Goal: Task Accomplishment & Management: Use online tool/utility

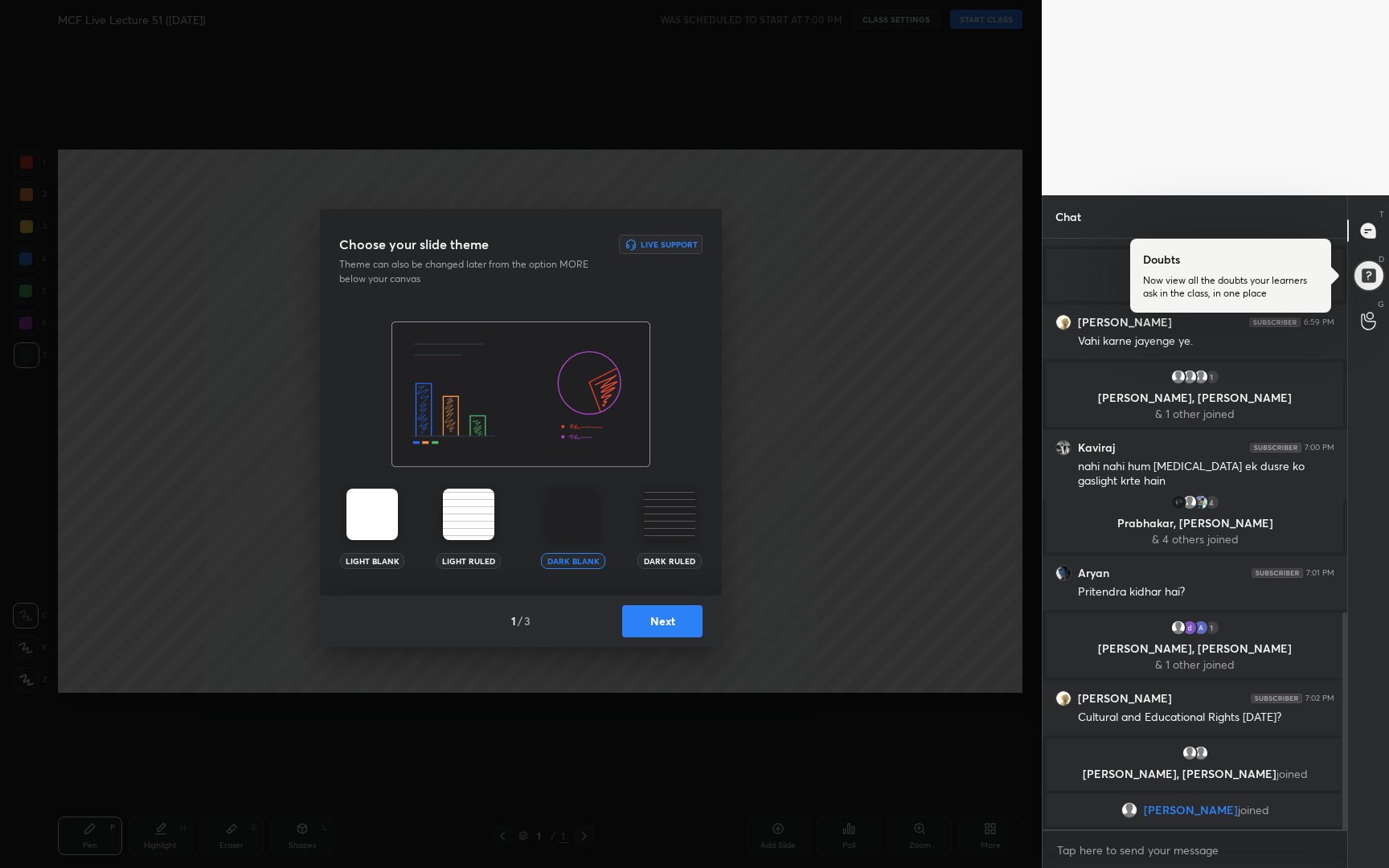
scroll to position [1075, 0]
click at [659, 617] on button "Next" at bounding box center [663, 621] width 81 height 32
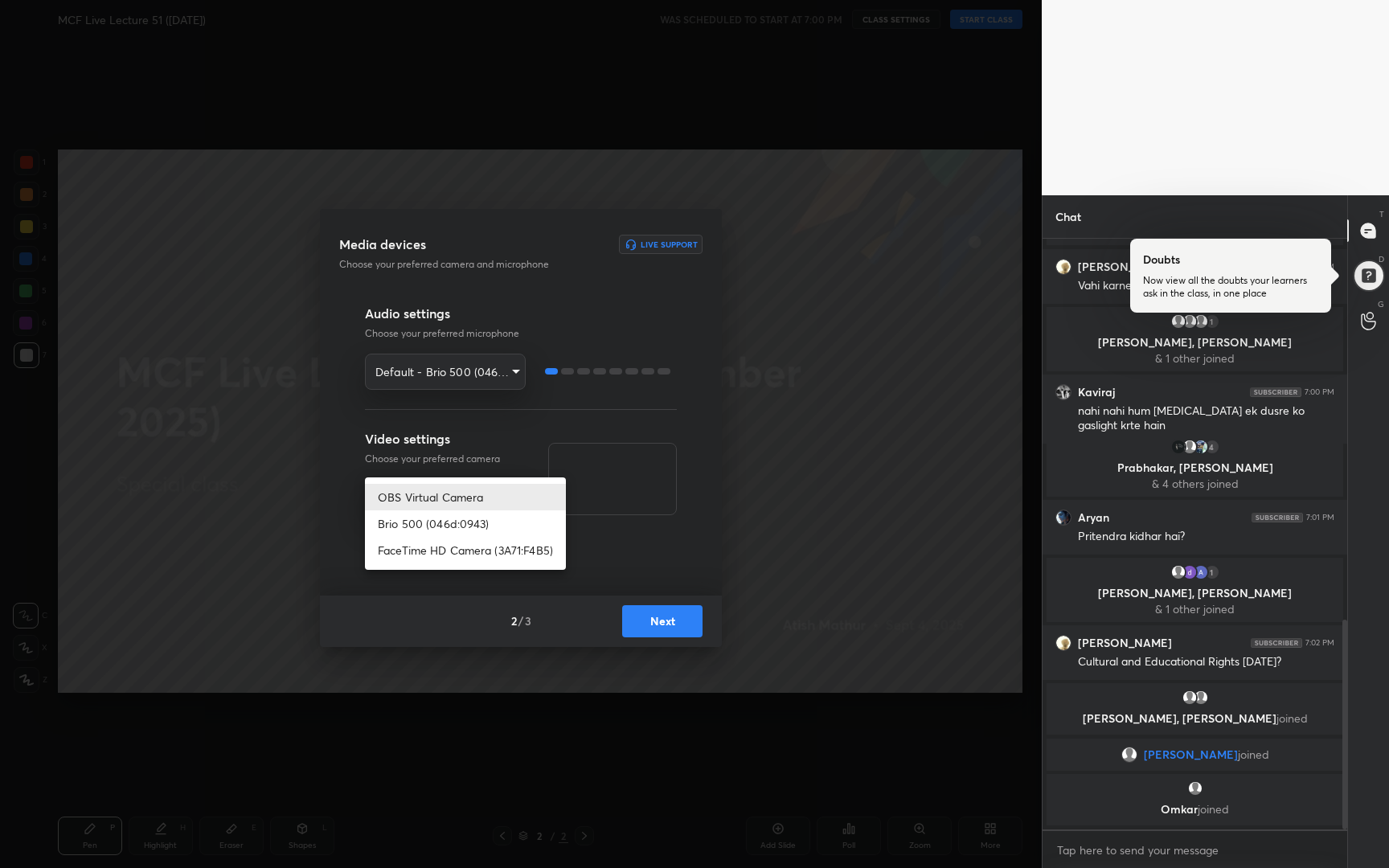
click at [500, 507] on body "1 2 3 4 5 6 7 R O A L C X Z Erase all C X Z MCF Live Lecture 51 ([DATE]) WAS SC…" at bounding box center [694, 434] width 1389 height 868
click at [469, 531] on li "Brio 500 (046d:0943)" at bounding box center [465, 524] width 201 height 27
type input "17899a6d330b570346a6022af08ca2424d3ef0625f65d47f860a88c4382244ab"
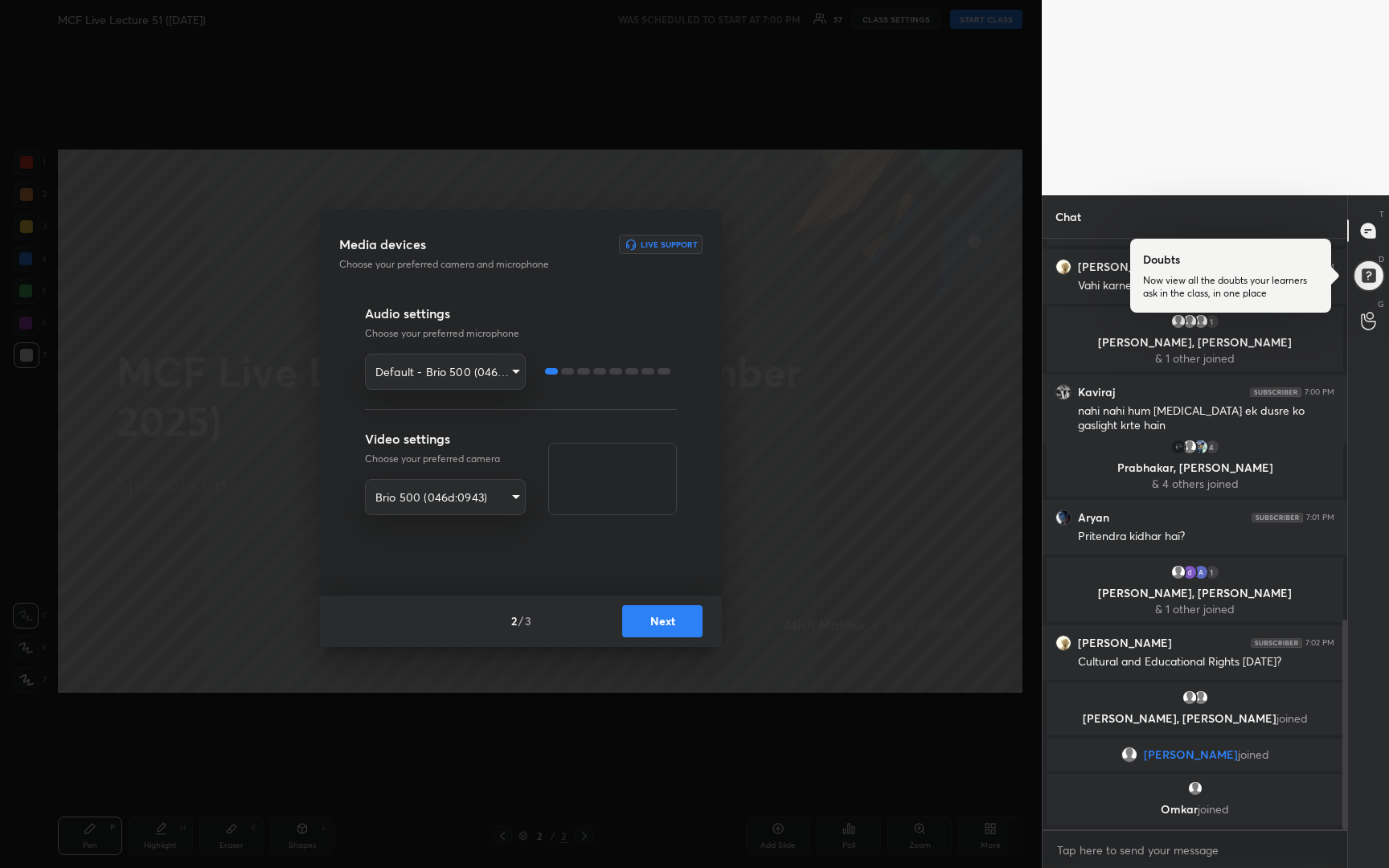
click at [668, 627] on button "Next" at bounding box center [663, 621] width 81 height 32
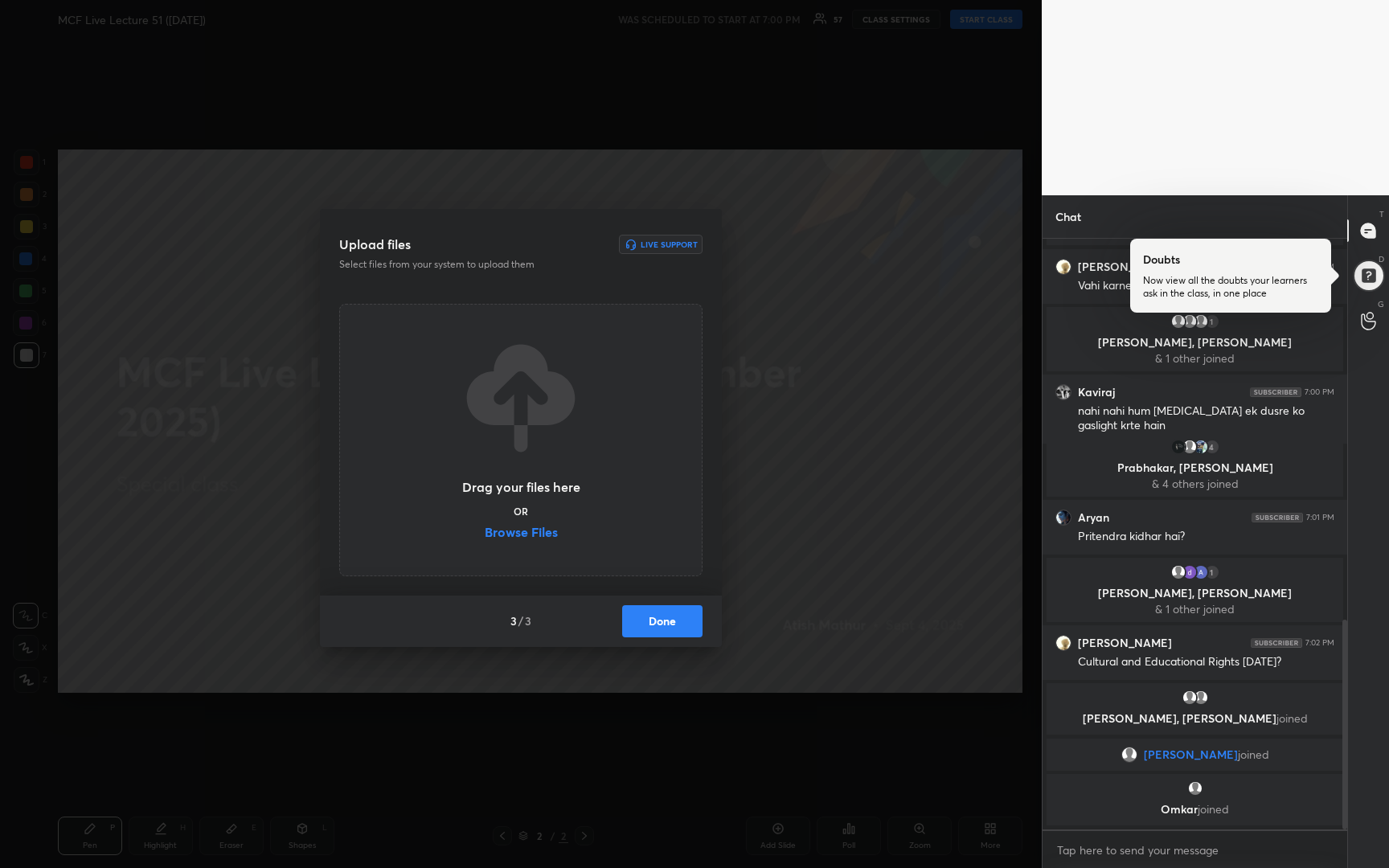
click at [676, 615] on button "Done" at bounding box center [663, 621] width 81 height 32
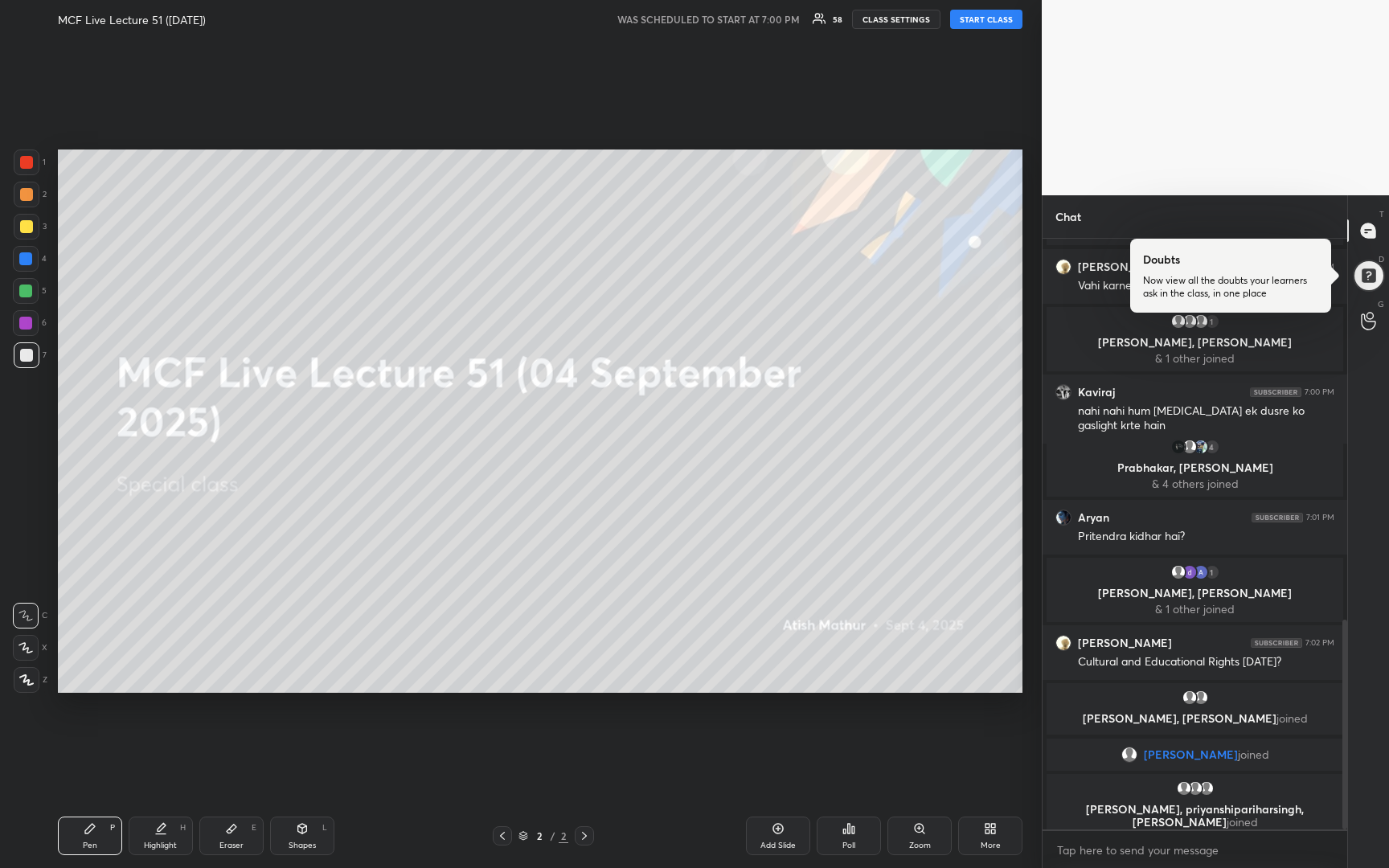
scroll to position [1087, 0]
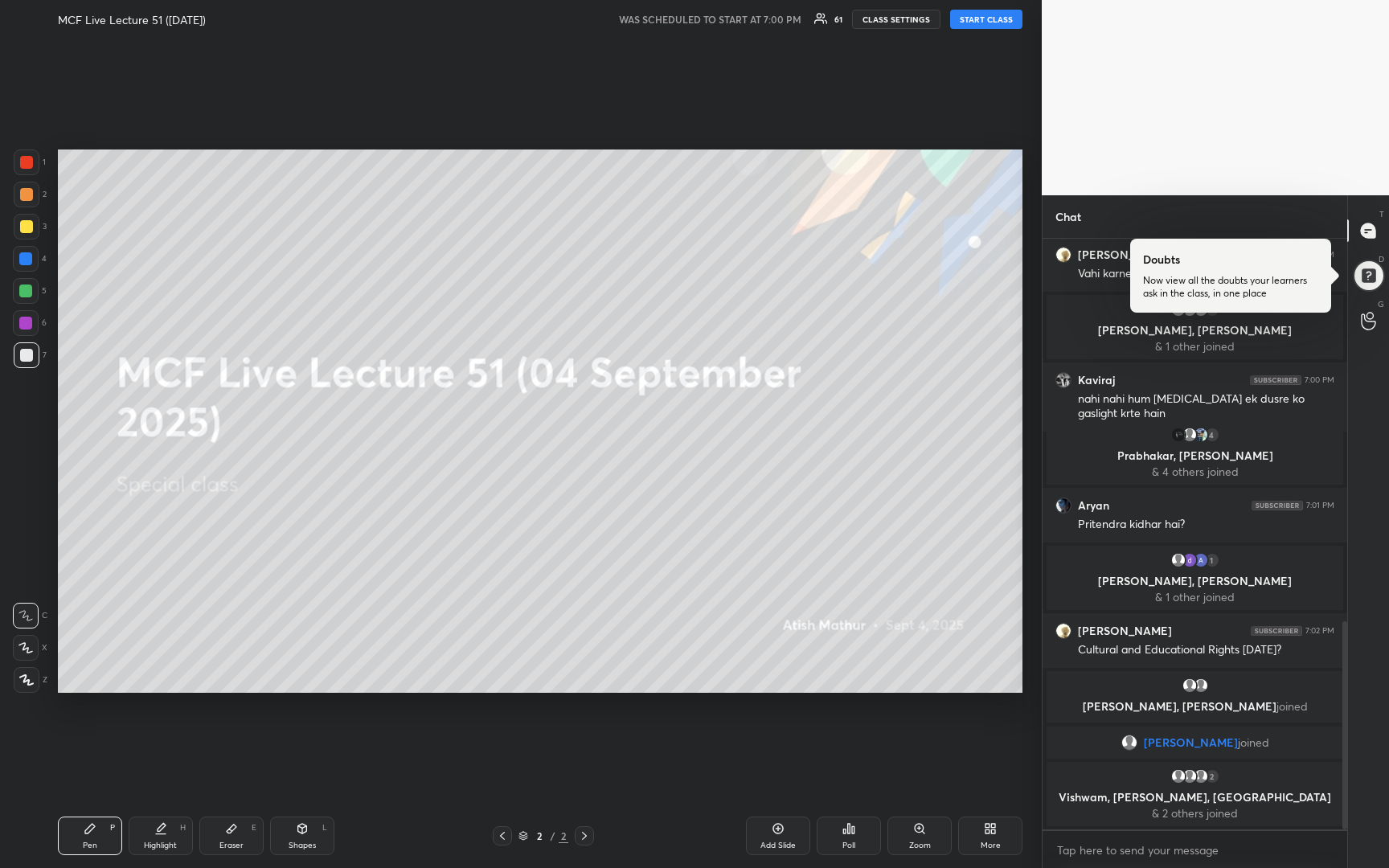
click at [992, 841] on div "More" at bounding box center [991, 845] width 20 height 8
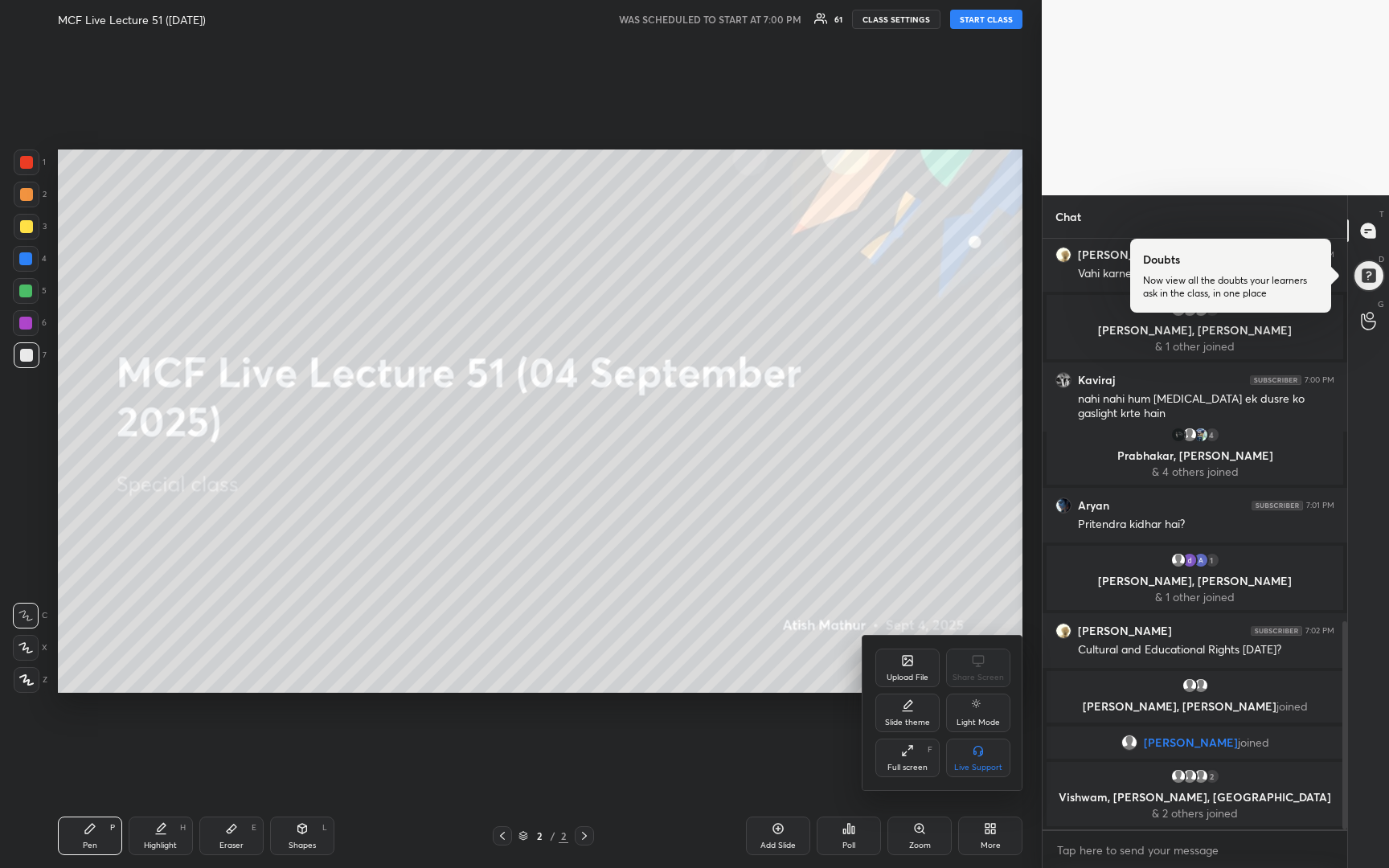
click at [912, 662] on icon at bounding box center [908, 661] width 10 height 10
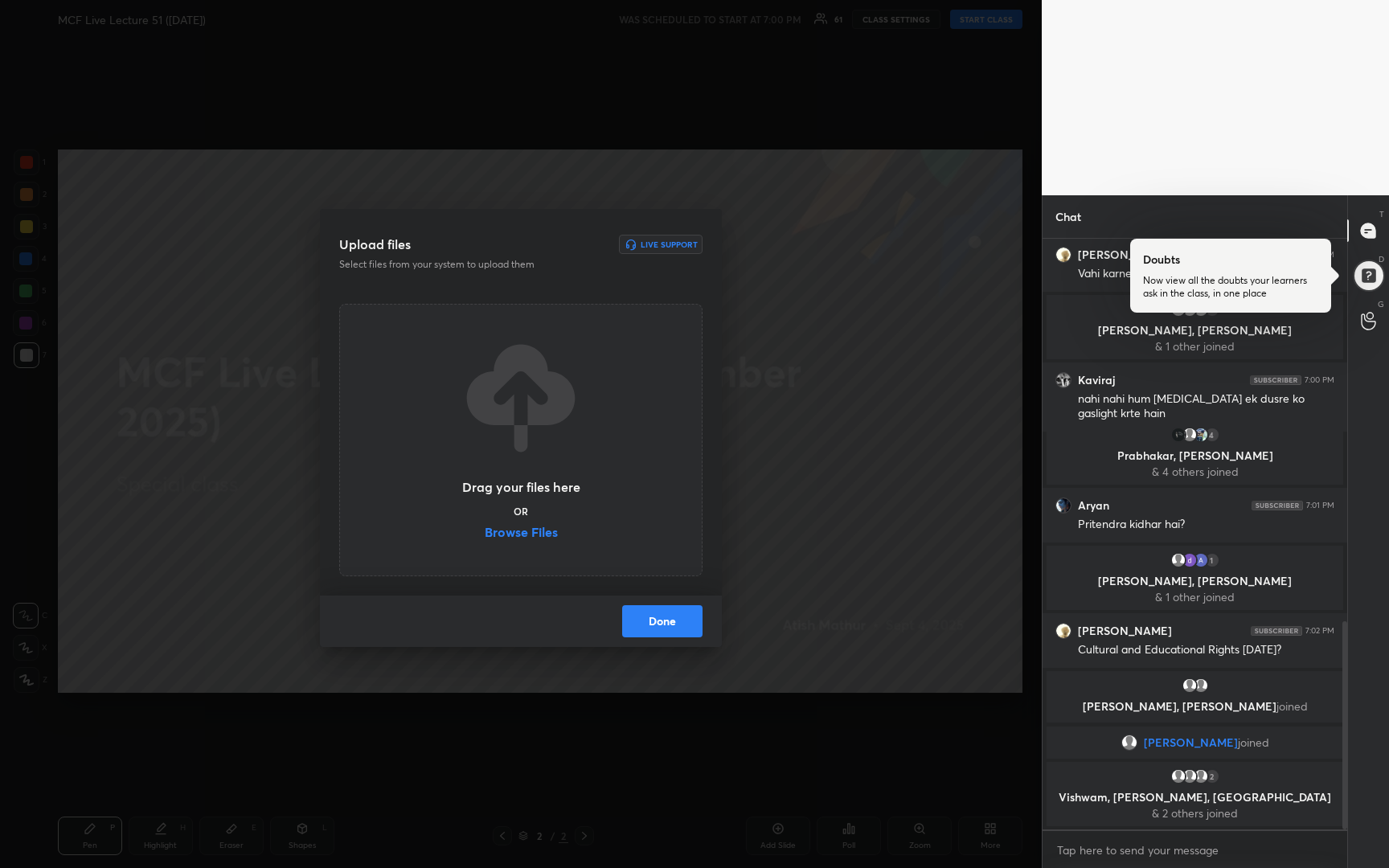
click at [507, 523] on div "Drag your files here OR Browse Files" at bounding box center [521, 440] width 121 height 205
click at [541, 536] on label "Browse Files" at bounding box center [521, 534] width 73 height 17
click at [485, 536] on input "Browse Files" at bounding box center [485, 534] width 0 height 17
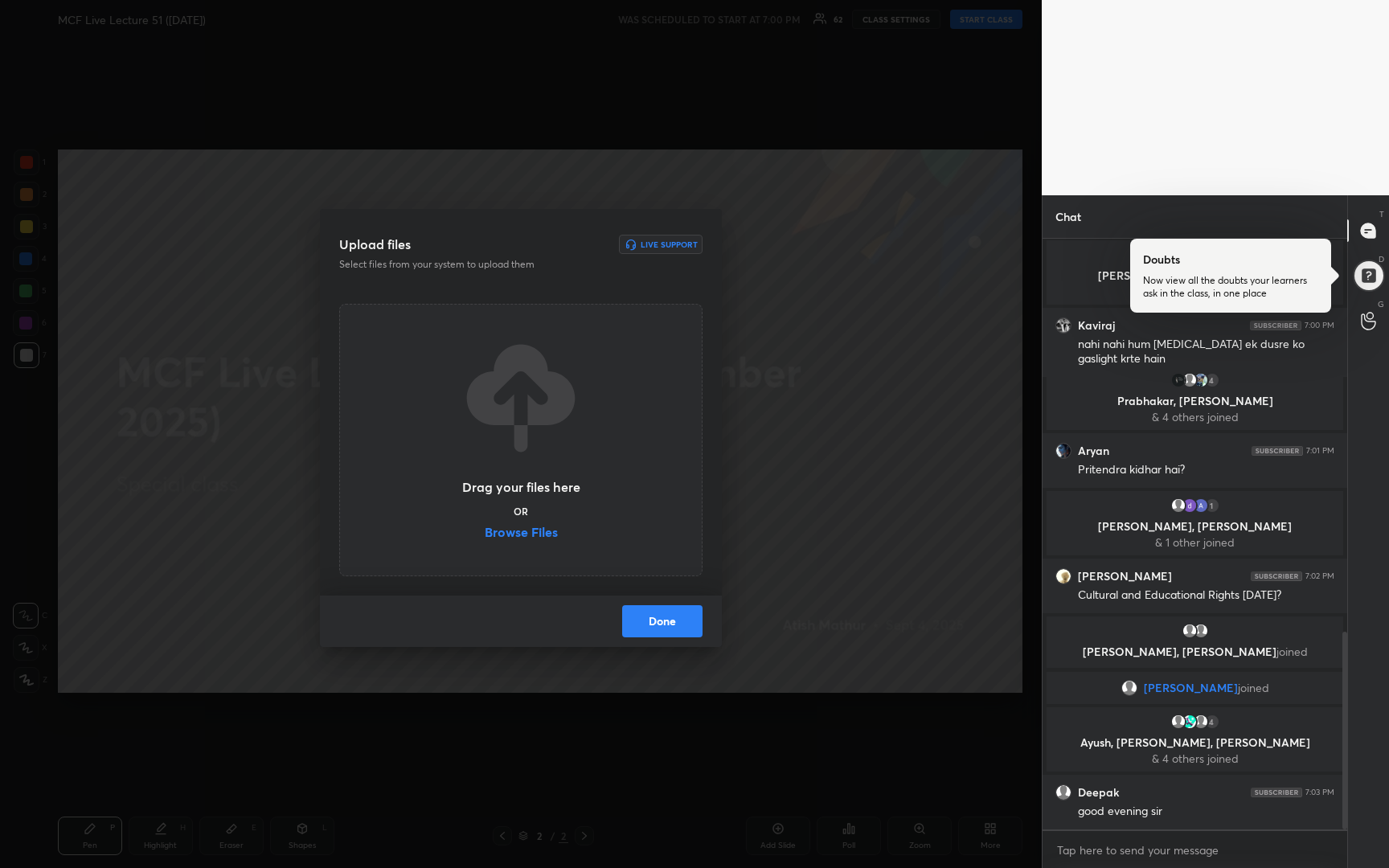
scroll to position [1171, 0]
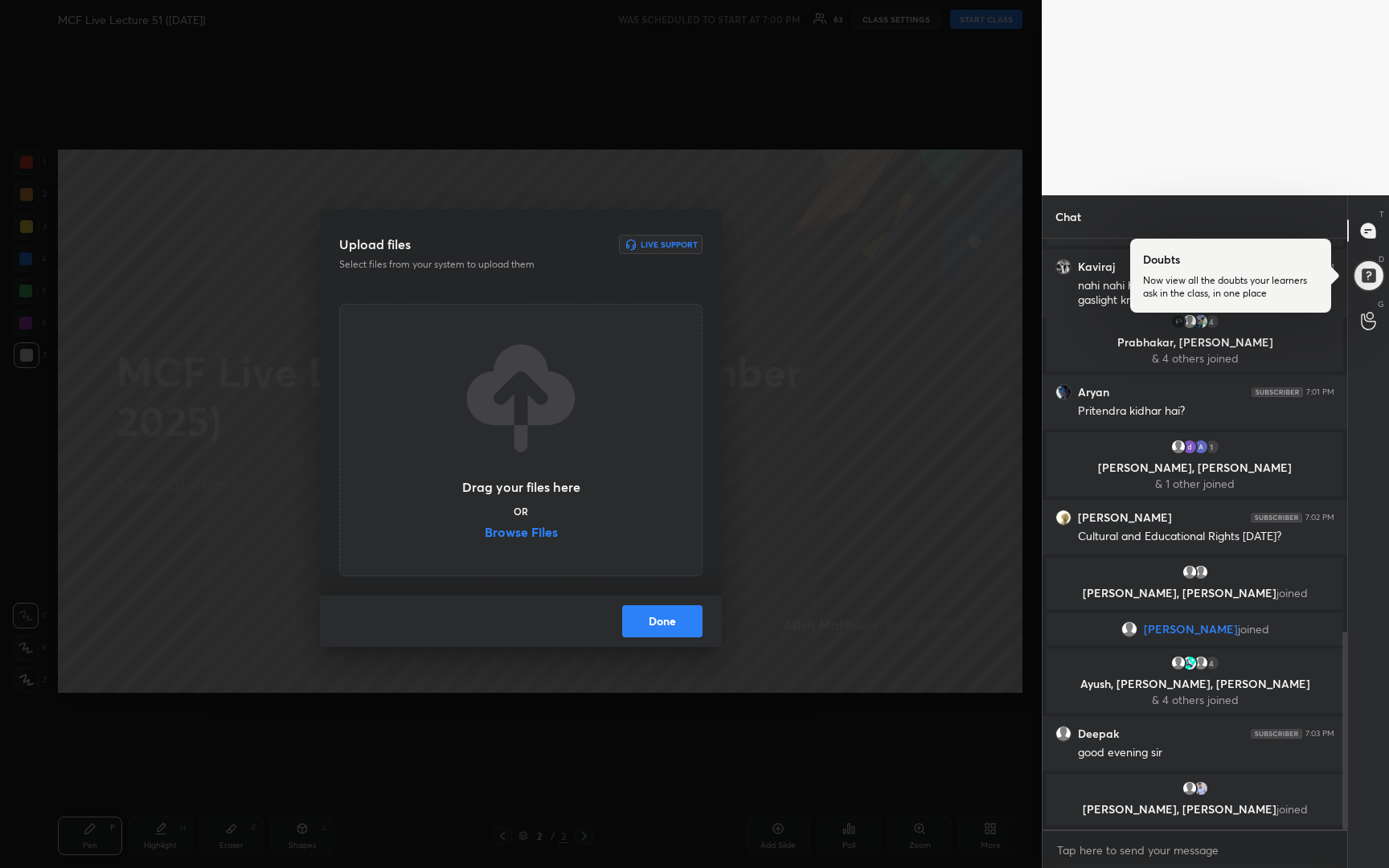
click at [811, 497] on div "Upload files Live Support Select files from your system to upload them Drag you…" at bounding box center [521, 434] width 1042 height 868
click at [932, 421] on div "Upload files Live Support Select files from your system to upload them Drag you…" at bounding box center [521, 434] width 1042 height 868
click at [690, 620] on button "Done" at bounding box center [663, 621] width 81 height 32
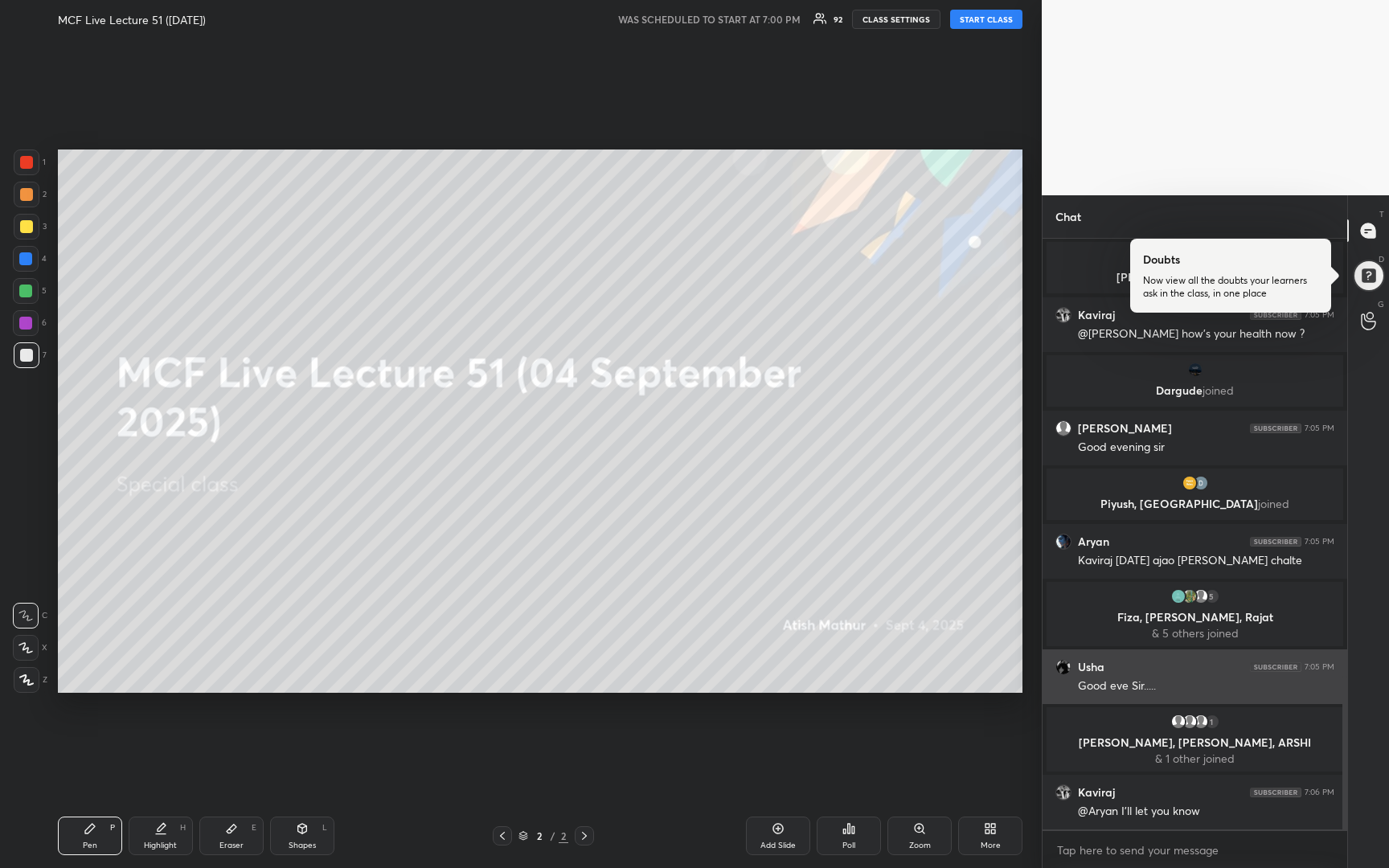
scroll to position [1746, 0]
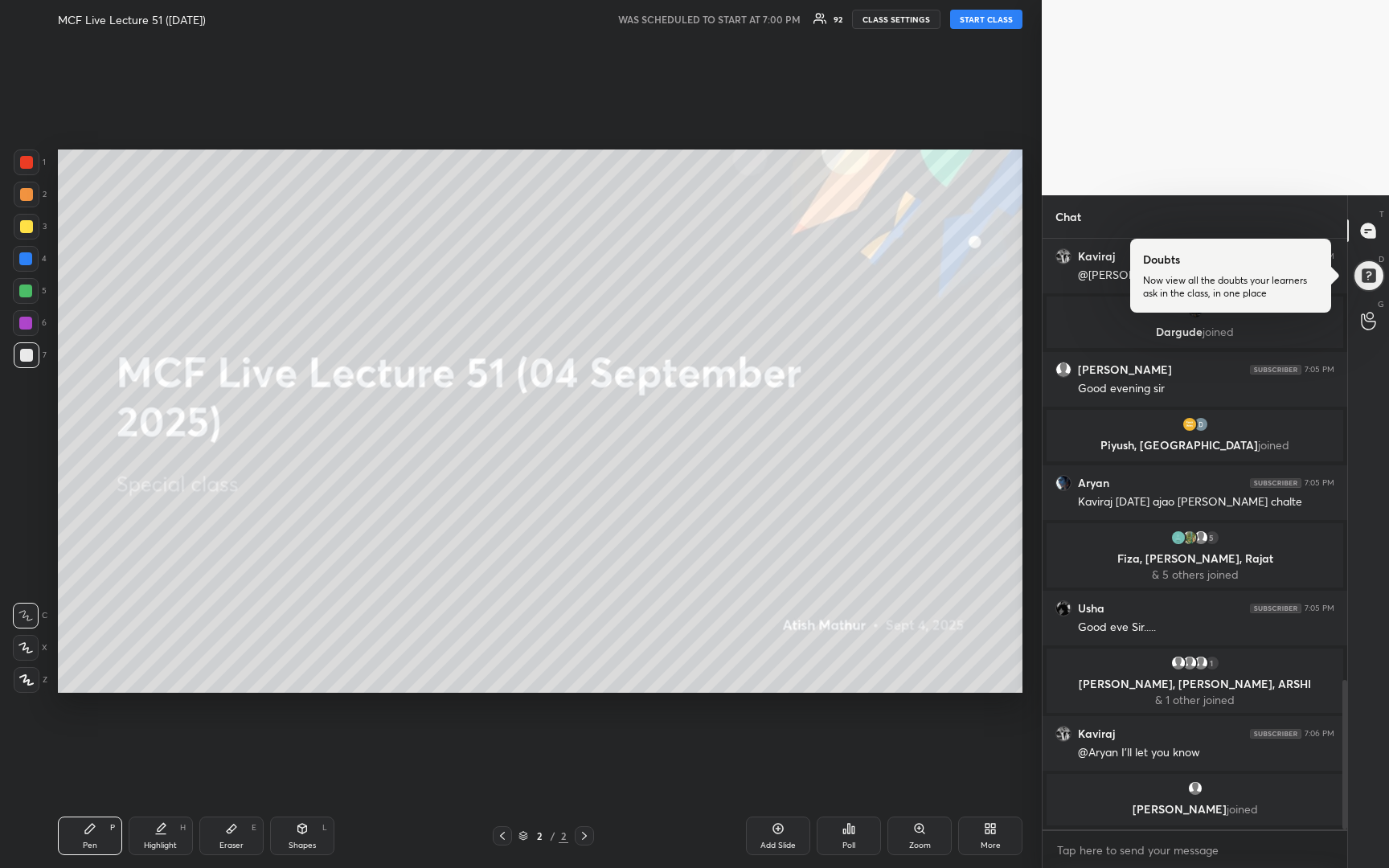
click at [985, 838] on div "More" at bounding box center [990, 835] width 64 height 38
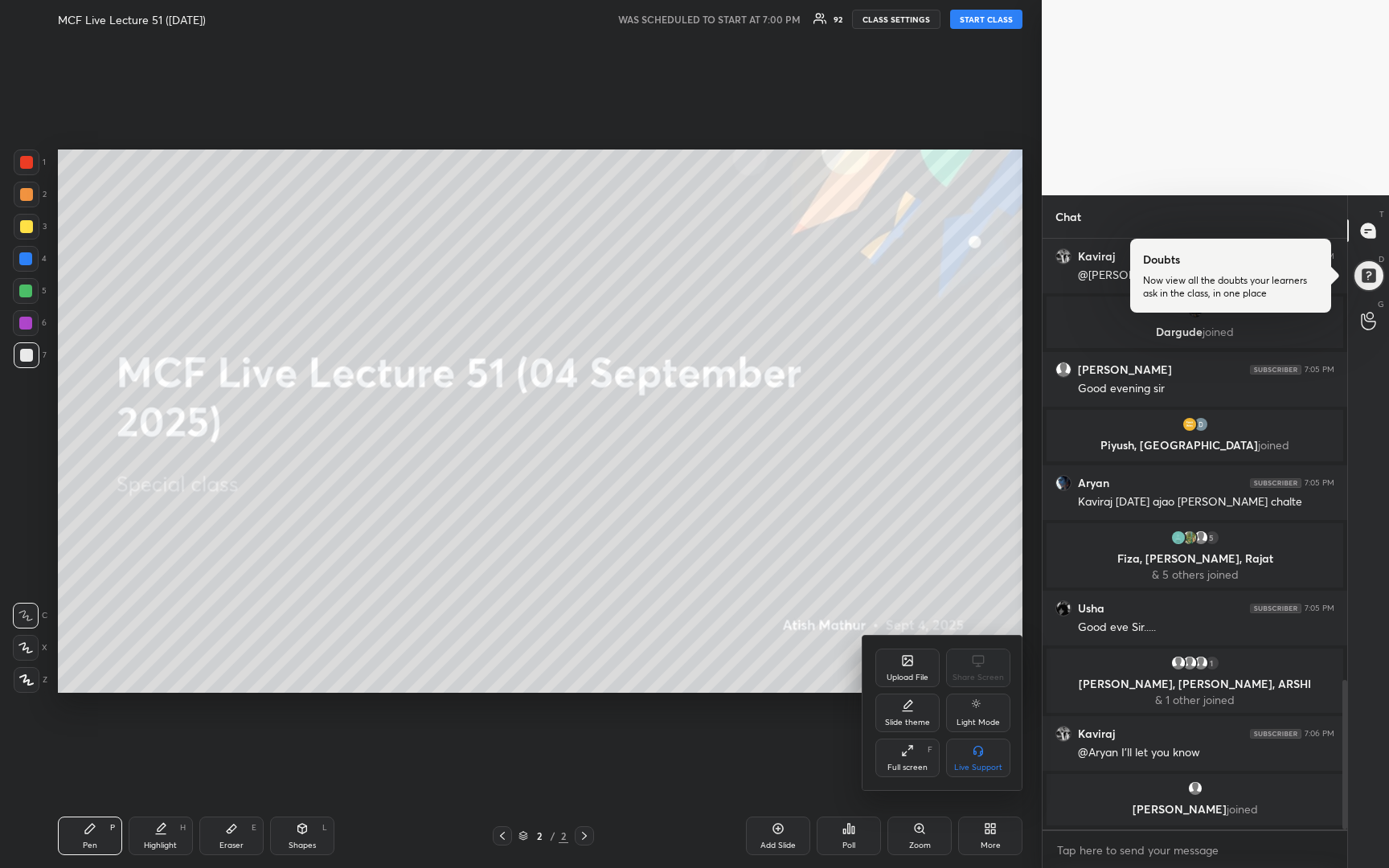
click at [916, 674] on div "Upload File" at bounding box center [908, 678] width 42 height 8
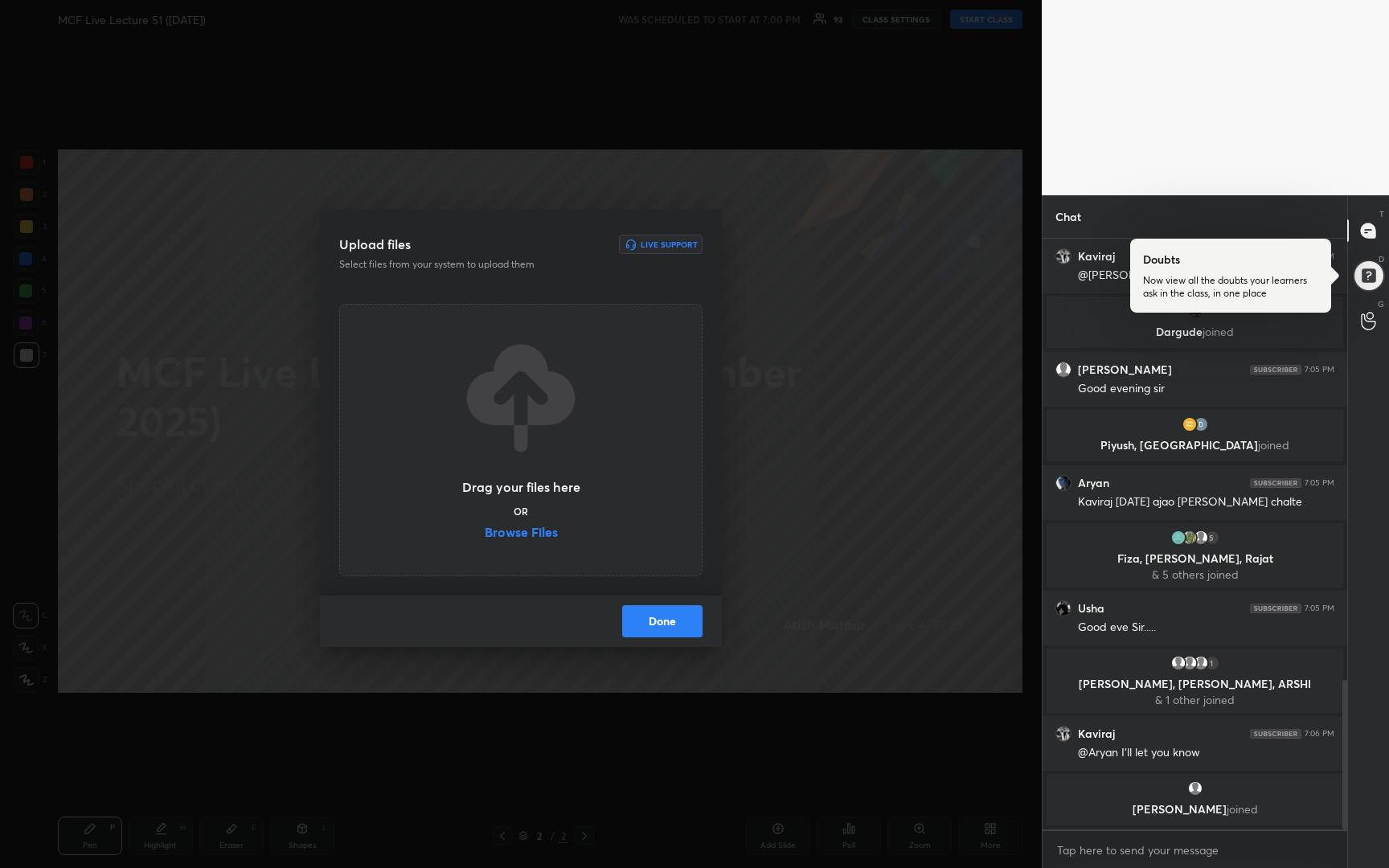
click at [548, 536] on label "Browse Files" at bounding box center [521, 534] width 73 height 17
click at [485, 536] on input "Browse Files" at bounding box center [485, 534] width 0 height 17
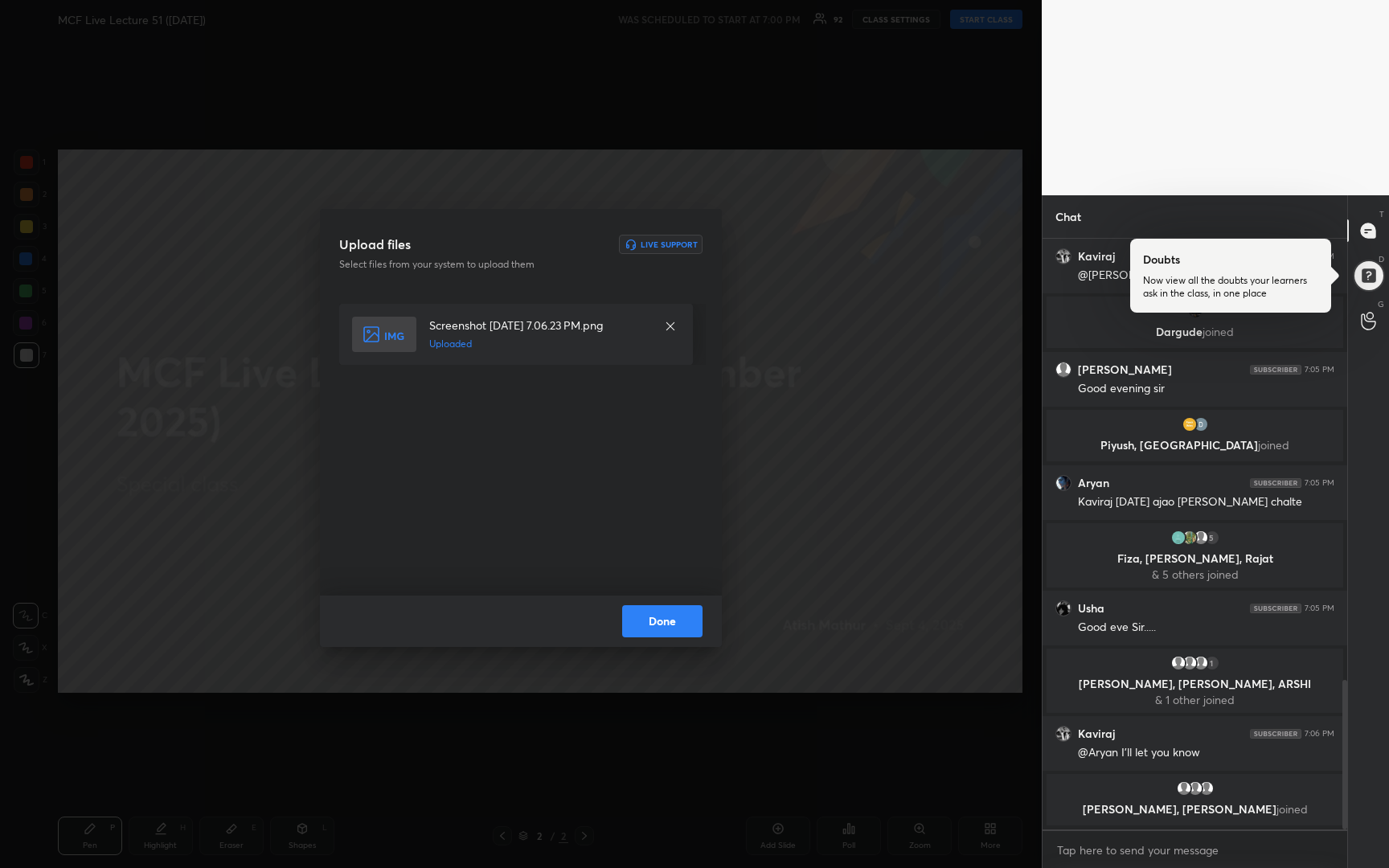
click at [649, 623] on button "Done" at bounding box center [663, 621] width 81 height 32
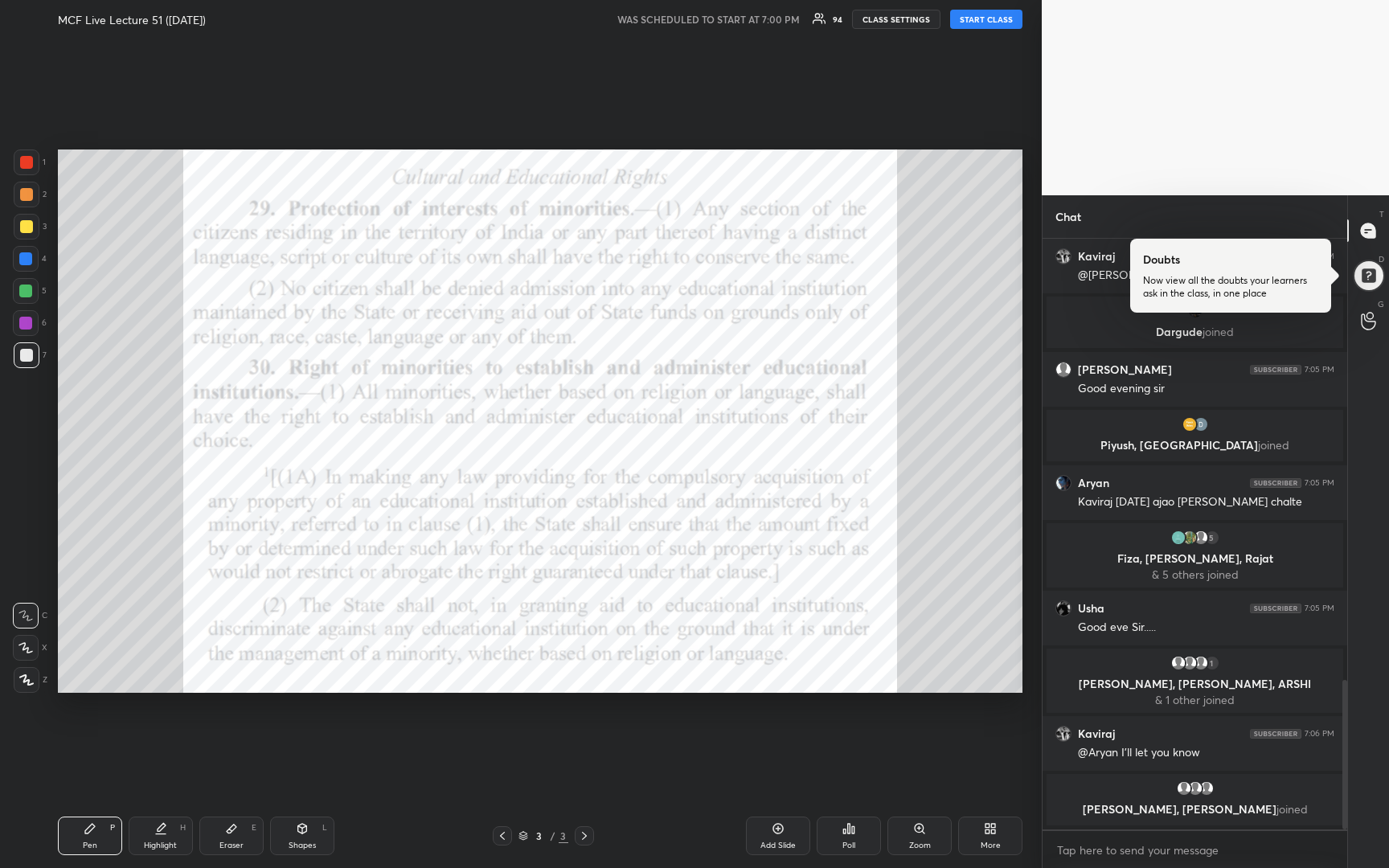
click at [504, 839] on icon at bounding box center [503, 836] width 13 height 13
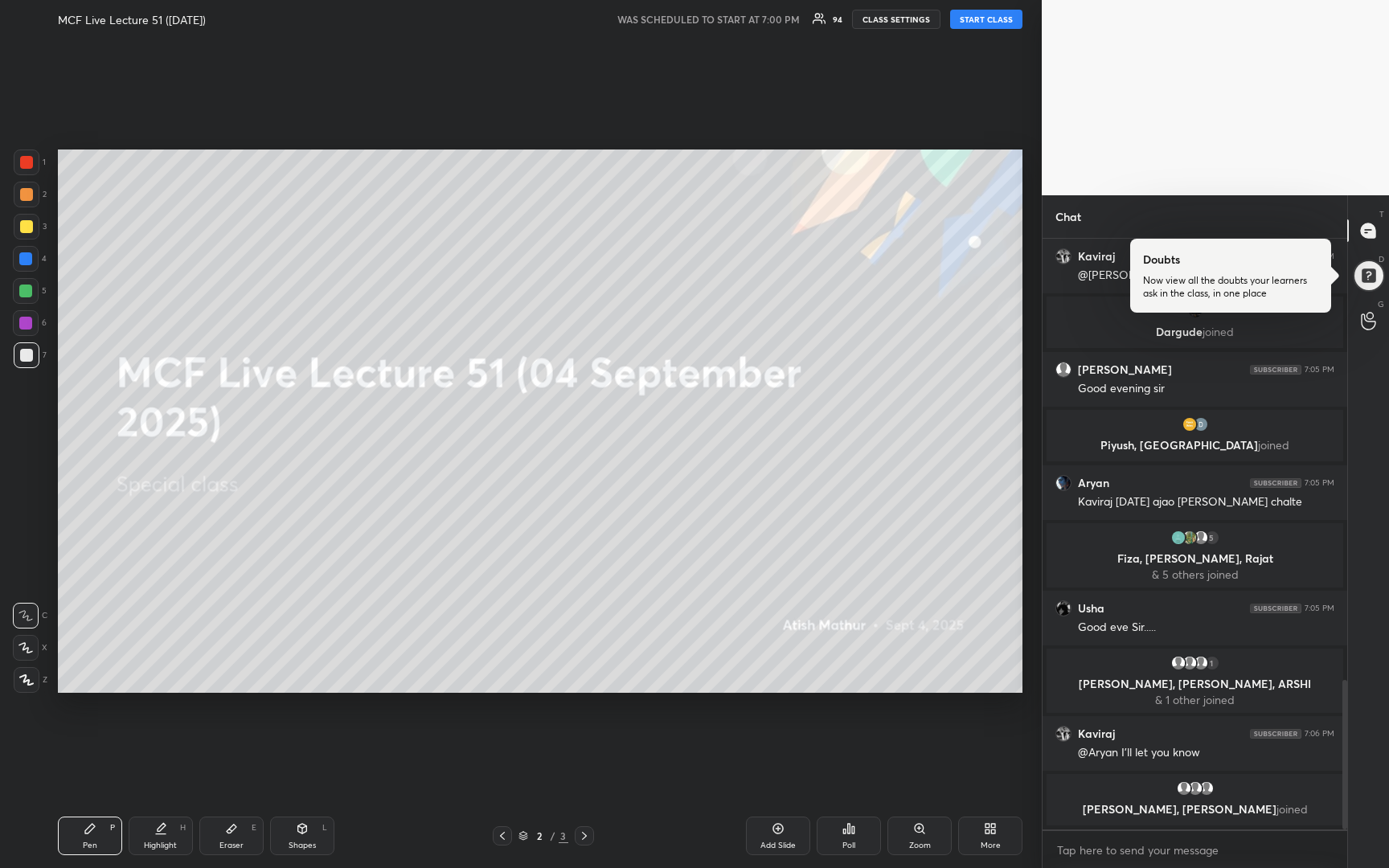
click at [1147, 851] on body "1 2 3 4 5 6 7 R O A L C X Z Erase all C X Z MCF Live Lecture 51 ([DATE]) WAS SC…" at bounding box center [694, 434] width 1389 height 868
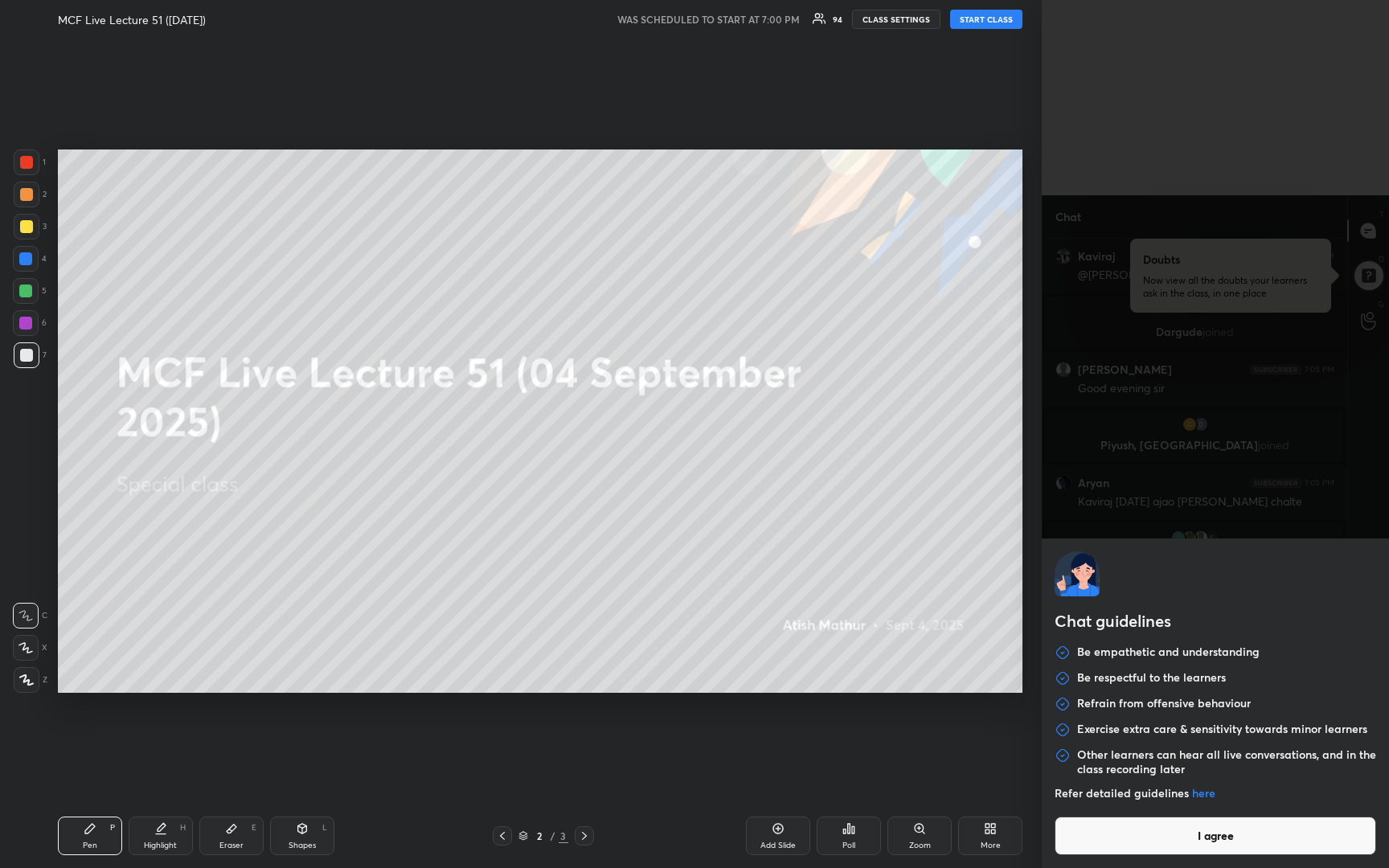
scroll to position [1758, 0]
click at [1147, 851] on button "I agree" at bounding box center [1216, 835] width 322 height 38
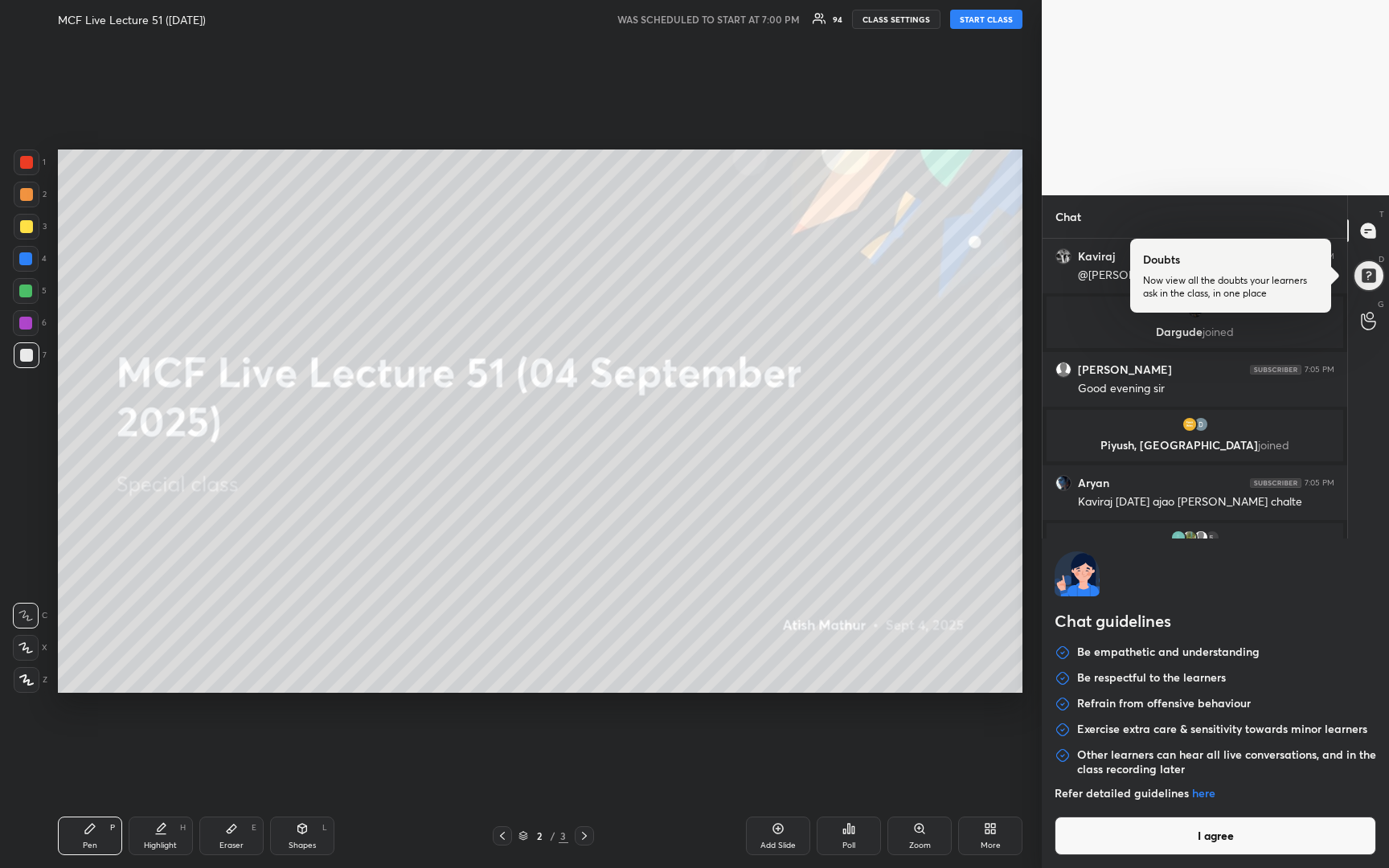
type textarea "x"
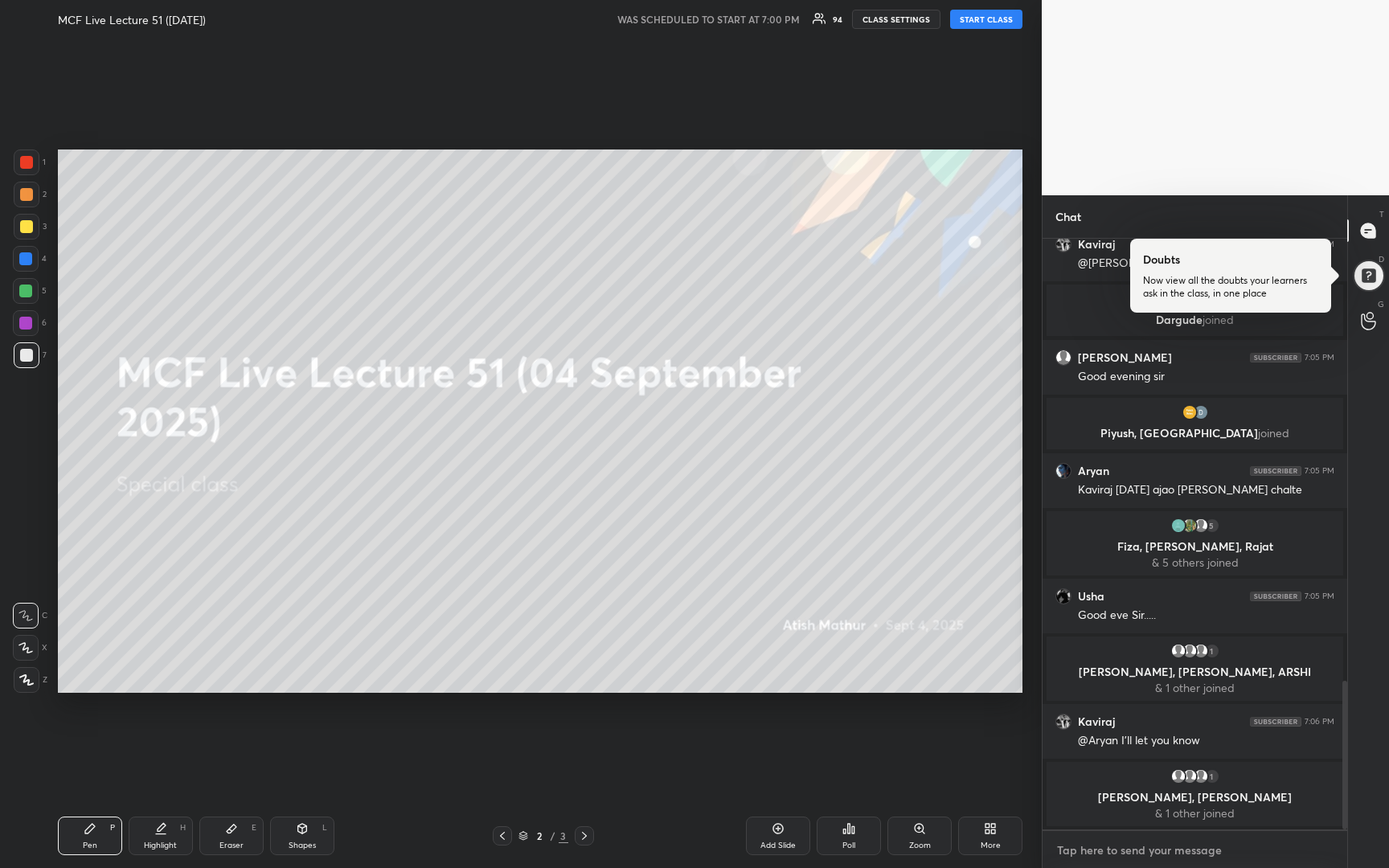
type textarea "G"
type textarea "x"
type textarea "Go"
type textarea "x"
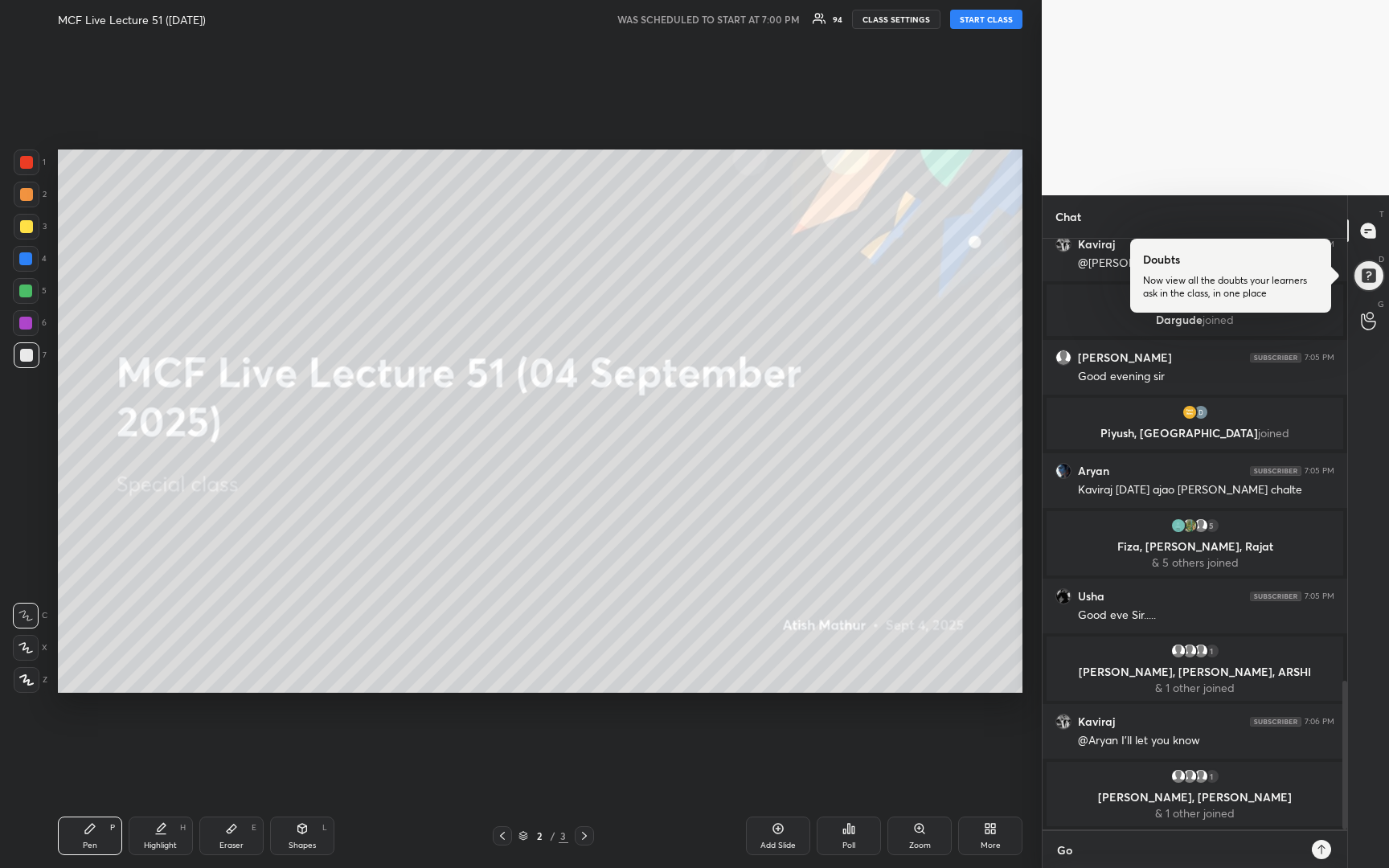
type textarea "Goo"
type textarea "x"
type textarea "Good"
type textarea "x"
type textarea "Good"
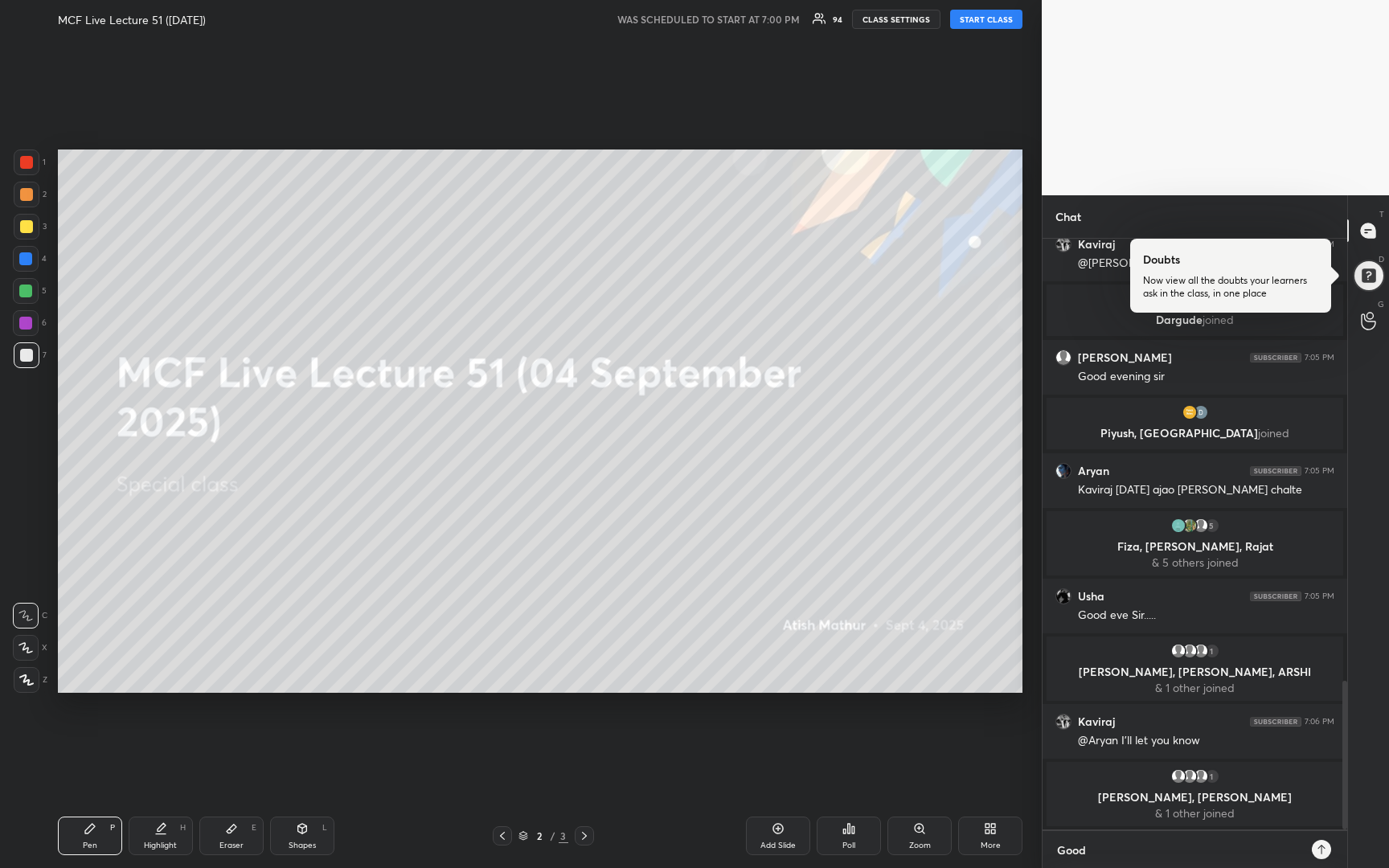
type textarea "x"
type textarea "Good E"
type textarea "x"
type textarea "Good Ev"
type textarea "x"
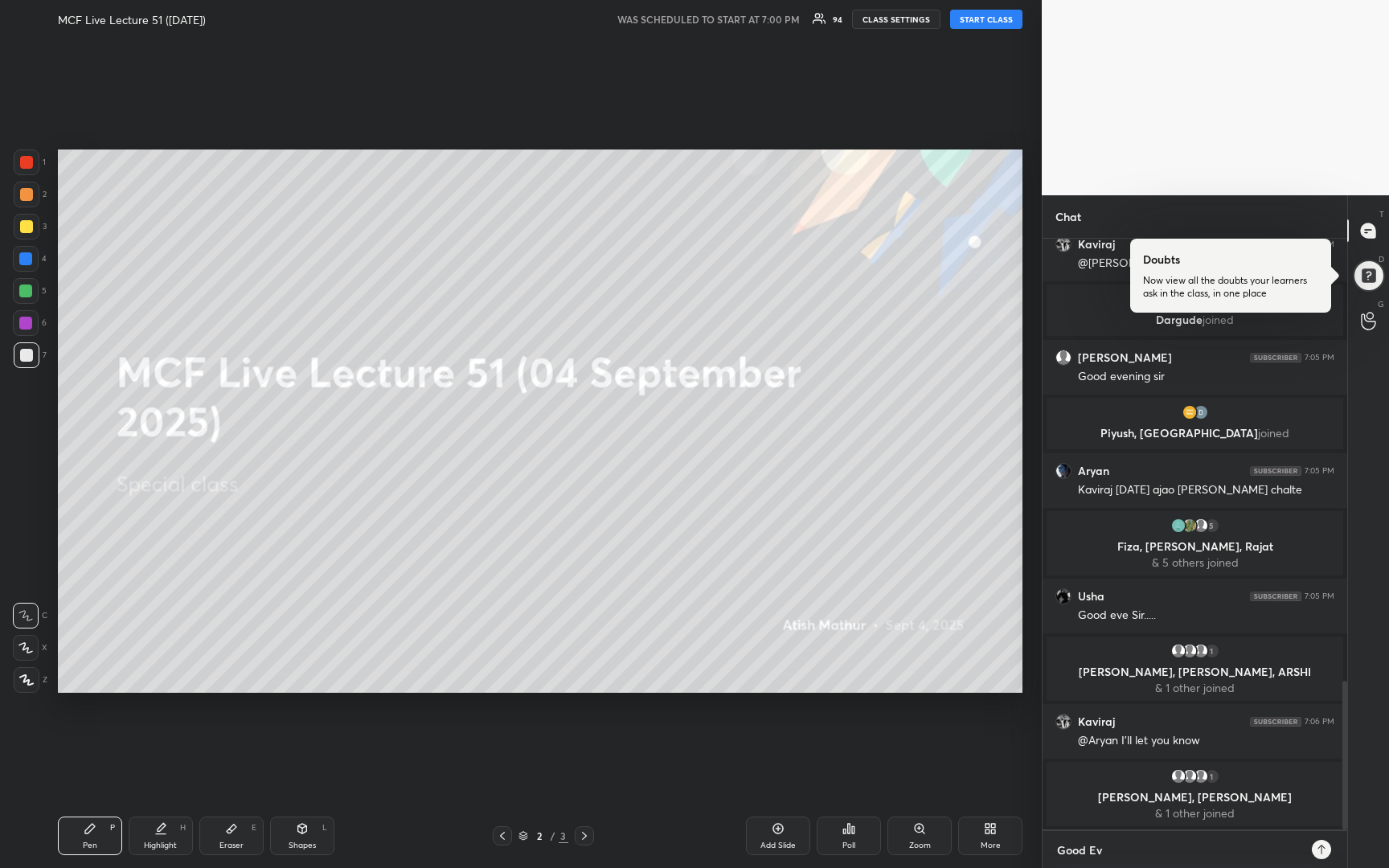
type textarea "Good Eve"
type textarea "x"
type textarea "Good Even"
type textarea "x"
type textarea "Good Eveni"
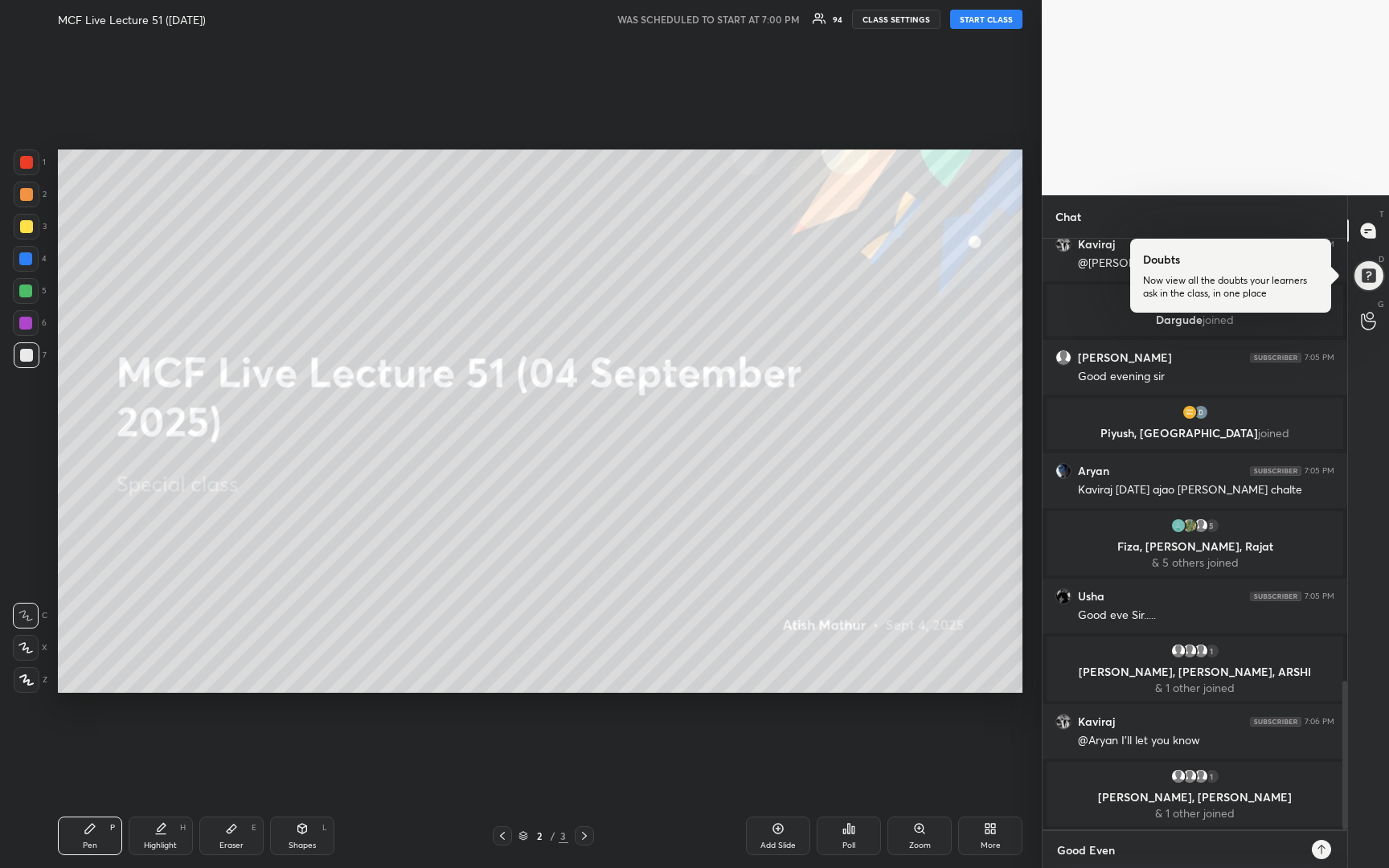
type textarea "x"
type textarea "Good Evenin"
type textarea "x"
type textarea "Good Evening"
type textarea "x"
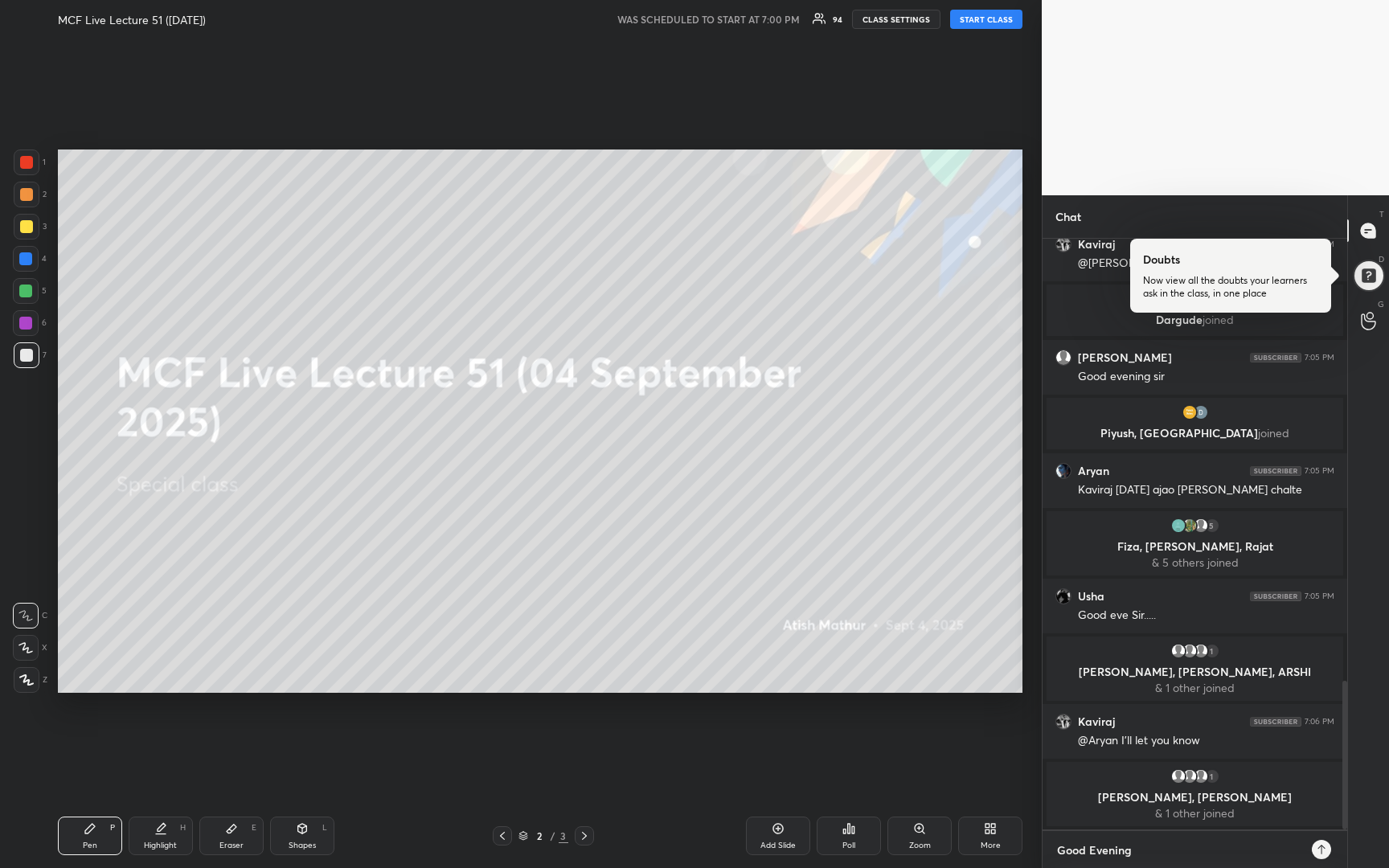
type textarea "Good Evening,"
type textarea "x"
type textarea "Good Evening,"
type textarea "x"
type textarea "Good Evening, w"
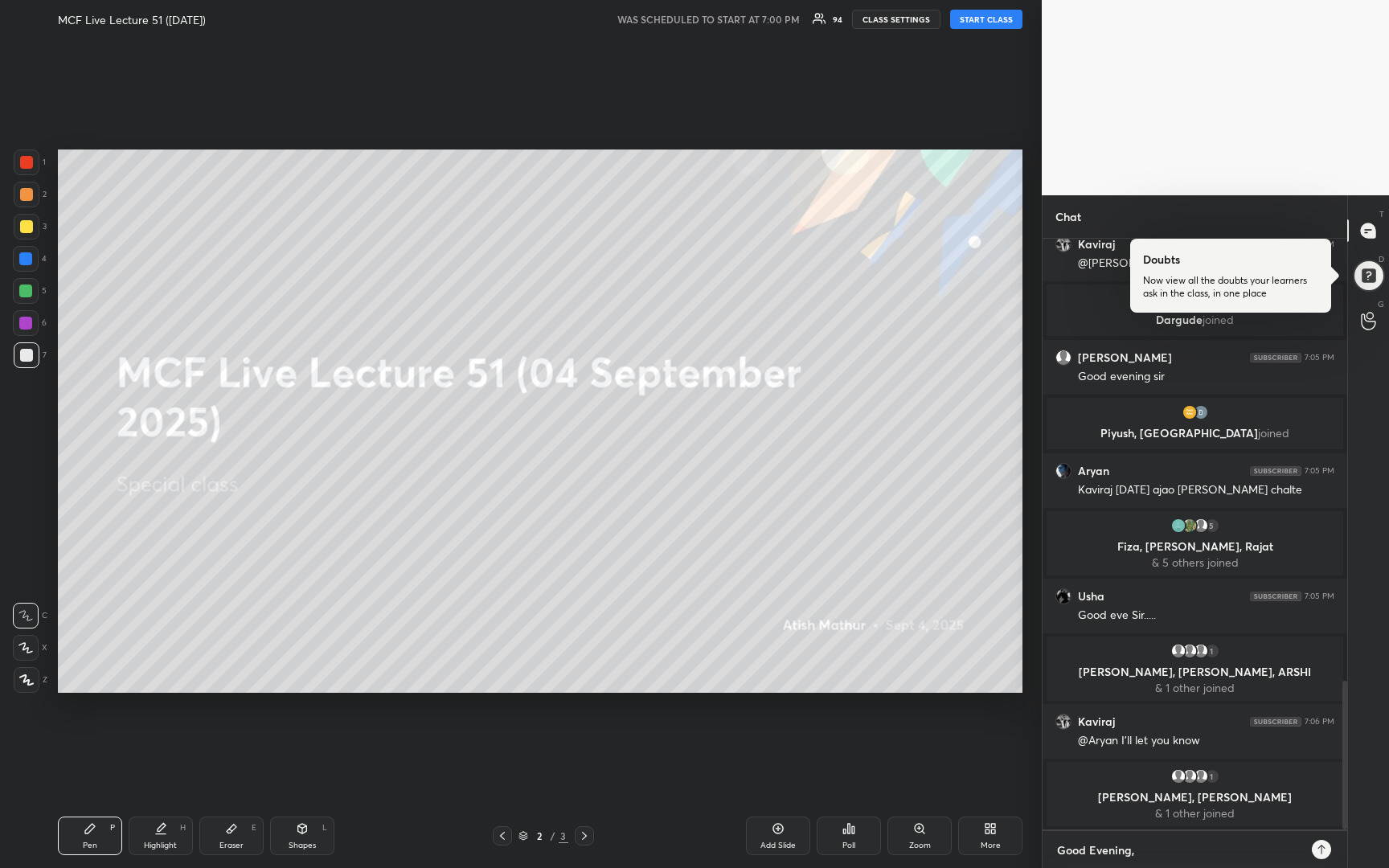
type textarea "x"
type textarea "Good Evening, we"
type textarea "x"
type textarea "Good Evening, we"
type textarea "x"
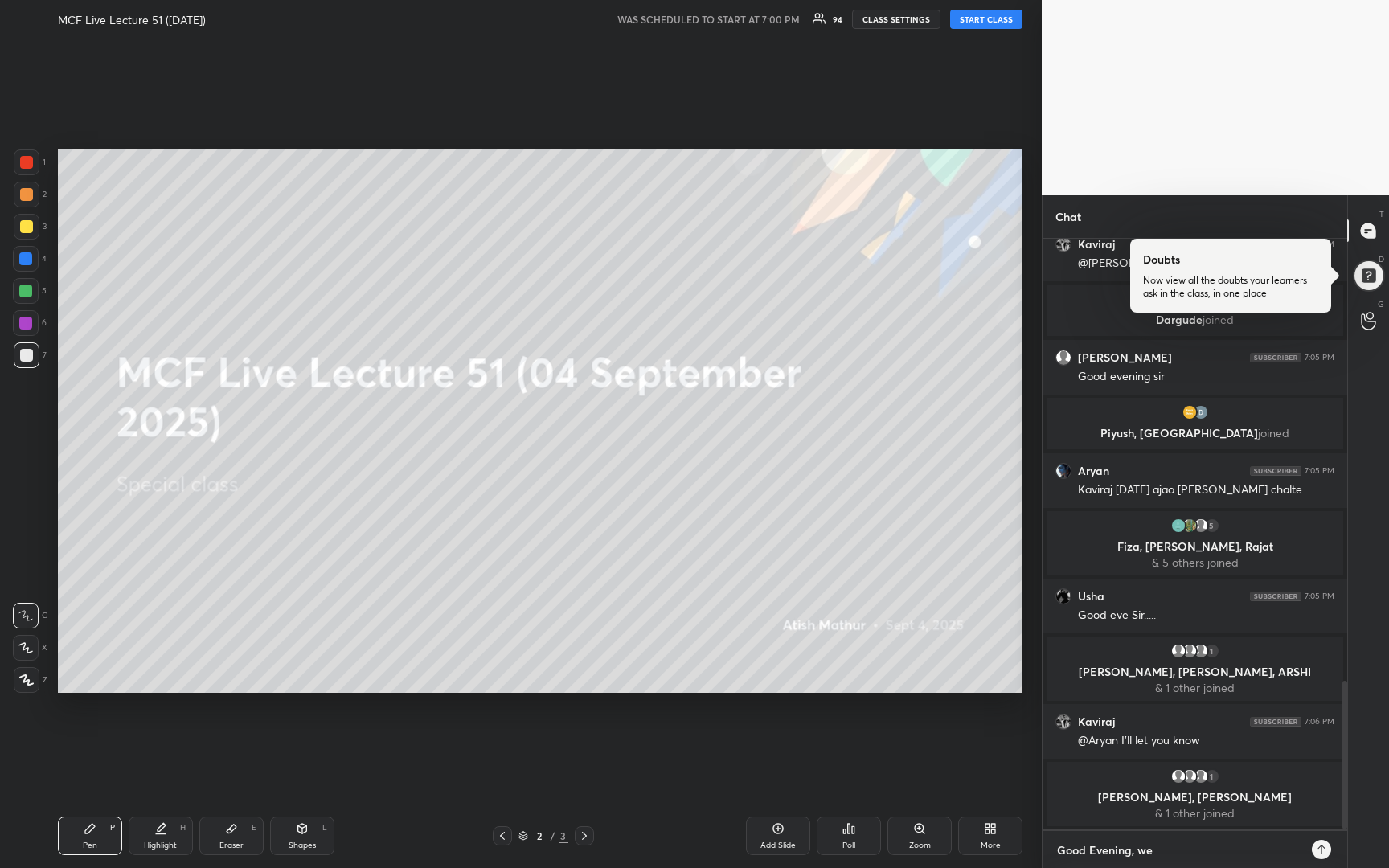
type textarea "Good Evening, we s"
type textarea "x"
type textarea "Good Evening, we st"
type textarea "x"
type textarea "Good Evening, we sta"
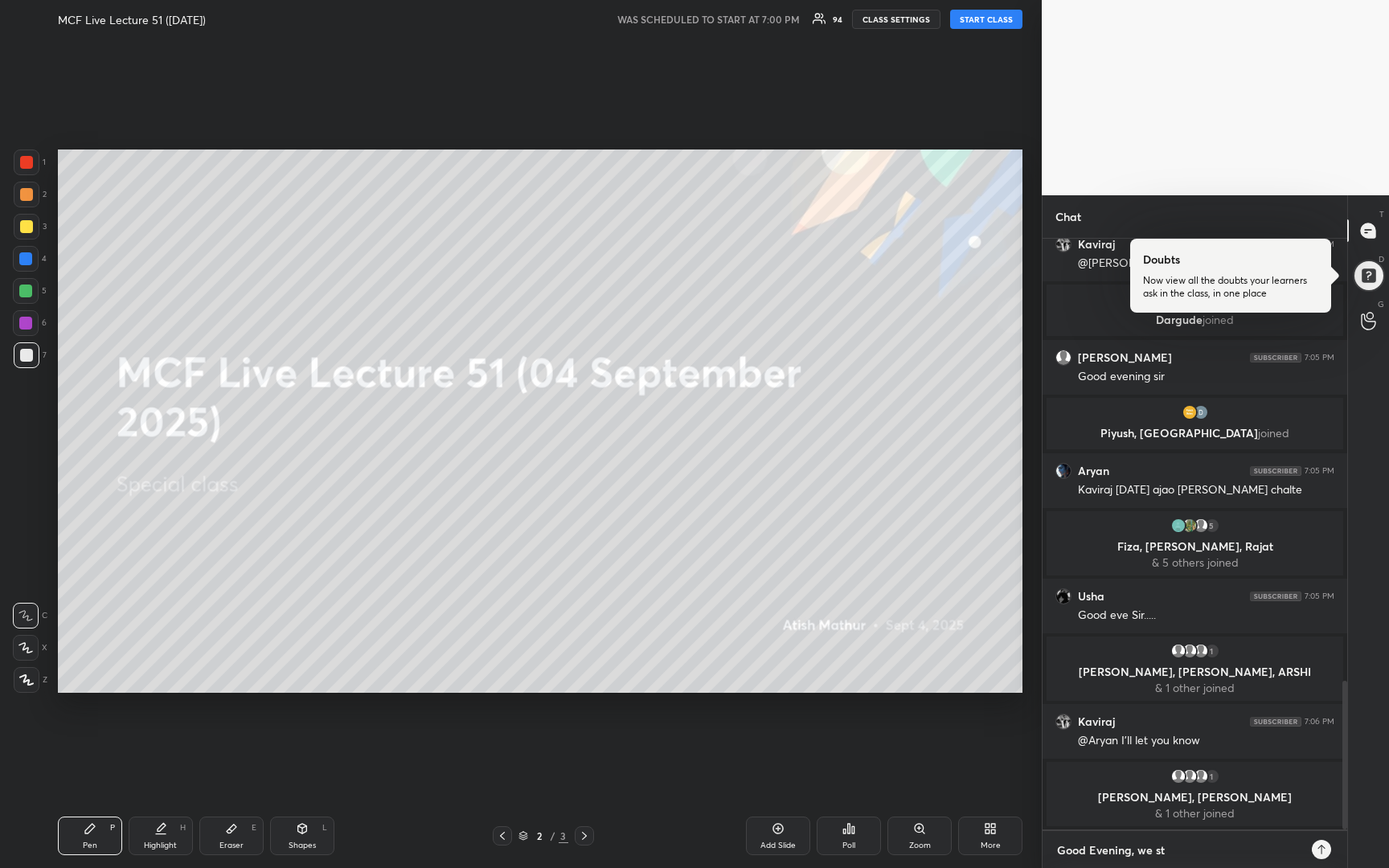
type textarea "x"
type textarea "Good Evening, we star"
type textarea "x"
type textarea "Good Evening, we start"
type textarea "x"
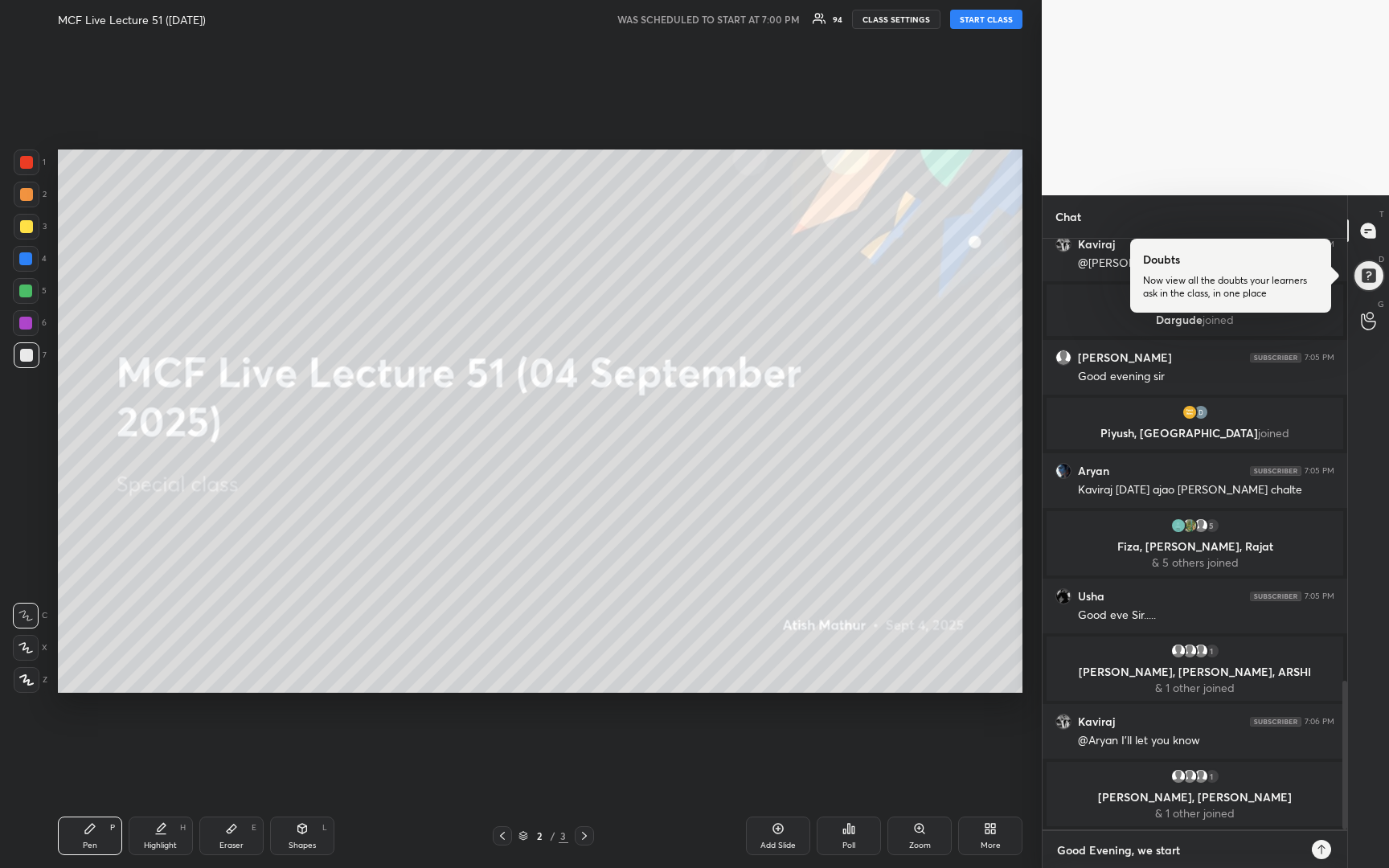
type textarea "Good Evening, we start"
type textarea "x"
type textarea "Good Evening, we start i"
type textarea "x"
type textarea "Good Evening, we start in"
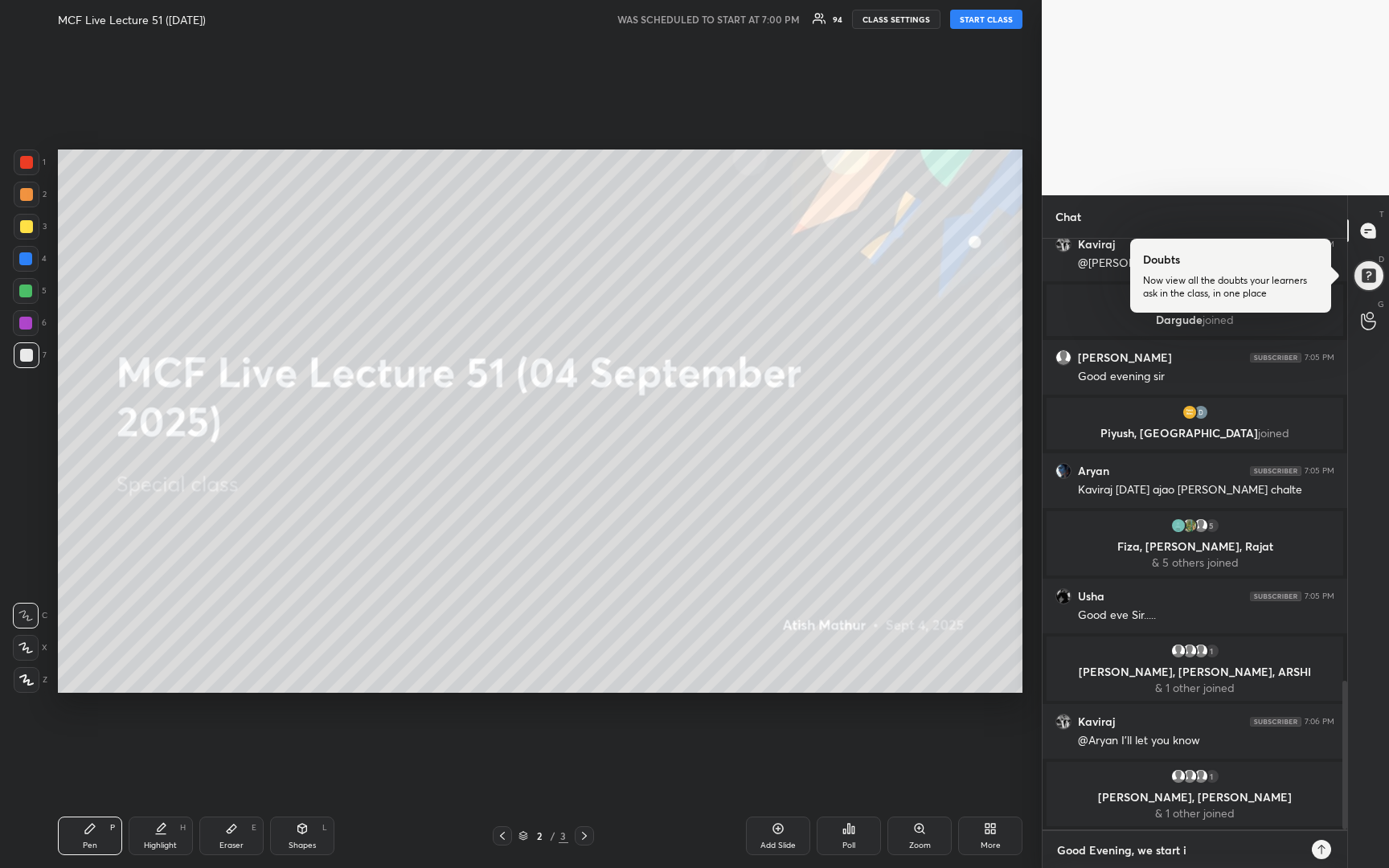
type textarea "x"
type textarea "Good Evening, we start in"
type textarea "x"
type textarea "Good Evening, we start in 4"
type textarea "x"
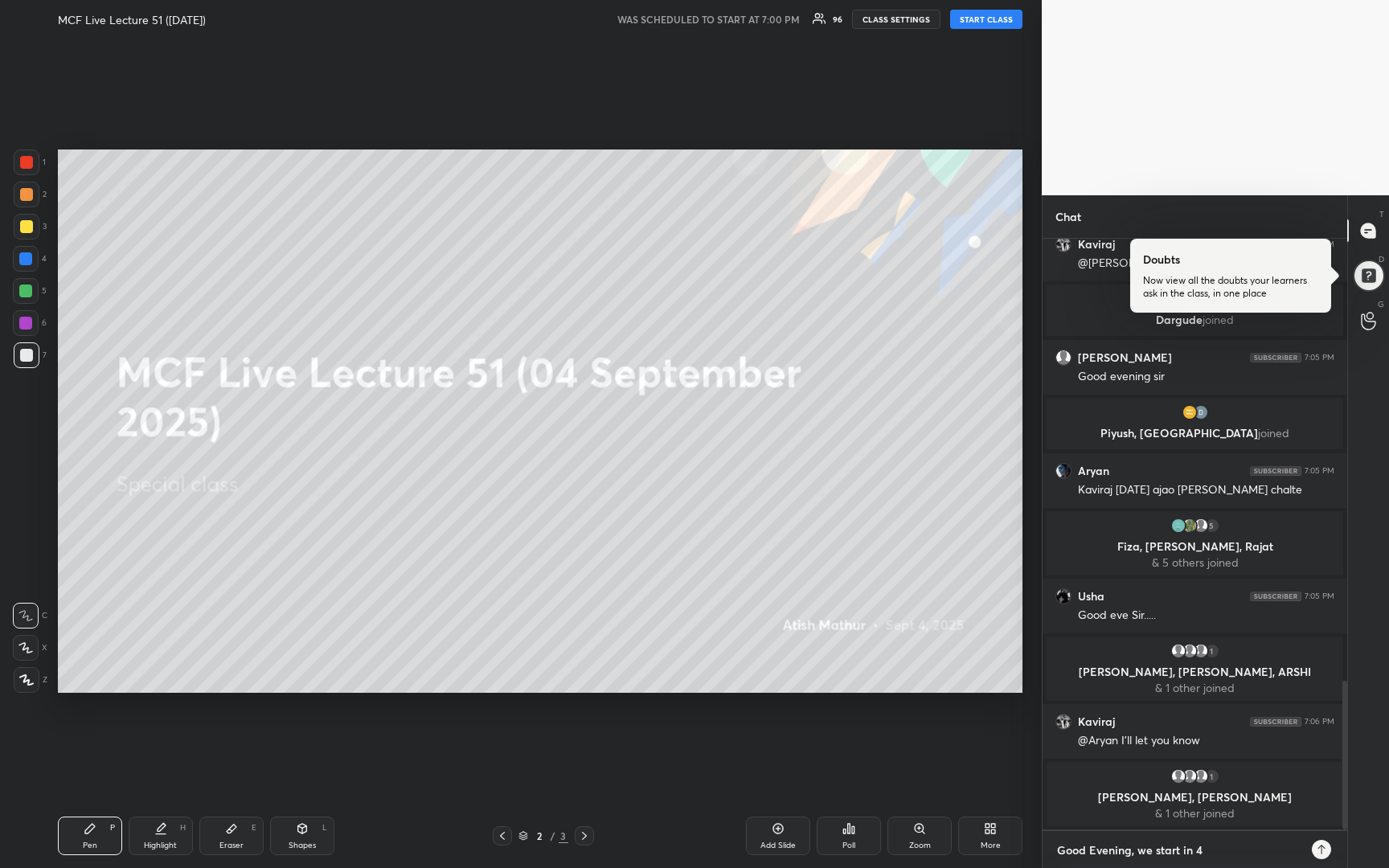
type textarea "Good Evening, we start in 4"
type textarea "x"
type textarea "Good Evening, we start in 4 m"
type textarea "x"
type textarea "Good Evening, we start in 4 mi"
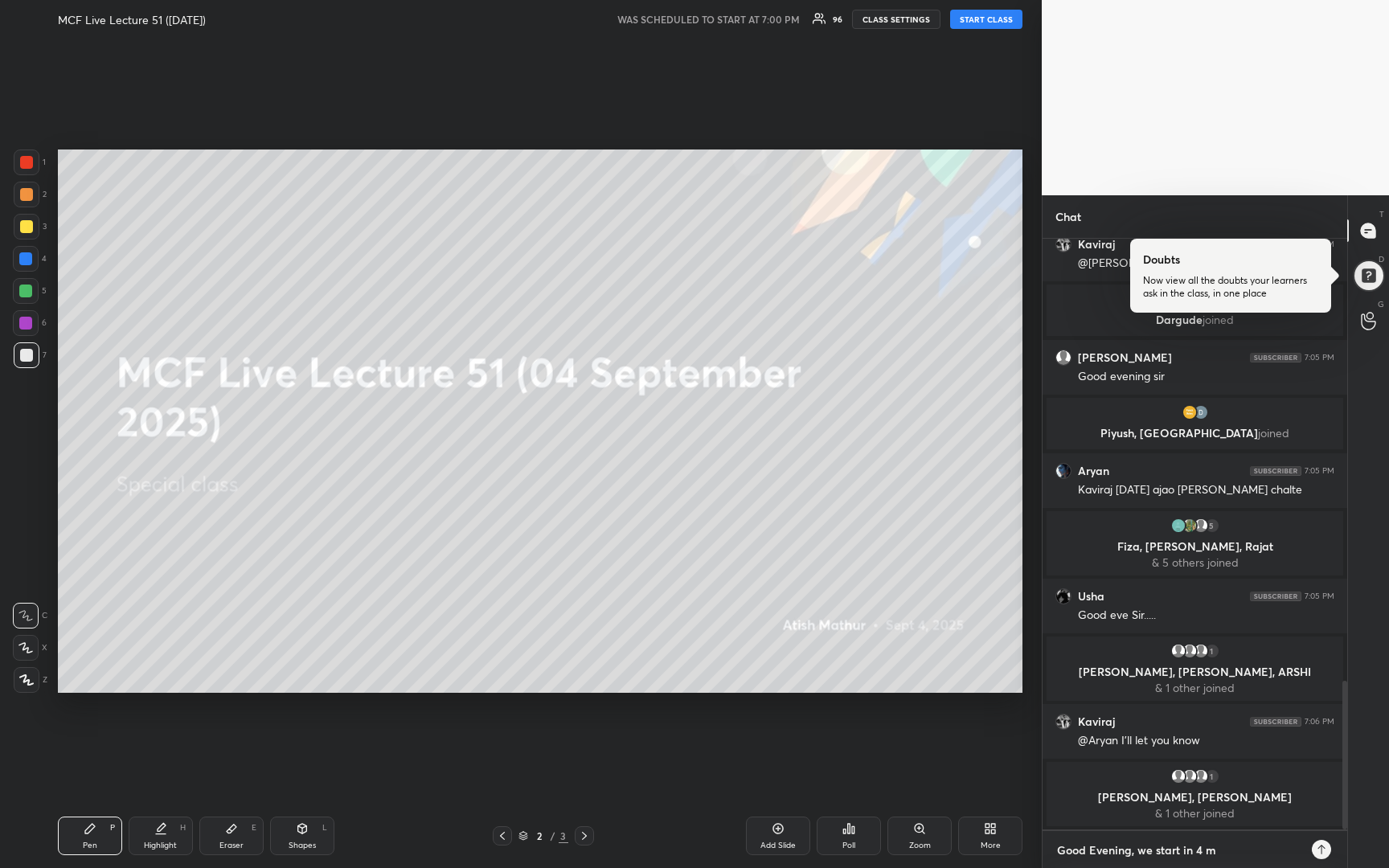
type textarea "x"
type textarea "Good Evening, we start in 4 min"
type textarea "x"
type textarea "Good Evening, we start in 4 mins"
type textarea "x"
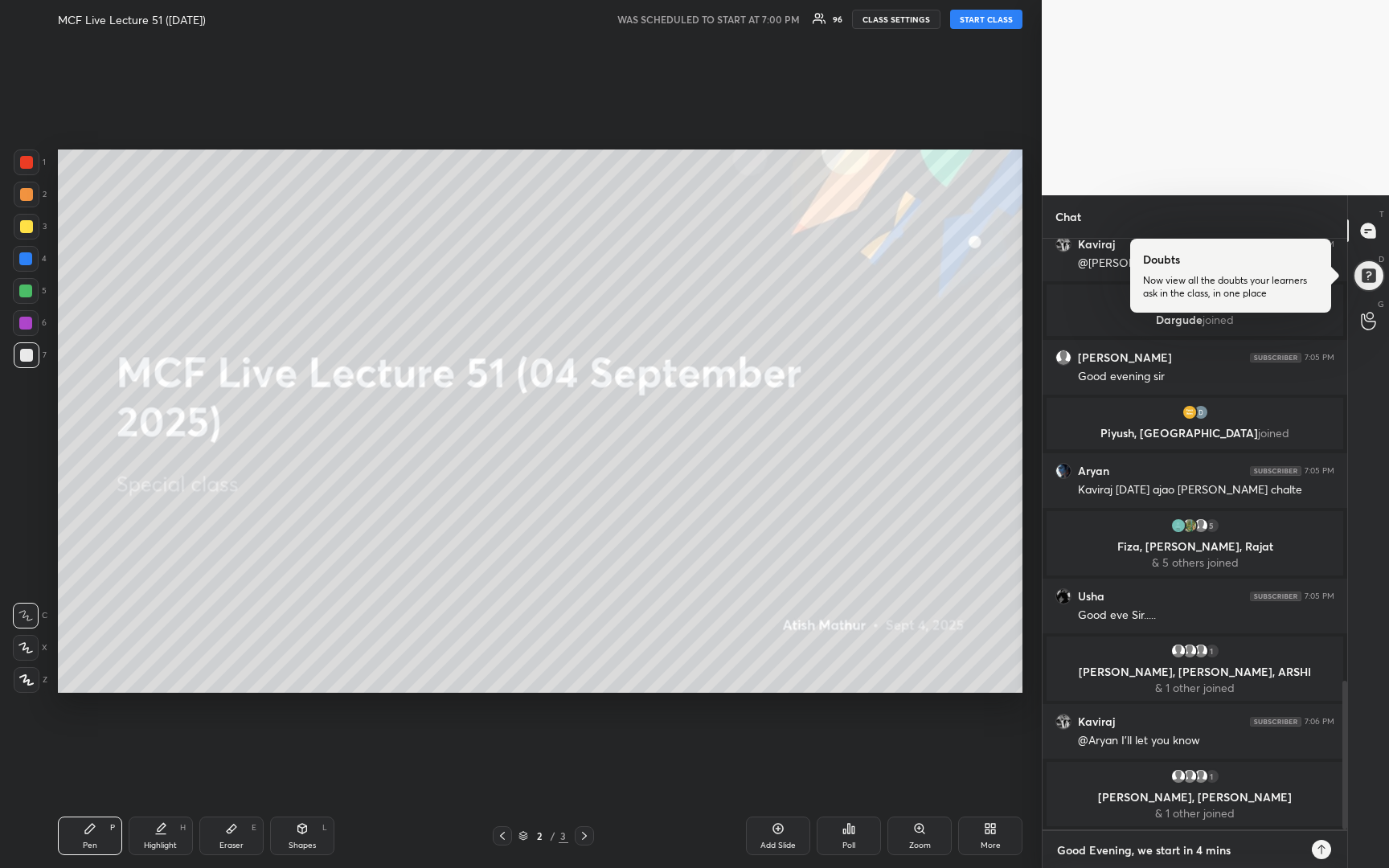
type textarea "Good Evening, we start in 4 mins."
type textarea "x"
type textarea "Good Evening, we start in 4 mins."
type textarea "x"
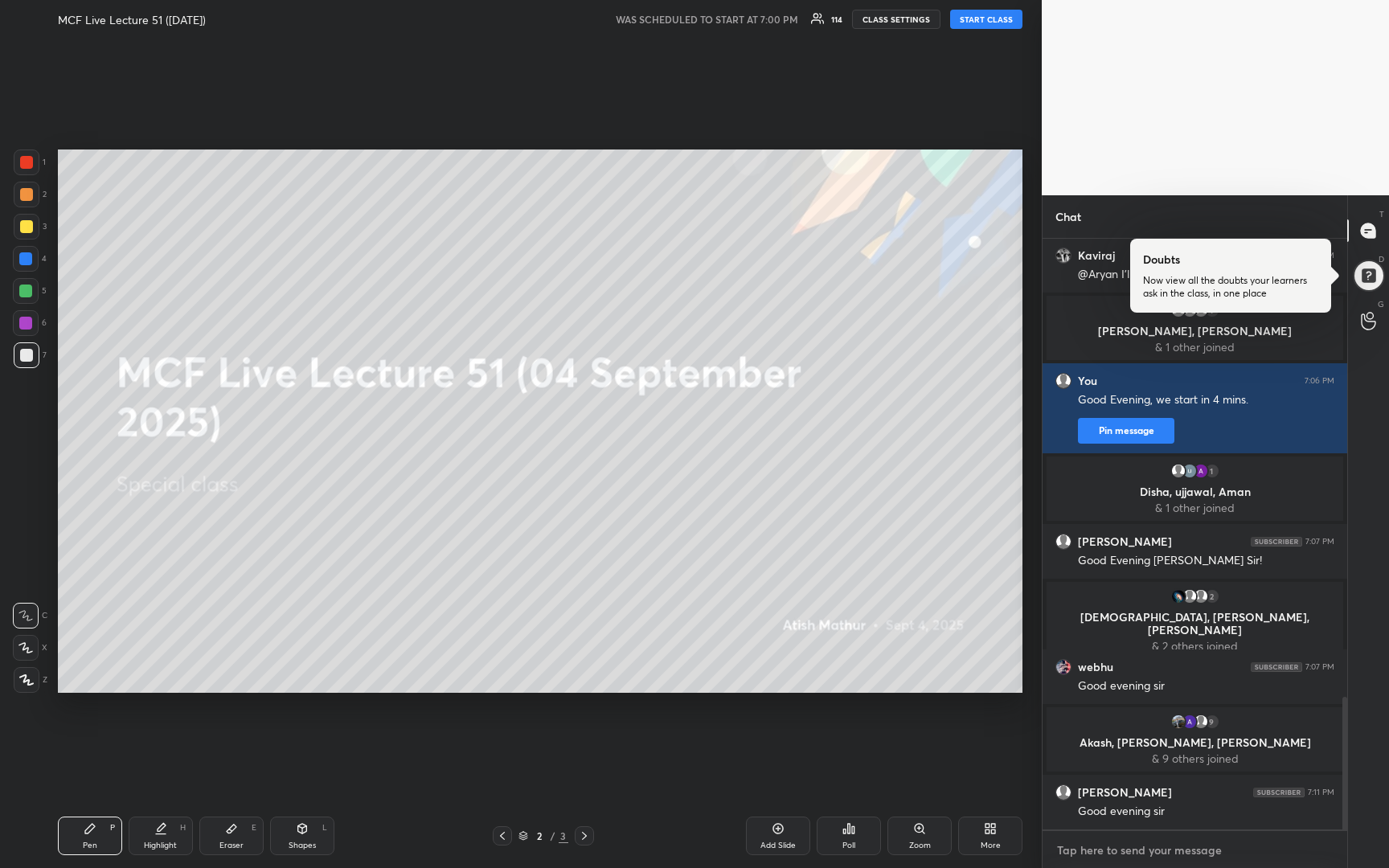
scroll to position [2106, 0]
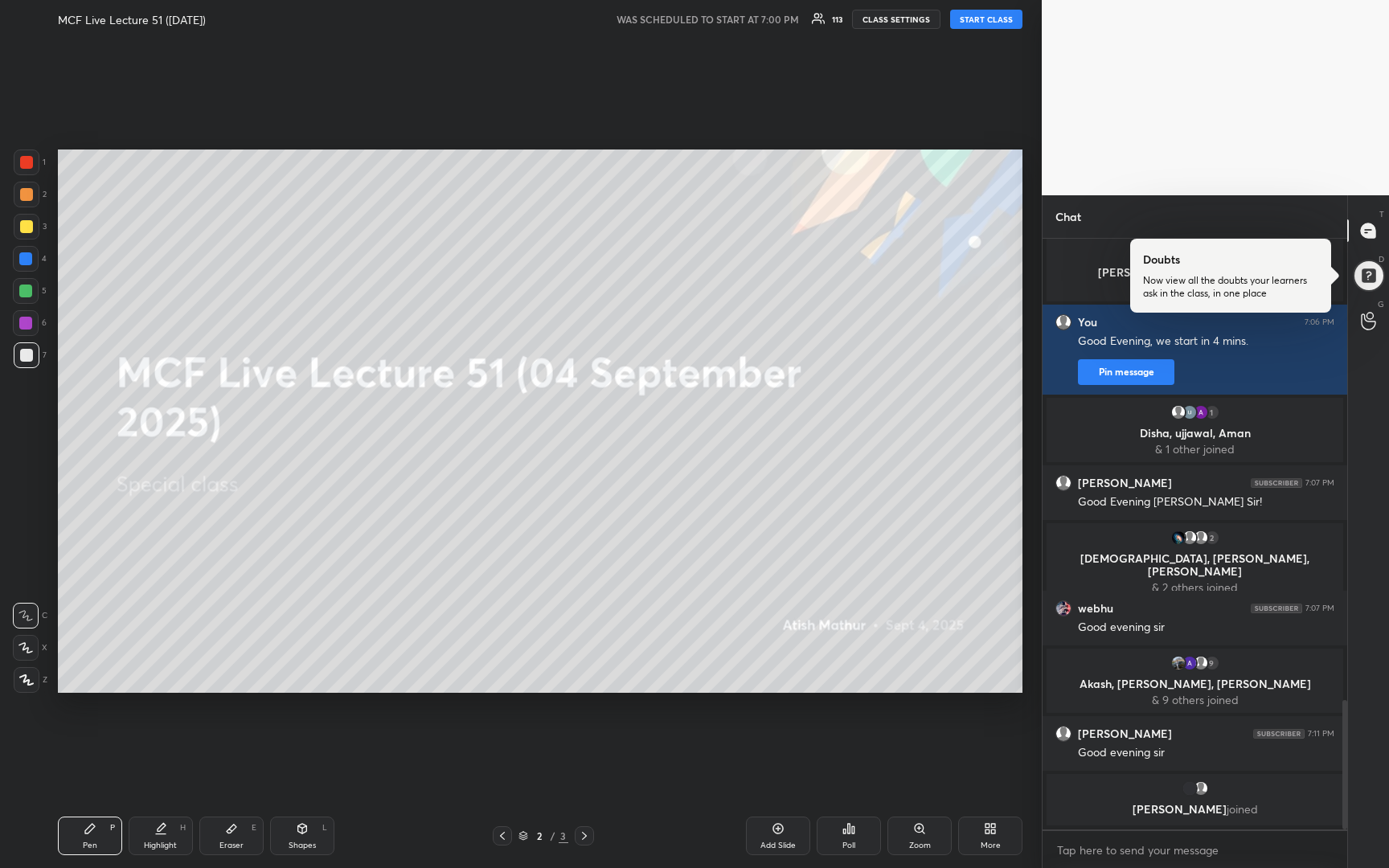
click at [997, 16] on button "START CLASS" at bounding box center [986, 20] width 73 height 20
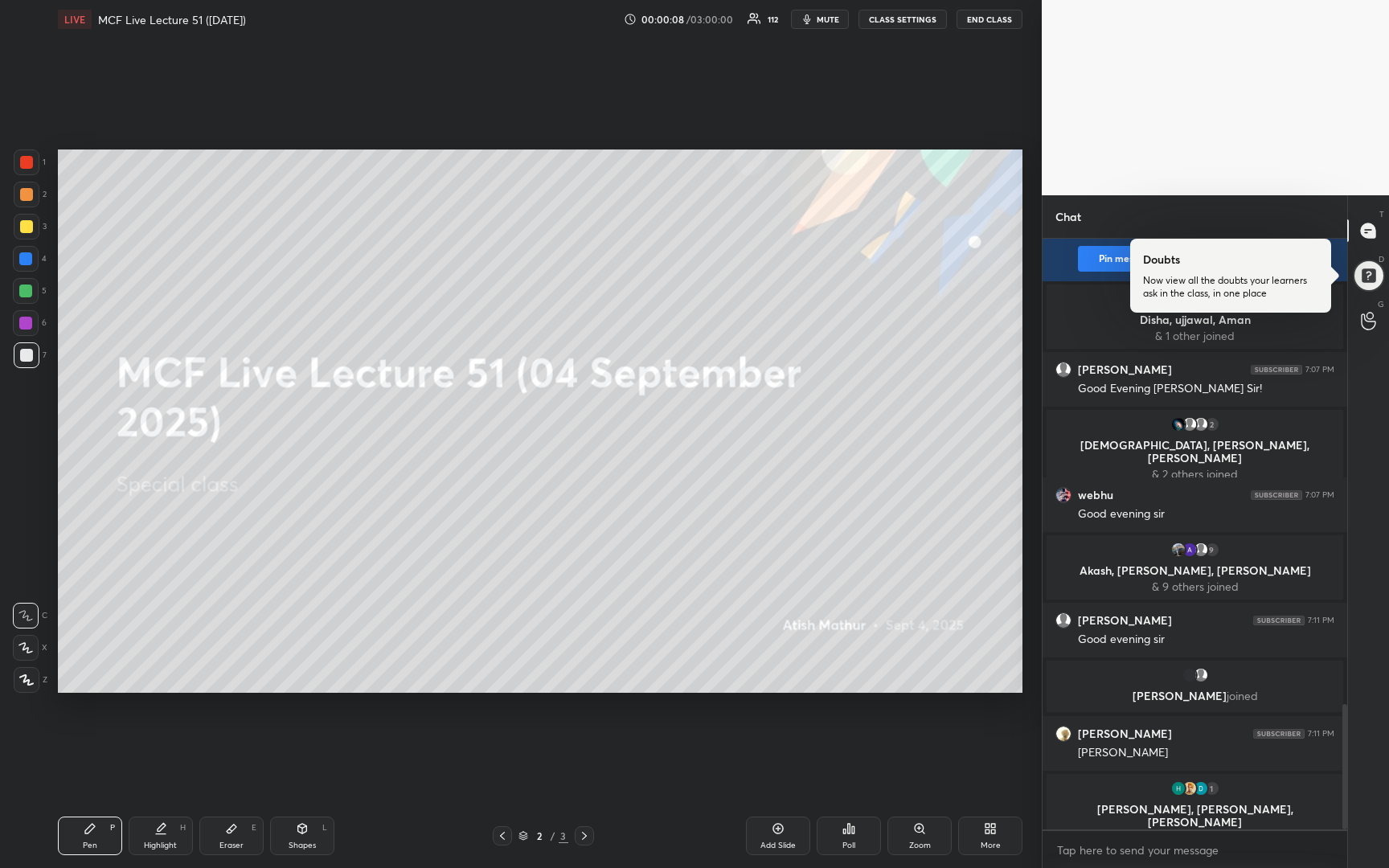
scroll to position [2187, 0]
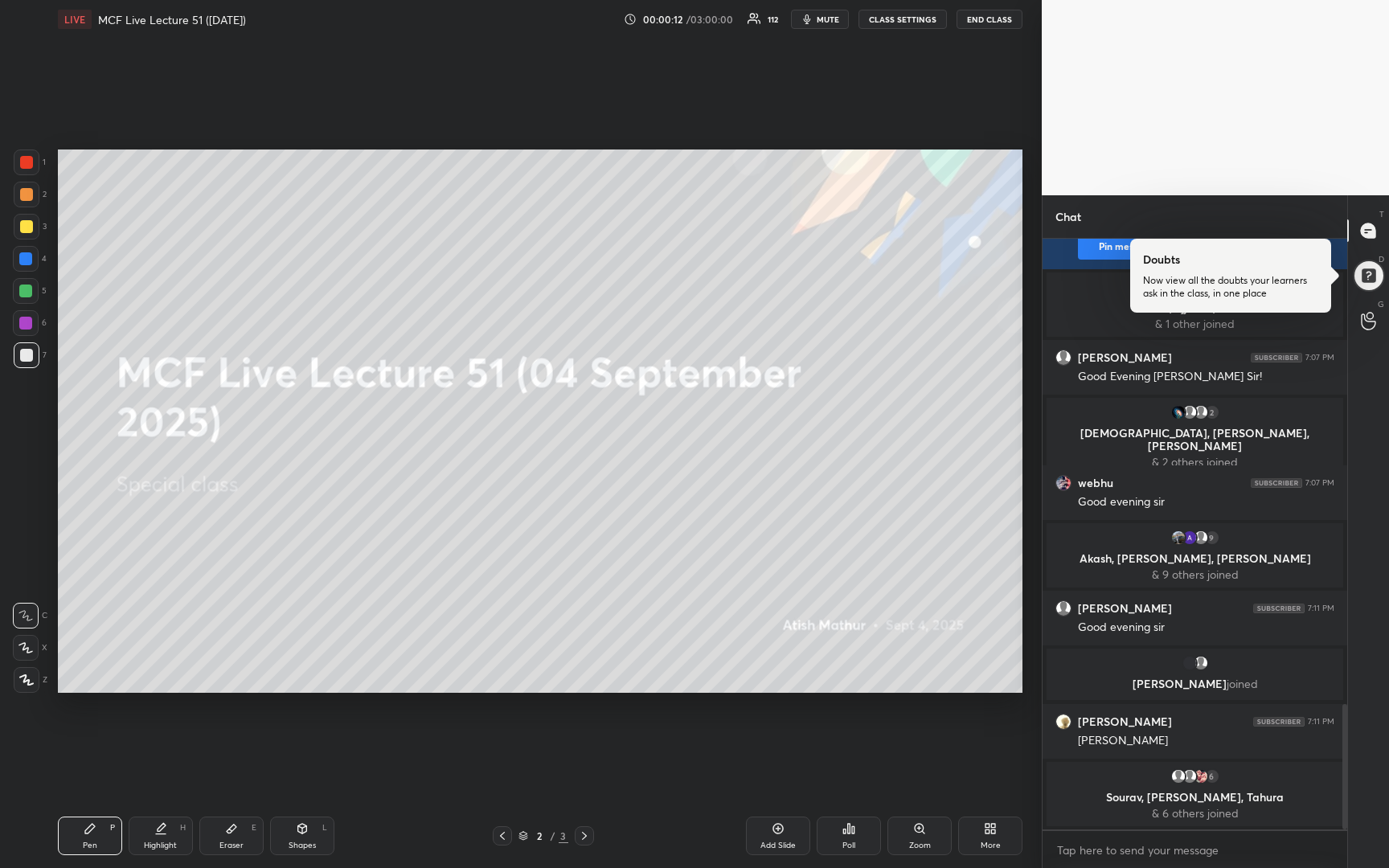
click at [24, 225] on div at bounding box center [27, 227] width 13 height 13
click at [25, 646] on icon at bounding box center [26, 648] width 15 height 11
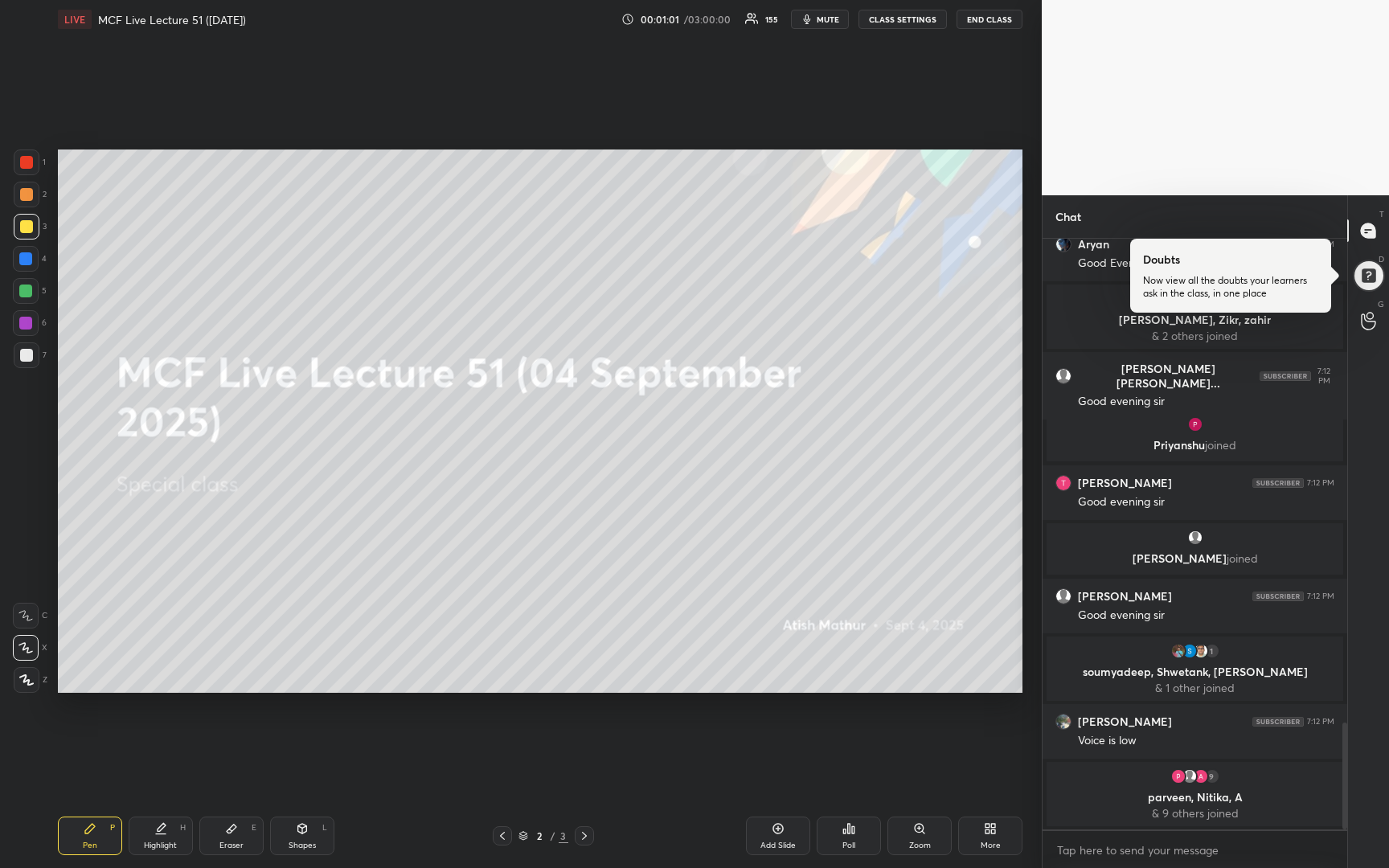
scroll to position [2699, 0]
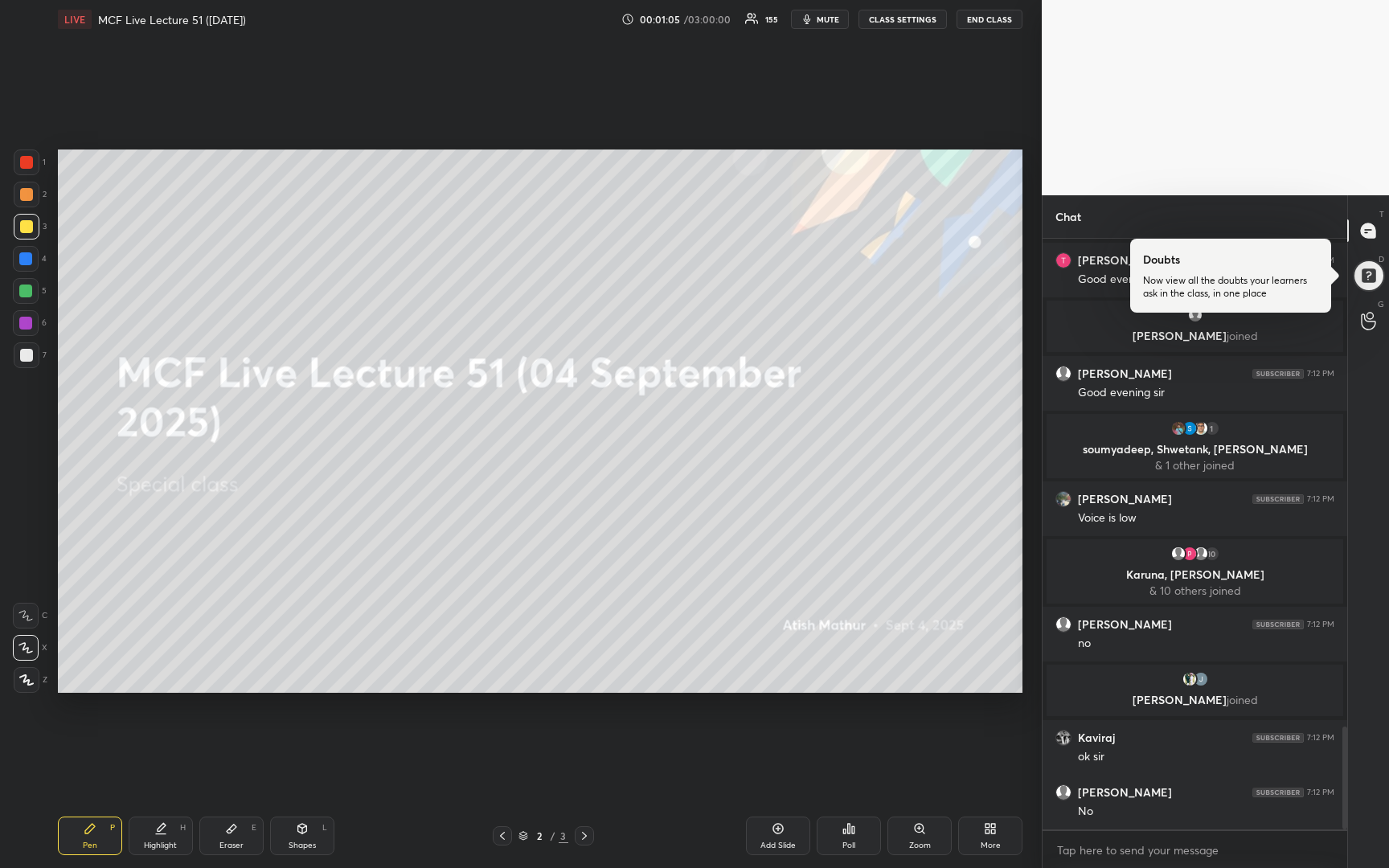
click at [772, 832] on icon at bounding box center [779, 829] width 13 height 13
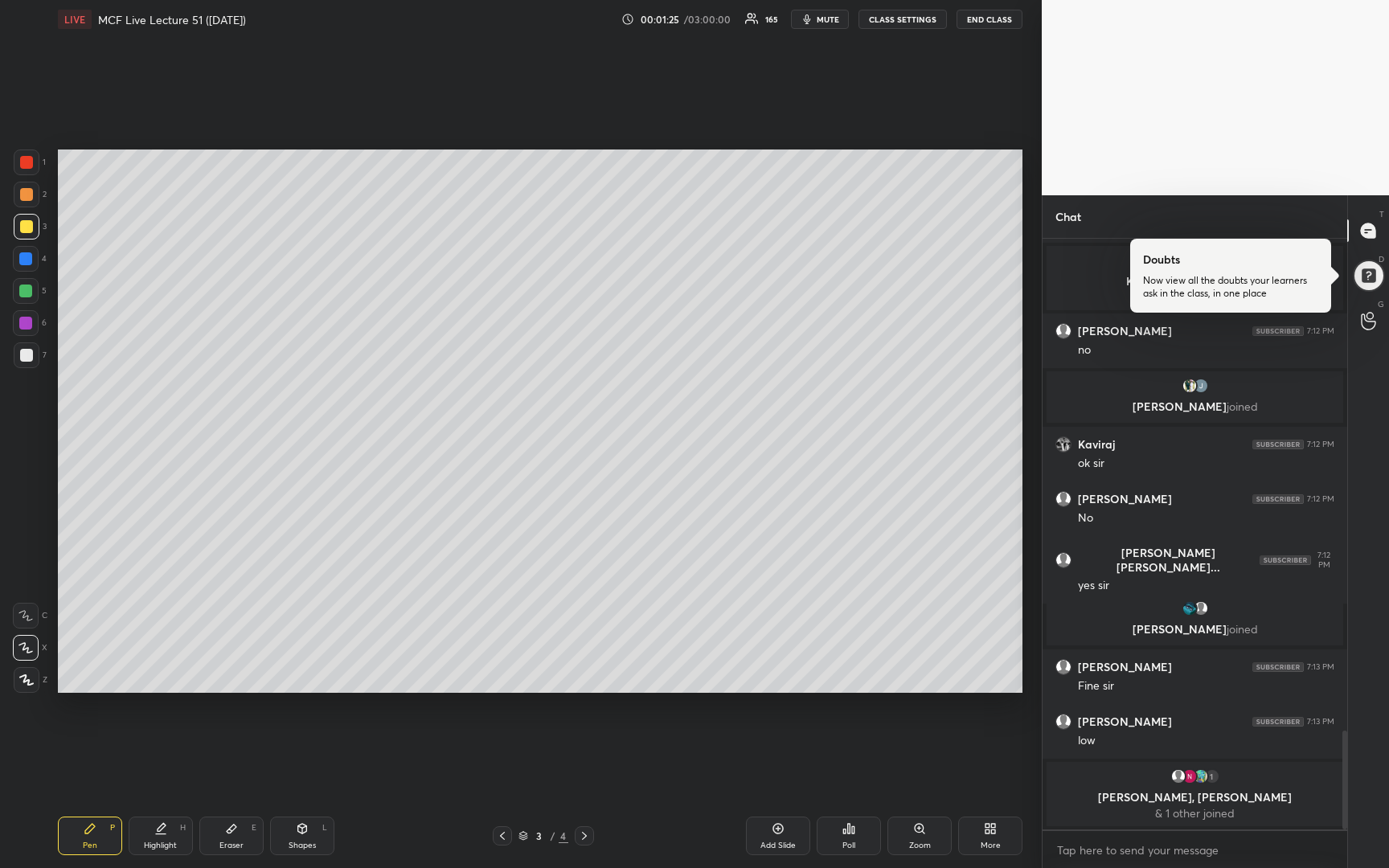
scroll to position [2911, 0]
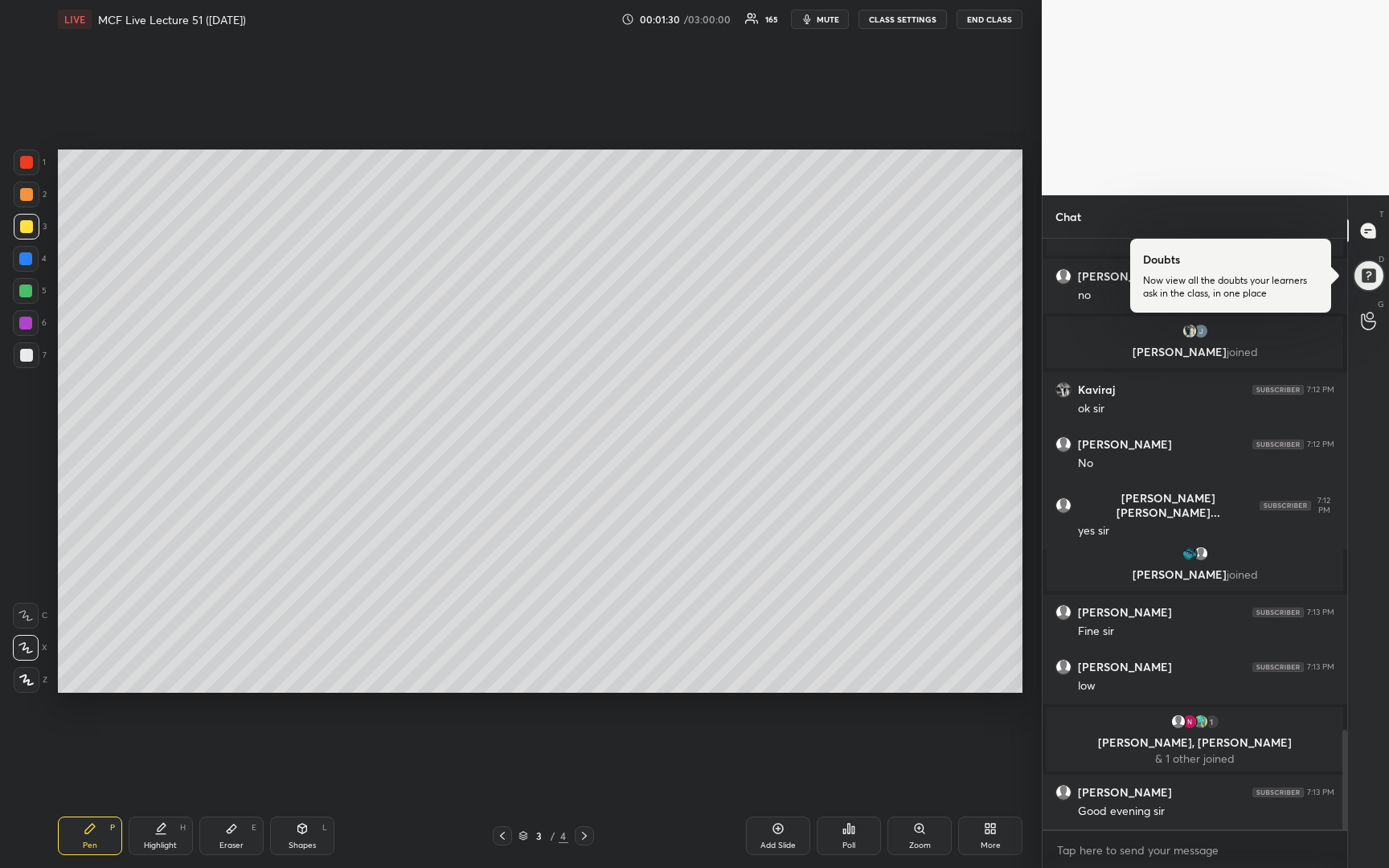
click at [29, 356] on div at bounding box center [27, 356] width 13 height 13
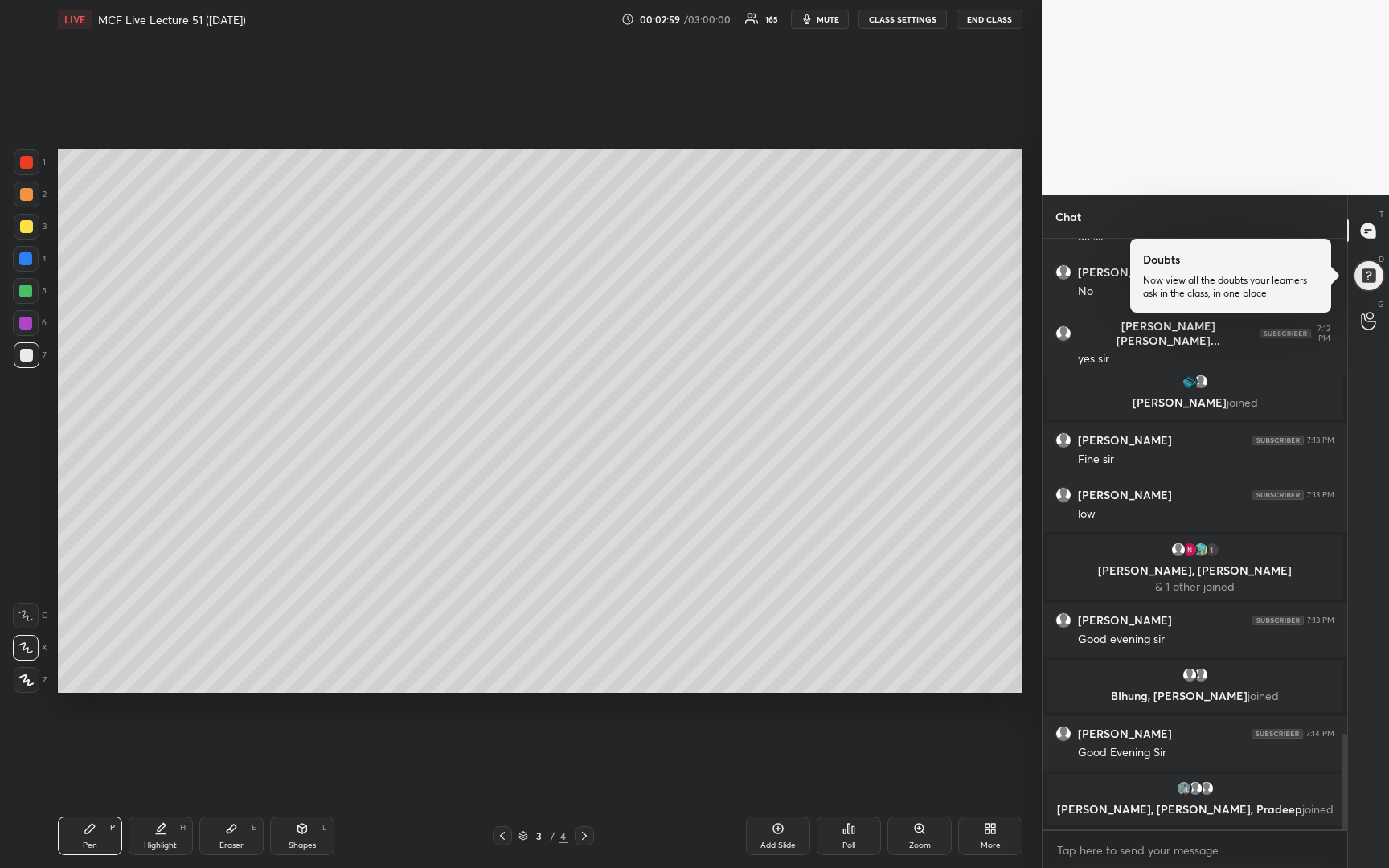
scroll to position [3062, 0]
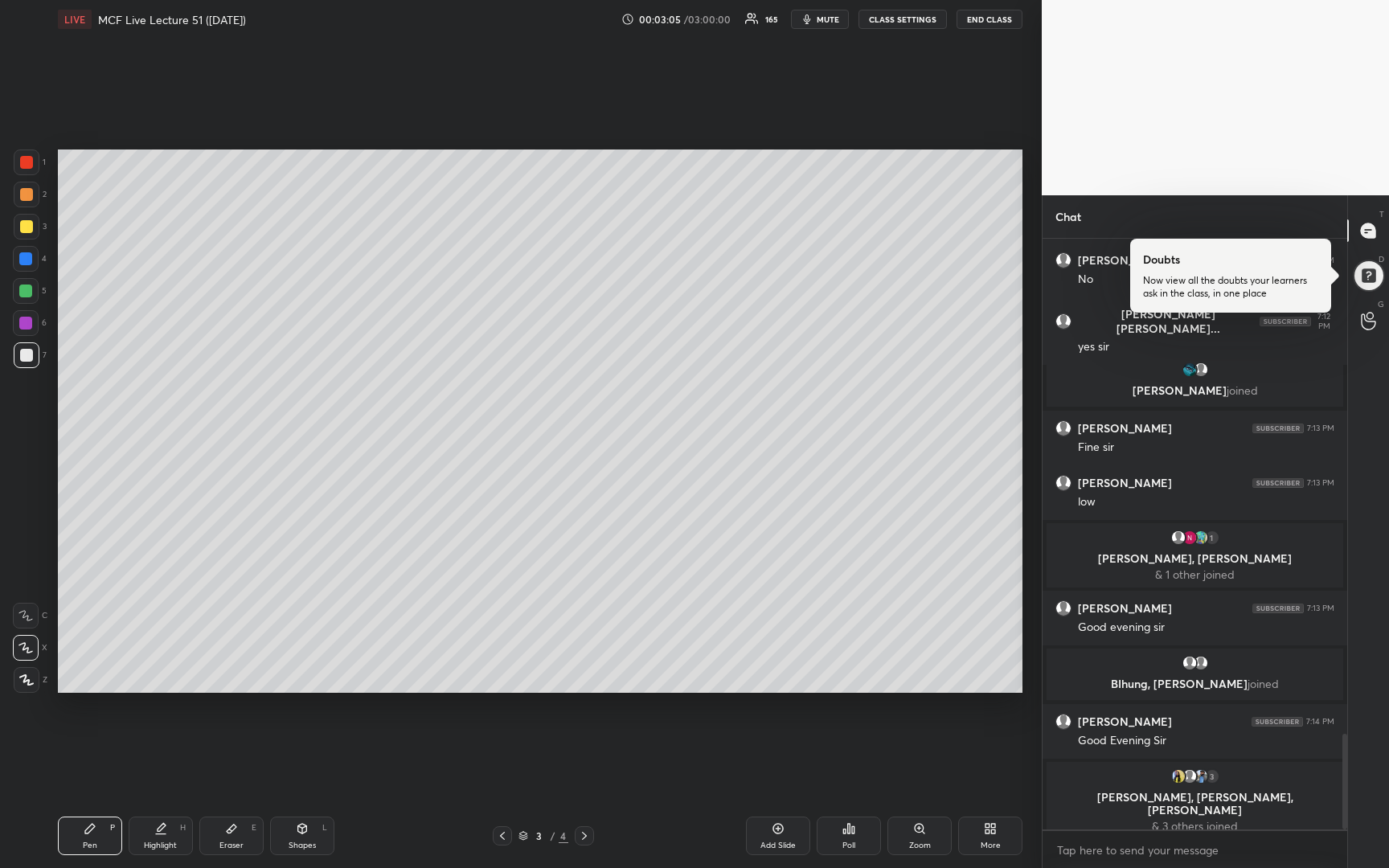
click at [24, 197] on div at bounding box center [27, 195] width 13 height 13
drag, startPoint x: 26, startPoint y: 358, endPoint x: 35, endPoint y: 339, distance: 21.0
click at [24, 358] on div at bounding box center [27, 356] width 13 height 13
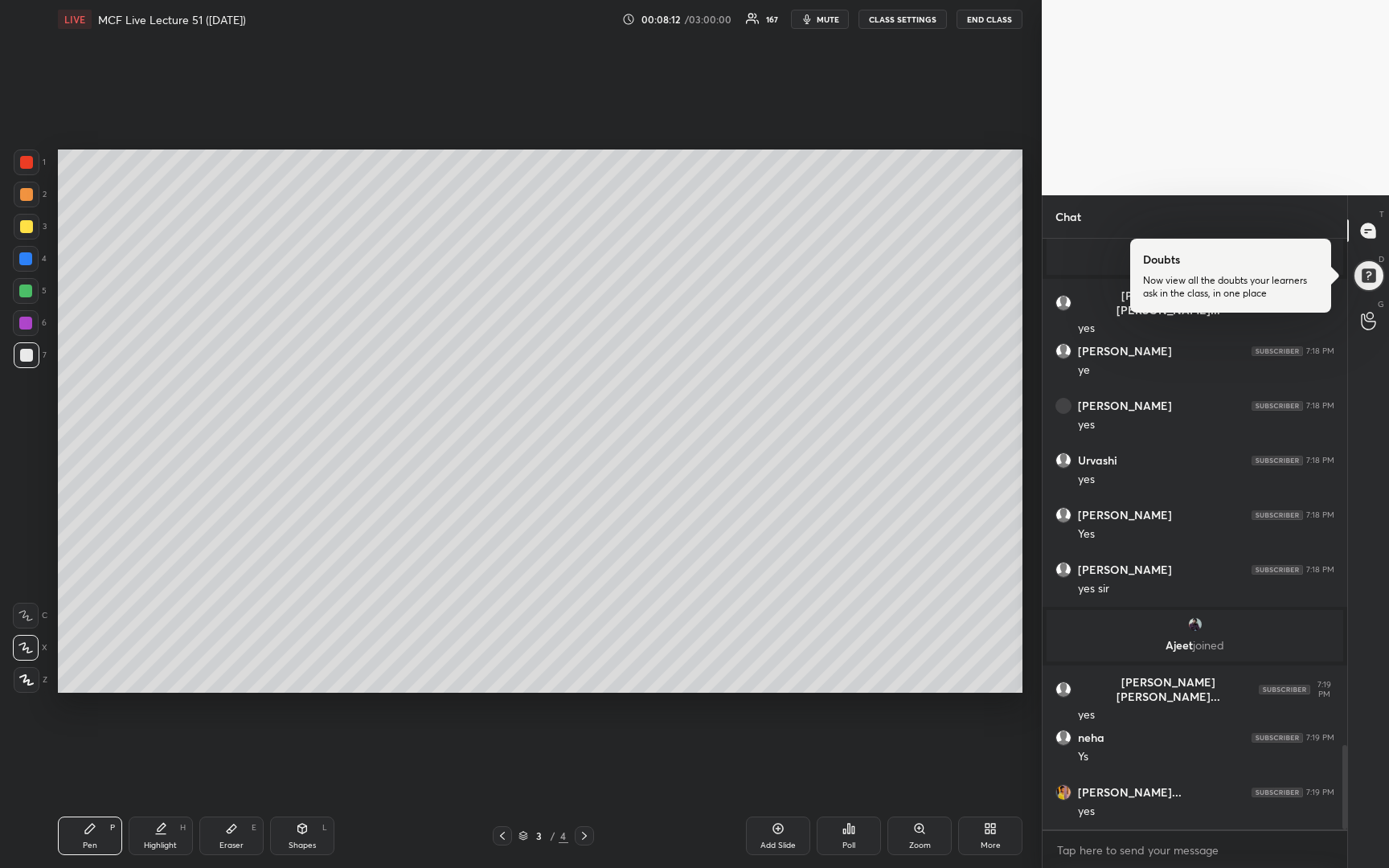
scroll to position [3549, 0]
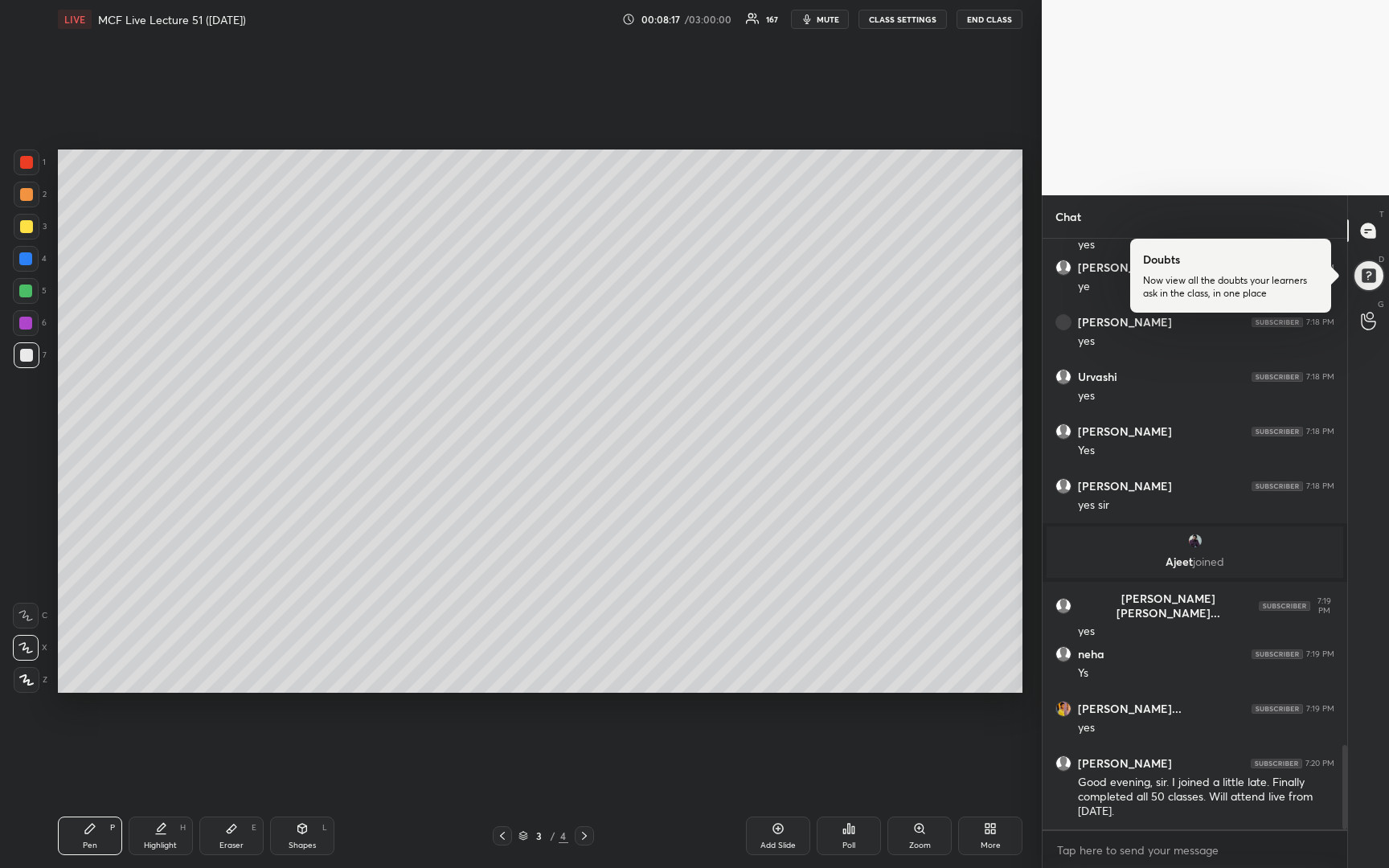
click at [584, 838] on icon at bounding box center [584, 836] width 5 height 8
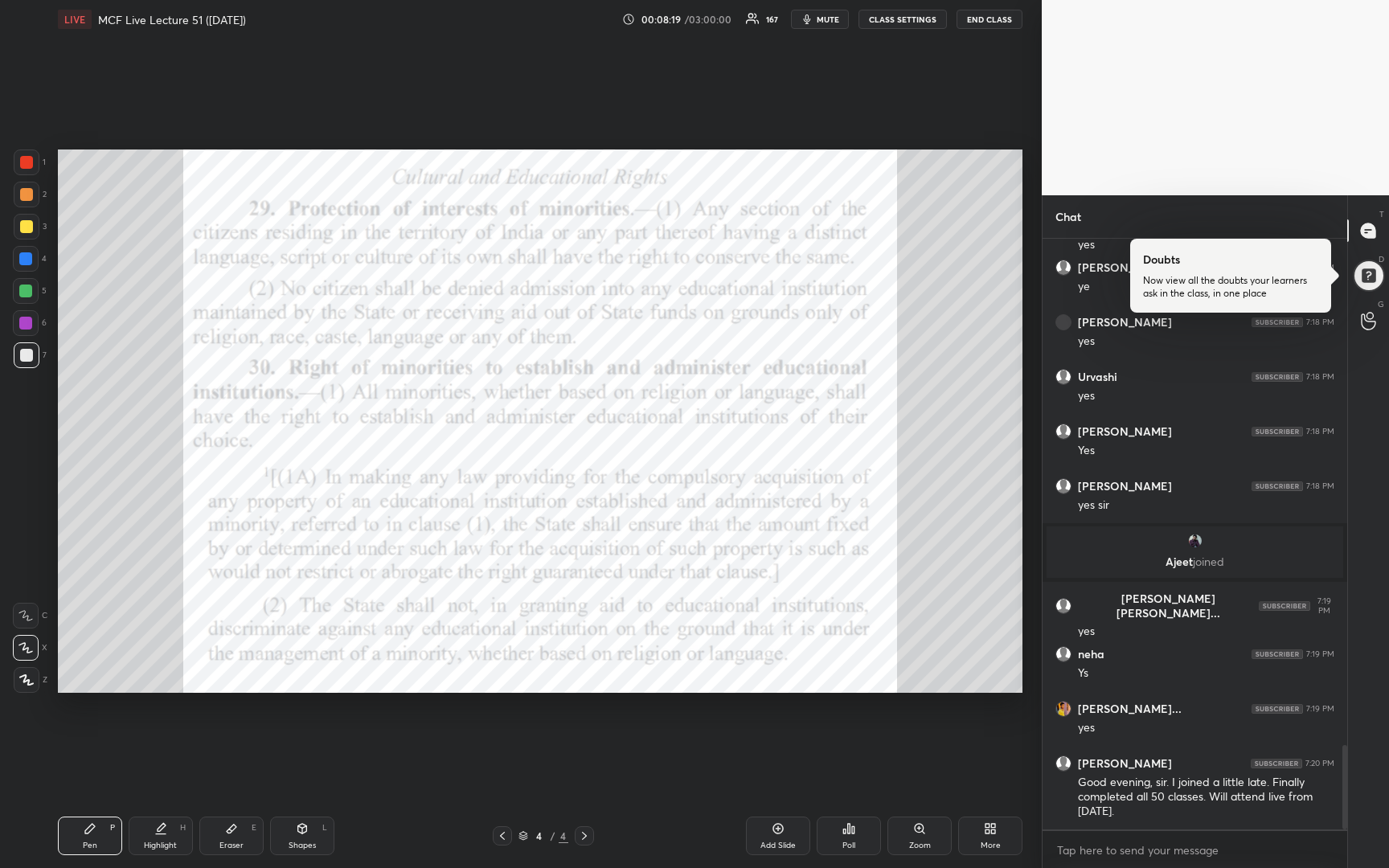
drag, startPoint x: 24, startPoint y: 162, endPoint x: 41, endPoint y: 153, distance: 19.2
click at [26, 165] on div at bounding box center [27, 162] width 13 height 13
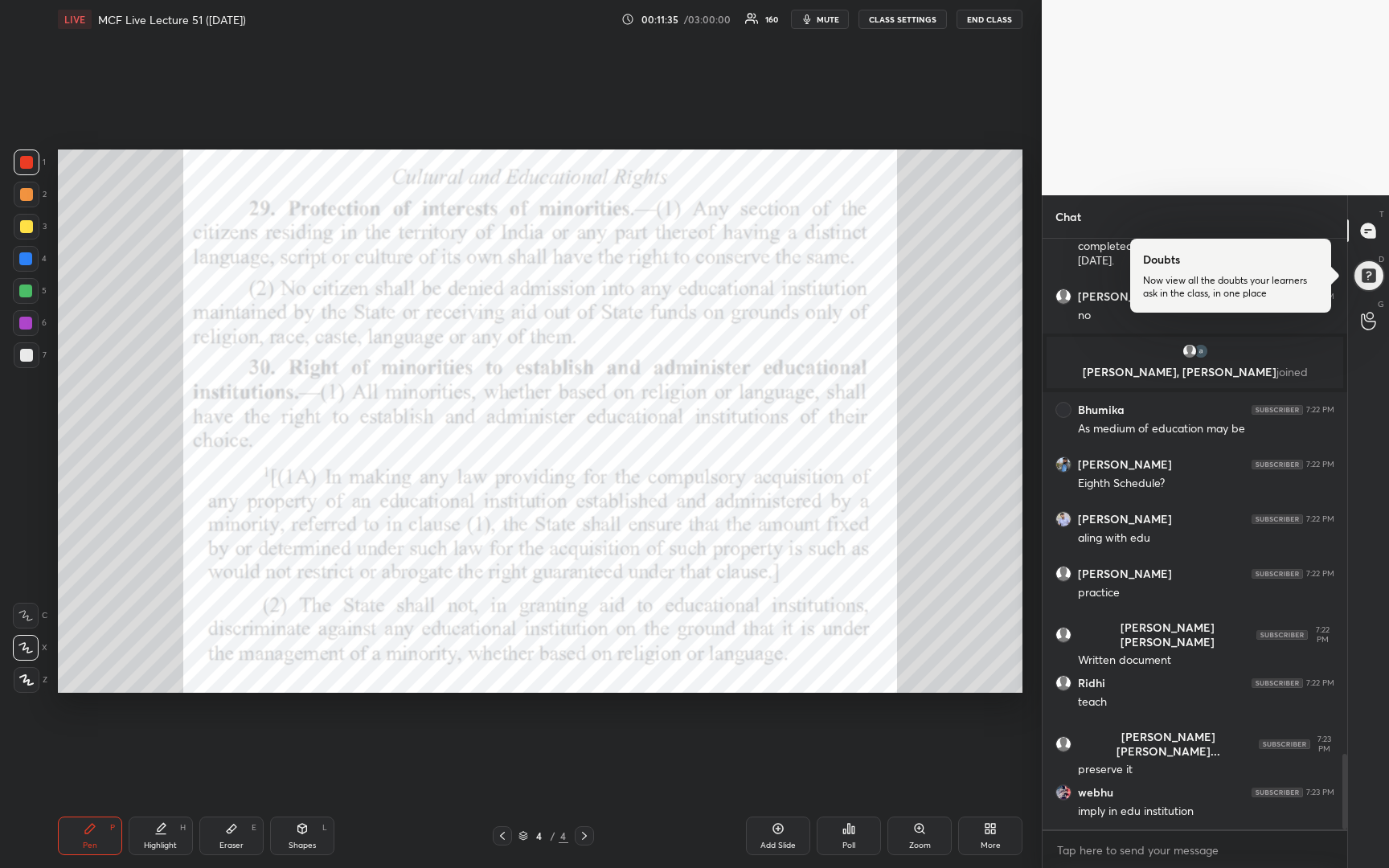
scroll to position [4096, 0]
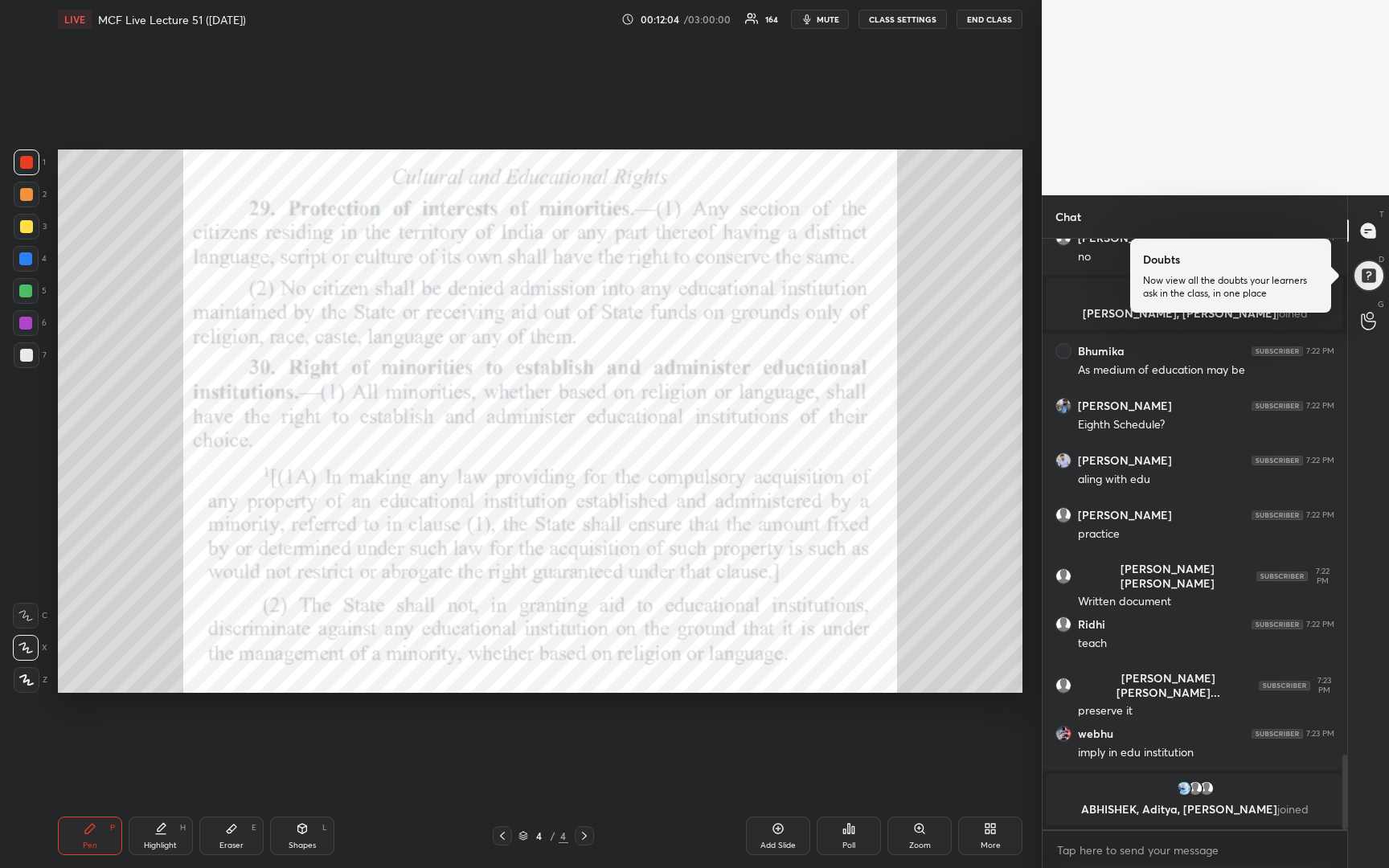
drag, startPoint x: 20, startPoint y: 159, endPoint x: 24, endPoint y: 146, distance: 13.6
click at [23, 161] on div at bounding box center [27, 162] width 13 height 13
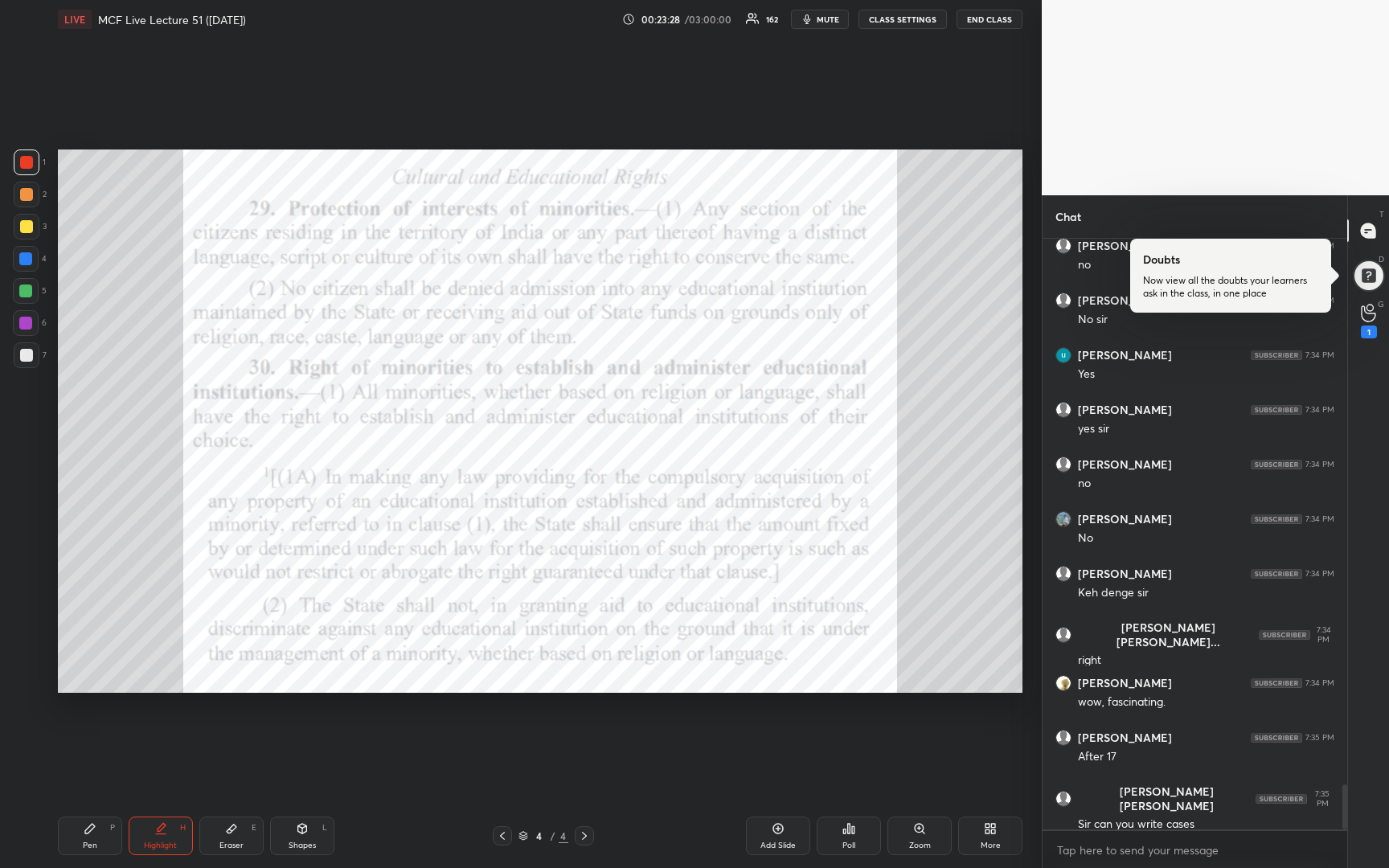
scroll to position [7201, 0]
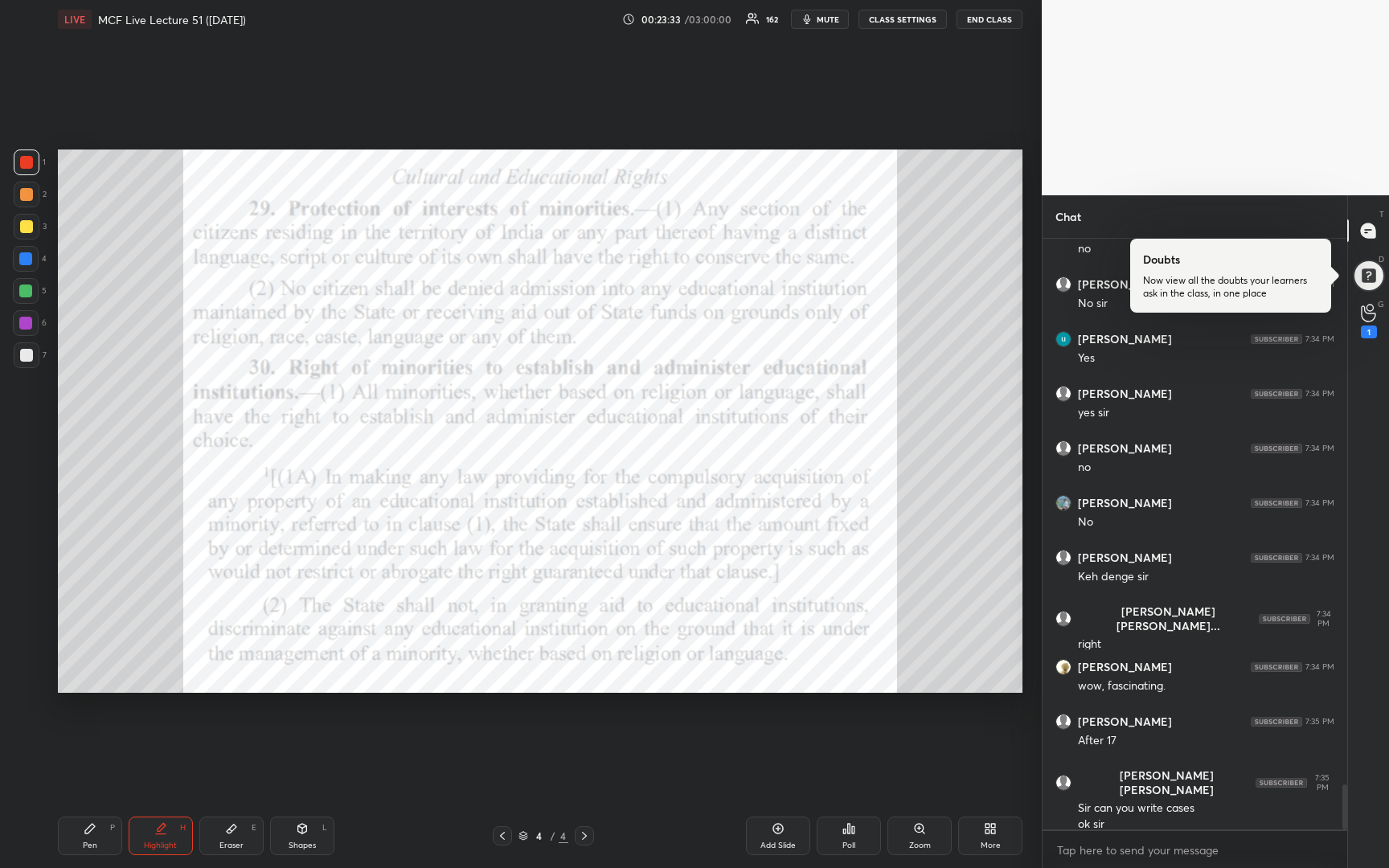
click at [21, 228] on div at bounding box center [27, 227] width 13 height 13
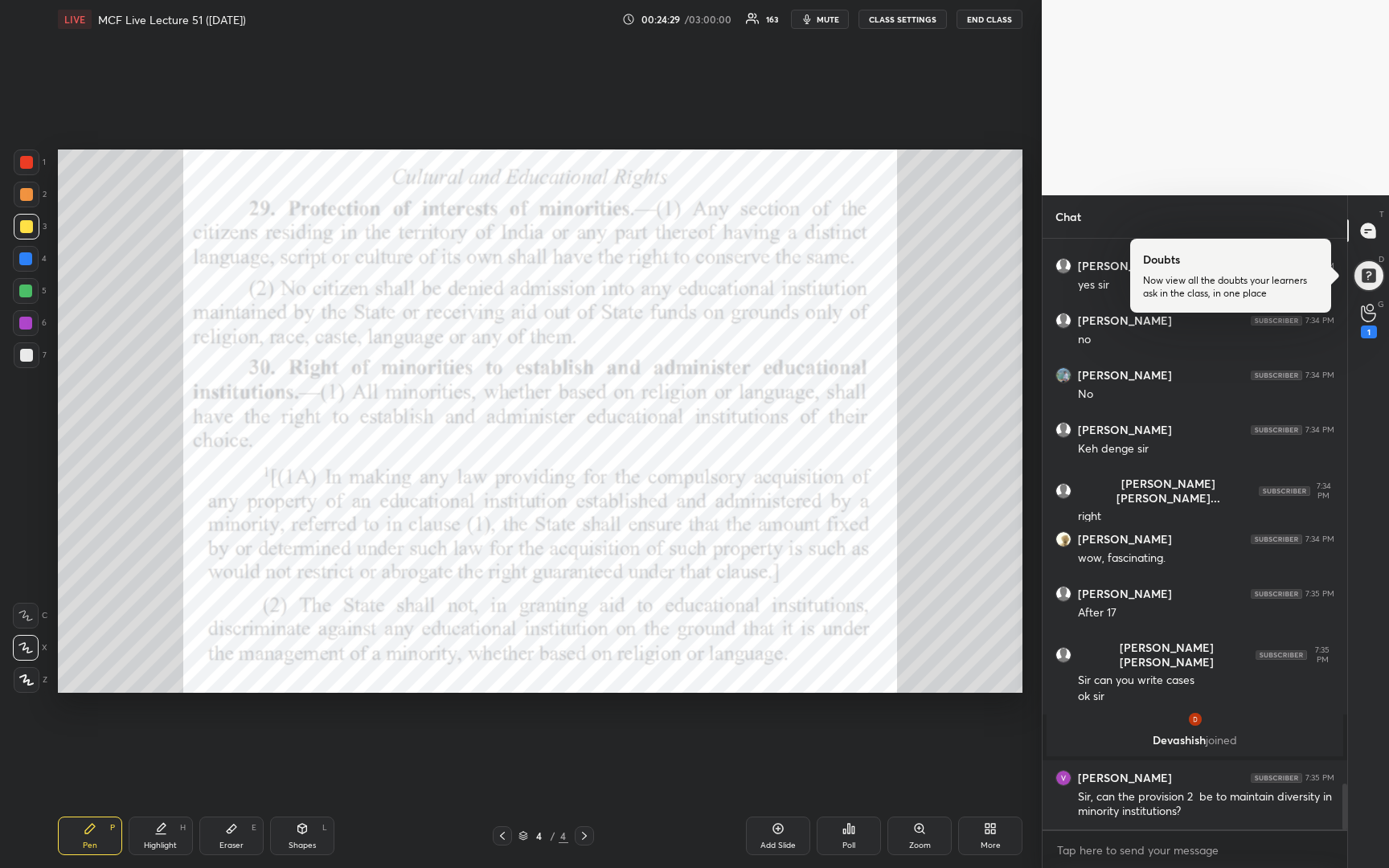
scroll to position [7109, 0]
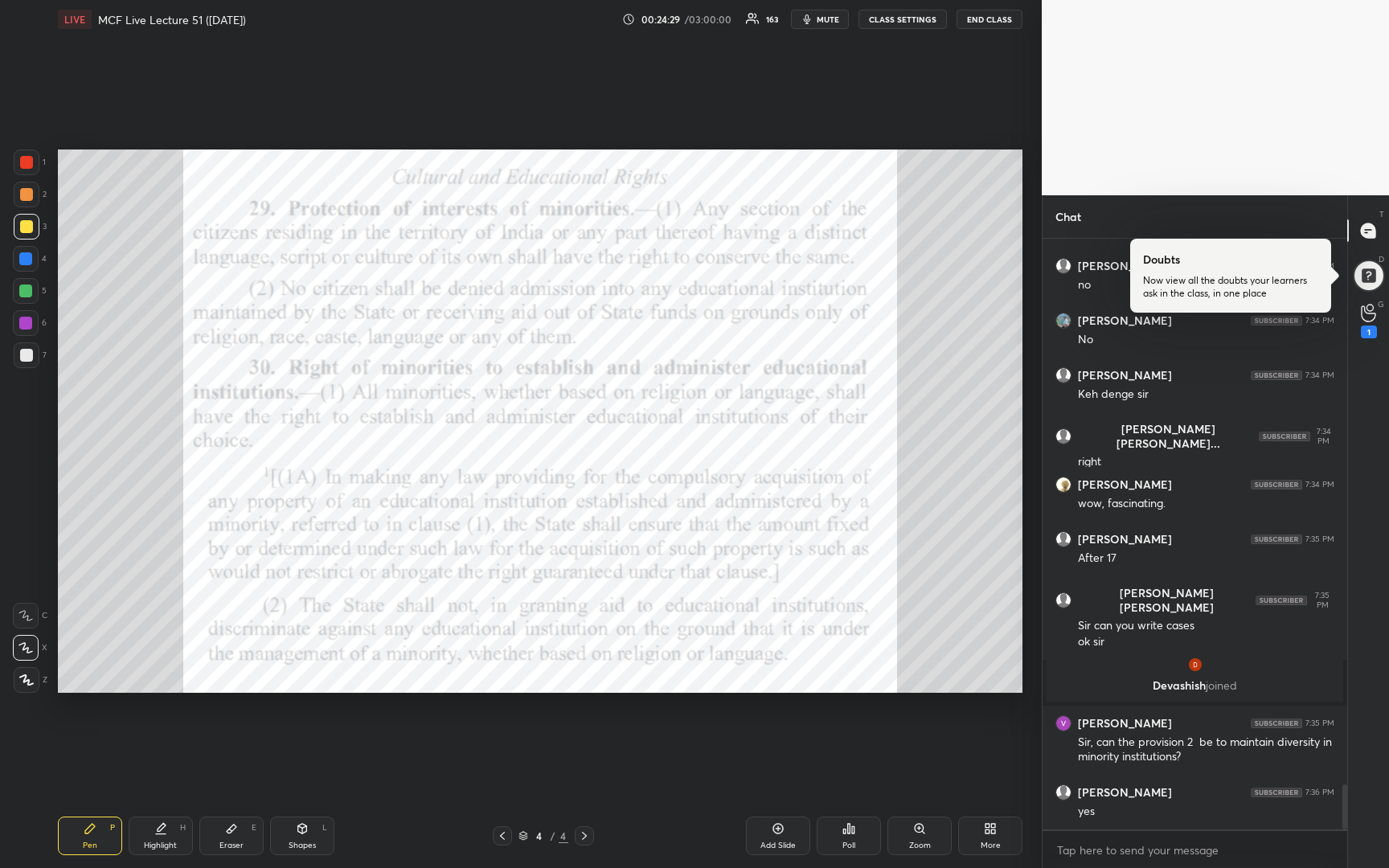
click at [783, 832] on icon at bounding box center [779, 829] width 13 height 13
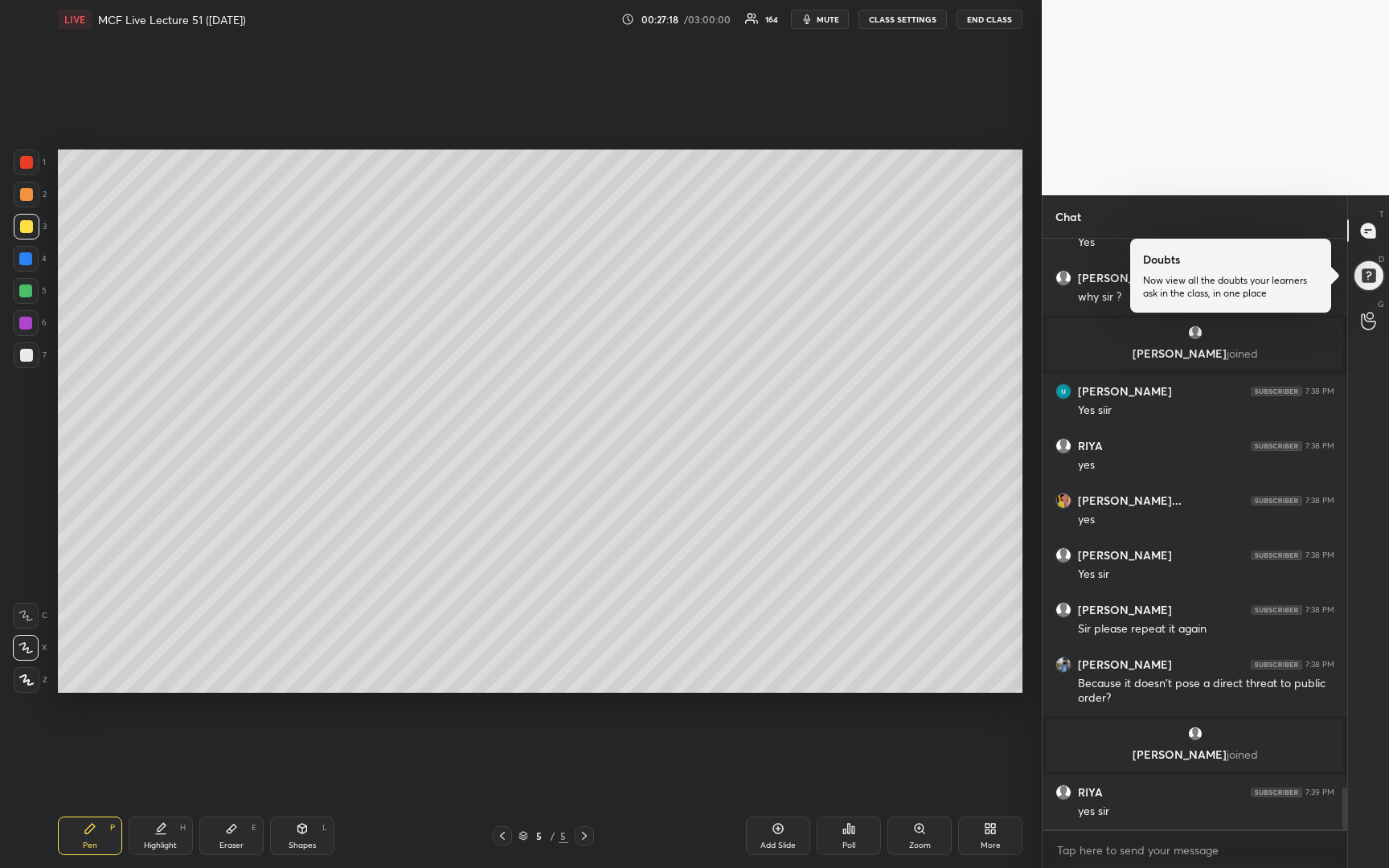
scroll to position [7748, 0]
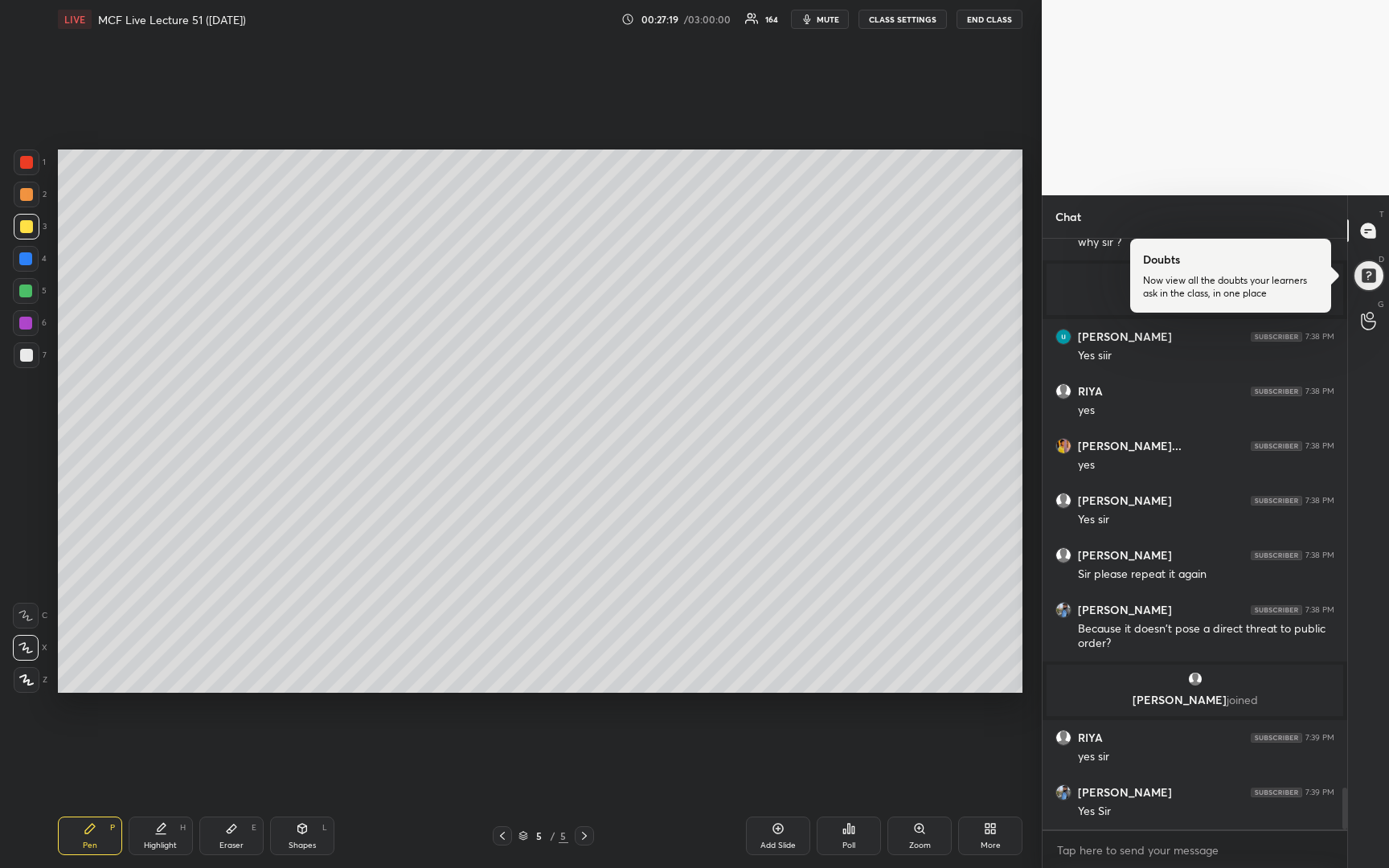
click at [508, 836] on icon at bounding box center [503, 836] width 13 height 13
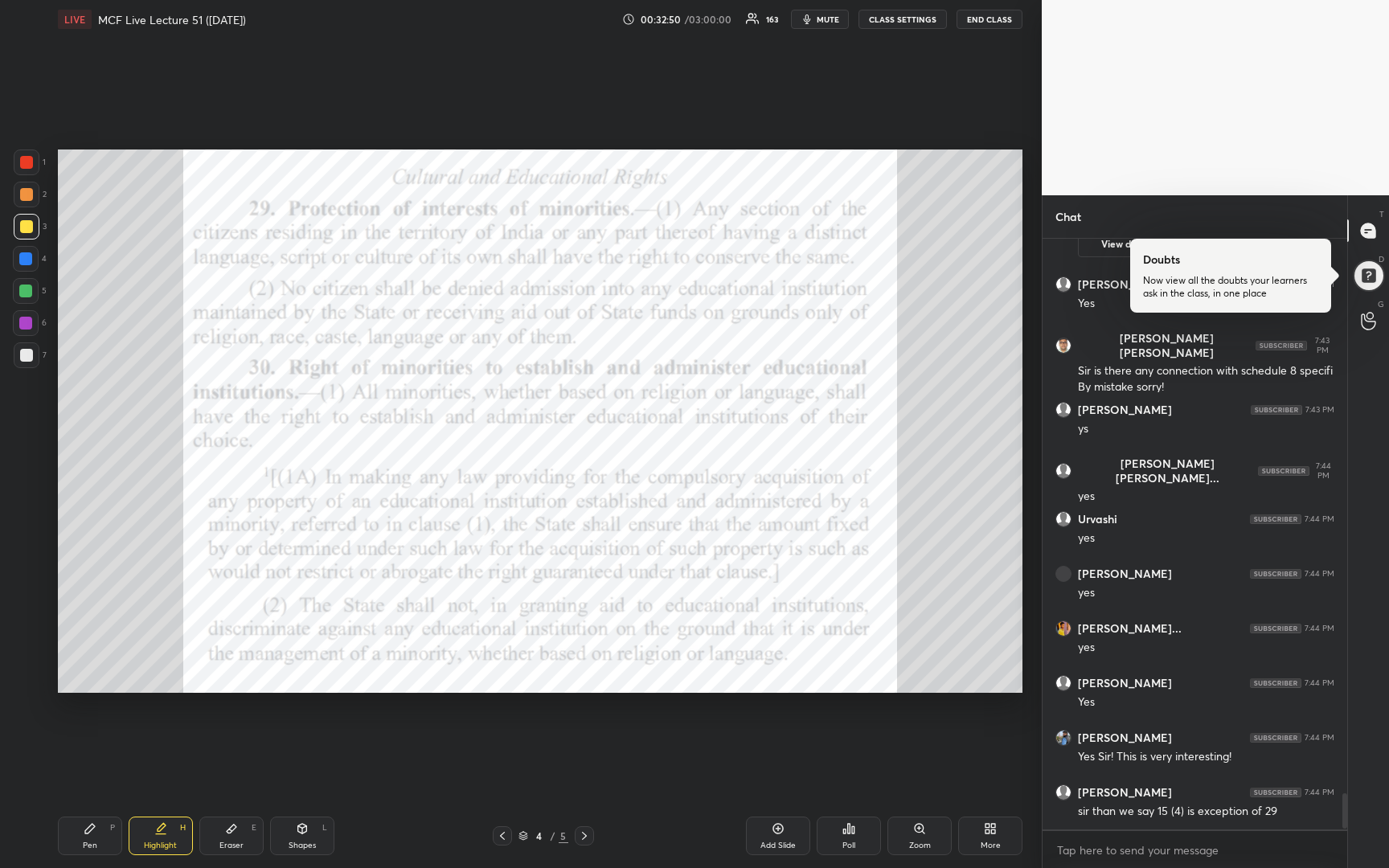
scroll to position [6, 6]
click at [22, 169] on div at bounding box center [27, 162] width 26 height 26
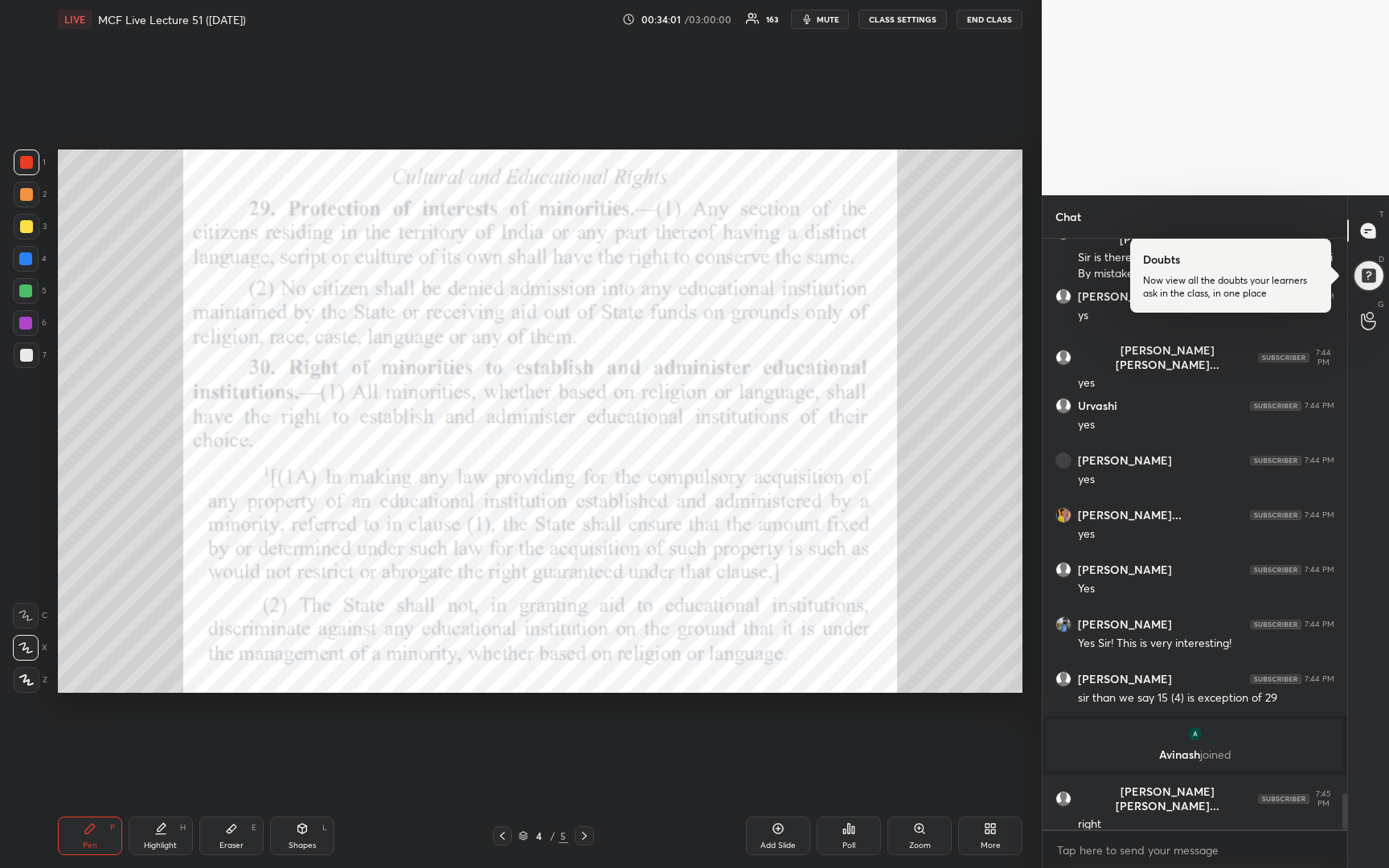
scroll to position [9080, 0]
click at [24, 203] on div at bounding box center [27, 195] width 26 height 26
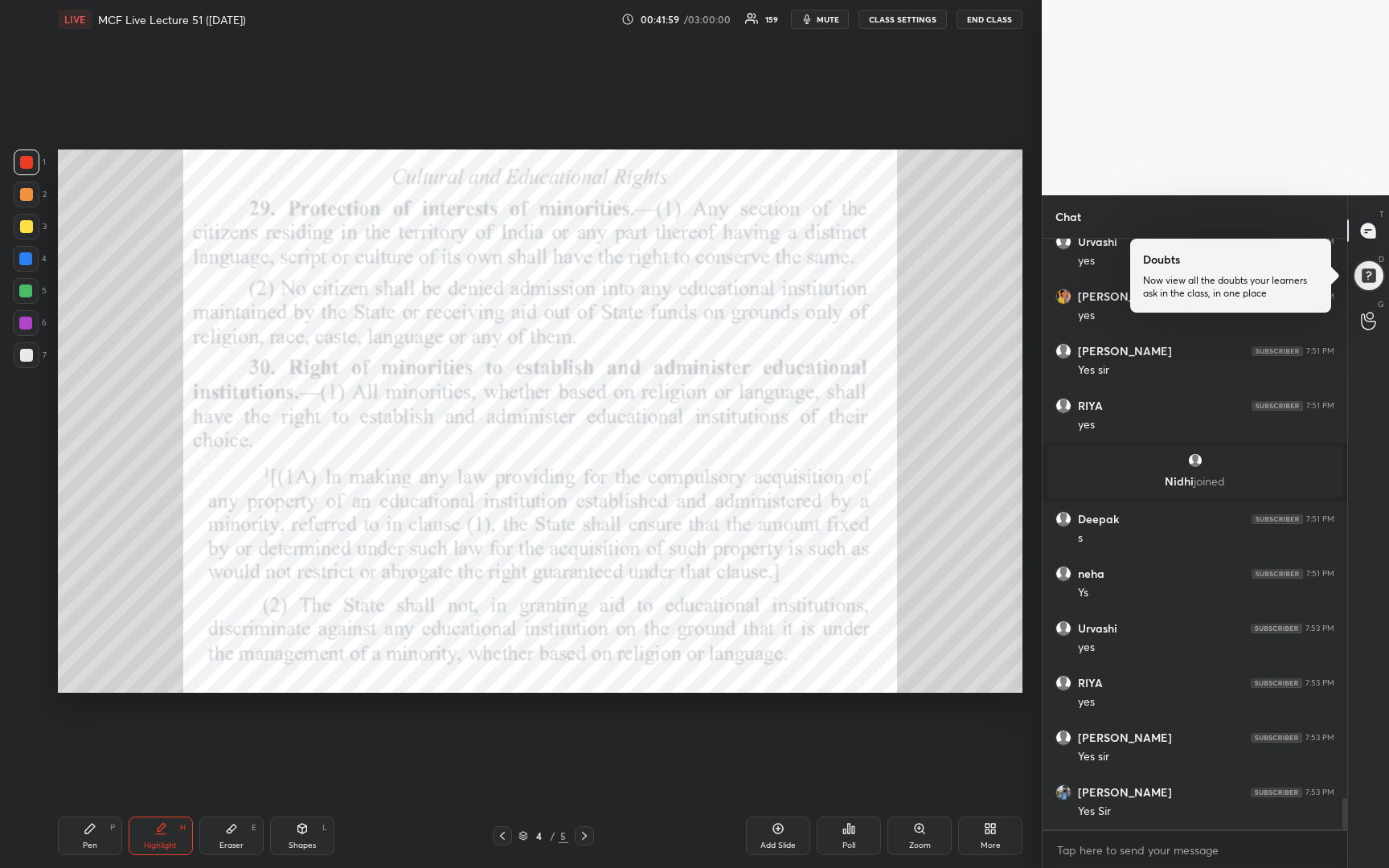
scroll to position [10555, 0]
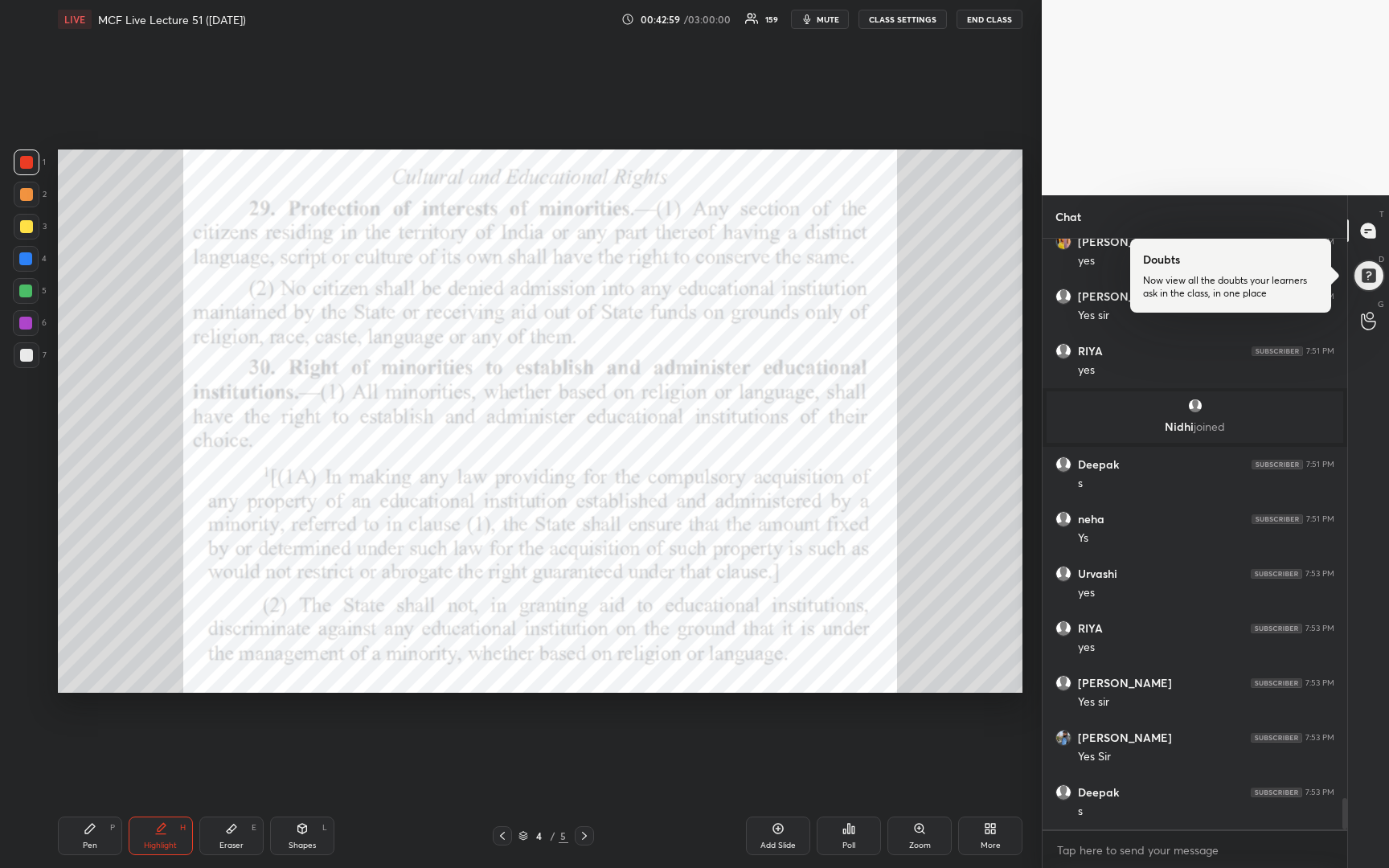
click at [774, 836] on div "Add Slide" at bounding box center [778, 835] width 64 height 38
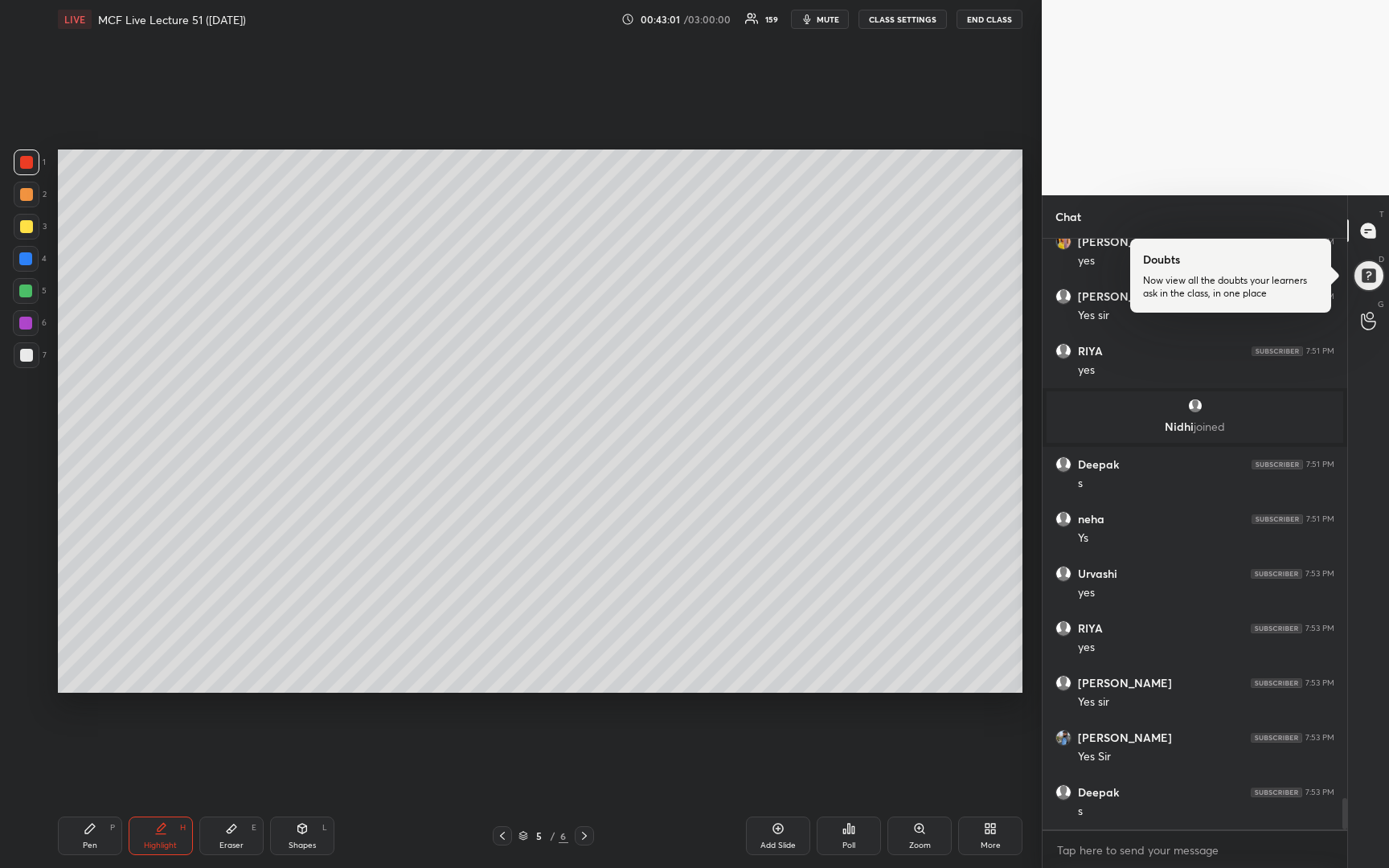
drag, startPoint x: 26, startPoint y: 226, endPoint x: 48, endPoint y: 216, distance: 24.2
click at [28, 224] on div at bounding box center [27, 227] width 13 height 13
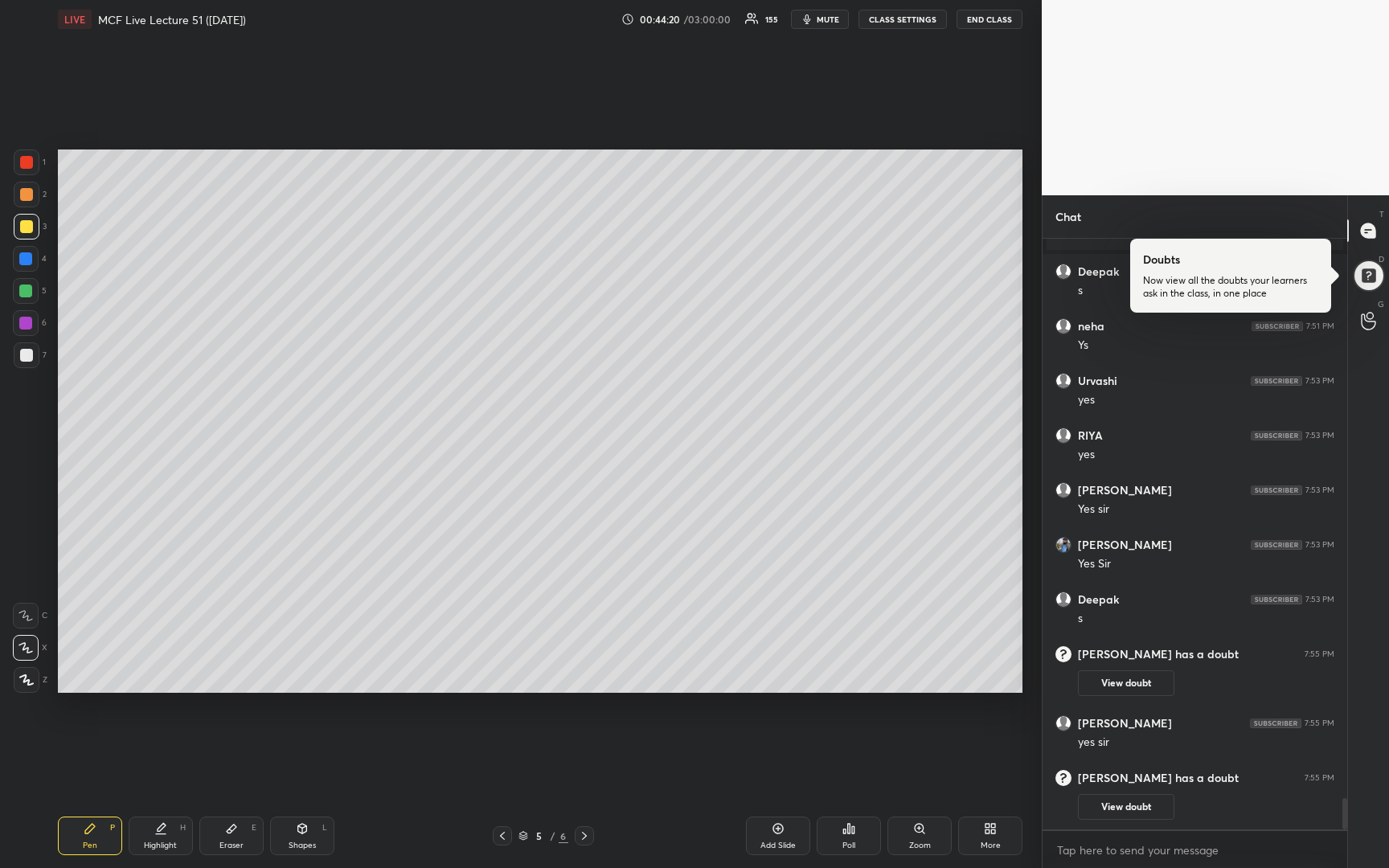
scroll to position [10633, 0]
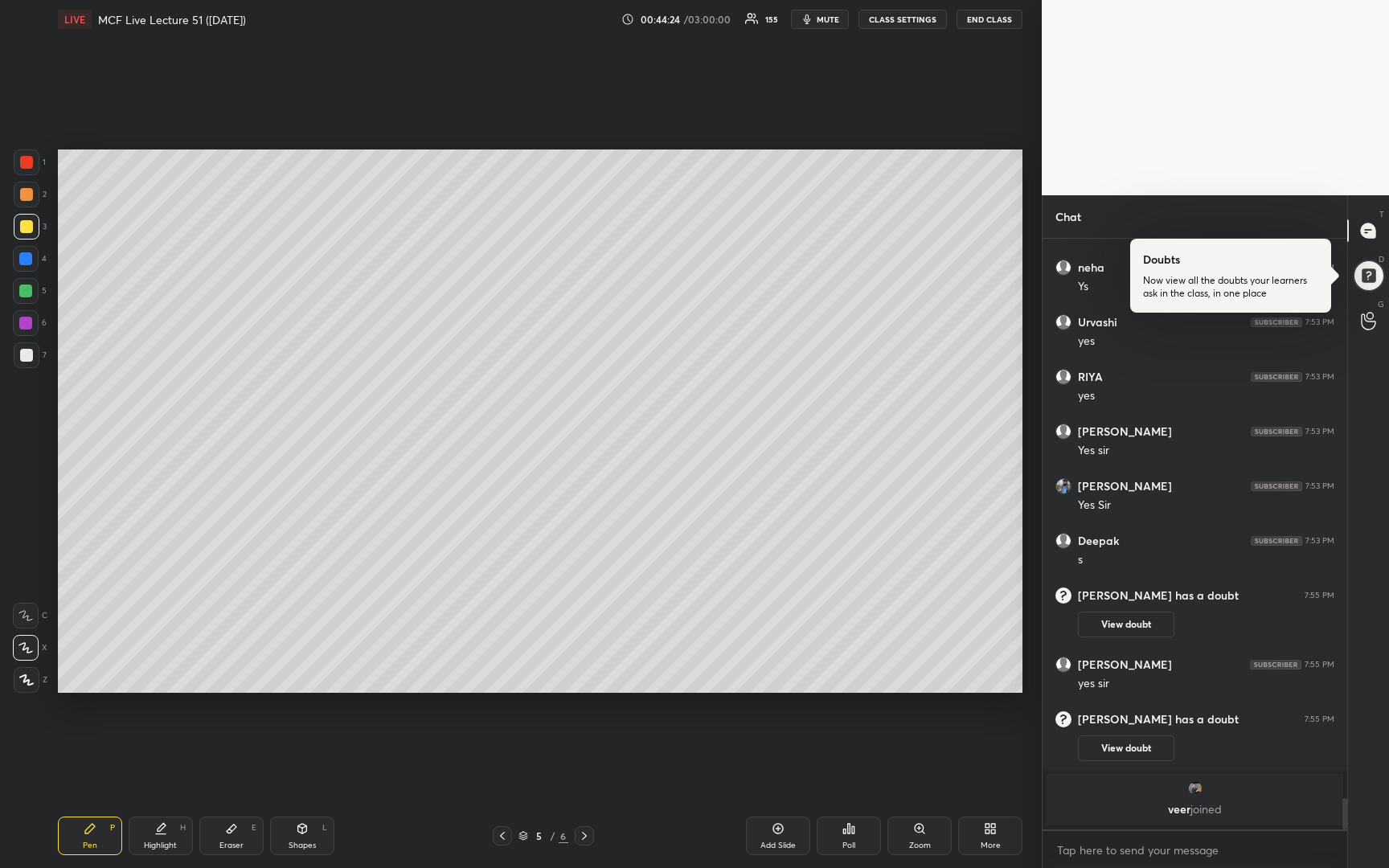
drag, startPoint x: 25, startPoint y: 353, endPoint x: 32, endPoint y: 361, distance: 10.6
click at [24, 356] on div at bounding box center [27, 356] width 13 height 13
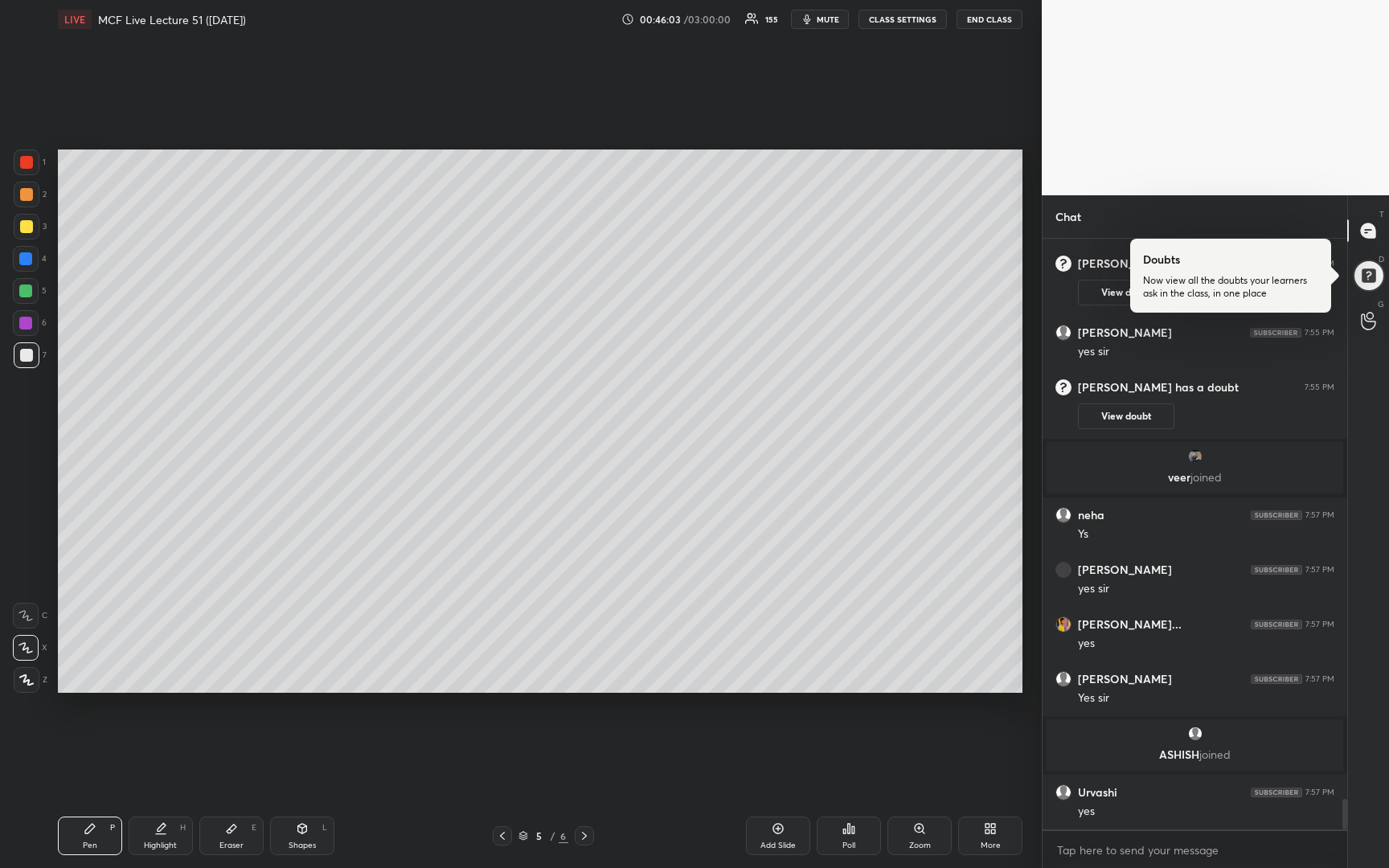
scroll to position [10900, 0]
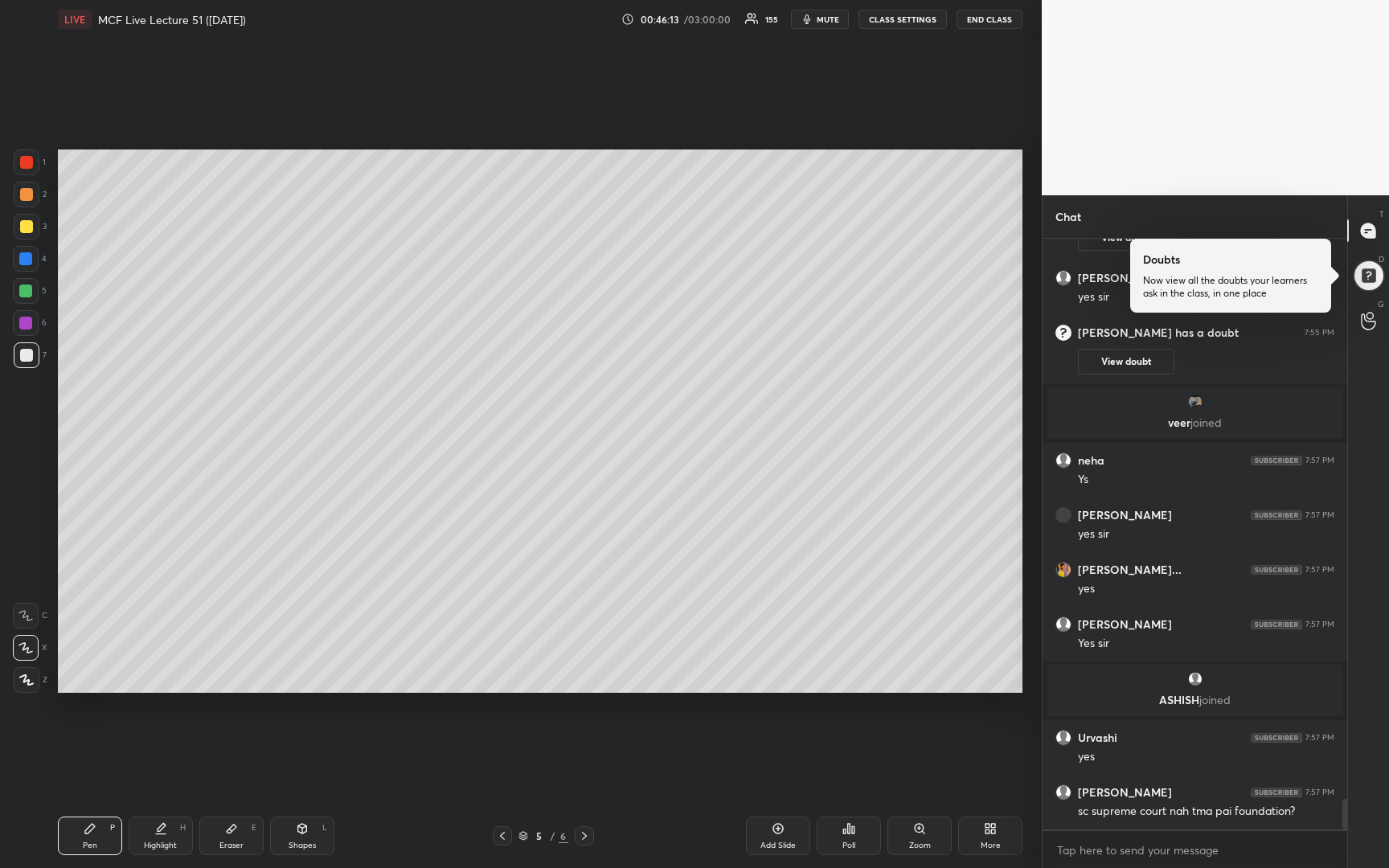
click at [832, 701] on div "Setting up your live class Poll for secs No correct answer Start poll" at bounding box center [540, 421] width 978 height 765
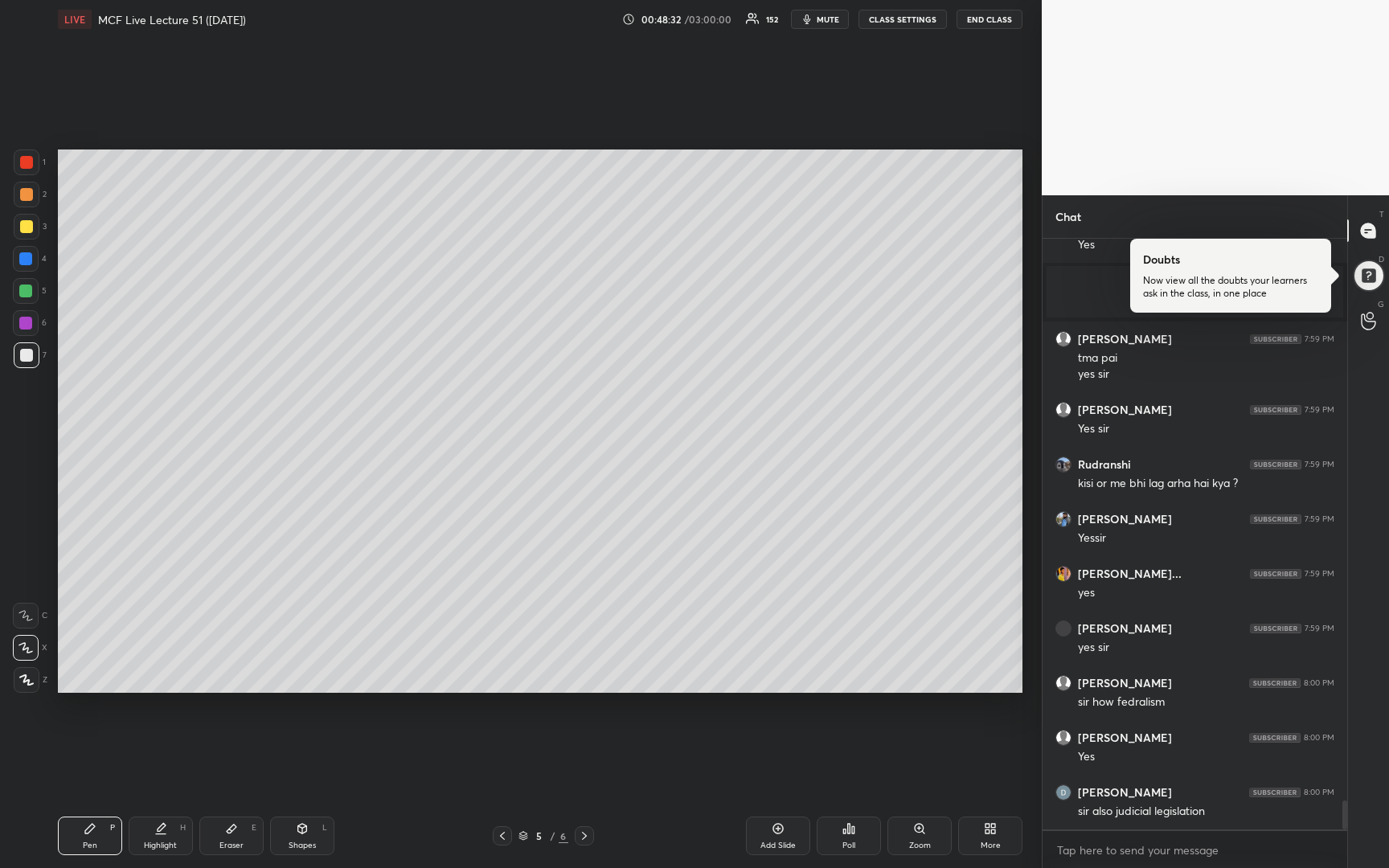
scroll to position [11637, 0]
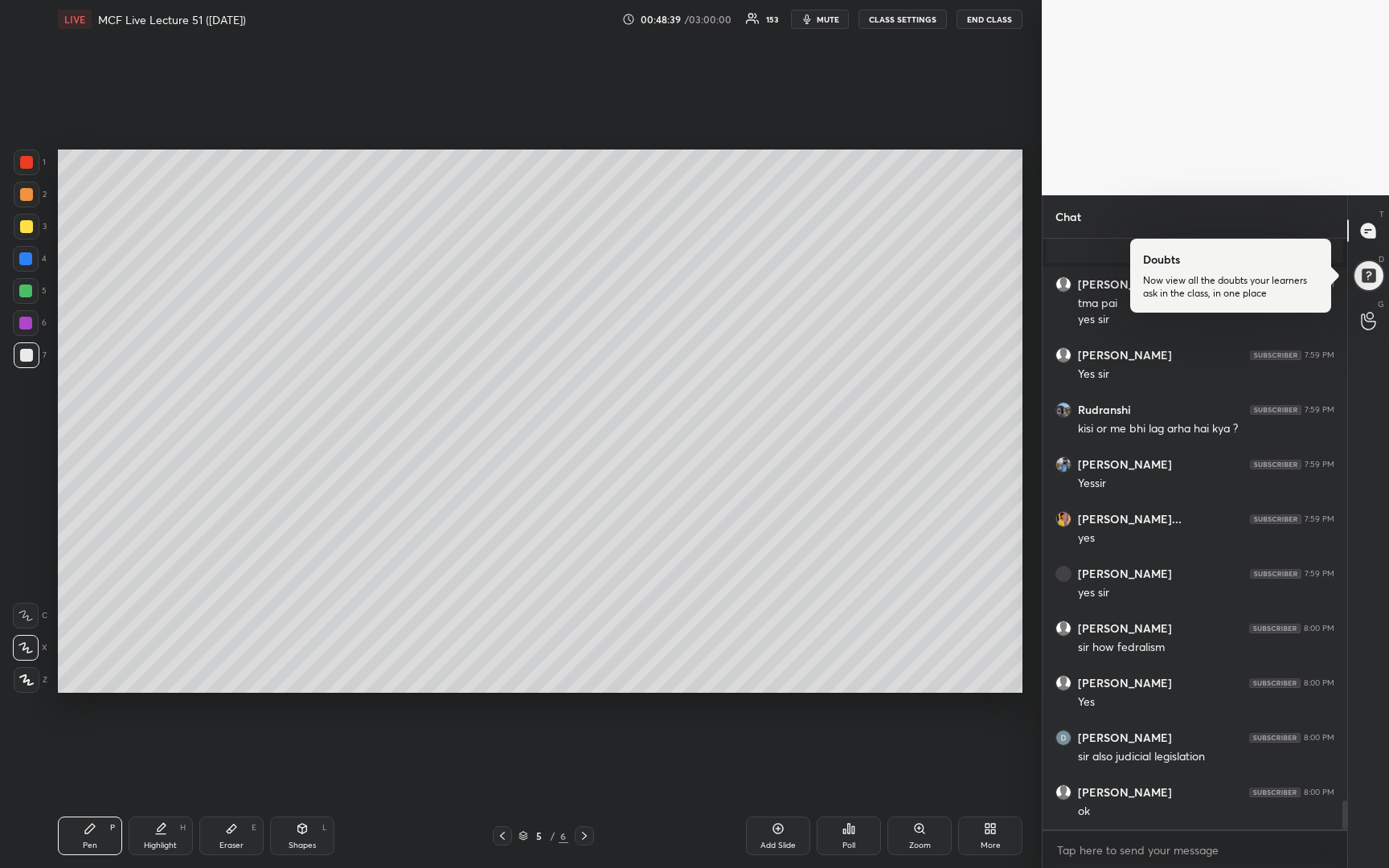
click at [27, 197] on div at bounding box center [27, 195] width 13 height 13
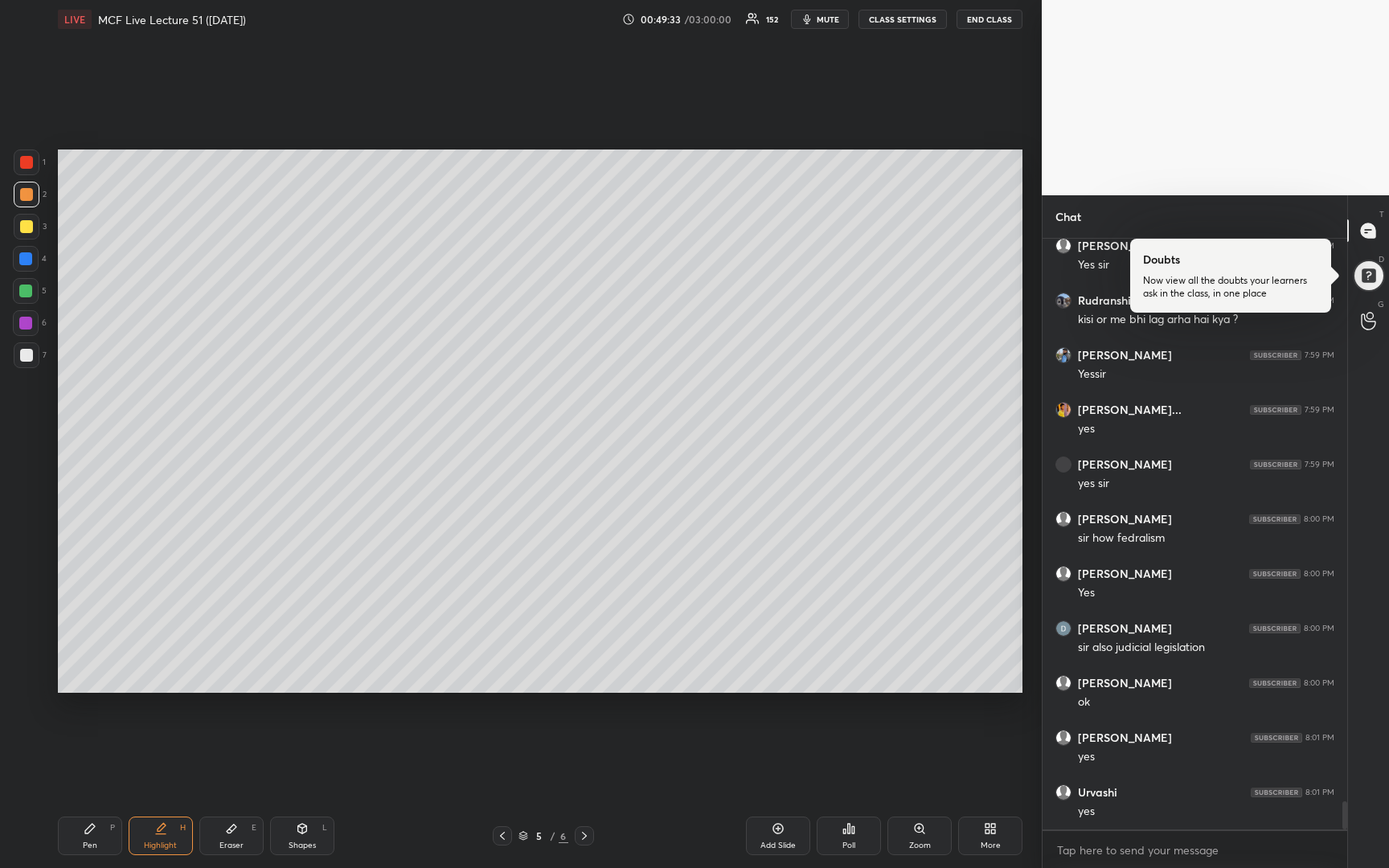
scroll to position [11801, 0]
click at [18, 358] on div at bounding box center [27, 356] width 26 height 26
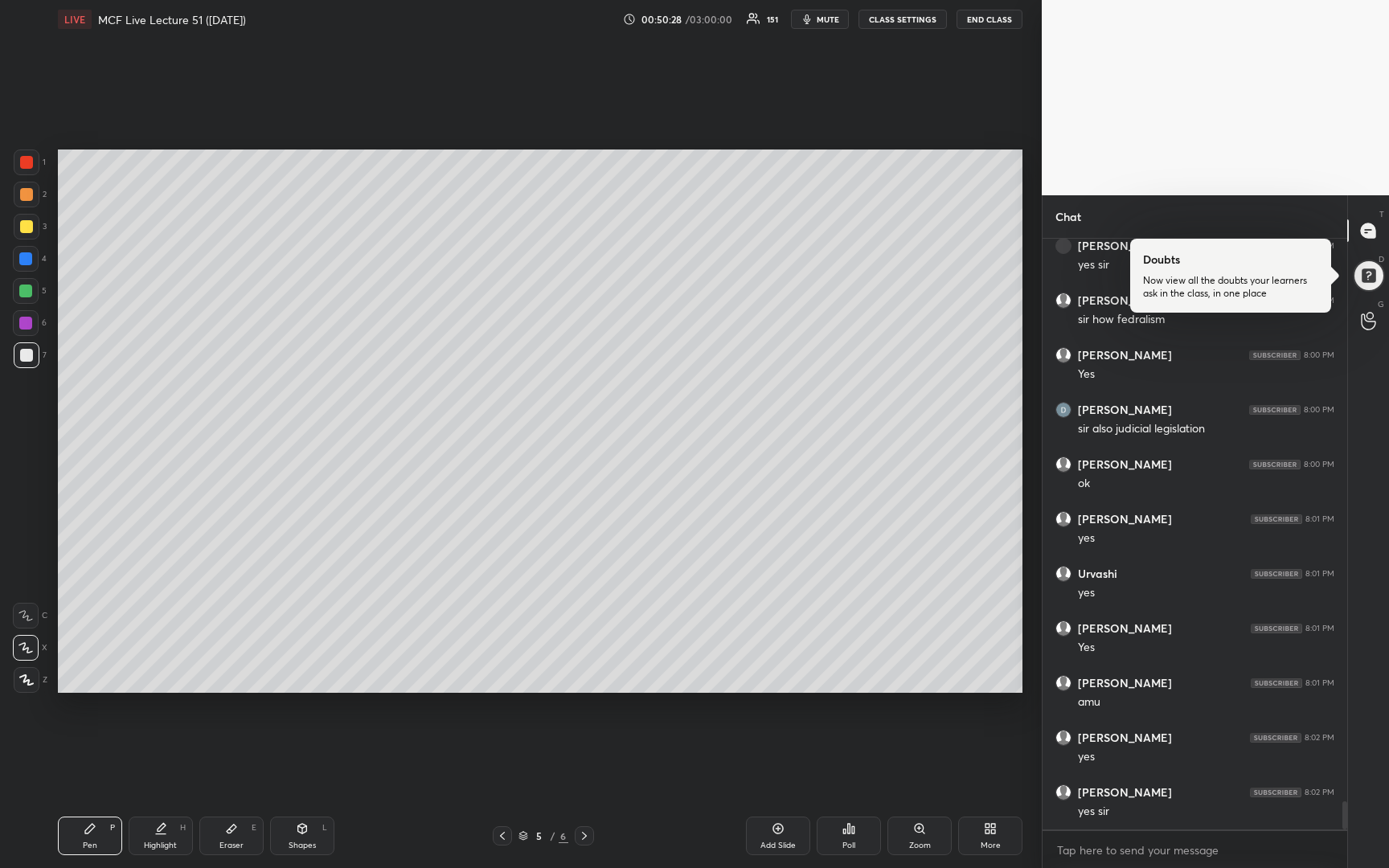
scroll to position [12020, 0]
click at [404, 867] on div "LIVE MCF Live Lecture 51 ([DATE]) 00:50:52 / 03:00:00 152 mute CLASS SETTINGS E…" at bounding box center [540, 434] width 978 height 868
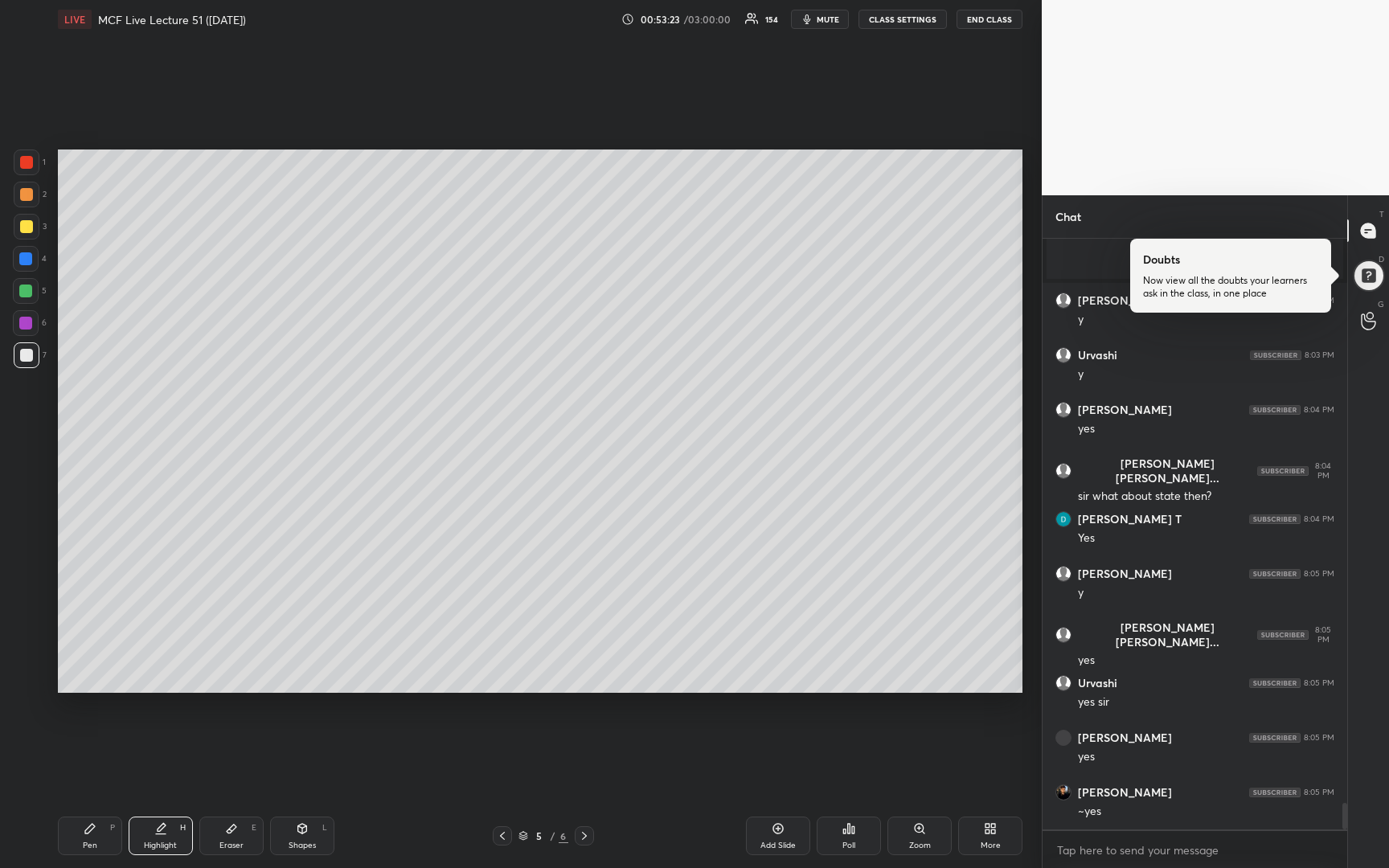
scroll to position [12597, 0]
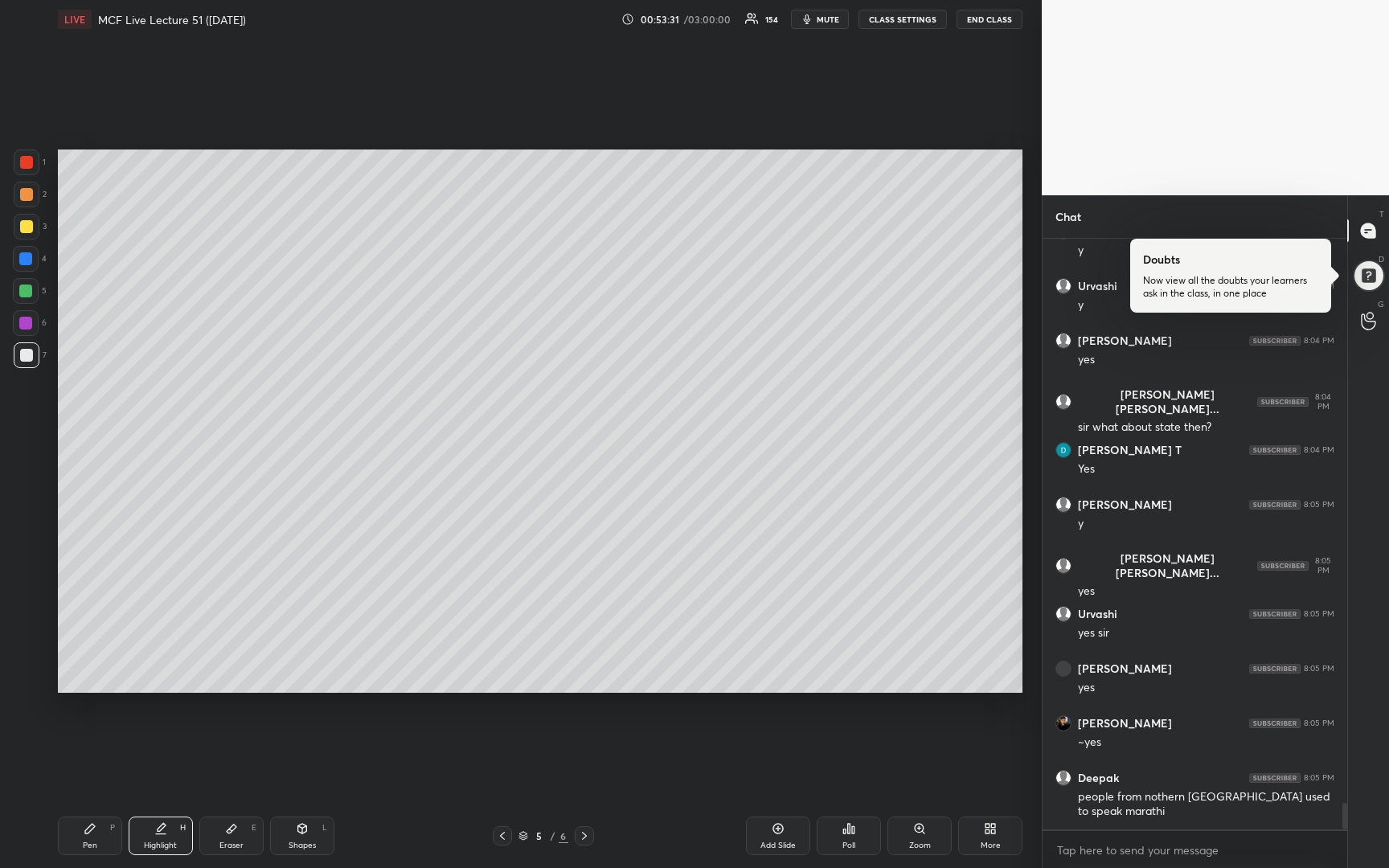
drag, startPoint x: 779, startPoint y: 833, endPoint x: 809, endPoint y: 826, distance: 30.8
click at [782, 835] on icon at bounding box center [779, 829] width 13 height 13
click at [27, 224] on div at bounding box center [27, 227] width 13 height 13
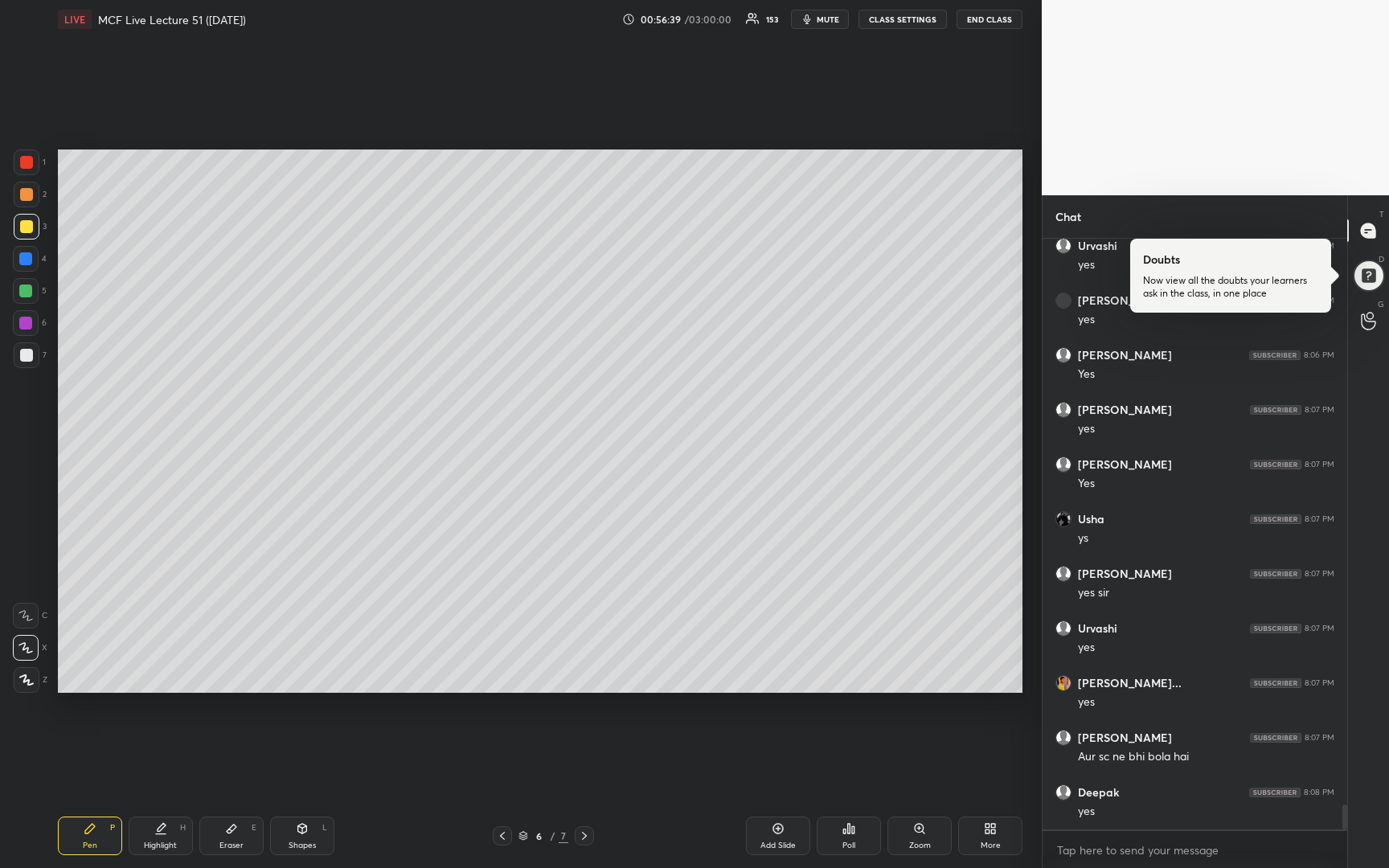
scroll to position [13279, 0]
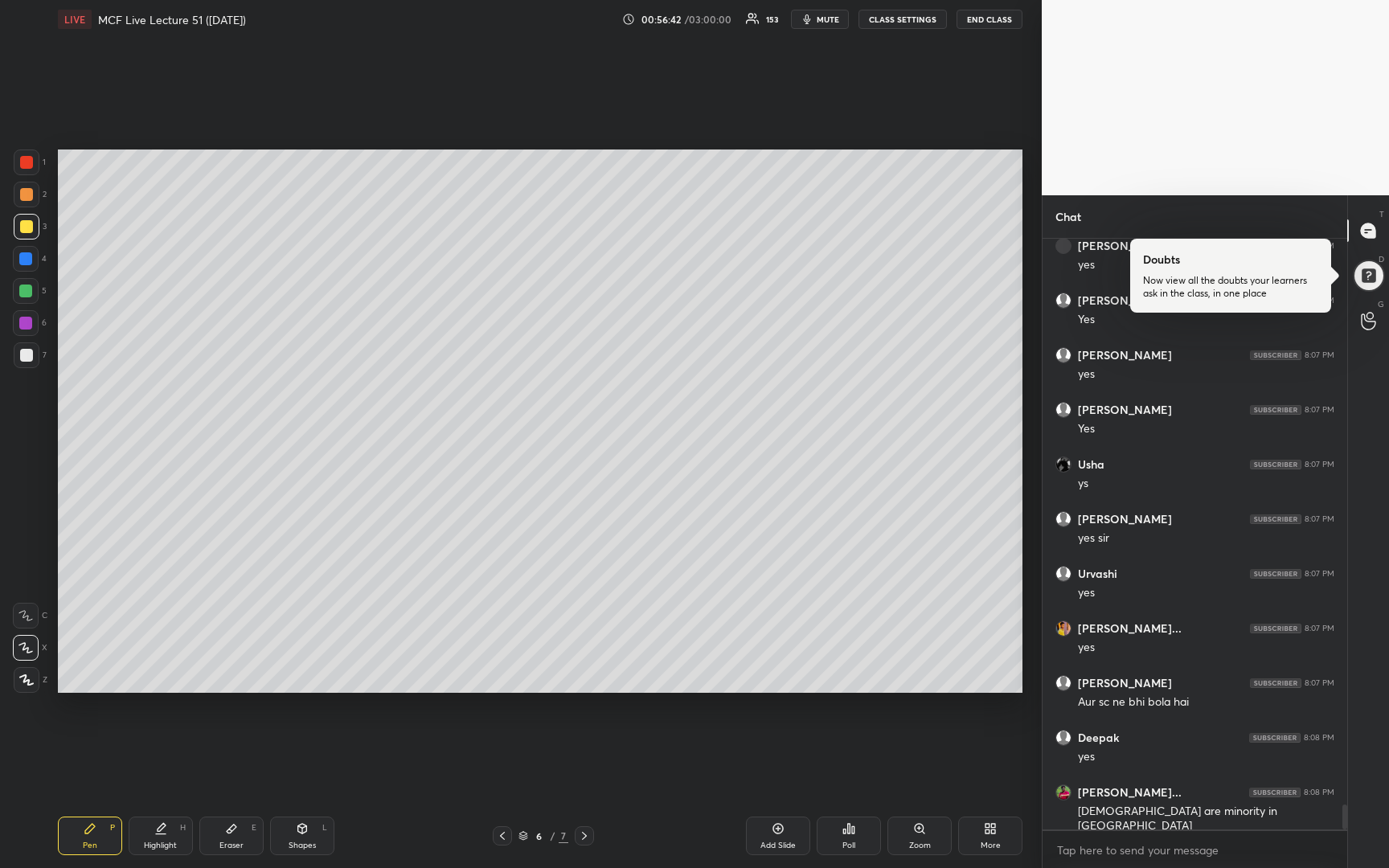
drag, startPoint x: 27, startPoint y: 354, endPoint x: 47, endPoint y: 352, distance: 20.1
click at [36, 356] on div at bounding box center [27, 356] width 26 height 26
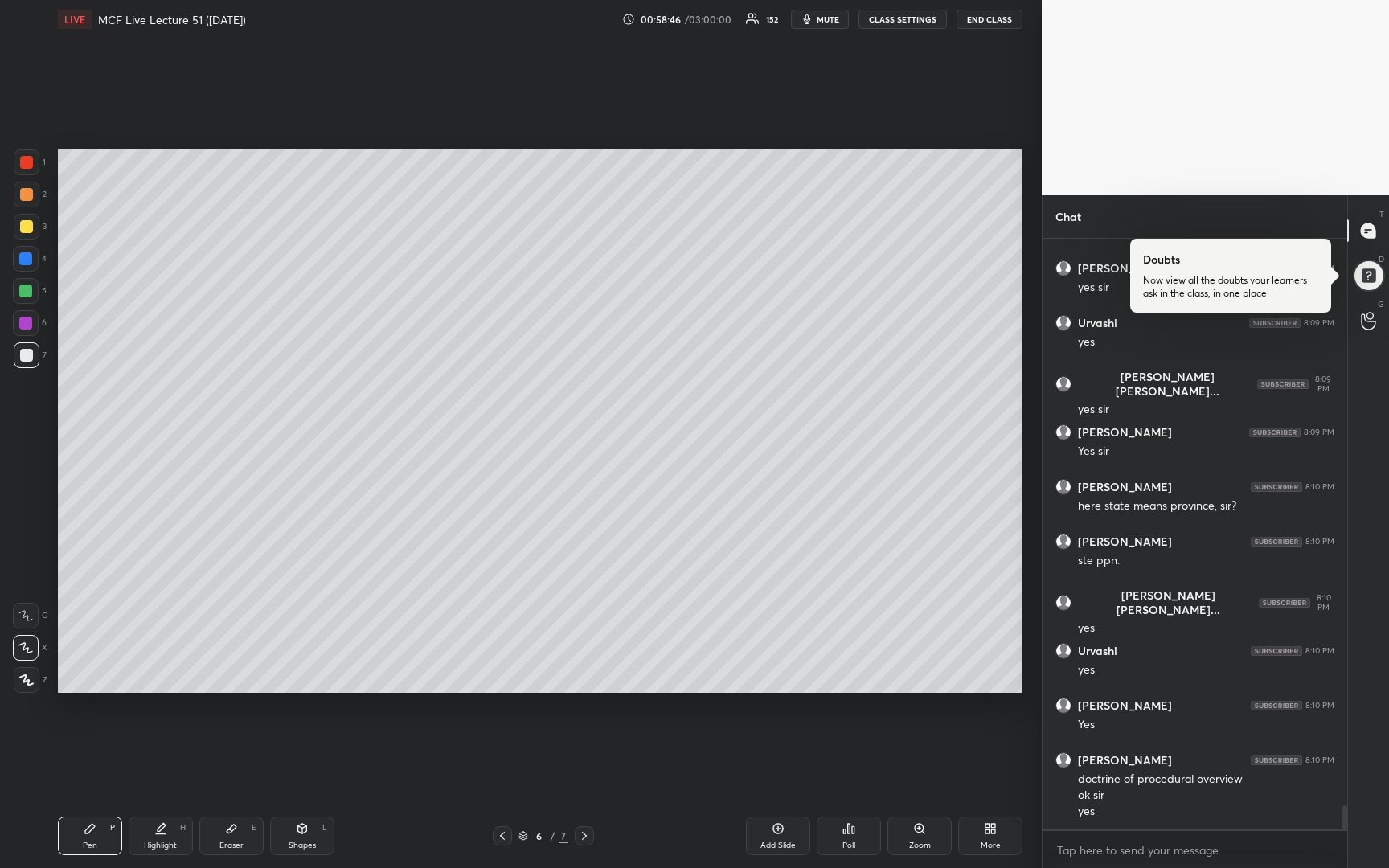
scroll to position [13967, 0]
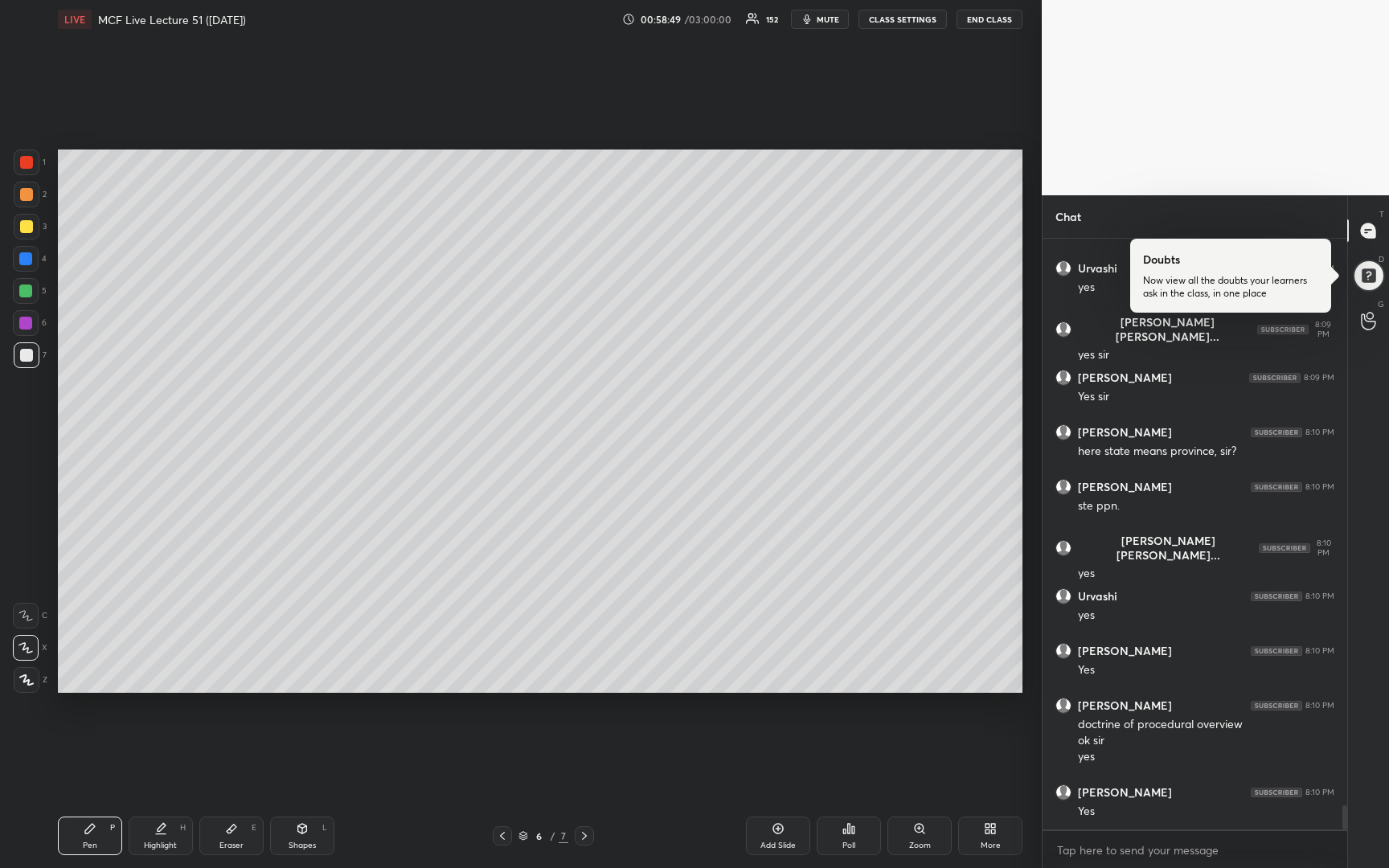
click at [774, 833] on icon at bounding box center [779, 829] width 13 height 13
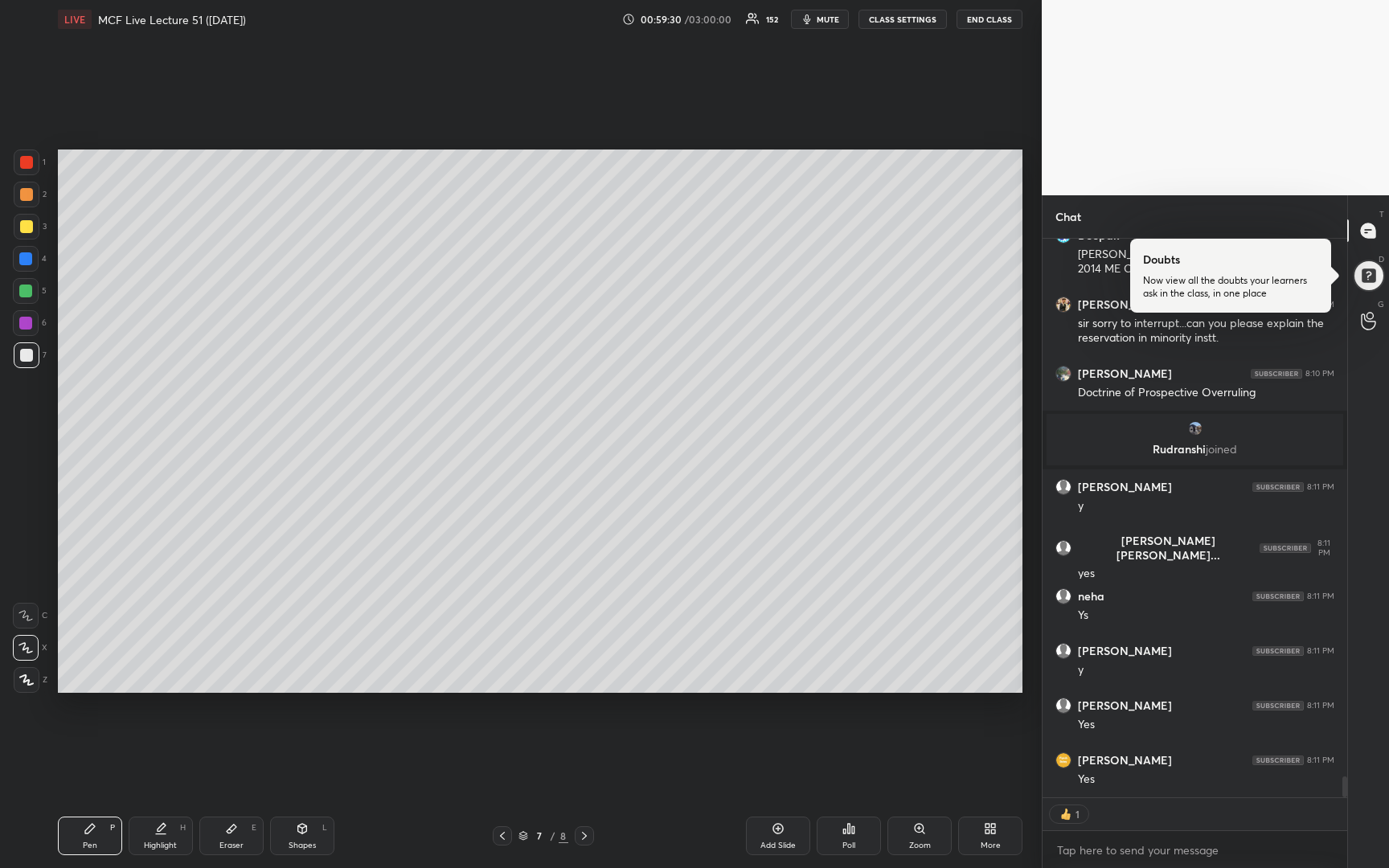
scroll to position [14262, 0]
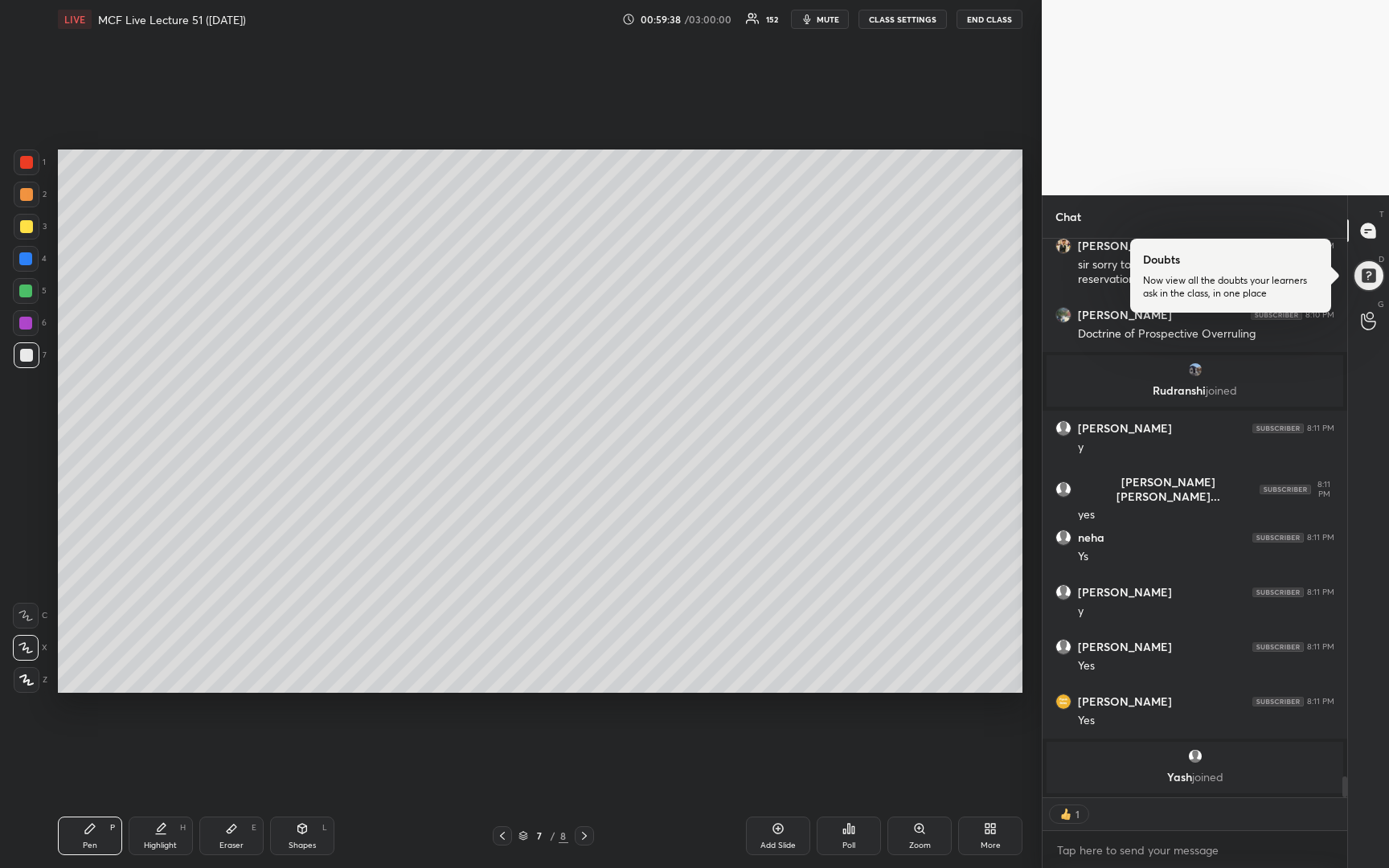
drag, startPoint x: 27, startPoint y: 229, endPoint x: 40, endPoint y: 241, distance: 17.7
click at [30, 238] on div at bounding box center [27, 227] width 26 height 26
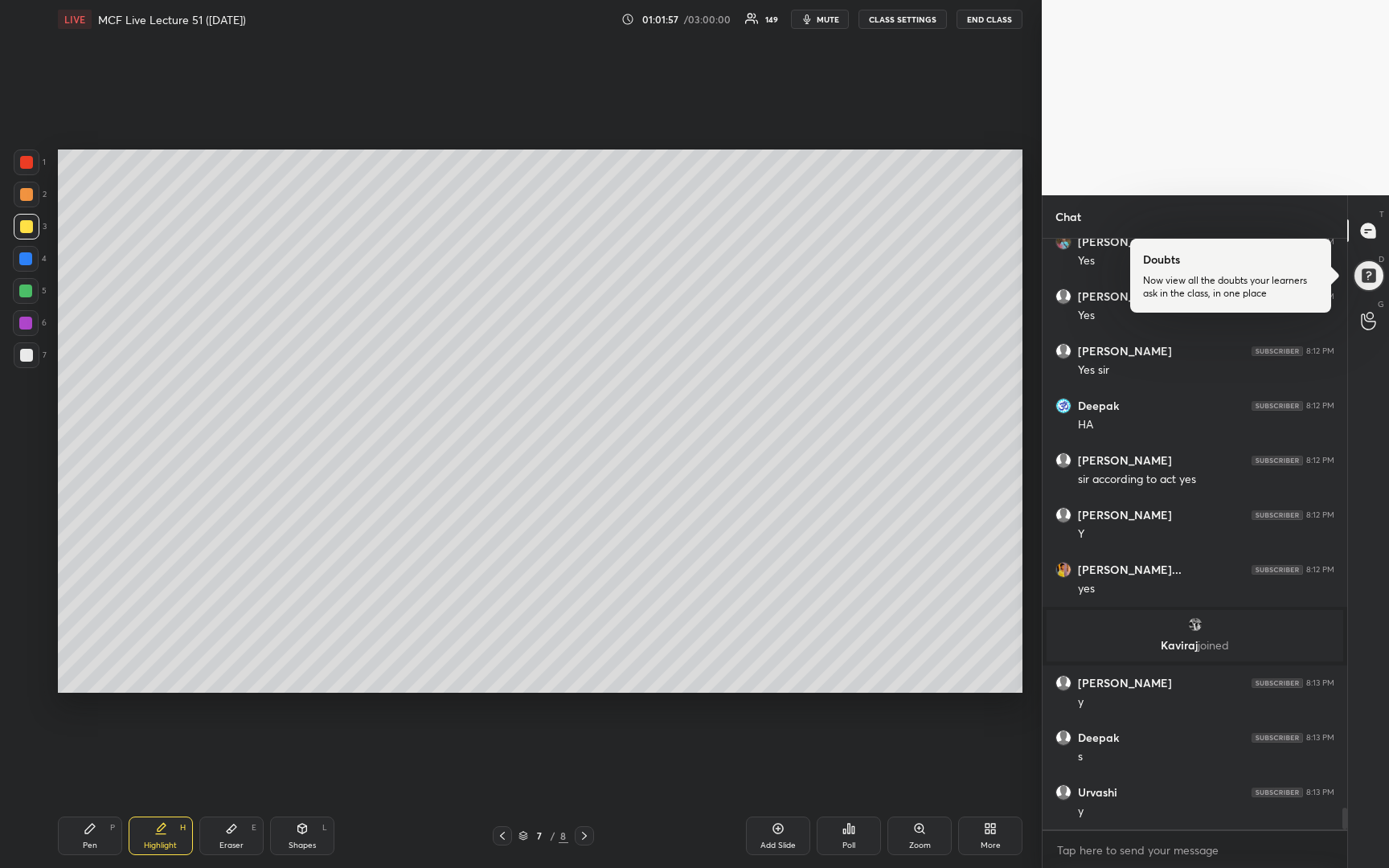
scroll to position [15250, 0]
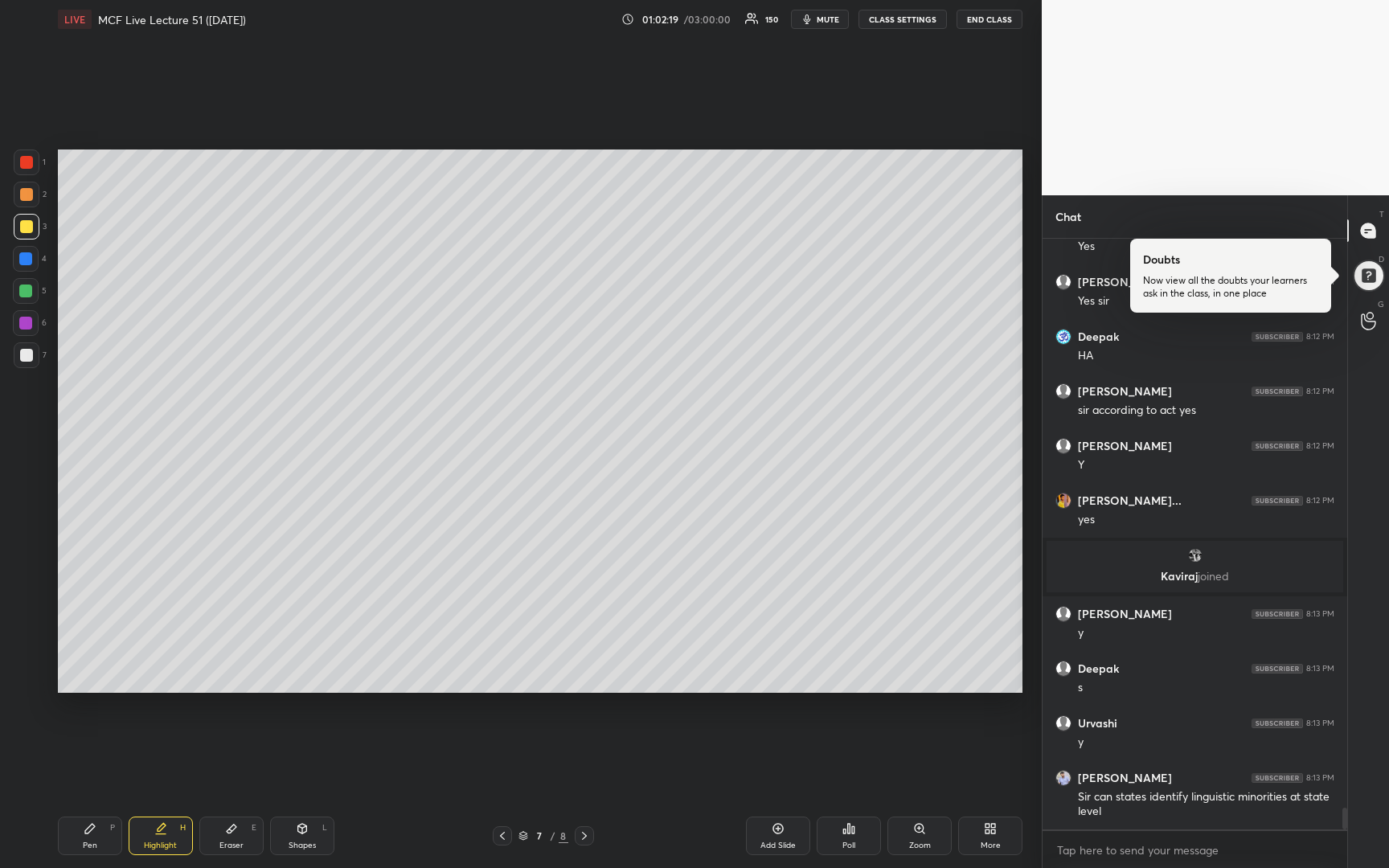
click at [768, 830] on div "Add Slide" at bounding box center [778, 835] width 64 height 38
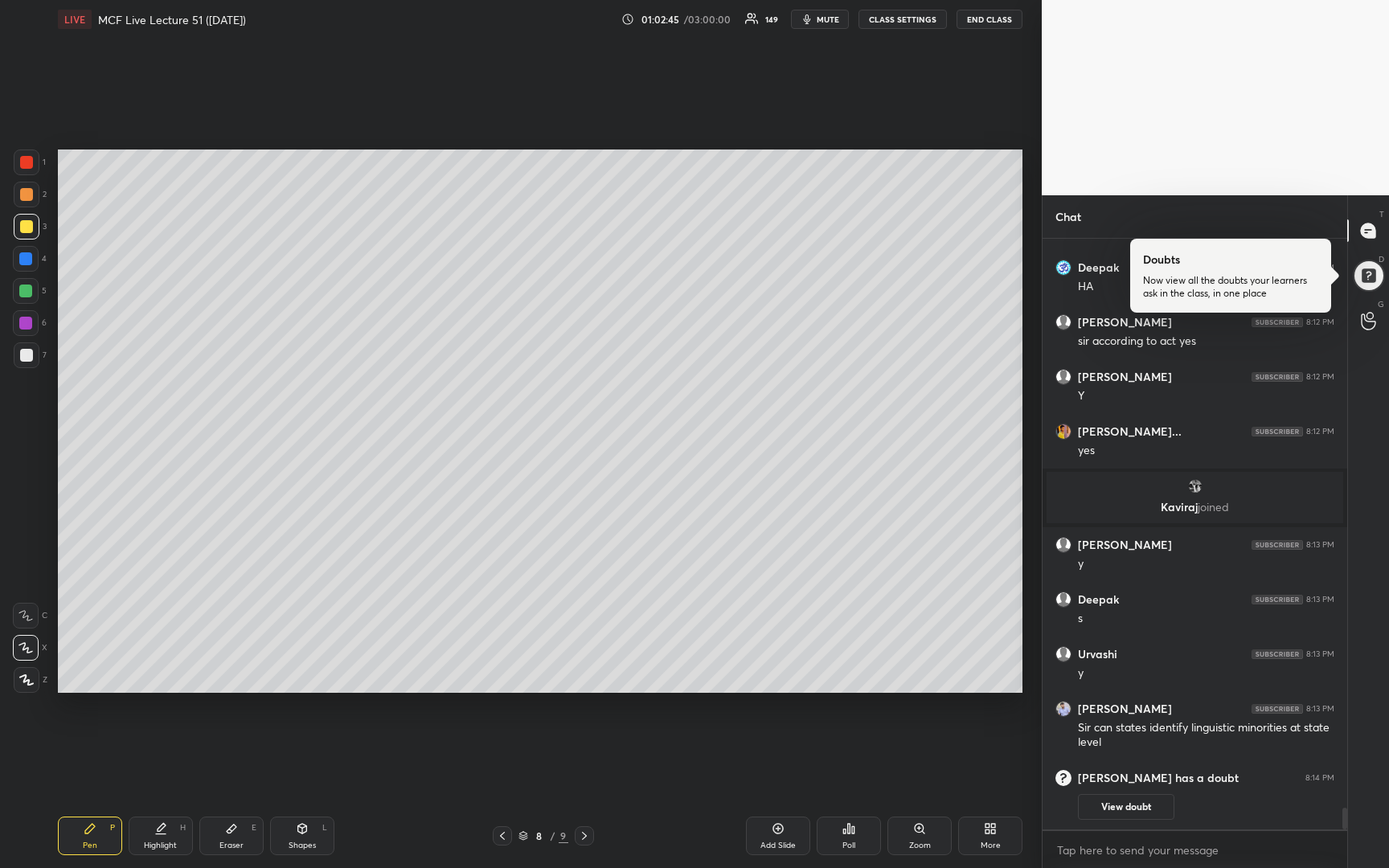
scroll to position [15290, 0]
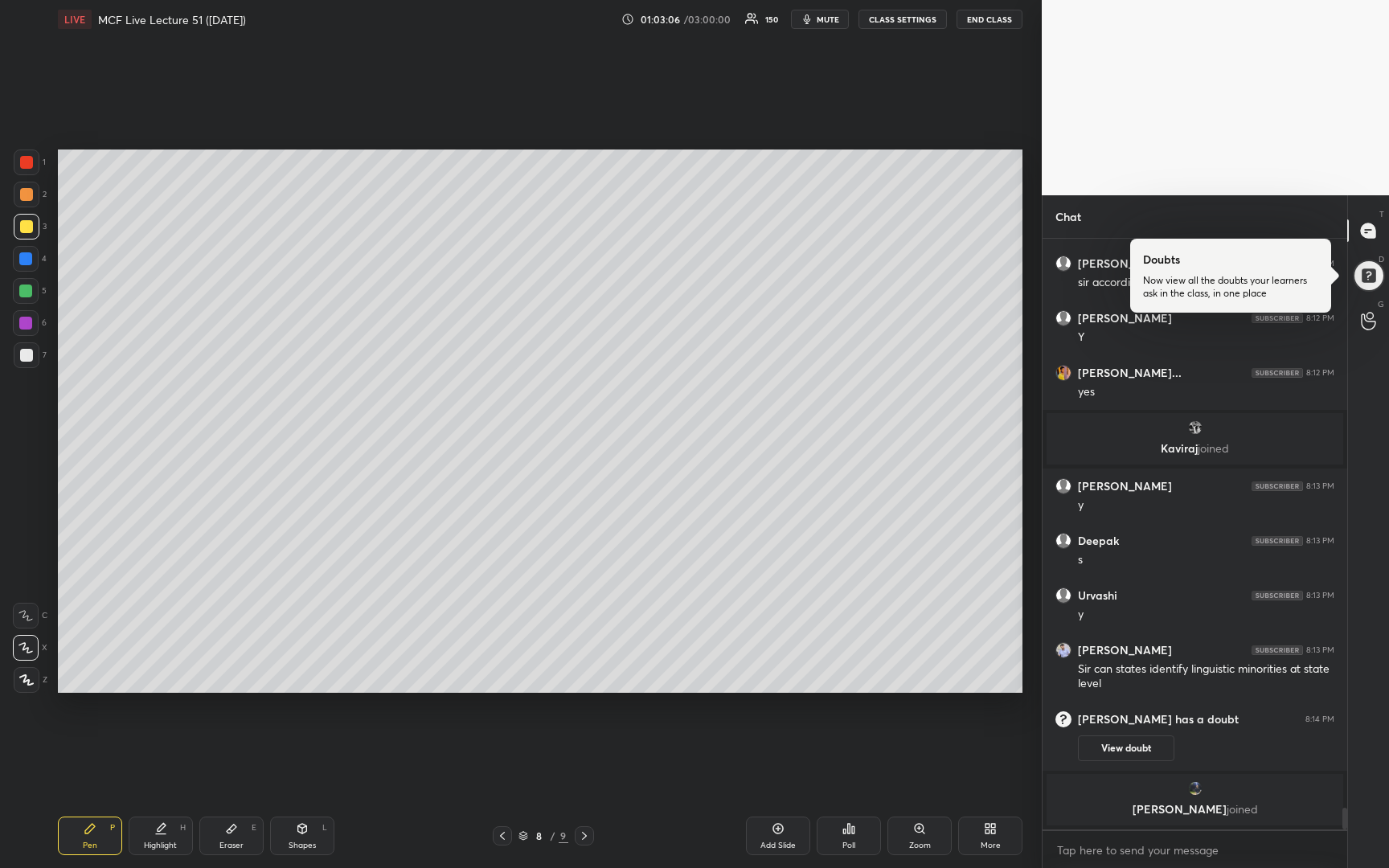
click at [25, 354] on div at bounding box center [27, 356] width 13 height 13
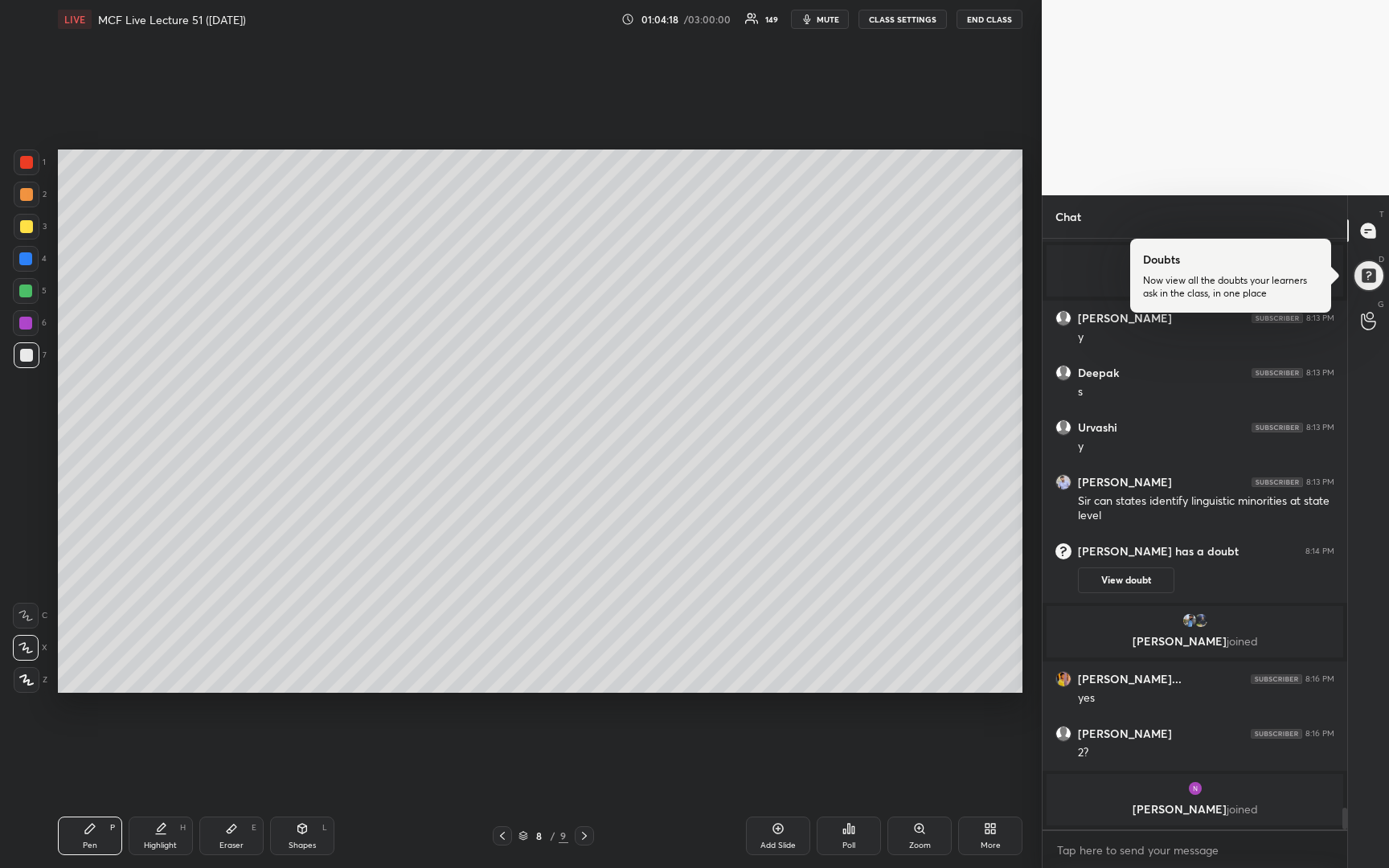
scroll to position [15469, 0]
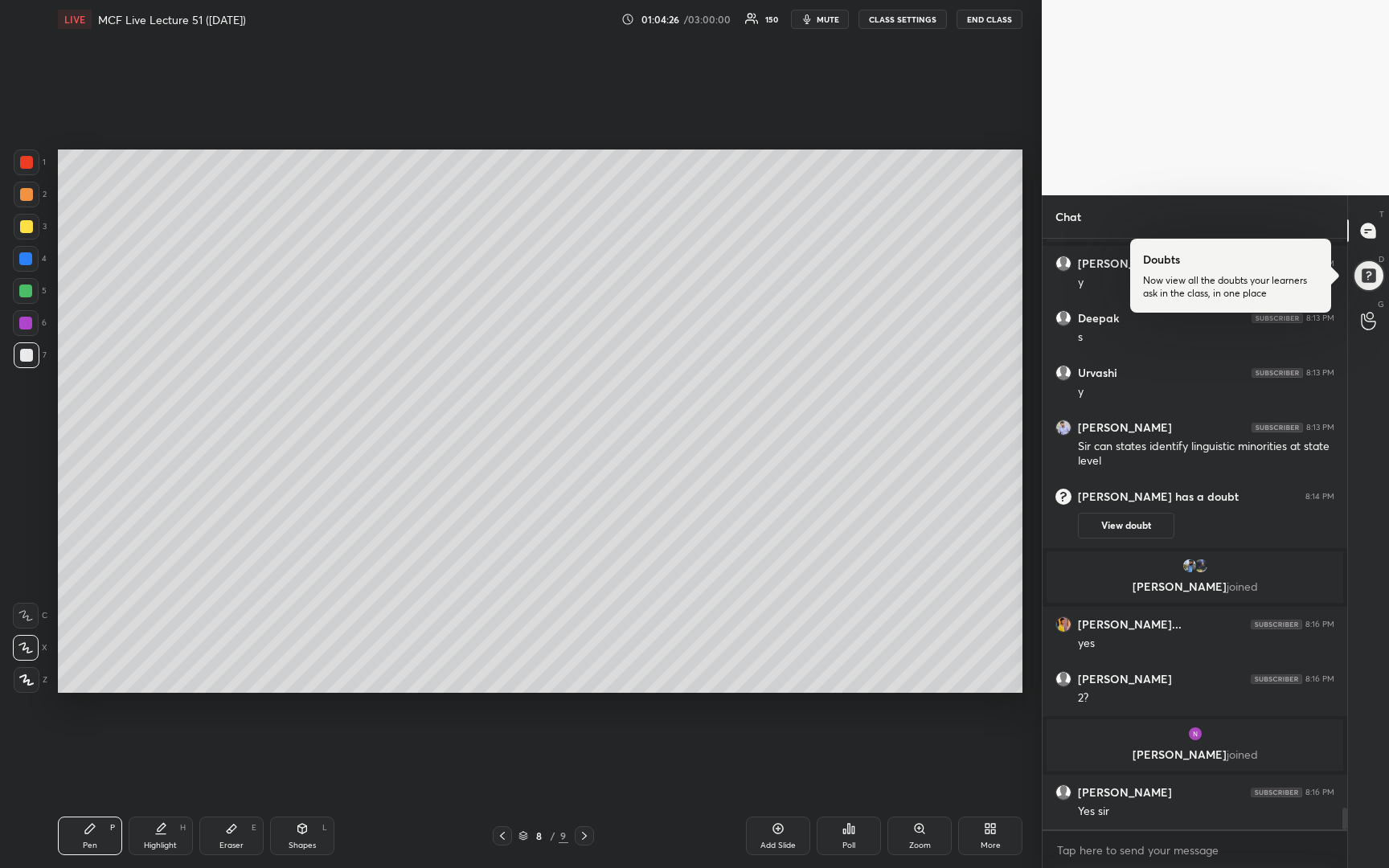
drag, startPoint x: 20, startPoint y: 228, endPoint x: 39, endPoint y: 220, distance: 20.6
click at [20, 232] on div at bounding box center [27, 227] width 13 height 13
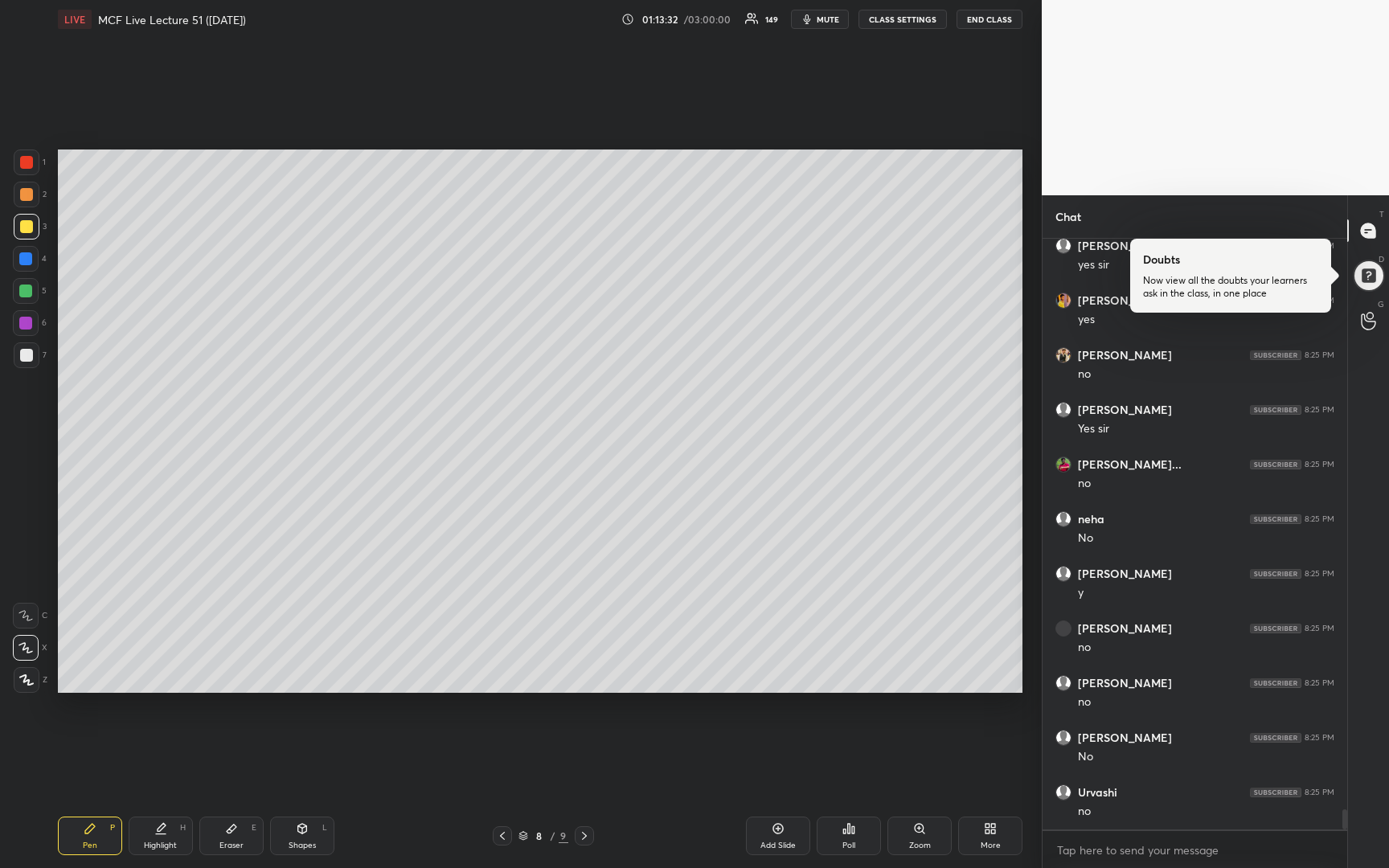
scroll to position [16743, 0]
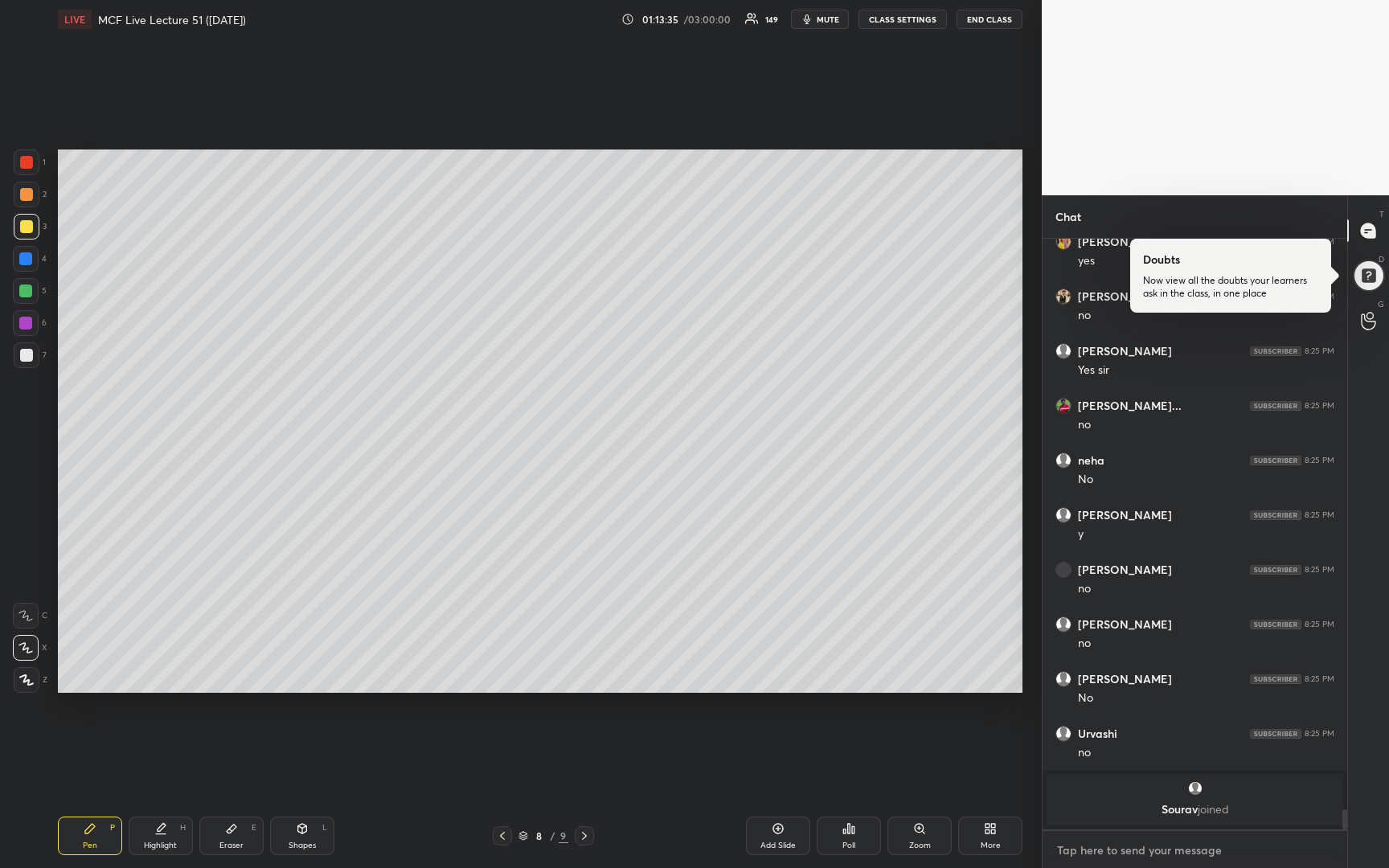
type textarea "x"
click at [1085, 848] on textarea at bounding box center [1196, 851] width 279 height 26
type textarea "W"
type textarea "x"
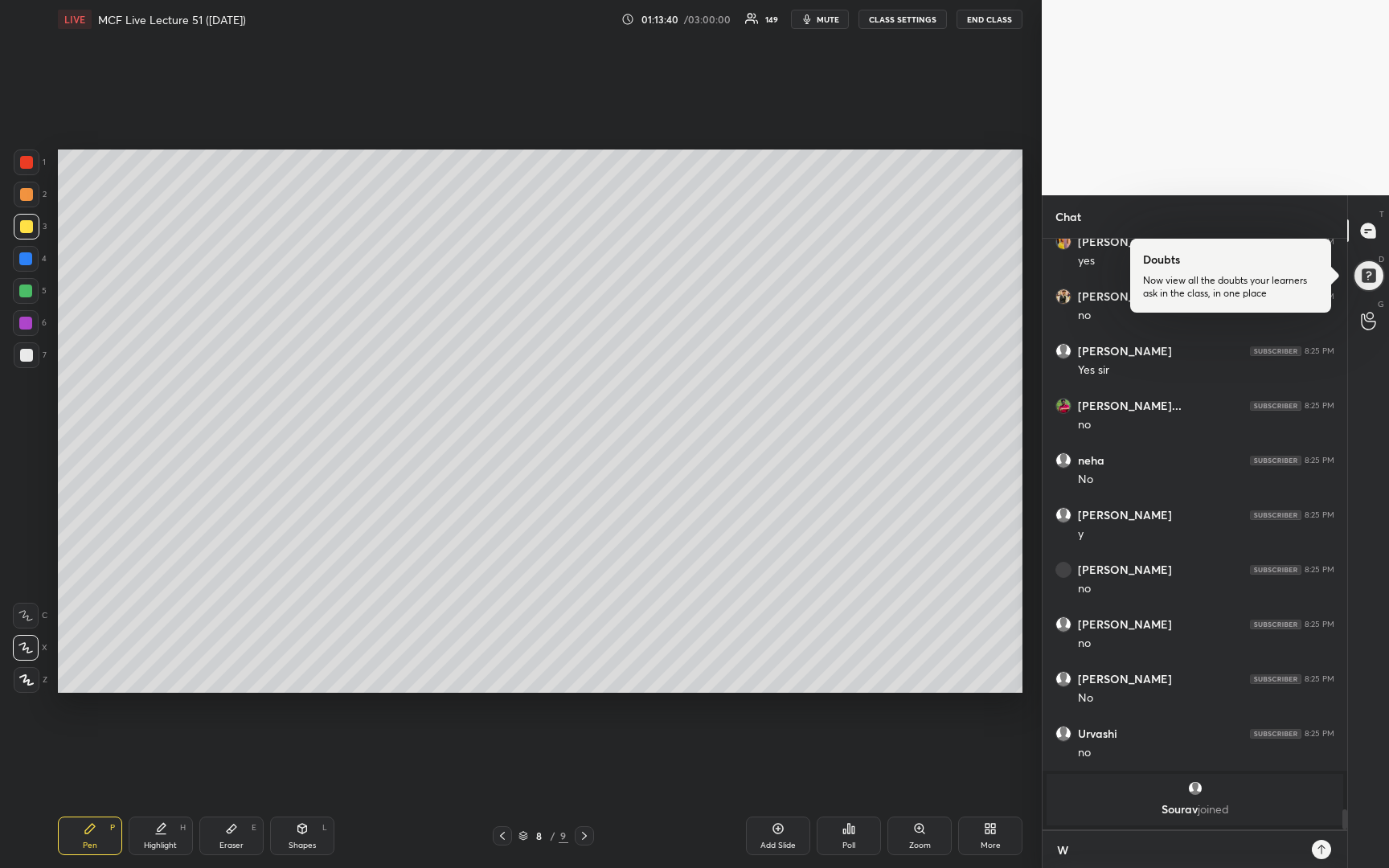
type textarea "We"
type textarea "x"
type textarea "We"
type textarea "x"
type textarea "We s"
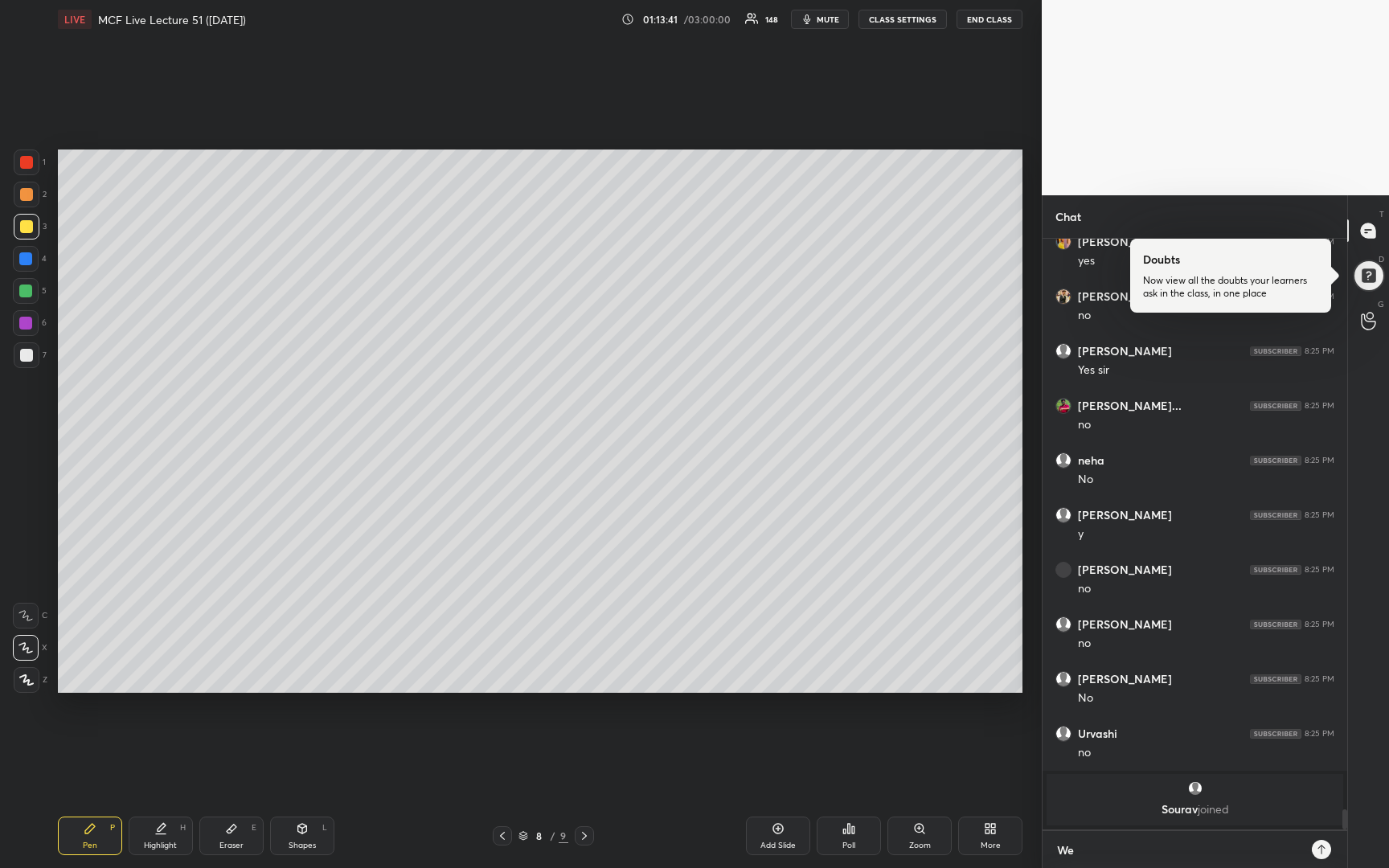
type textarea "x"
type textarea "We st"
type textarea "x"
type textarea "We sta"
type textarea "x"
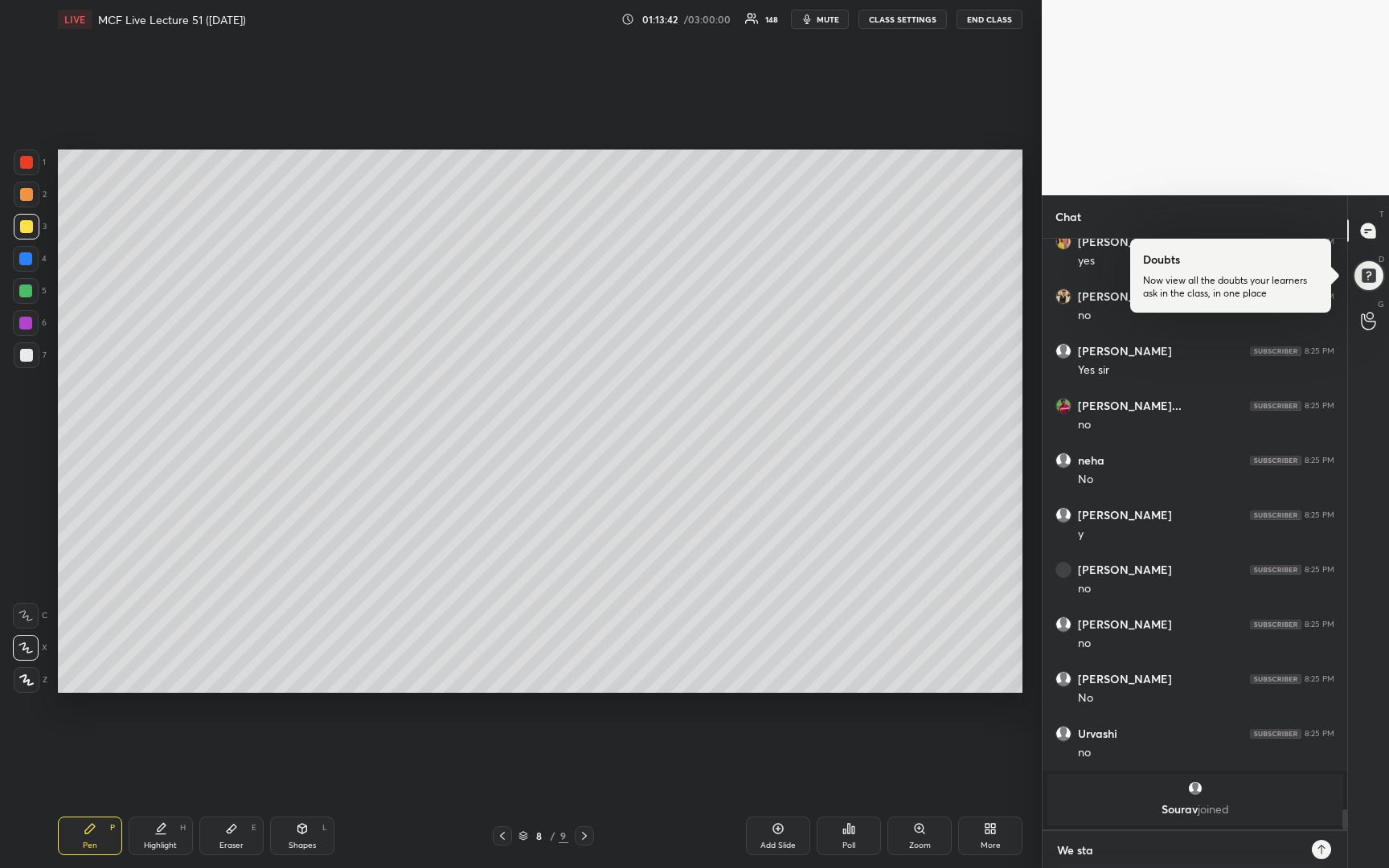
type textarea "We star"
type textarea "x"
type textarea "We start"
type textarea "x"
type textarea "We start"
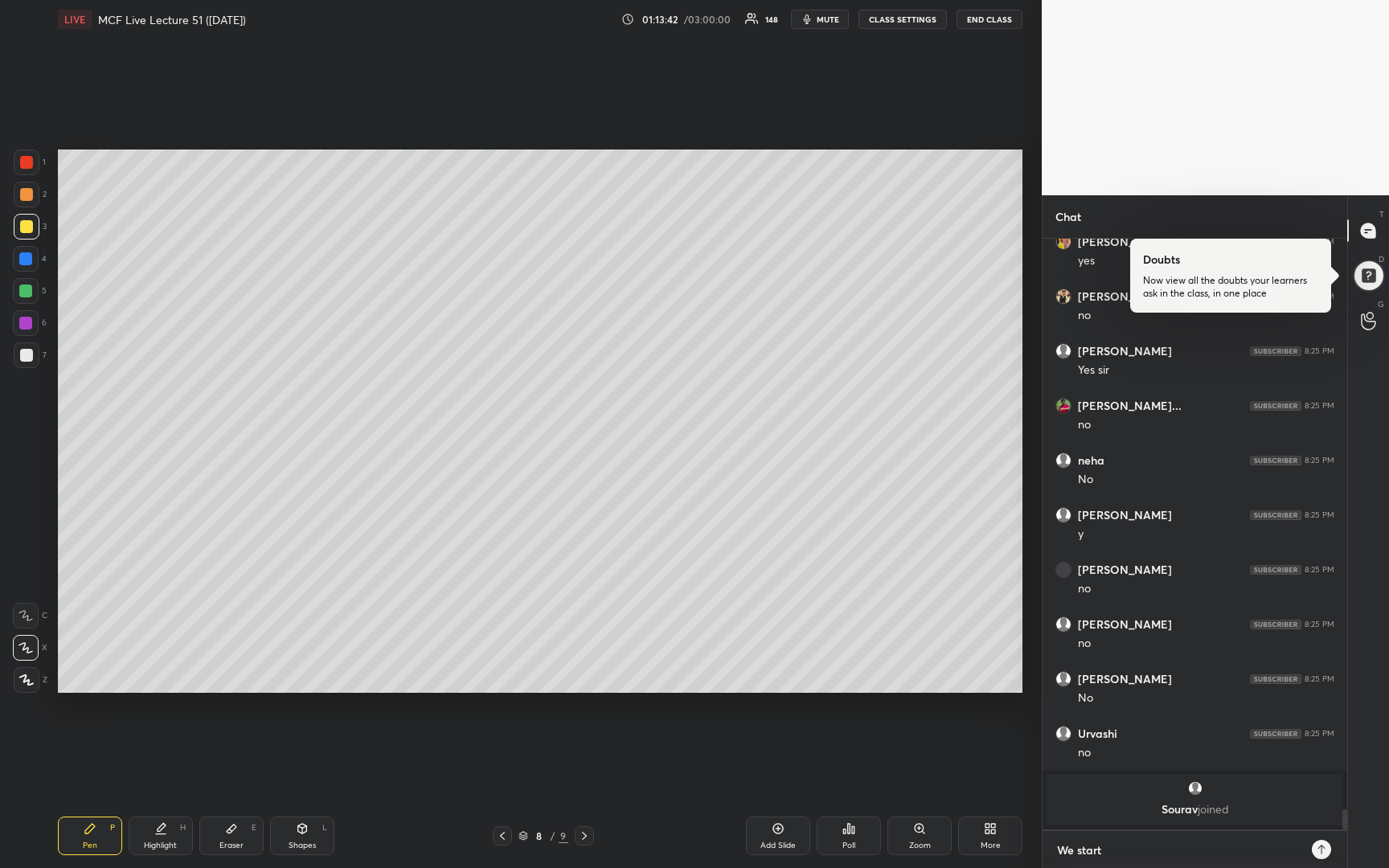
type textarea "x"
type textarea "We start a"
type textarea "x"
type textarea "We start at"
type textarea "x"
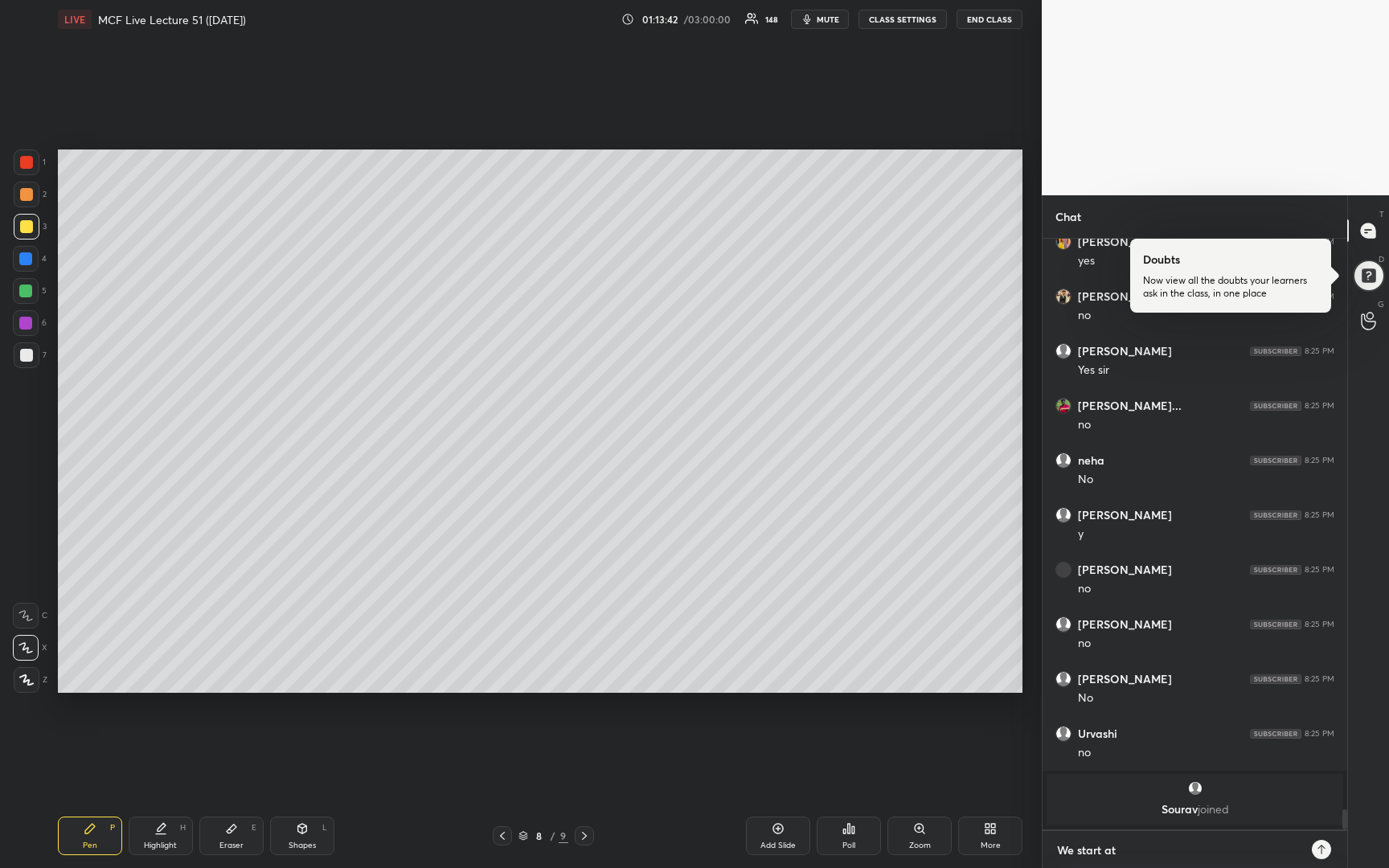
scroll to position [16525, 0]
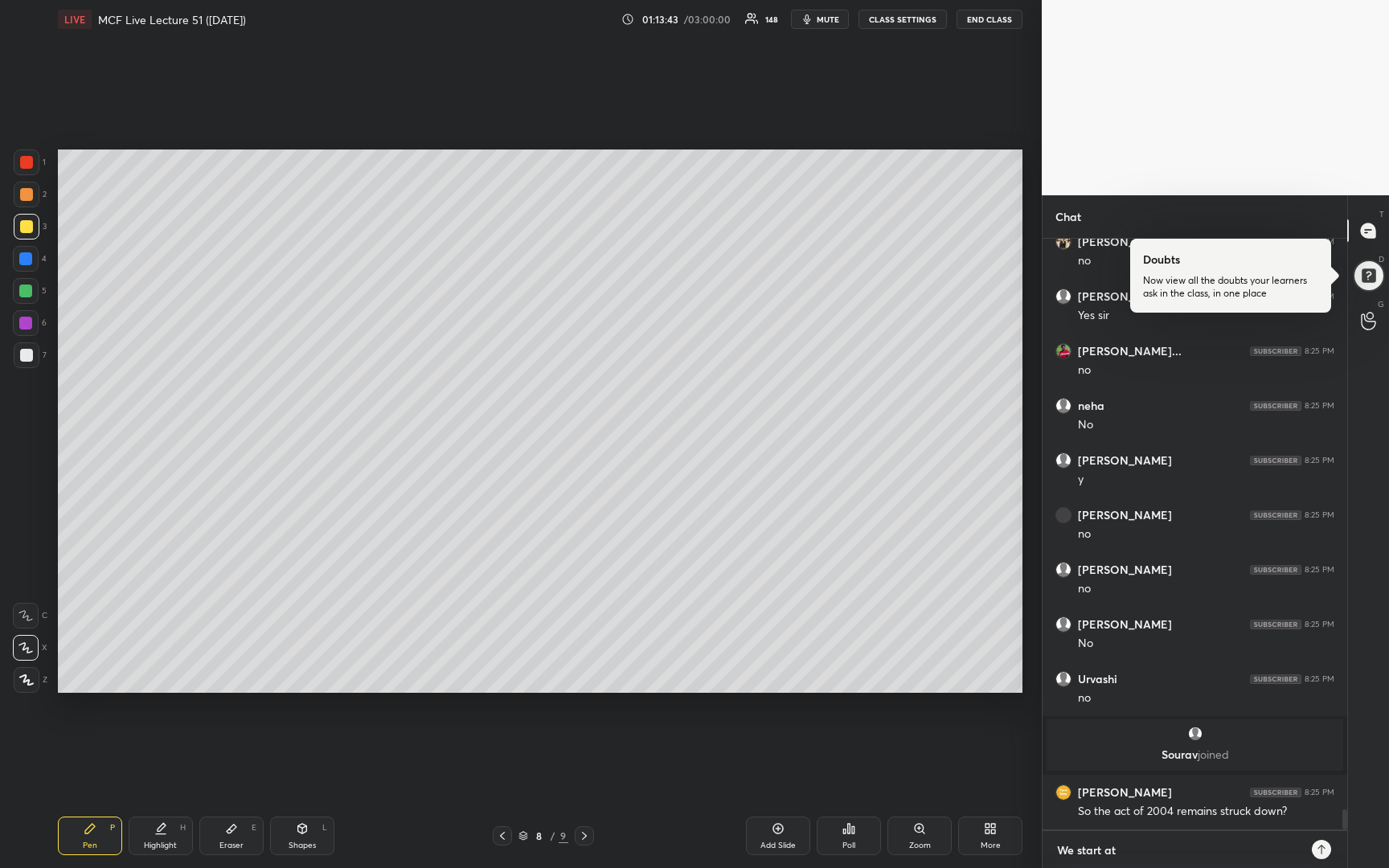
type textarea "We start at"
type textarea "x"
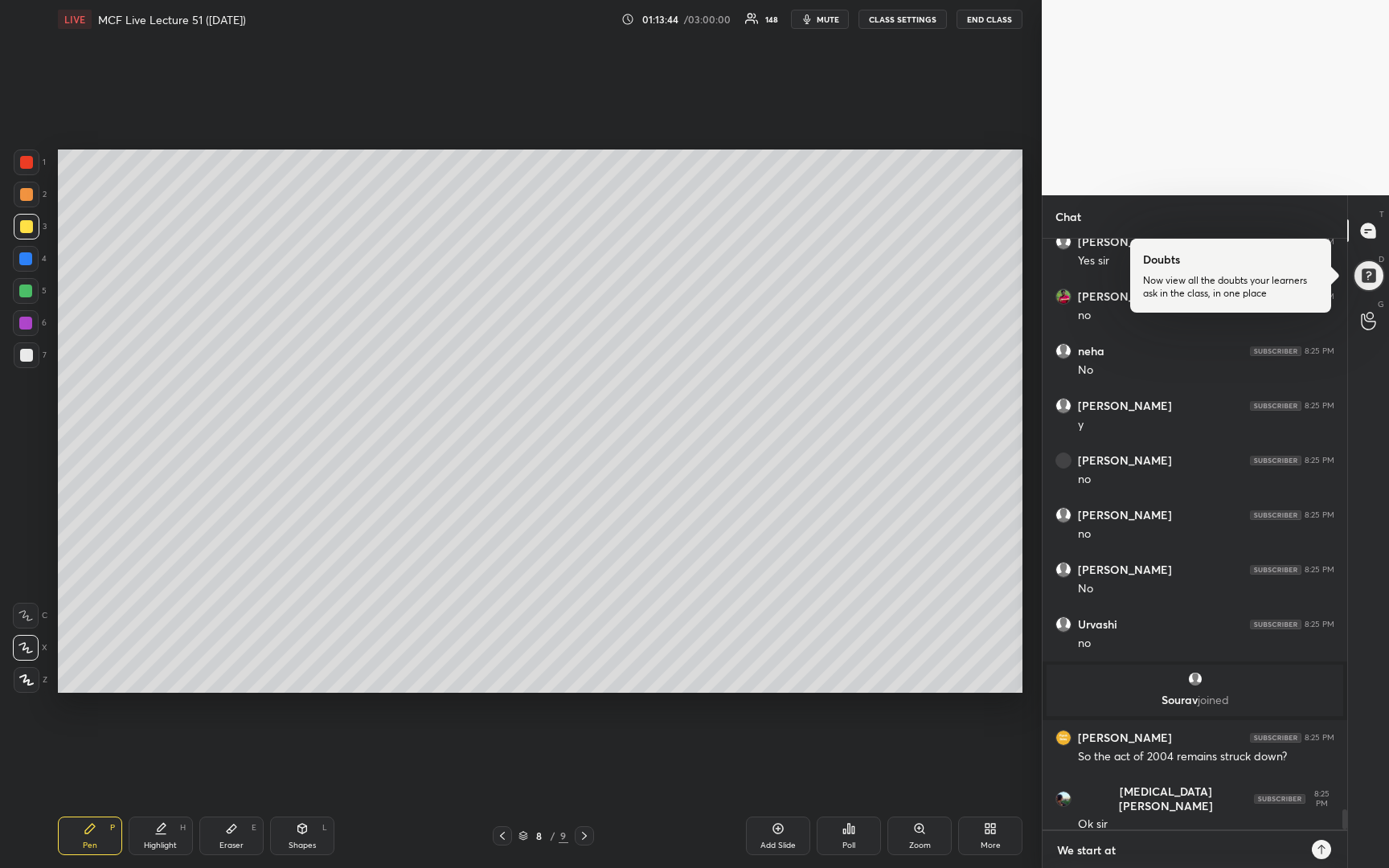
type textarea "We start at 8"
type textarea "x"
type textarea "We start at 8:"
type textarea "x"
type textarea "We start at 8:4"
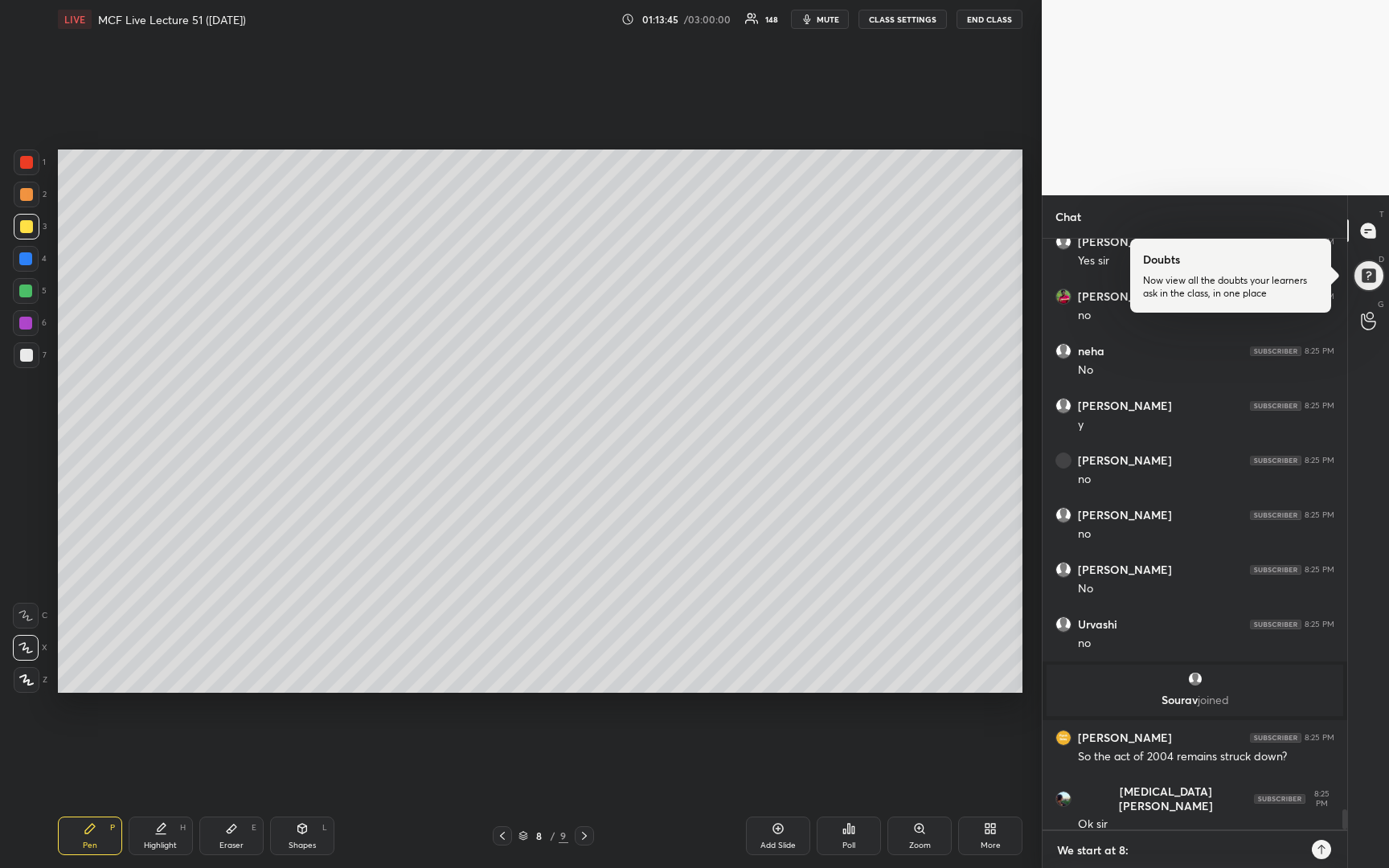
type textarea "x"
type textarea "We start at 8:40"
type textarea "x"
type textarea "We start at 8:40."
type textarea "x"
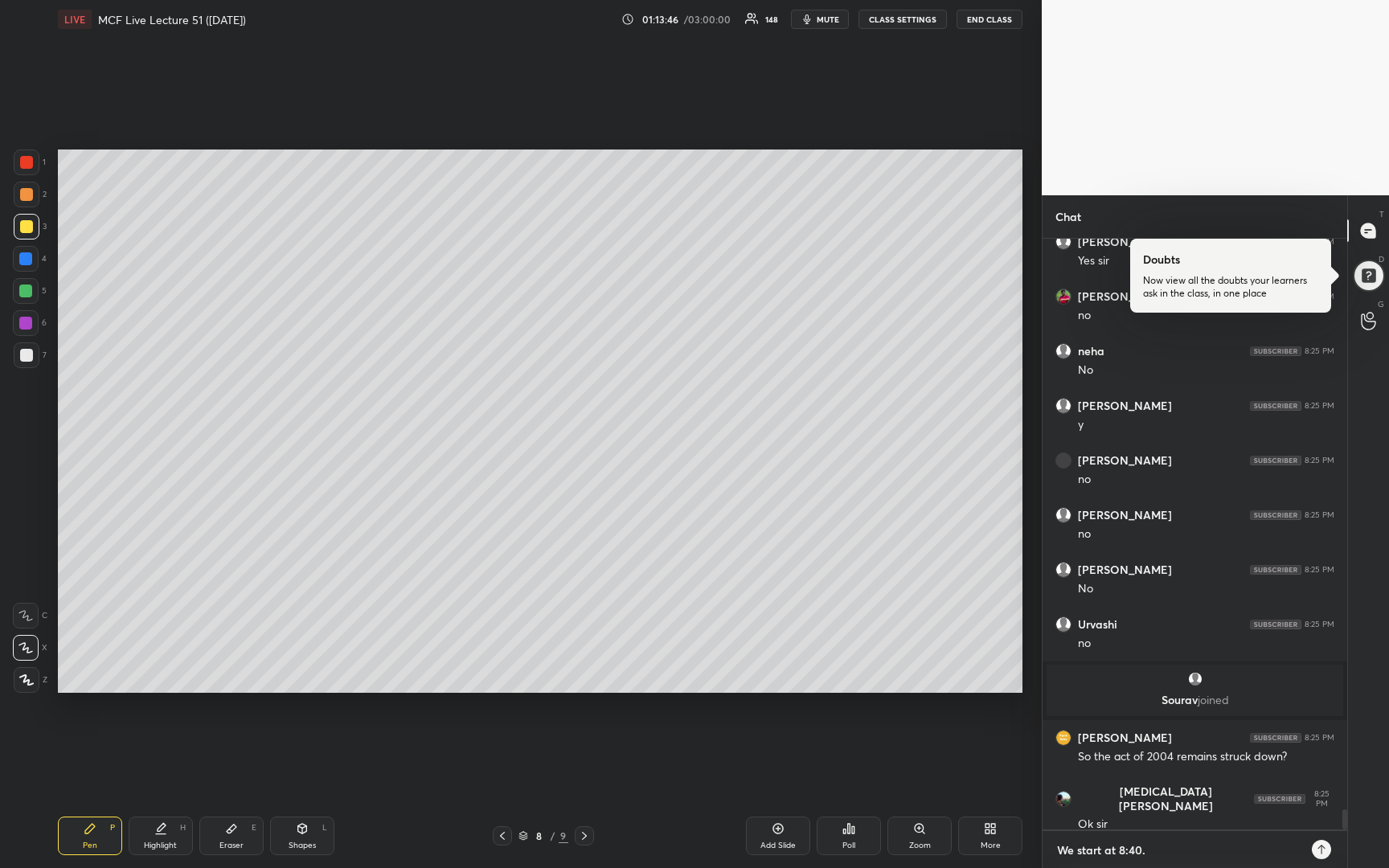
type textarea "We start at 8:40."
type textarea "x"
type textarea "We start at 8:40."
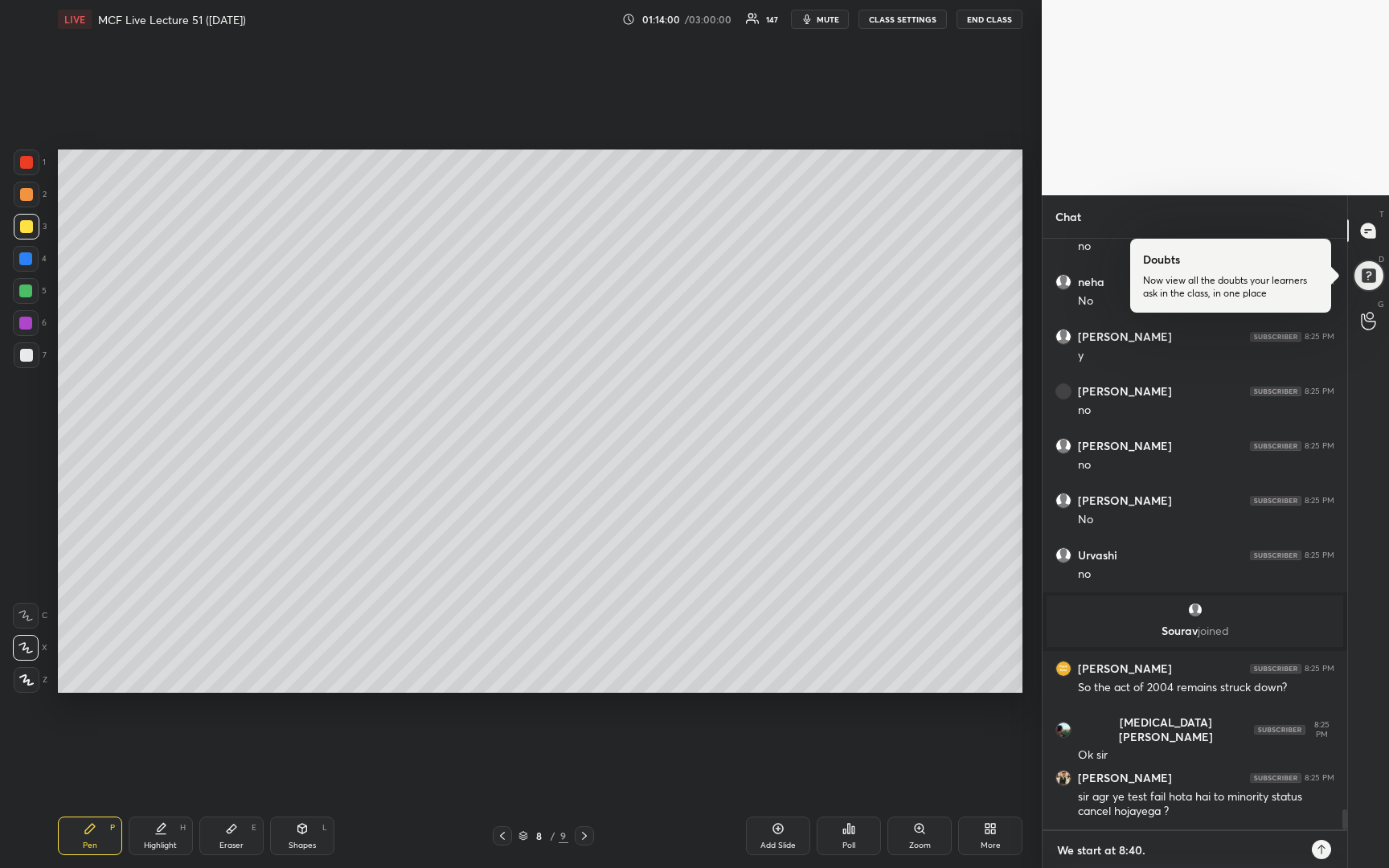
type textarea "x"
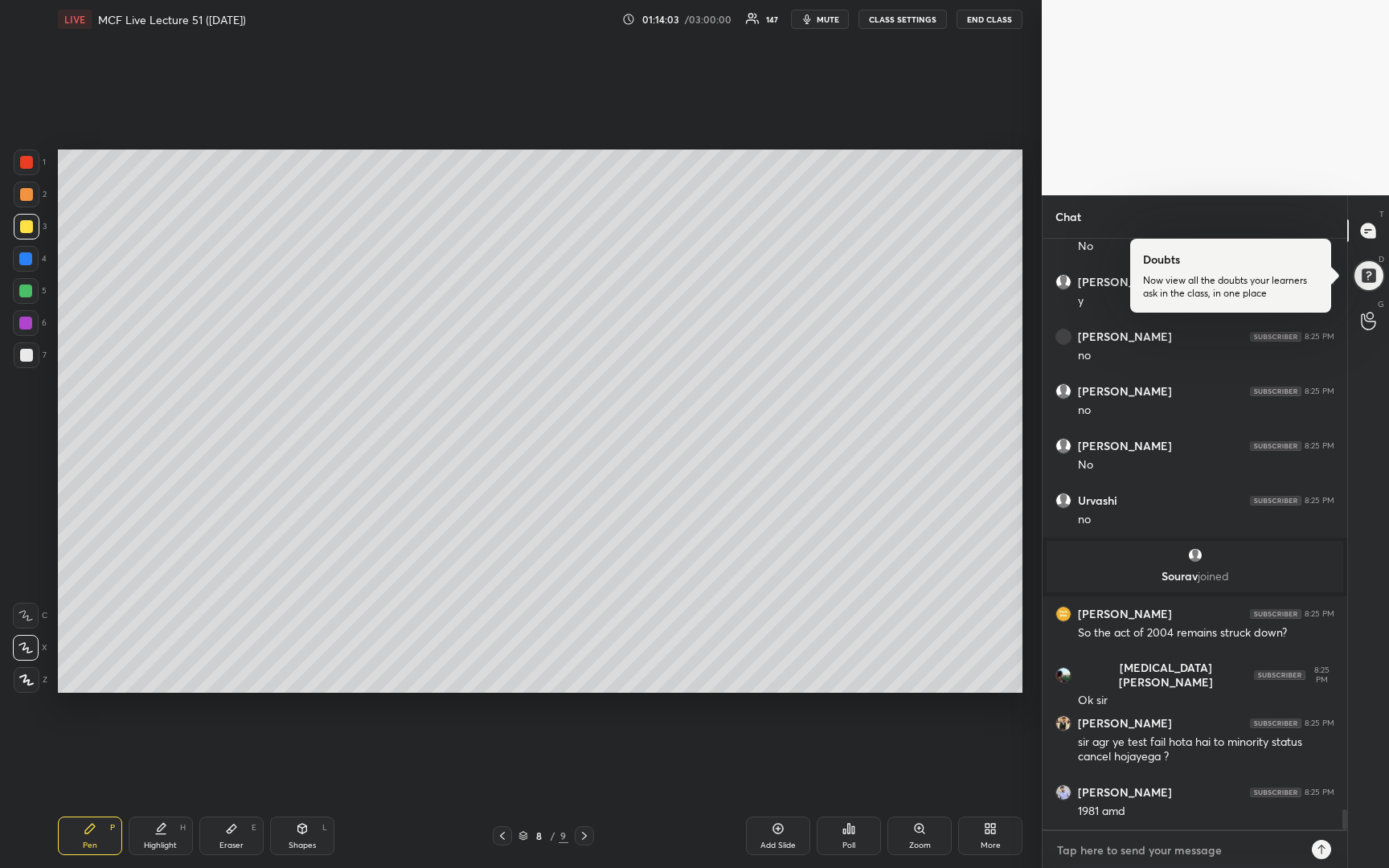
scroll to position [16794, 0]
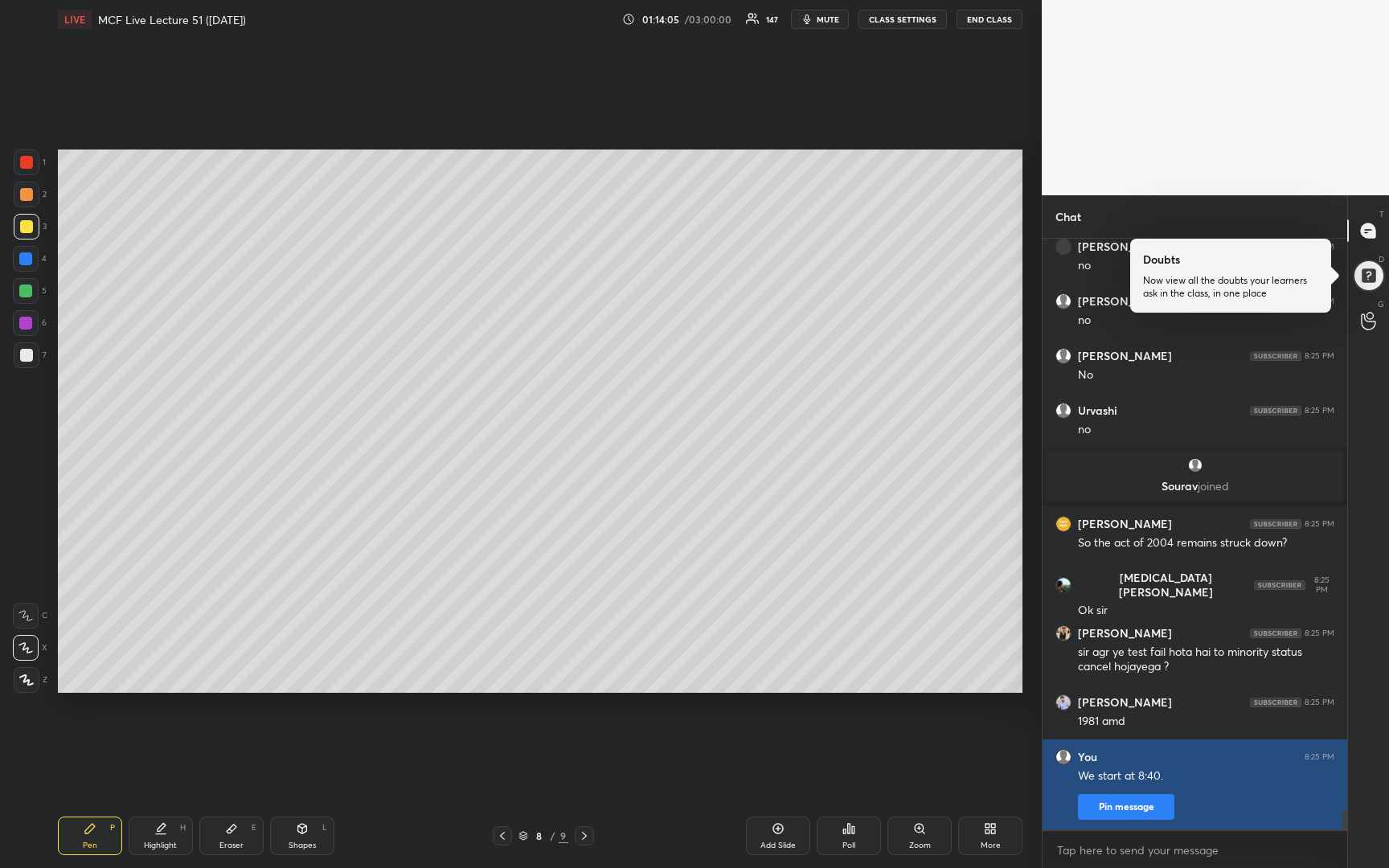
click at [1157, 808] on button "Pin message" at bounding box center [1126, 807] width 96 height 26
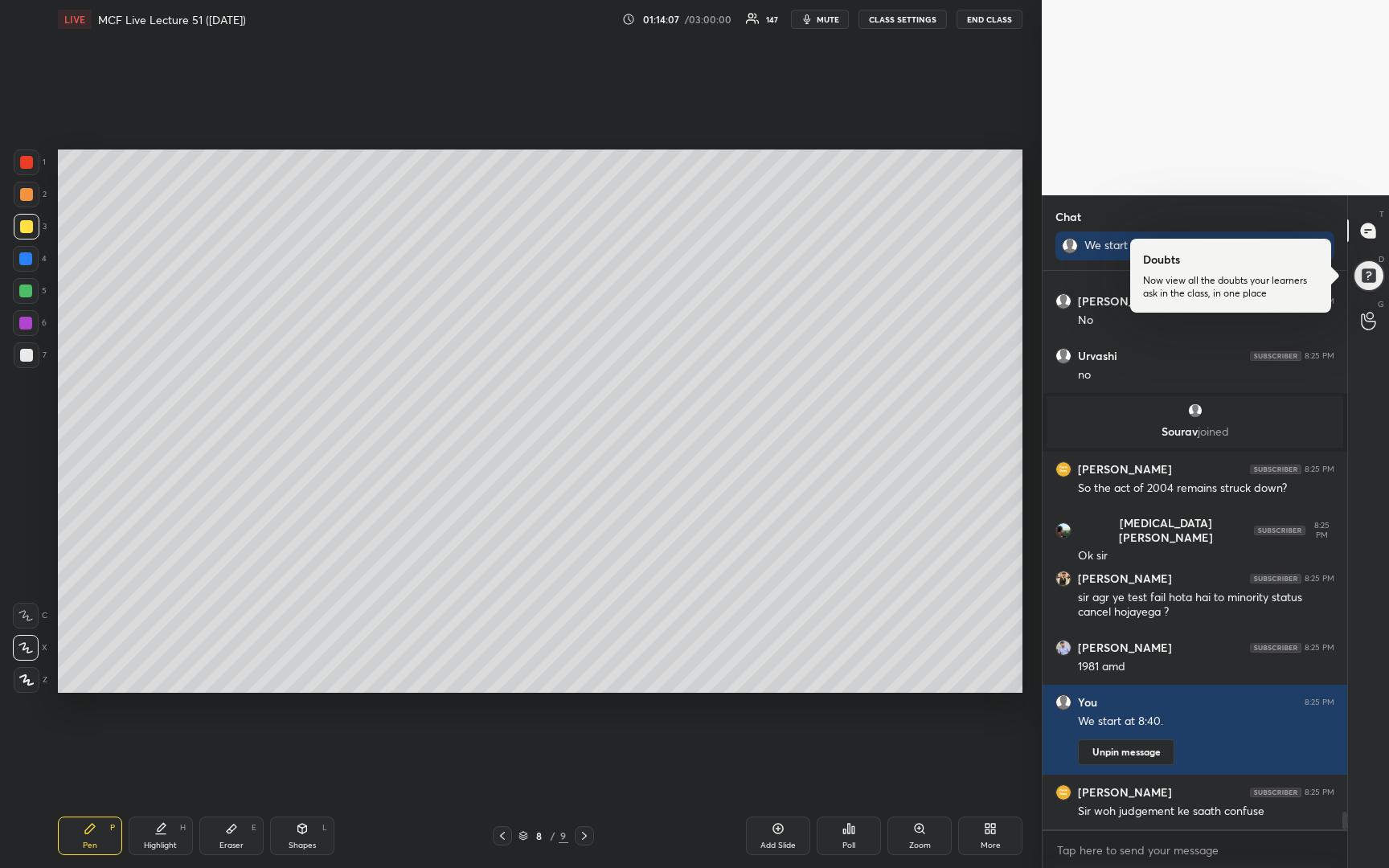
scroll to position [16939, 0]
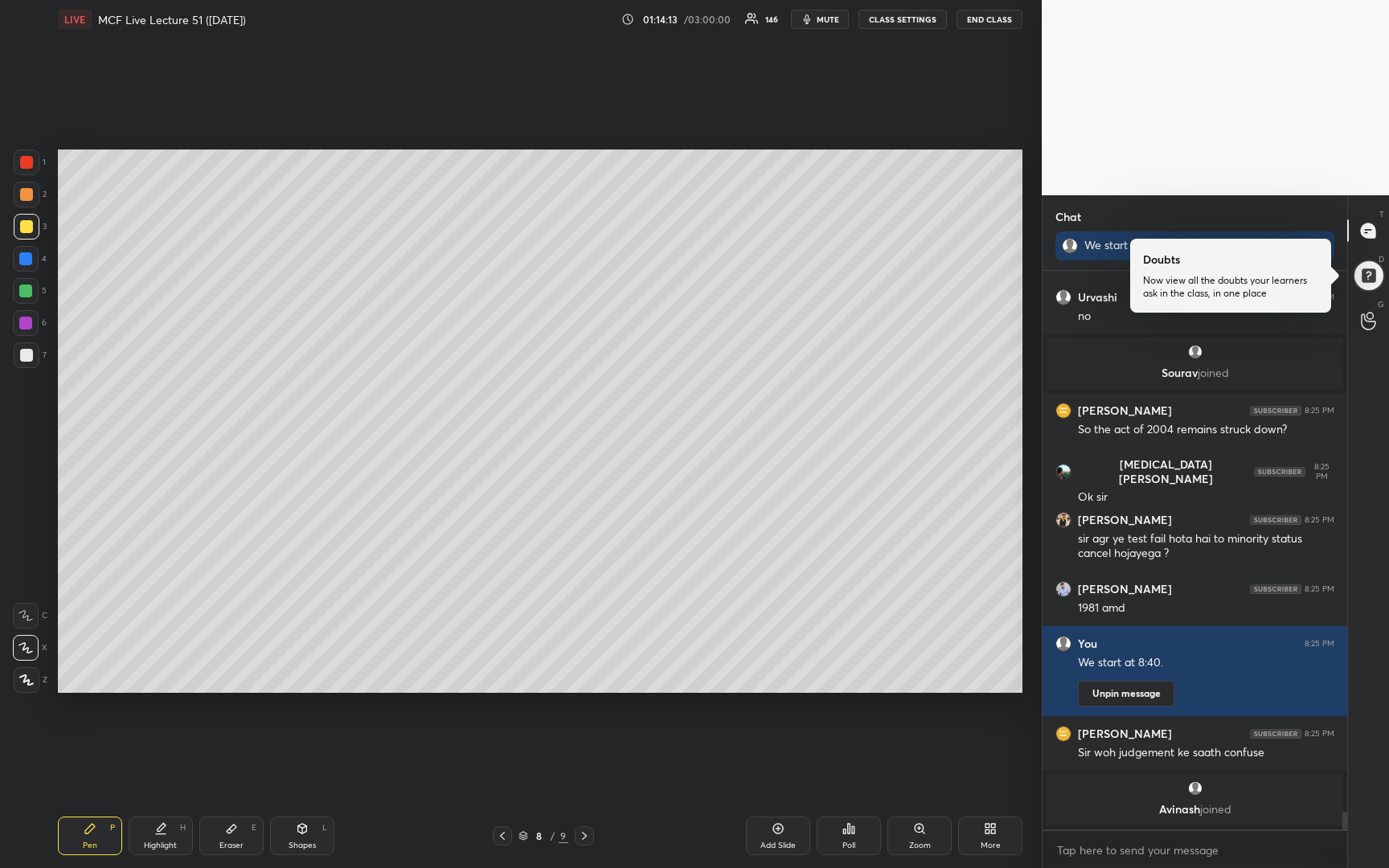
click at [840, 24] on span "mute" at bounding box center [828, 20] width 23 height 11
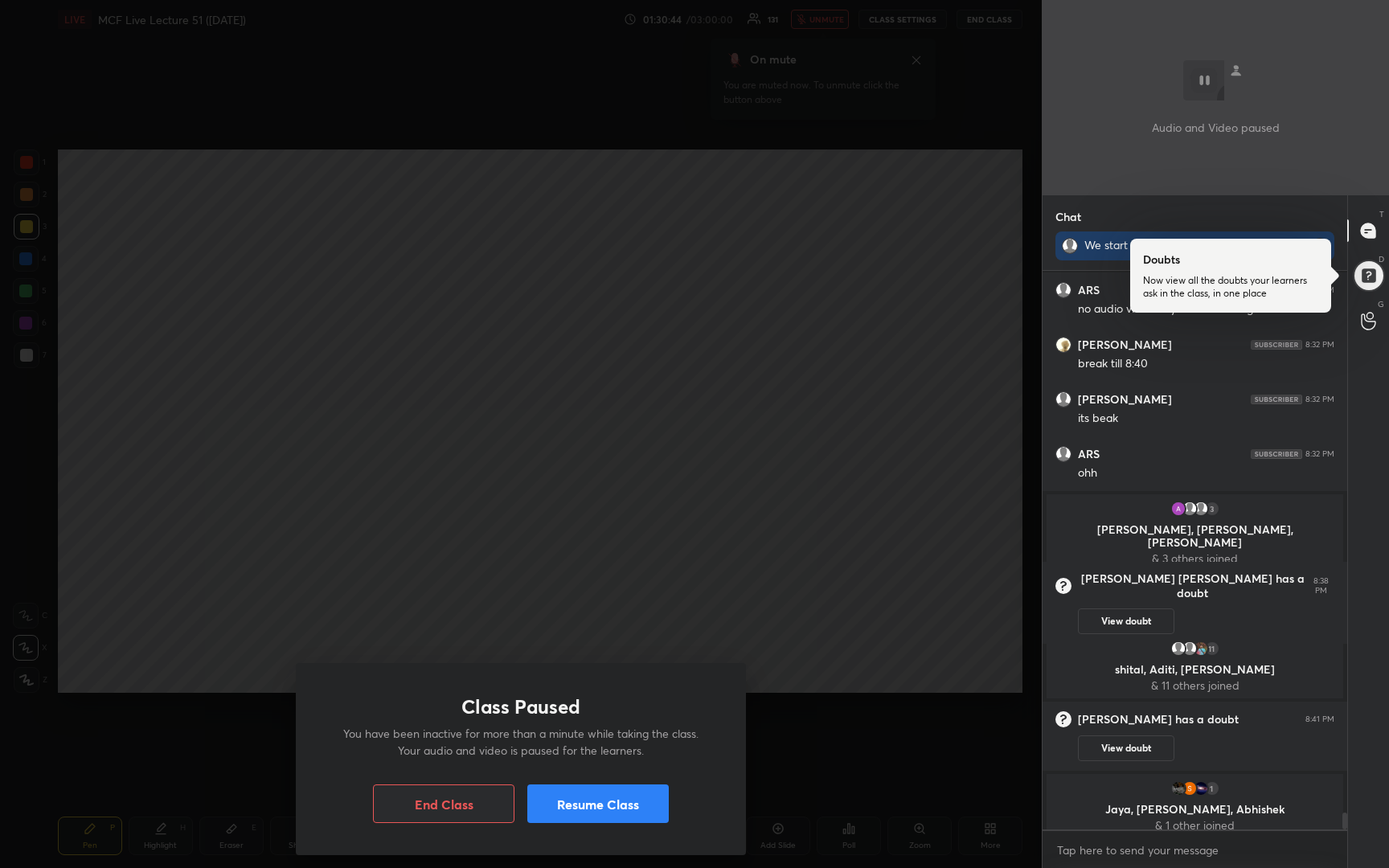
scroll to position [17783, 0]
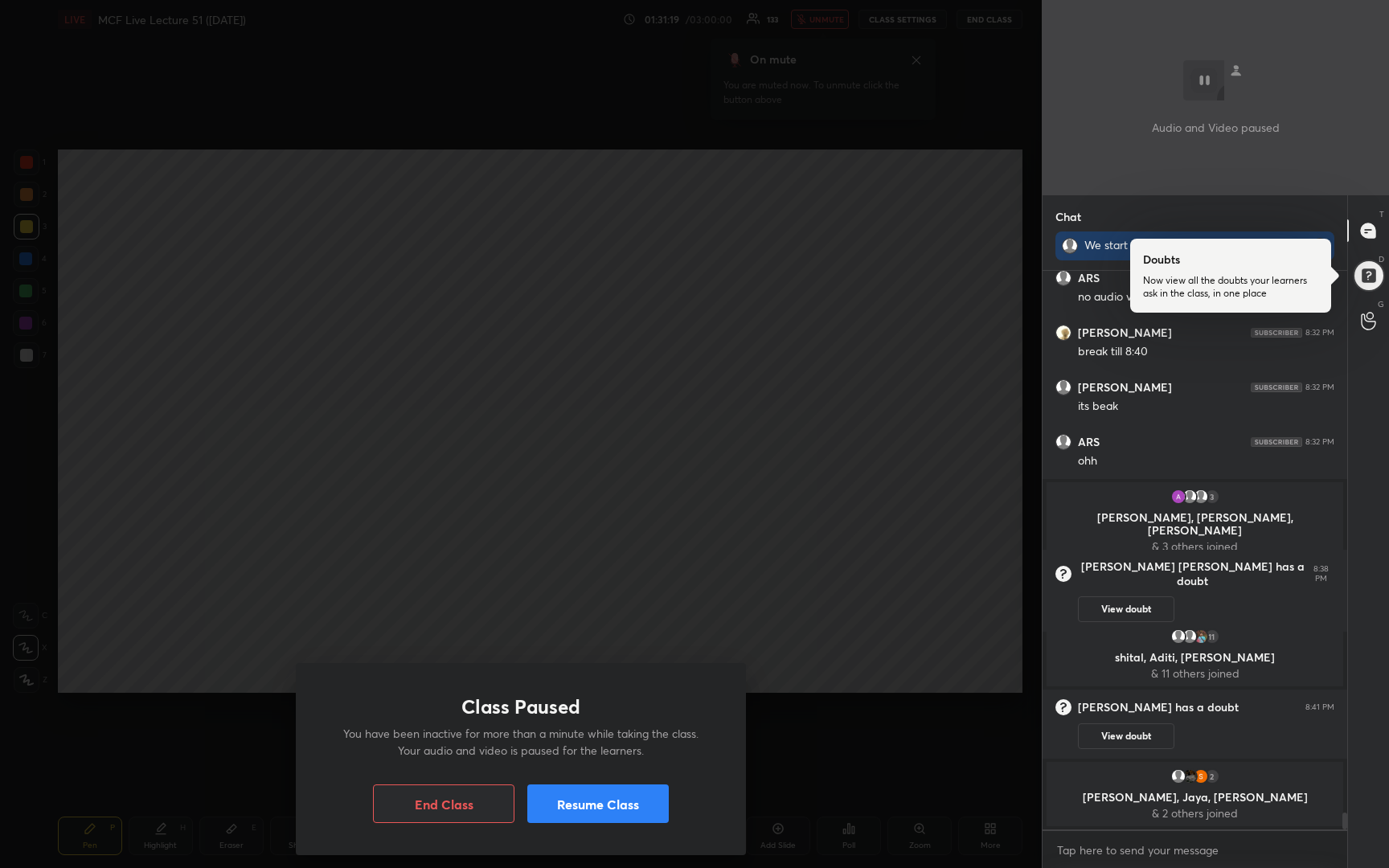
click at [633, 795] on button "Resume Class" at bounding box center [597, 804] width 141 height 38
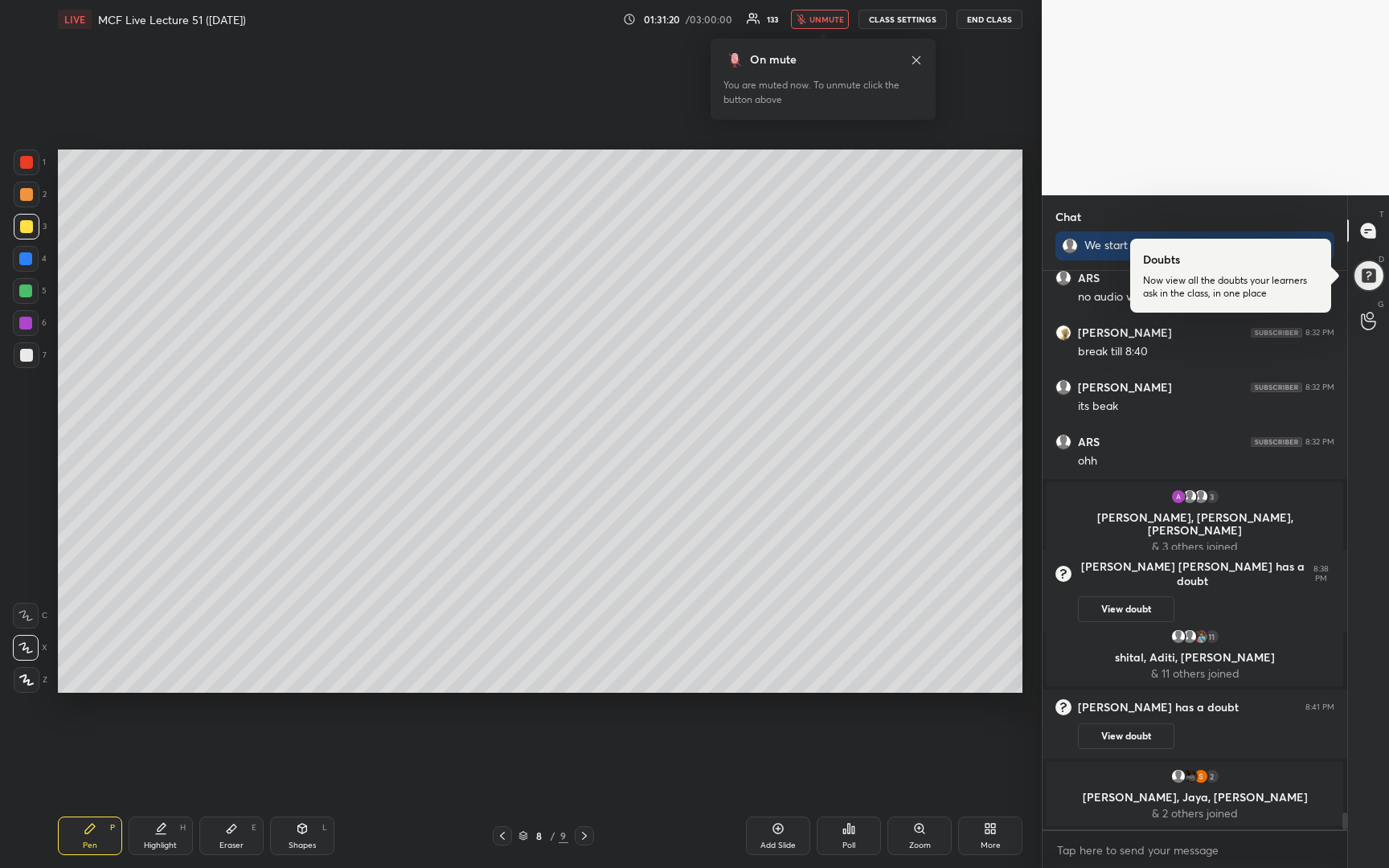
click at [828, 20] on span "unmute" at bounding box center [827, 20] width 34 height 11
click at [778, 833] on icon at bounding box center [779, 829] width 11 height 11
click at [33, 220] on div at bounding box center [27, 227] width 26 height 26
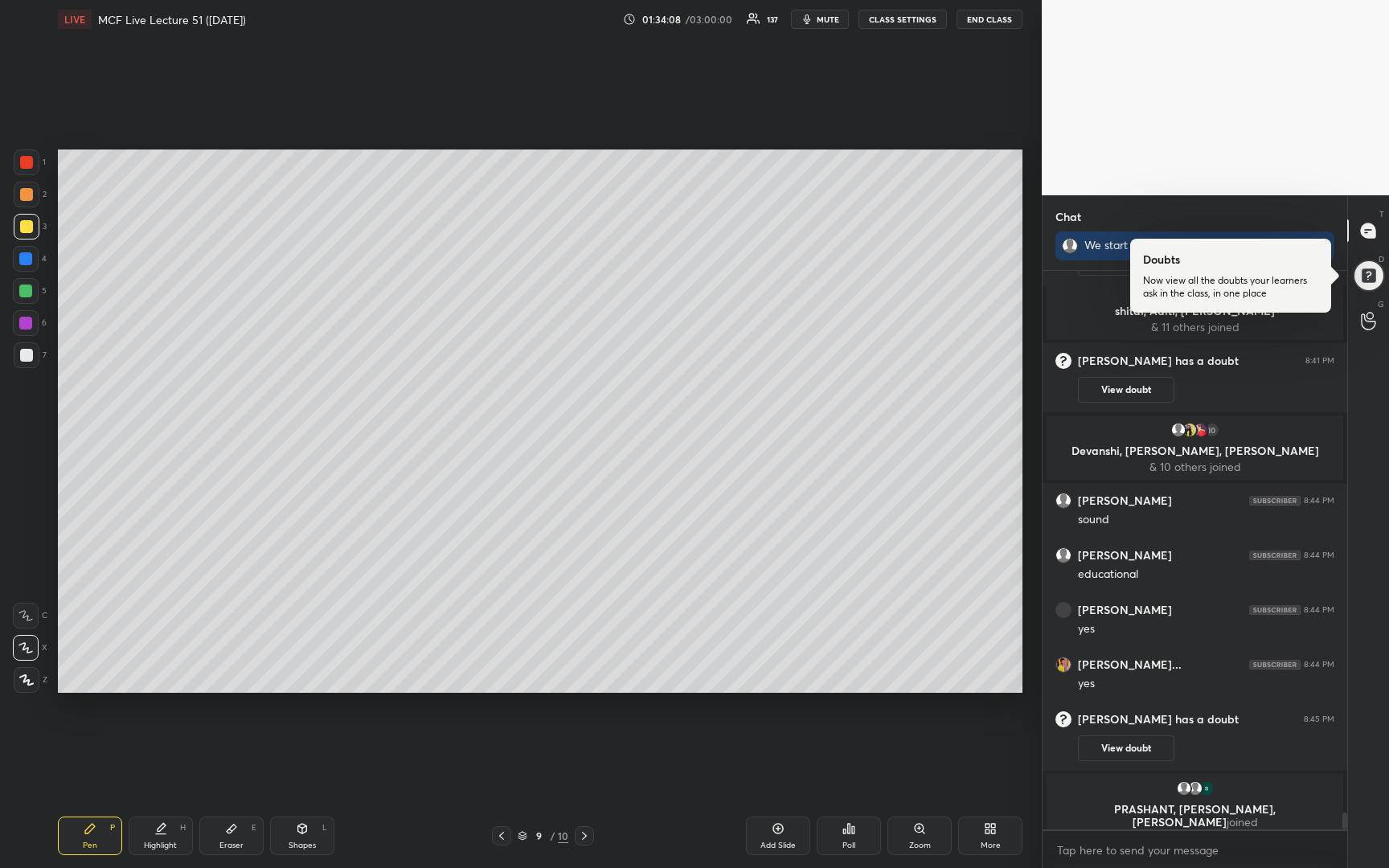
scroll to position [18029, 0]
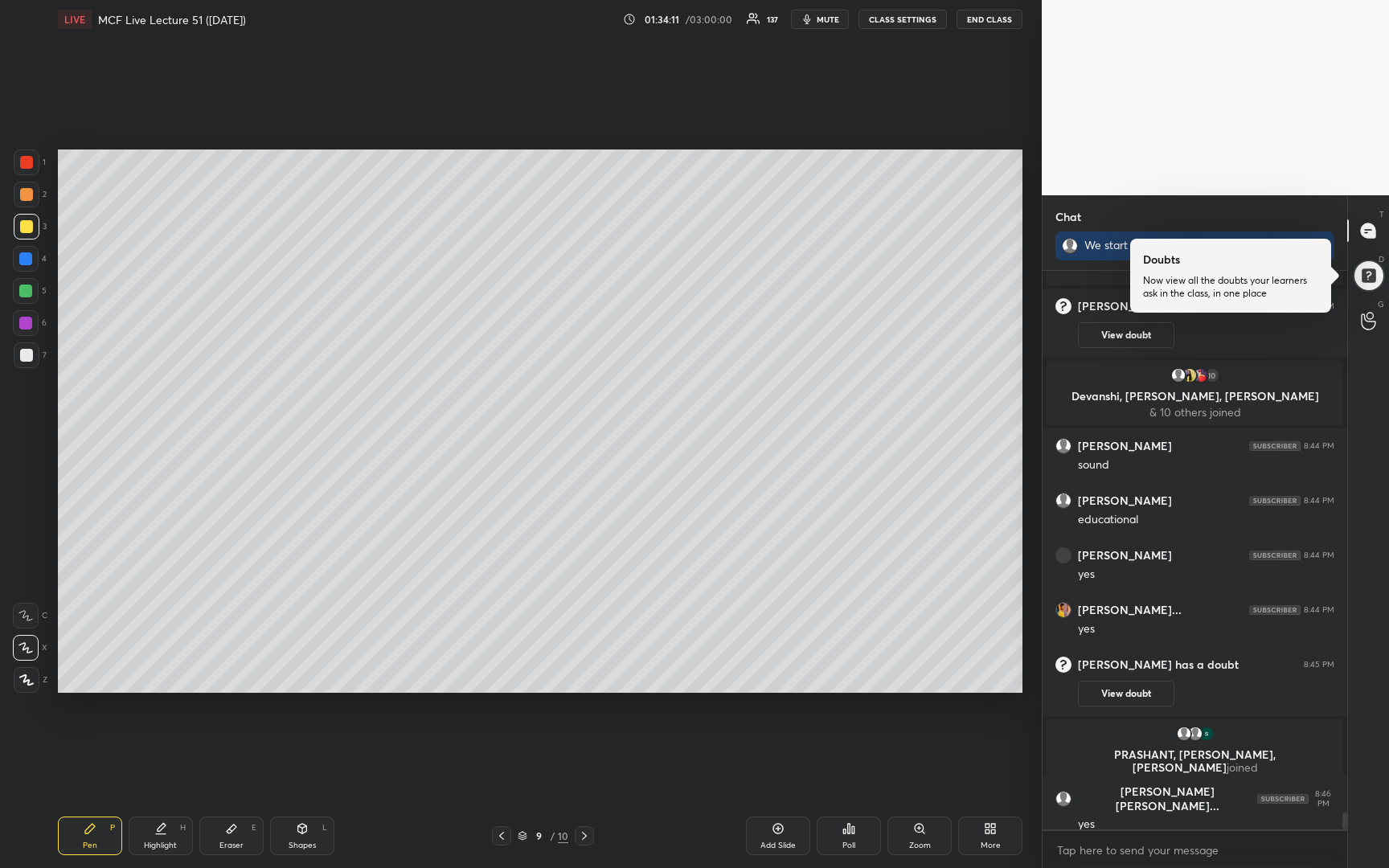
drag, startPoint x: 23, startPoint y: 354, endPoint x: 16, endPoint y: 335, distance: 20.2
click at [22, 357] on div at bounding box center [27, 356] width 13 height 13
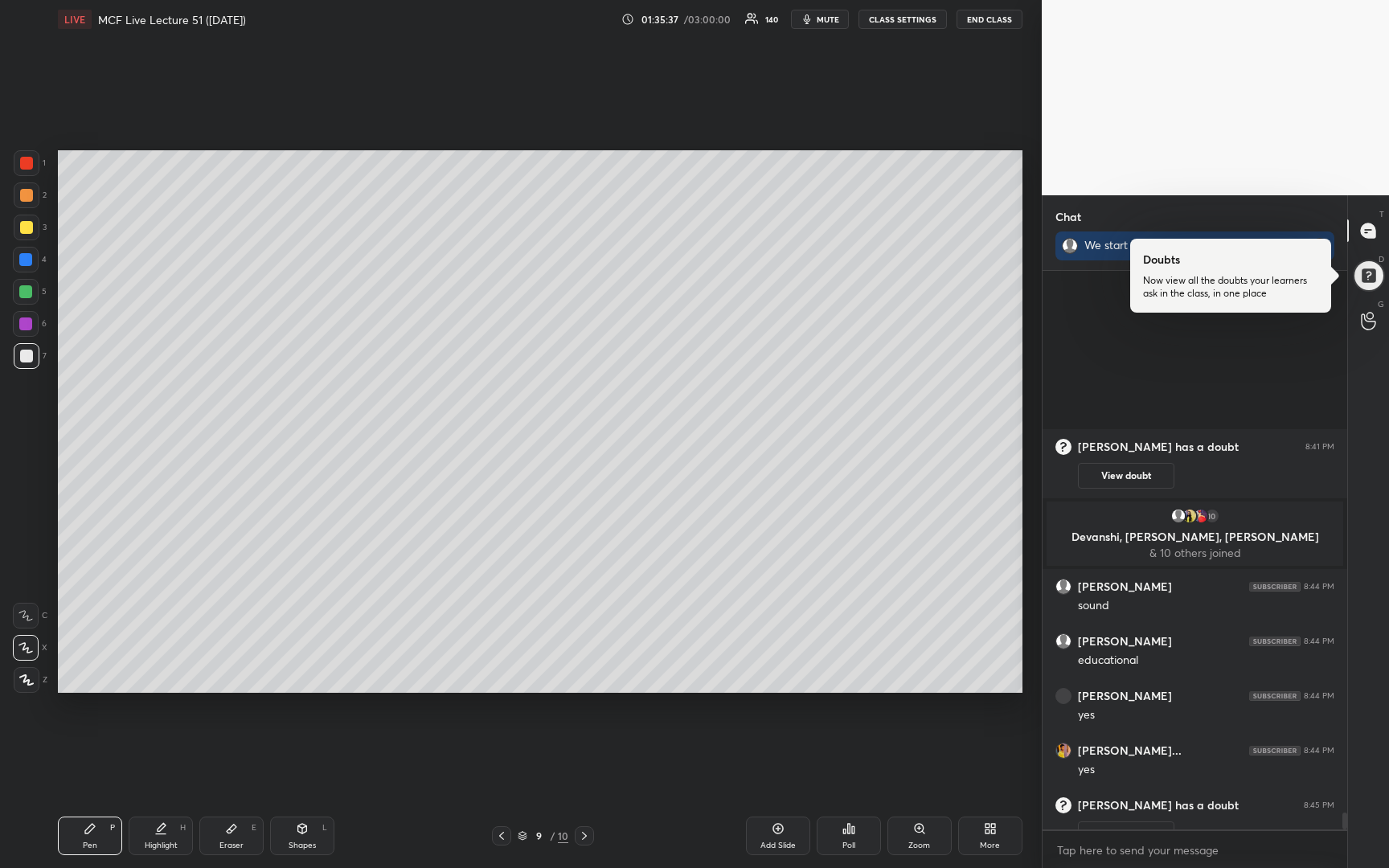
scroll to position [18269, 0]
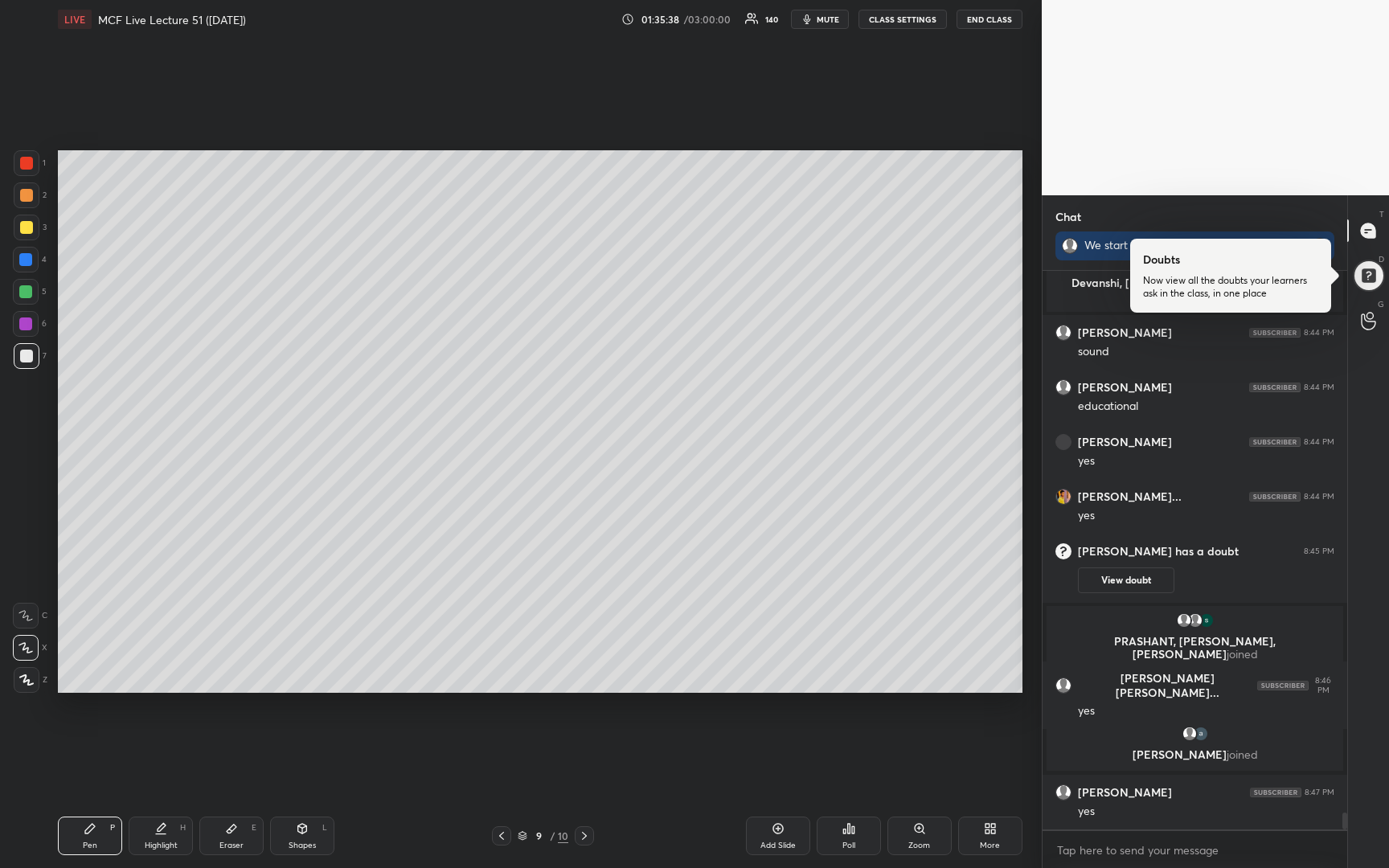
click at [790, 835] on div "Add Slide" at bounding box center [778, 835] width 64 height 38
click at [27, 227] on div at bounding box center [27, 228] width 13 height 13
click at [18, 361] on div at bounding box center [27, 356] width 26 height 26
click at [20, 198] on div at bounding box center [27, 196] width 26 height 26
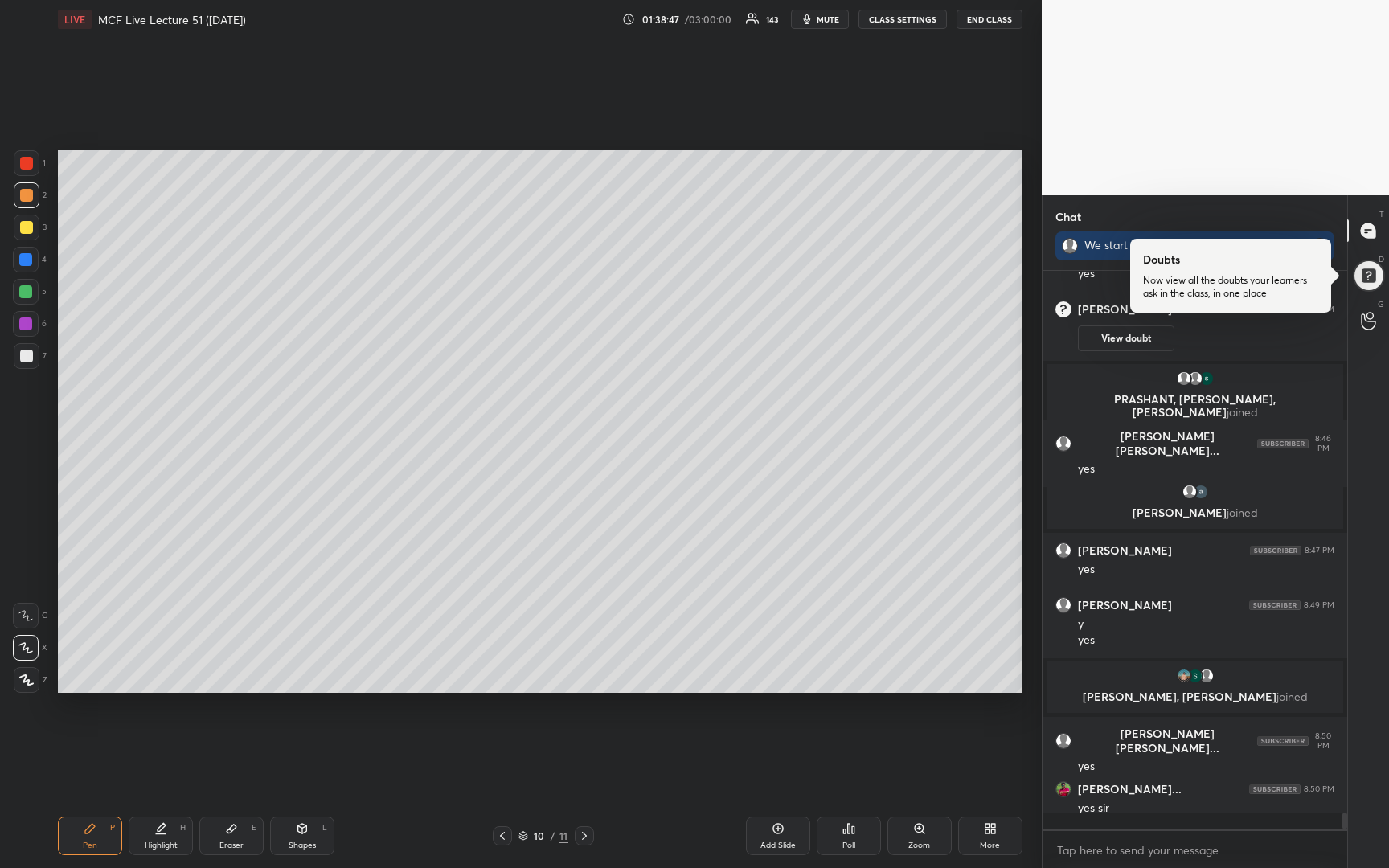
scroll to position [18189, 0]
click at [780, 697] on div "Setting up your live class Poll for secs No correct answer Start poll" at bounding box center [540, 421] width 978 height 765
click at [24, 364] on div at bounding box center [27, 356] width 26 height 26
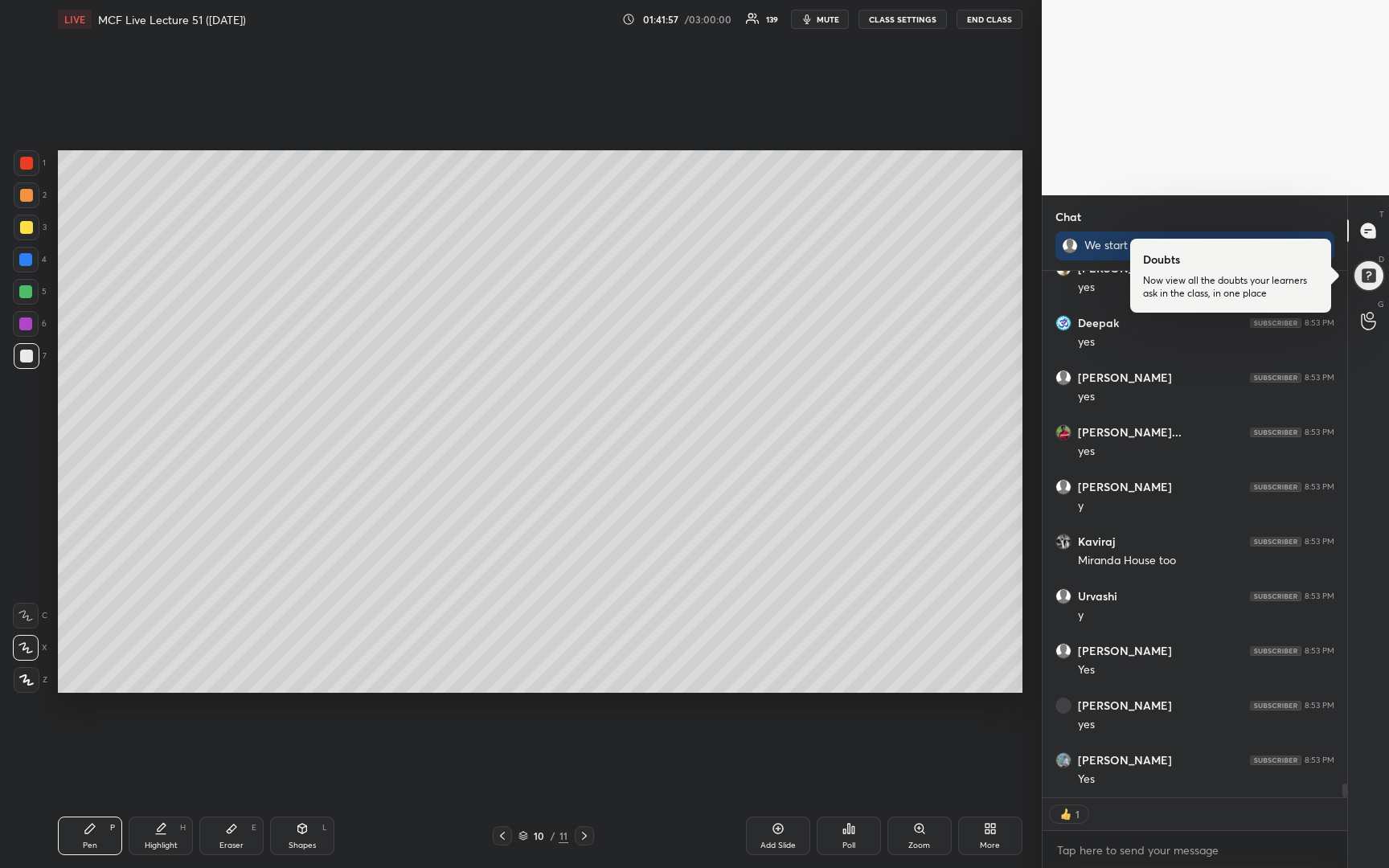
scroll to position [6, 6]
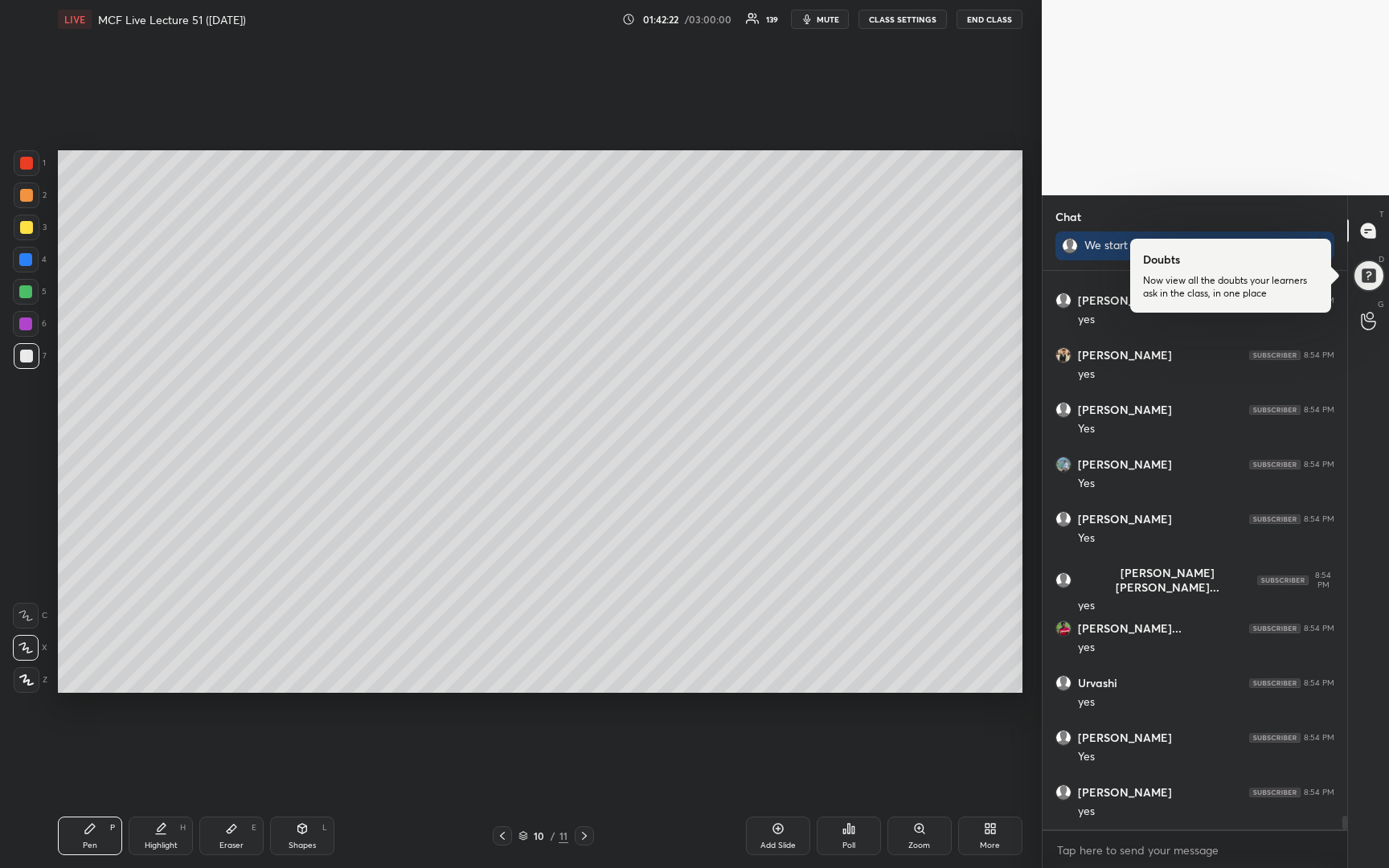
drag, startPoint x: 21, startPoint y: 299, endPoint x: 29, endPoint y: 282, distance: 18.8
click at [25, 296] on div at bounding box center [26, 292] width 26 height 26
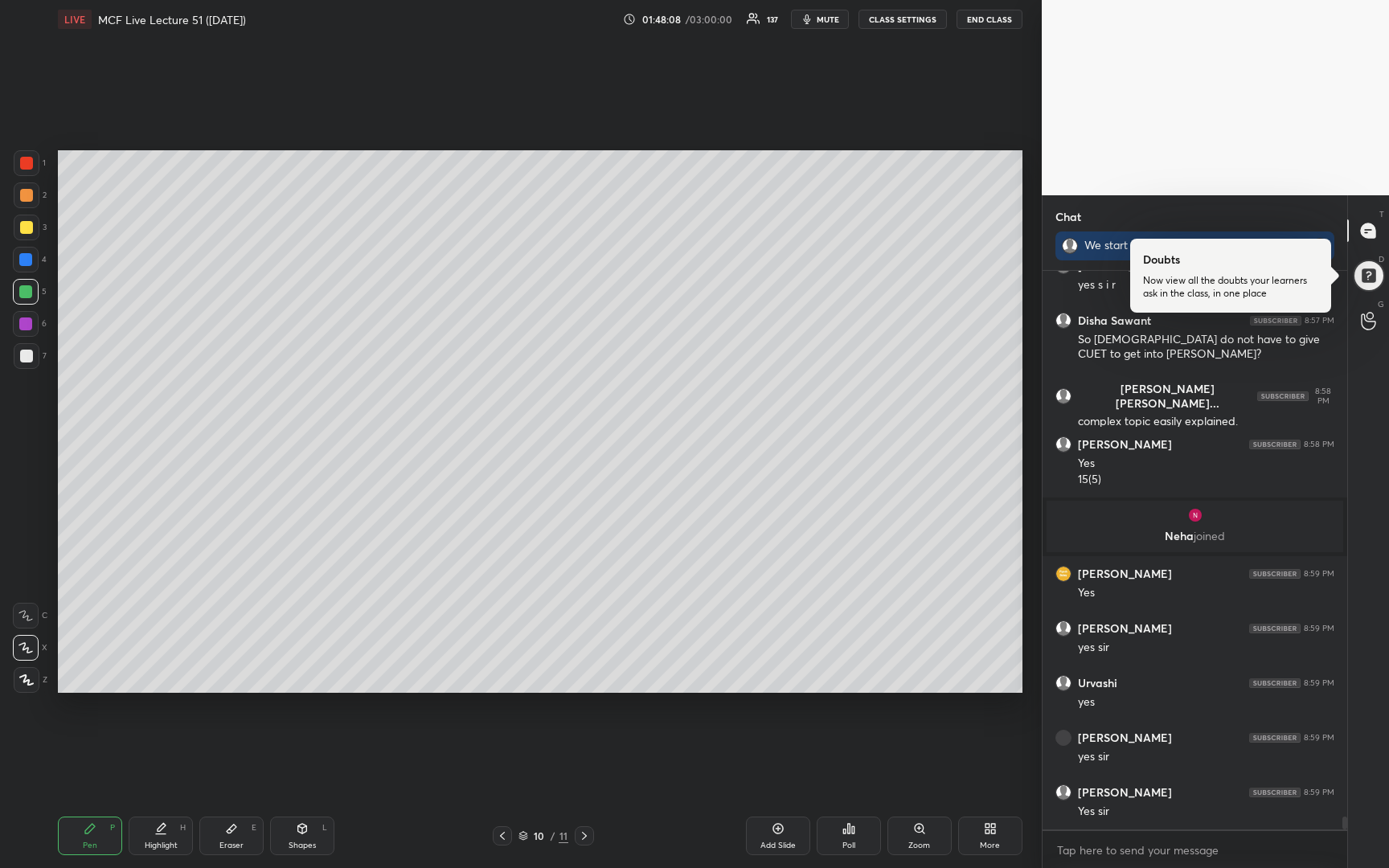
scroll to position [23487, 0]
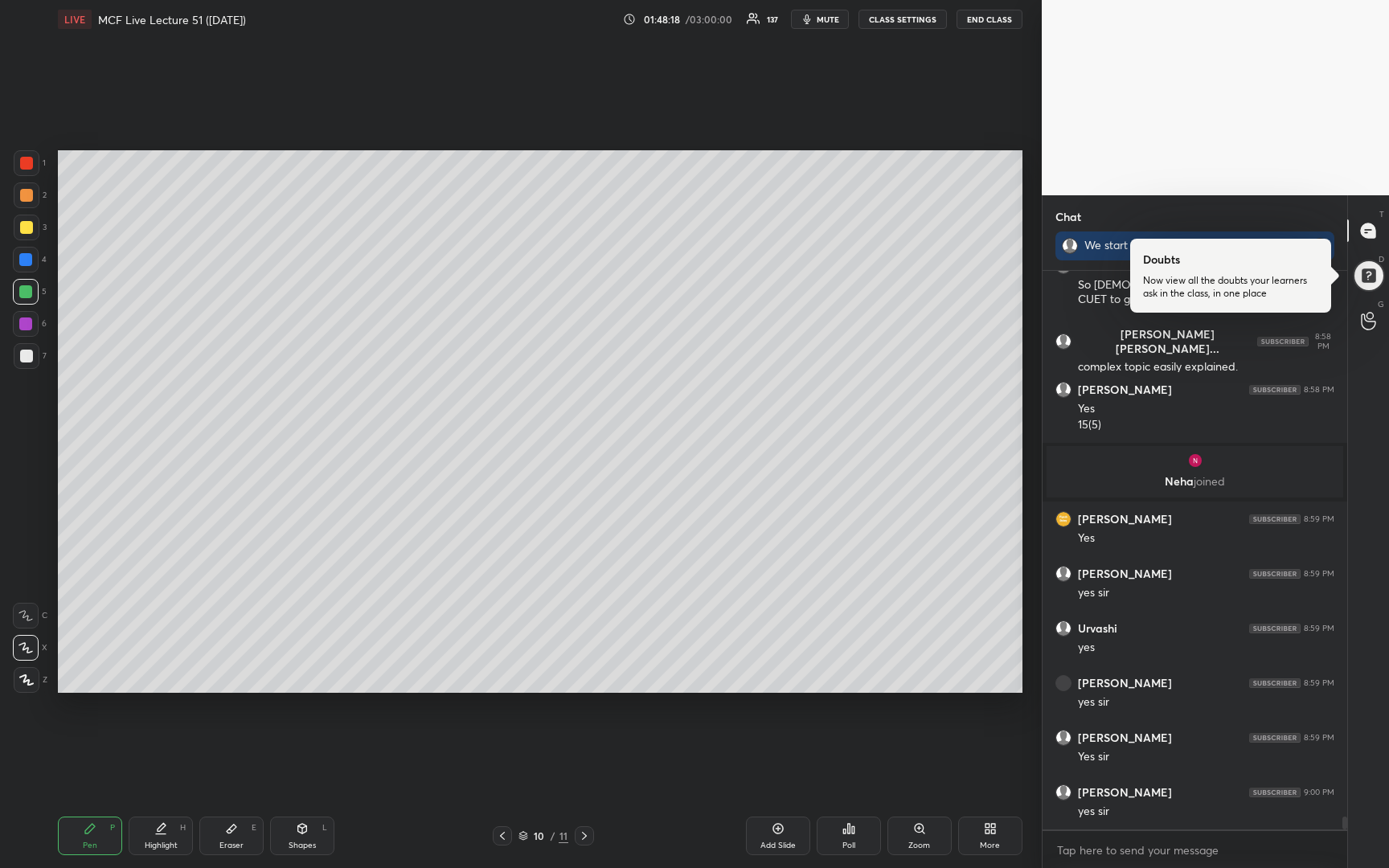
click at [776, 832] on icon at bounding box center [779, 829] width 13 height 13
click at [33, 281] on div at bounding box center [26, 292] width 26 height 26
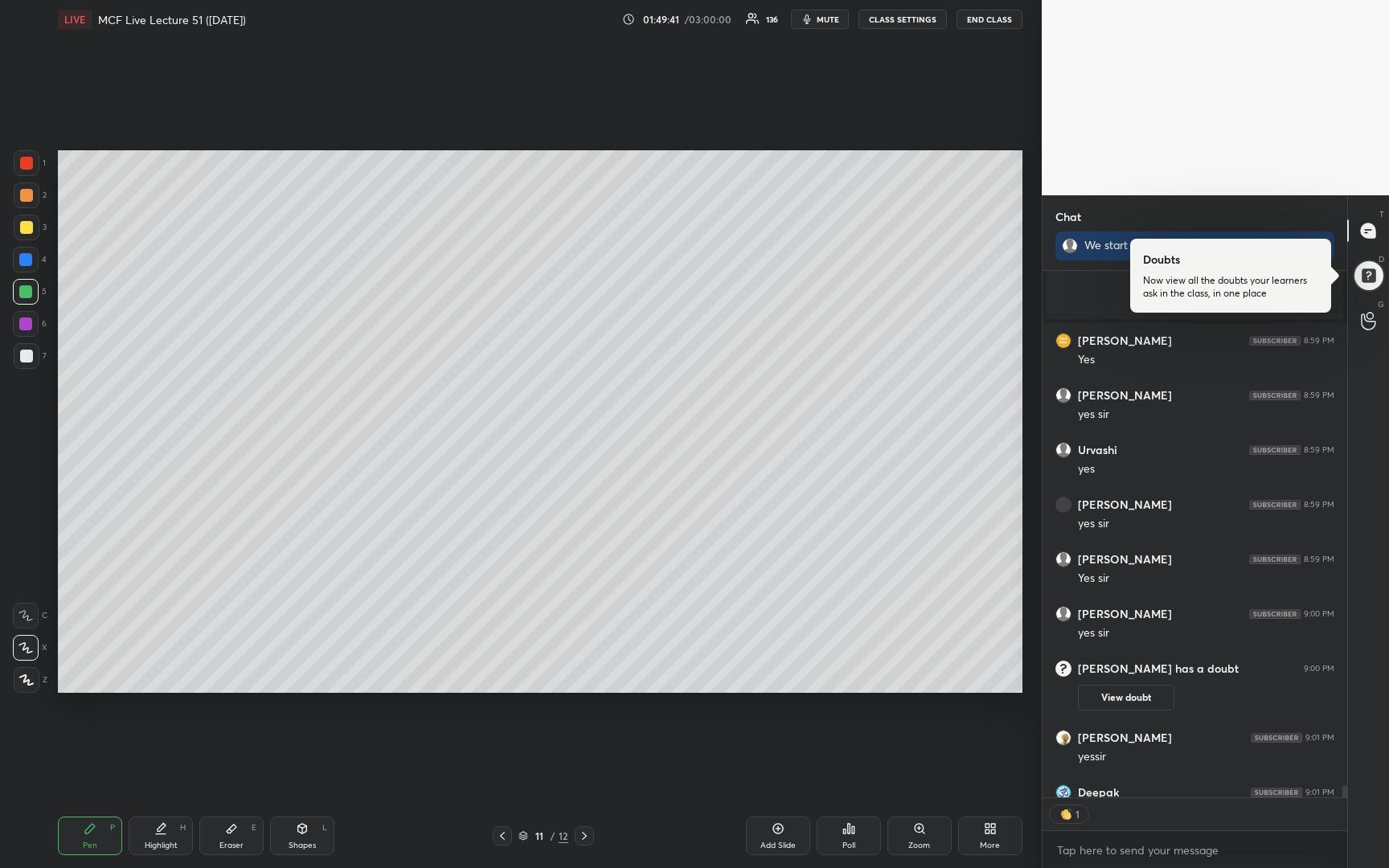
scroll to position [6, 6]
click at [25, 229] on div at bounding box center [27, 228] width 13 height 13
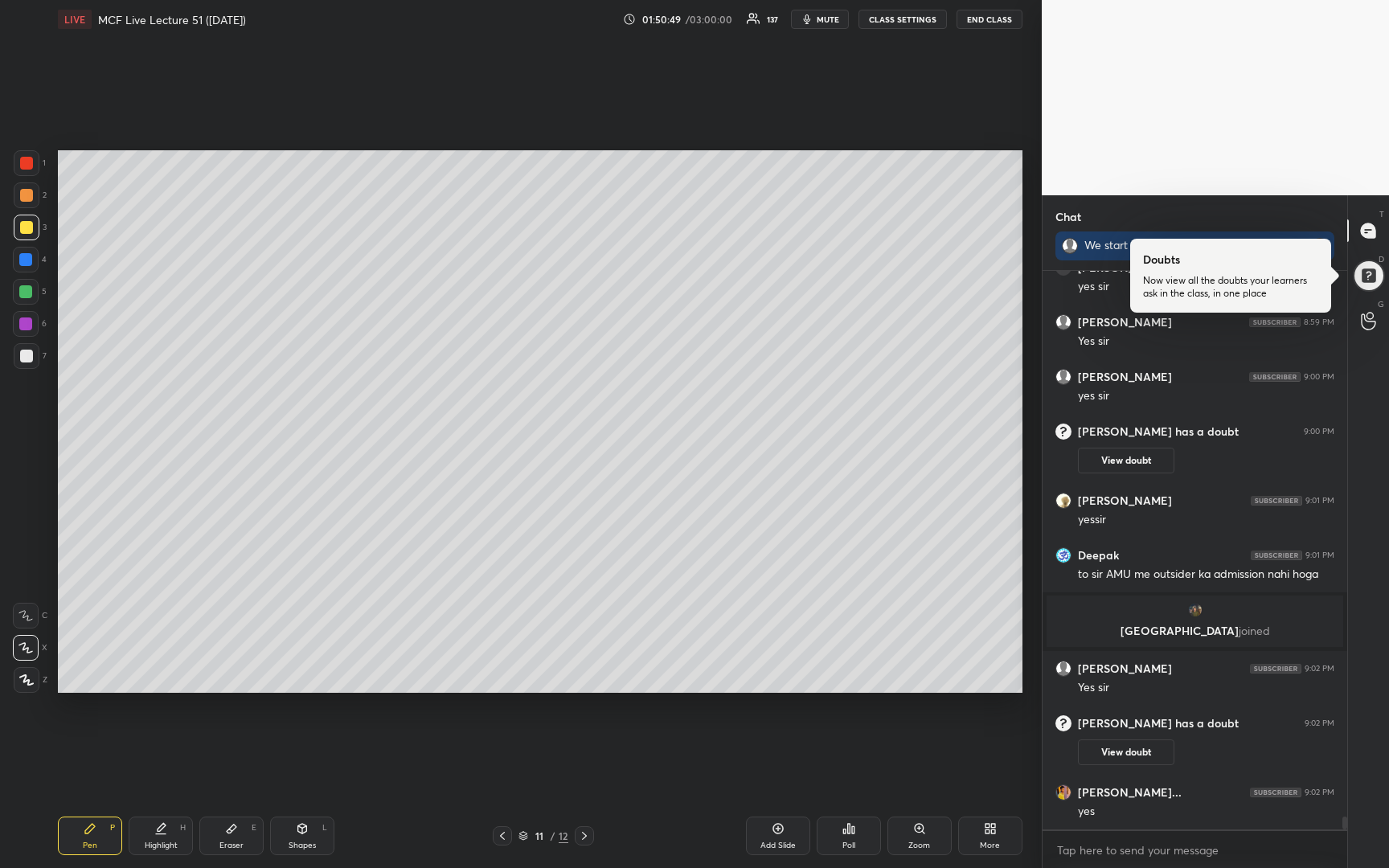
scroll to position [23770, 0]
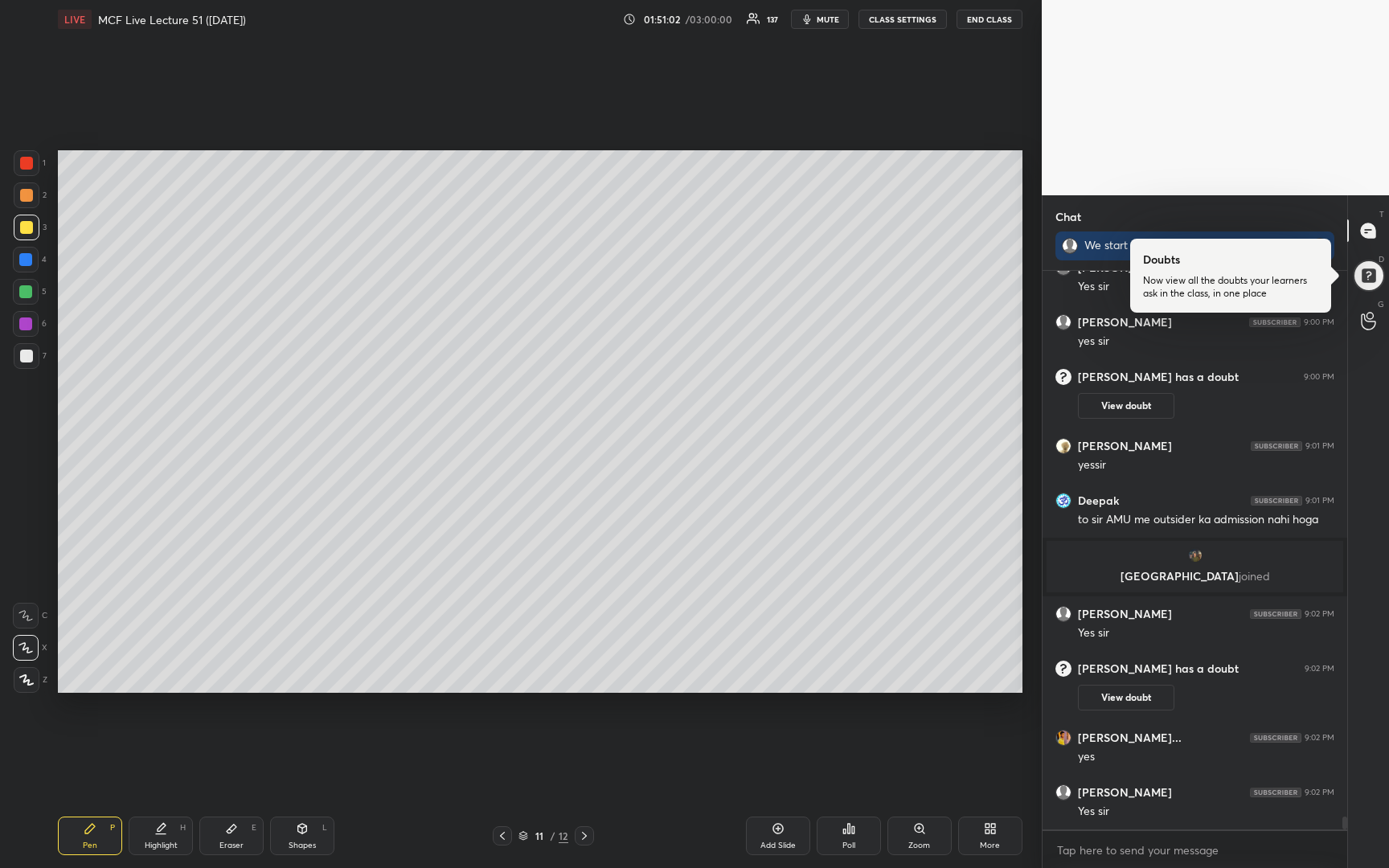
click at [774, 836] on div "Add Slide" at bounding box center [778, 835] width 64 height 38
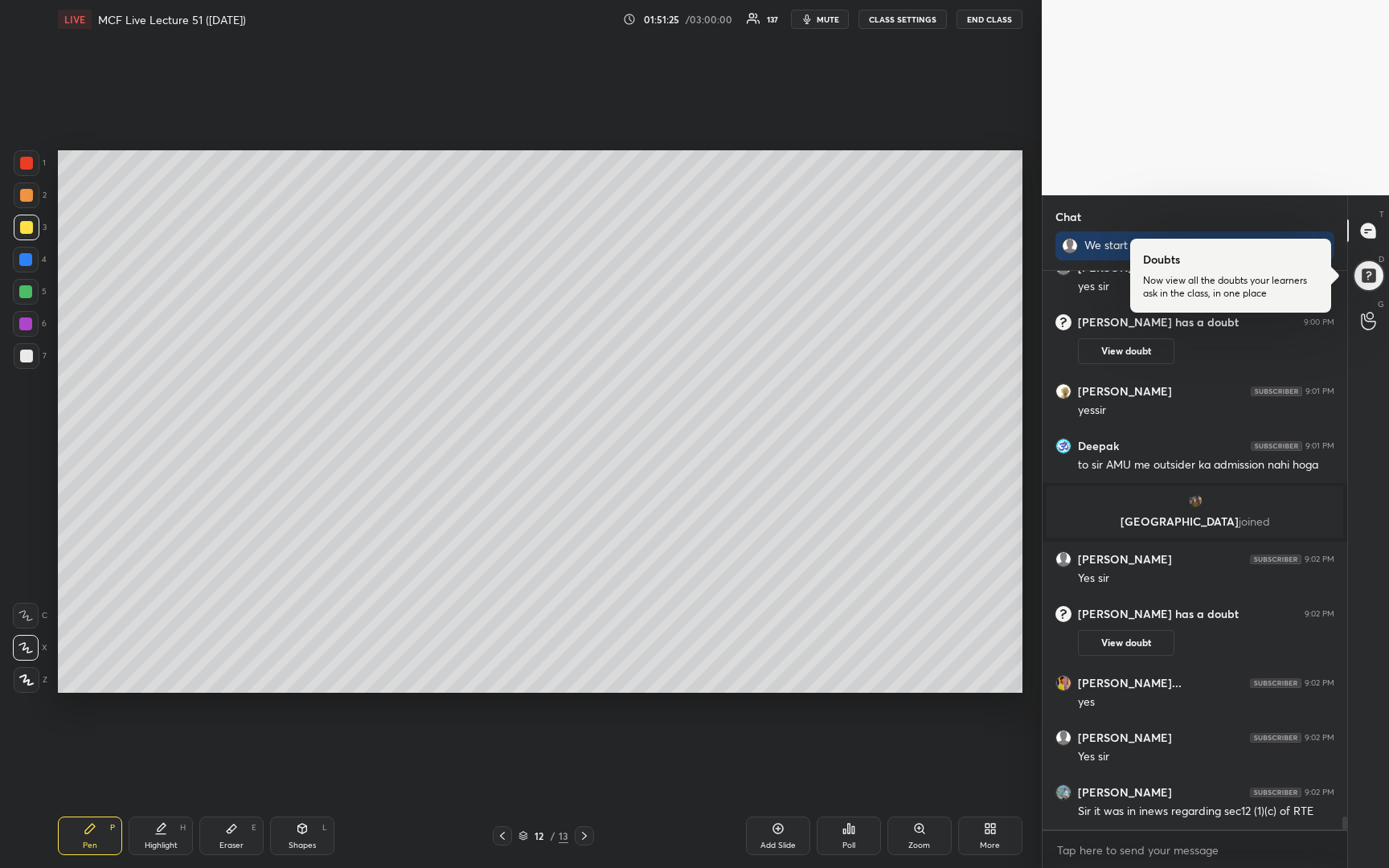
click at [29, 357] on div at bounding box center [27, 356] width 13 height 13
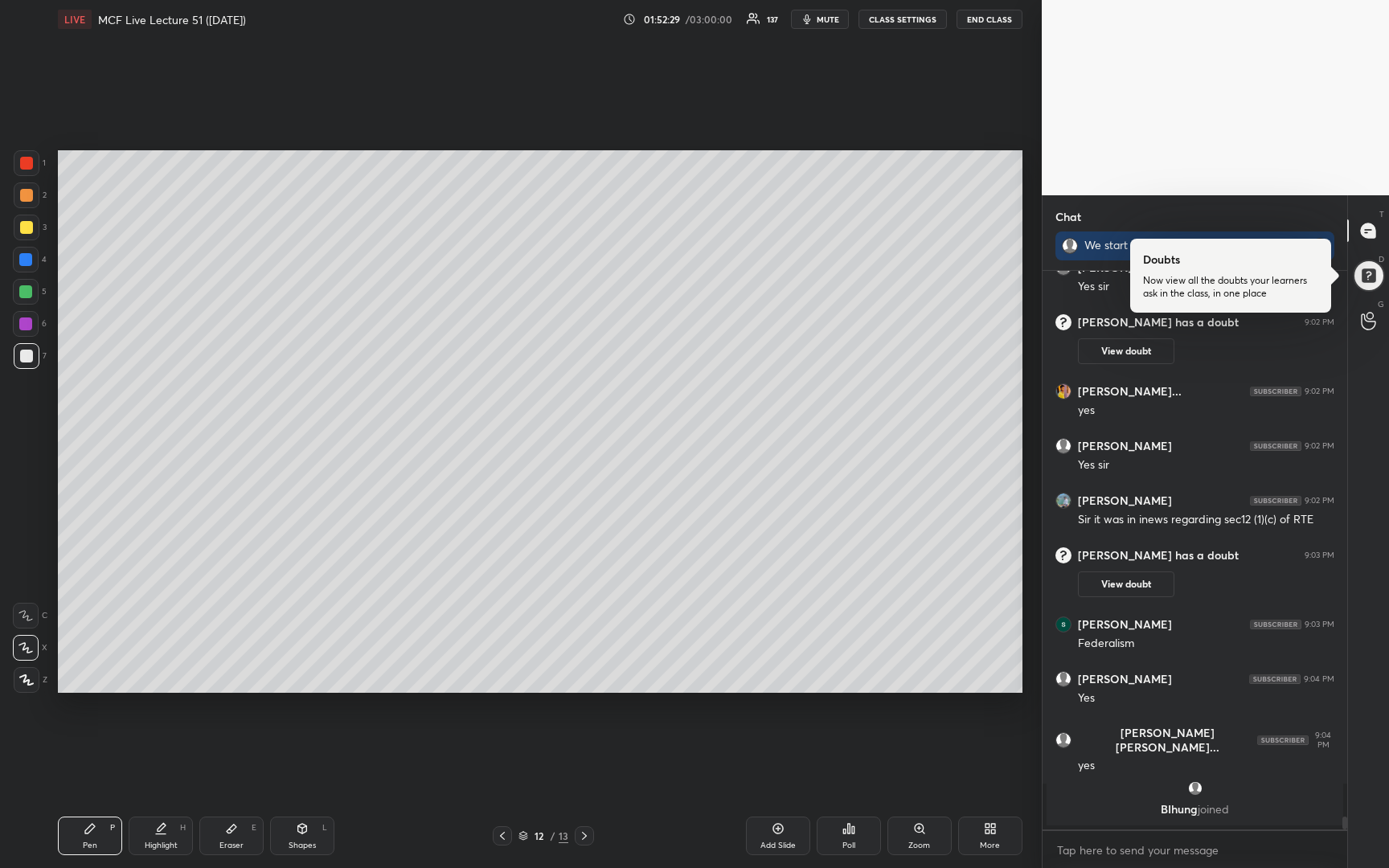
scroll to position [24036, 0]
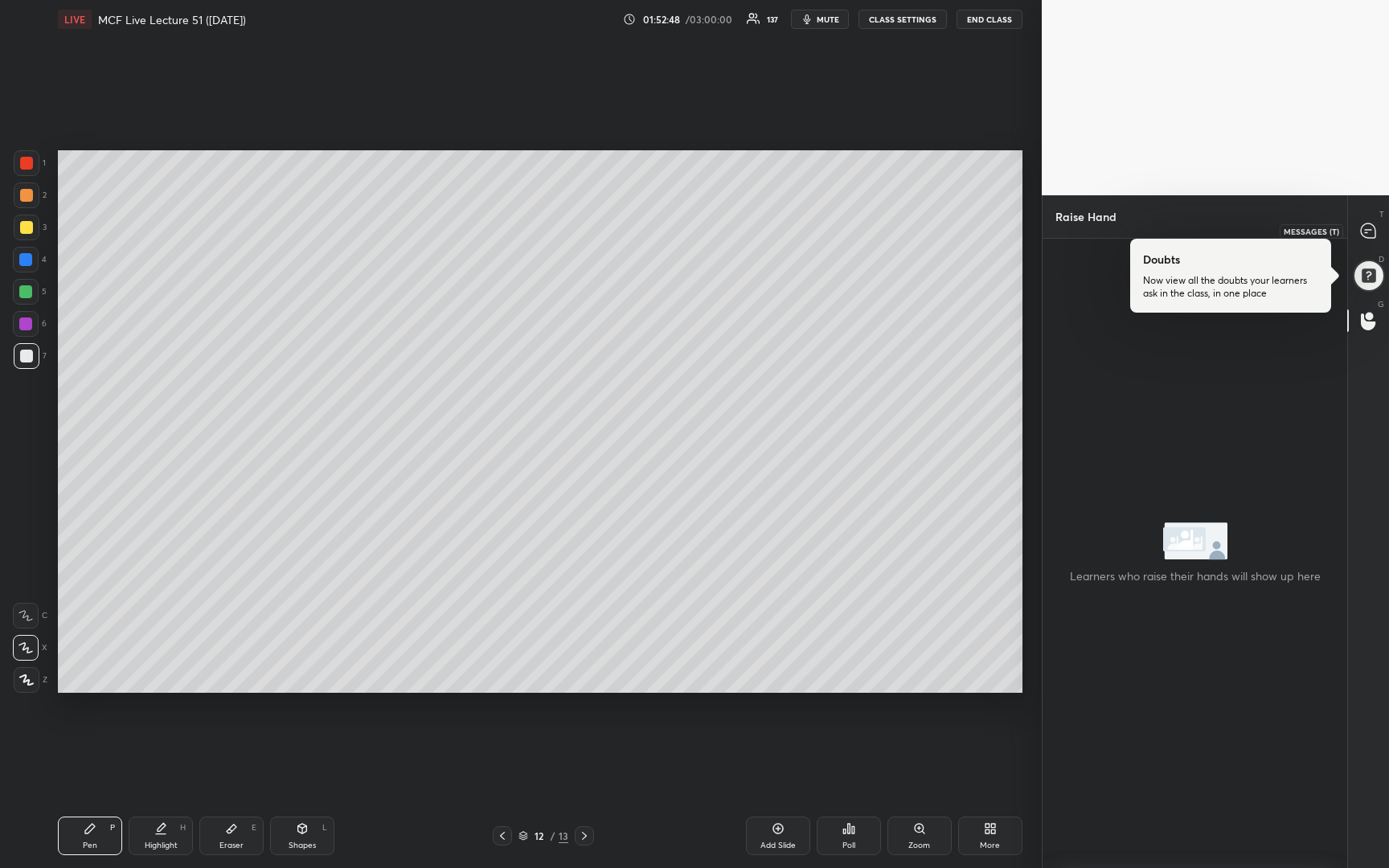
click at [1372, 219] on div at bounding box center [1369, 230] width 32 height 29
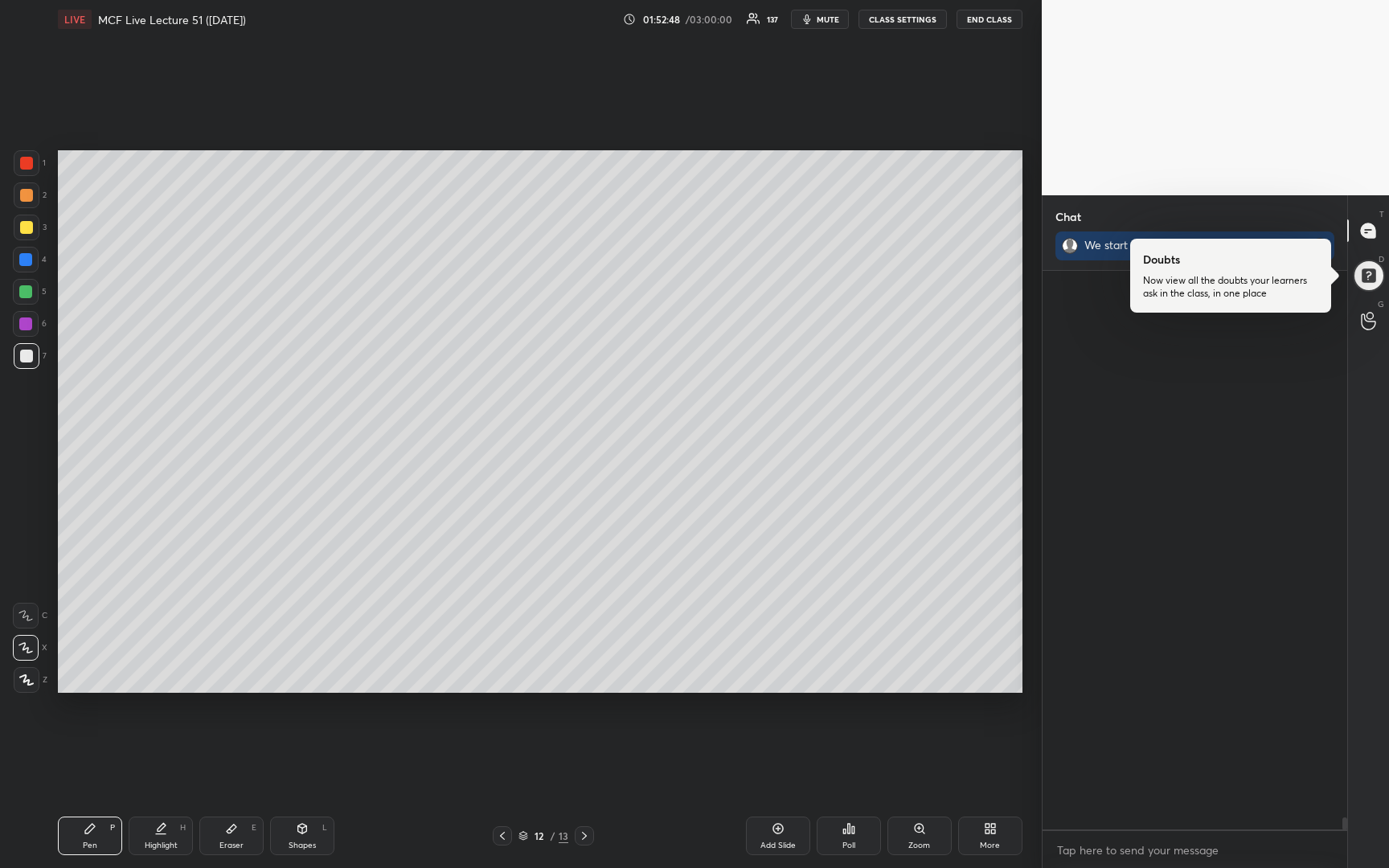
scroll to position [554, 300]
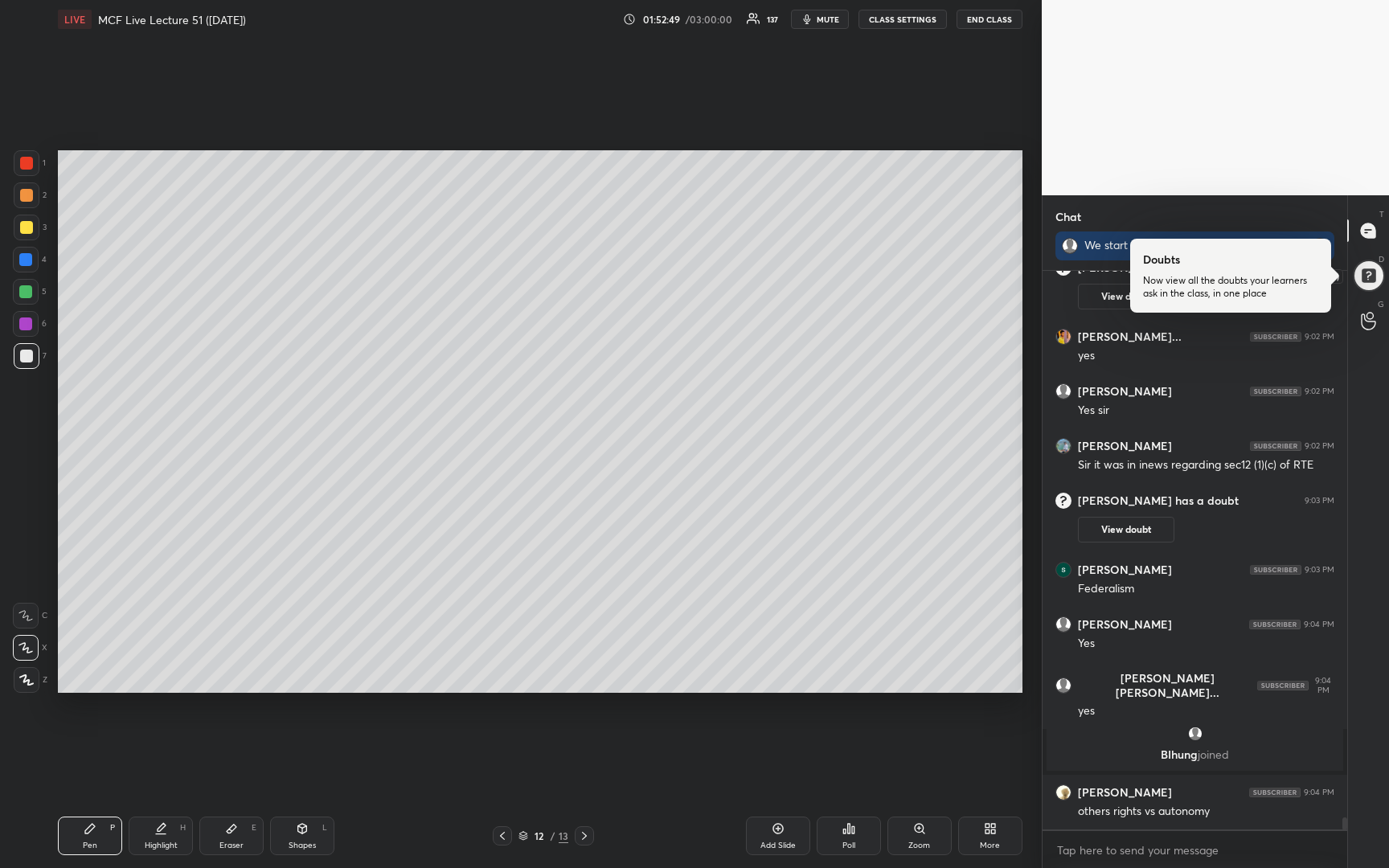
click at [1369, 281] on div at bounding box center [1369, 276] width 36 height 36
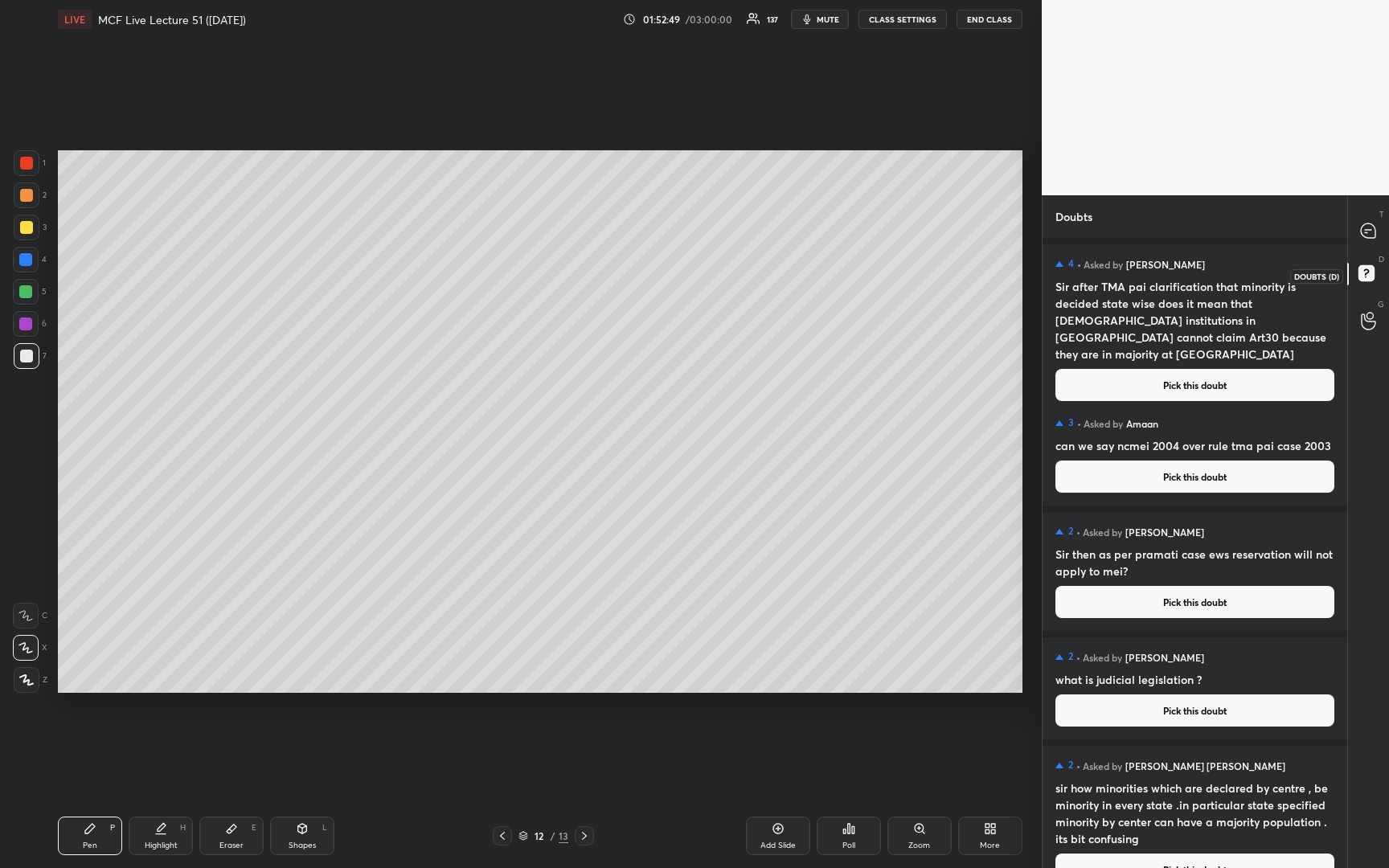
scroll to position [6, 6]
click at [1375, 219] on div at bounding box center [1369, 230] width 32 height 29
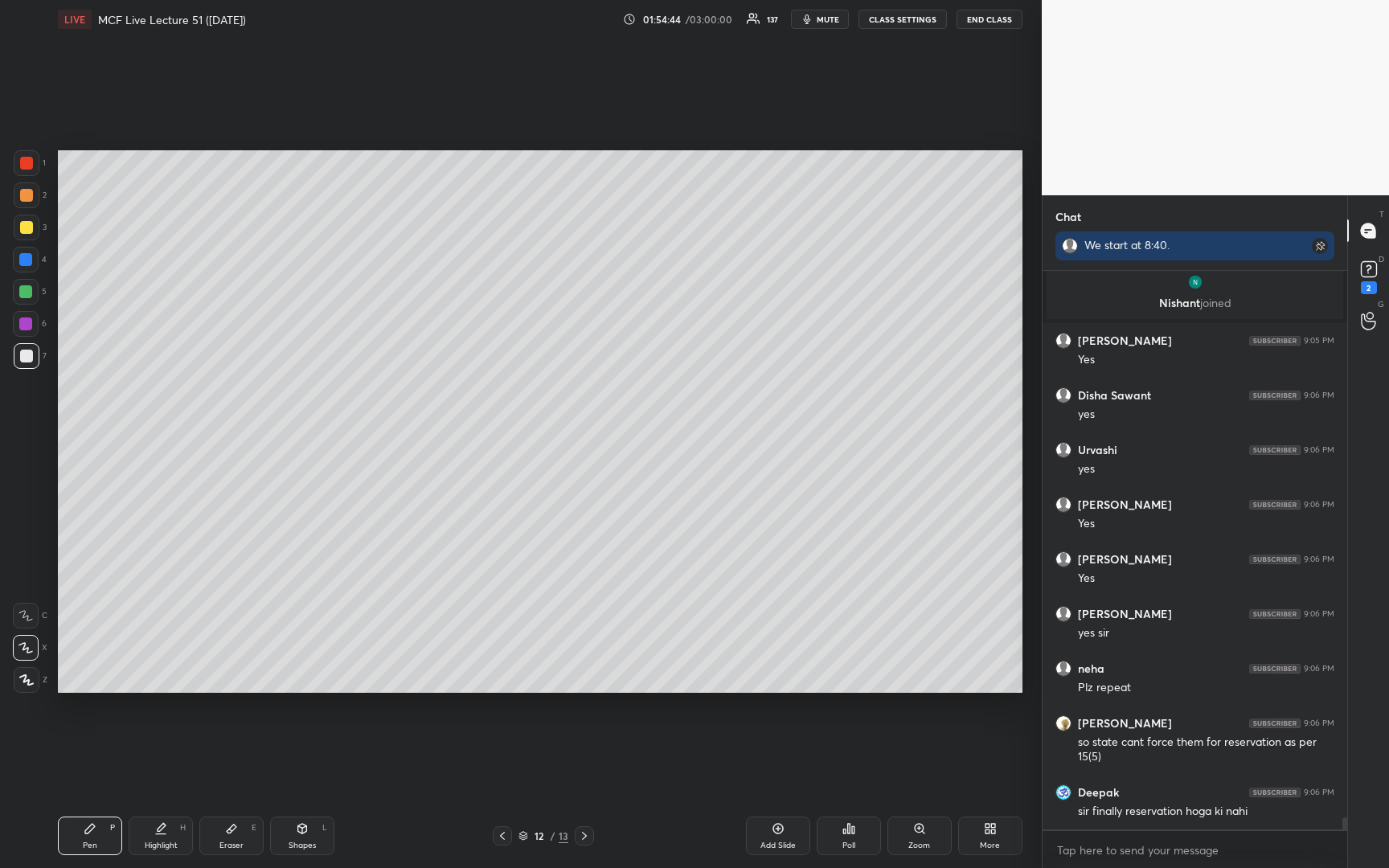
scroll to position [24962, 0]
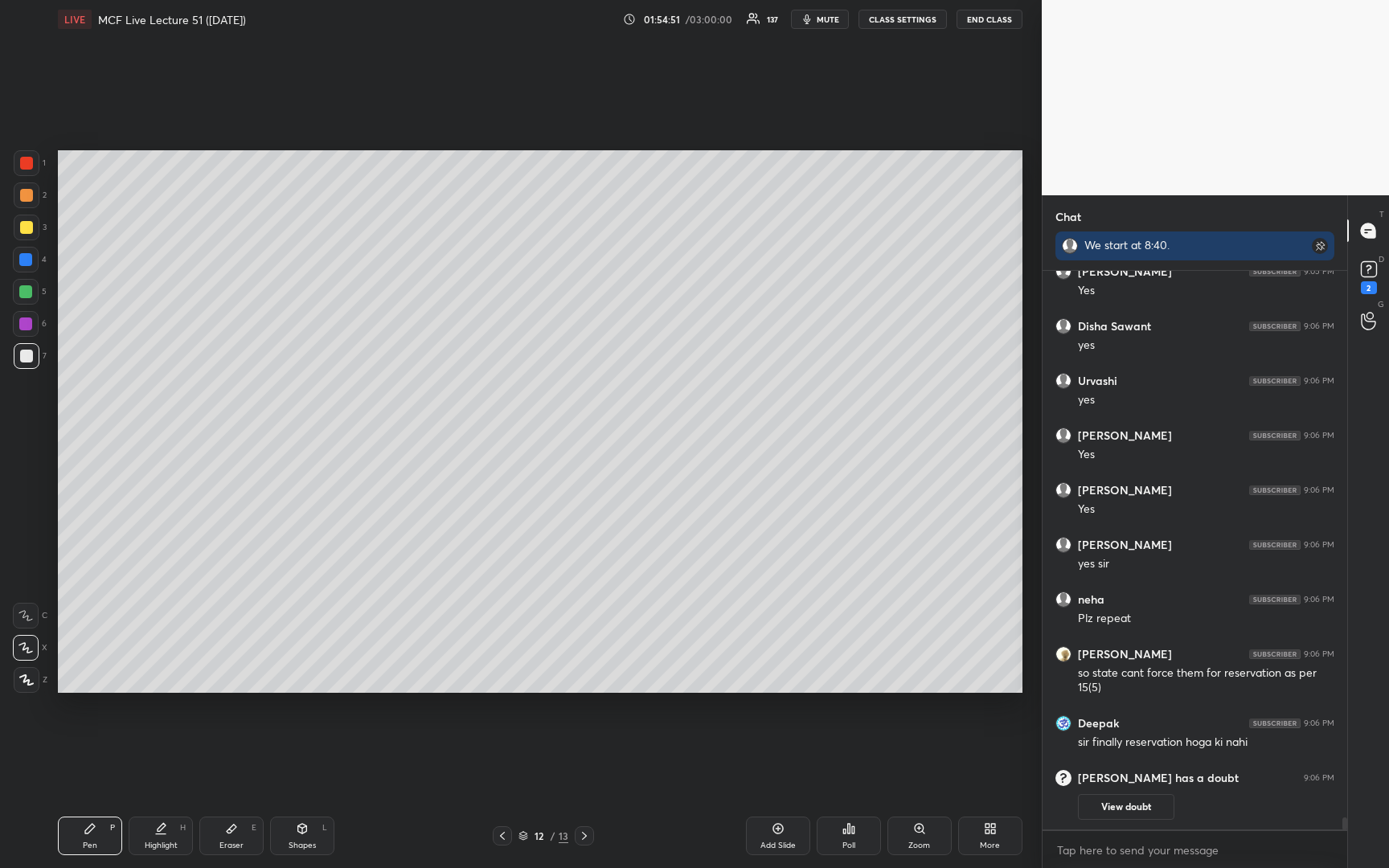
drag, startPoint x: 495, startPoint y: 835, endPoint x: 496, endPoint y: 843, distance: 8.1
click at [495, 839] on div at bounding box center [503, 836] width 20 height 20
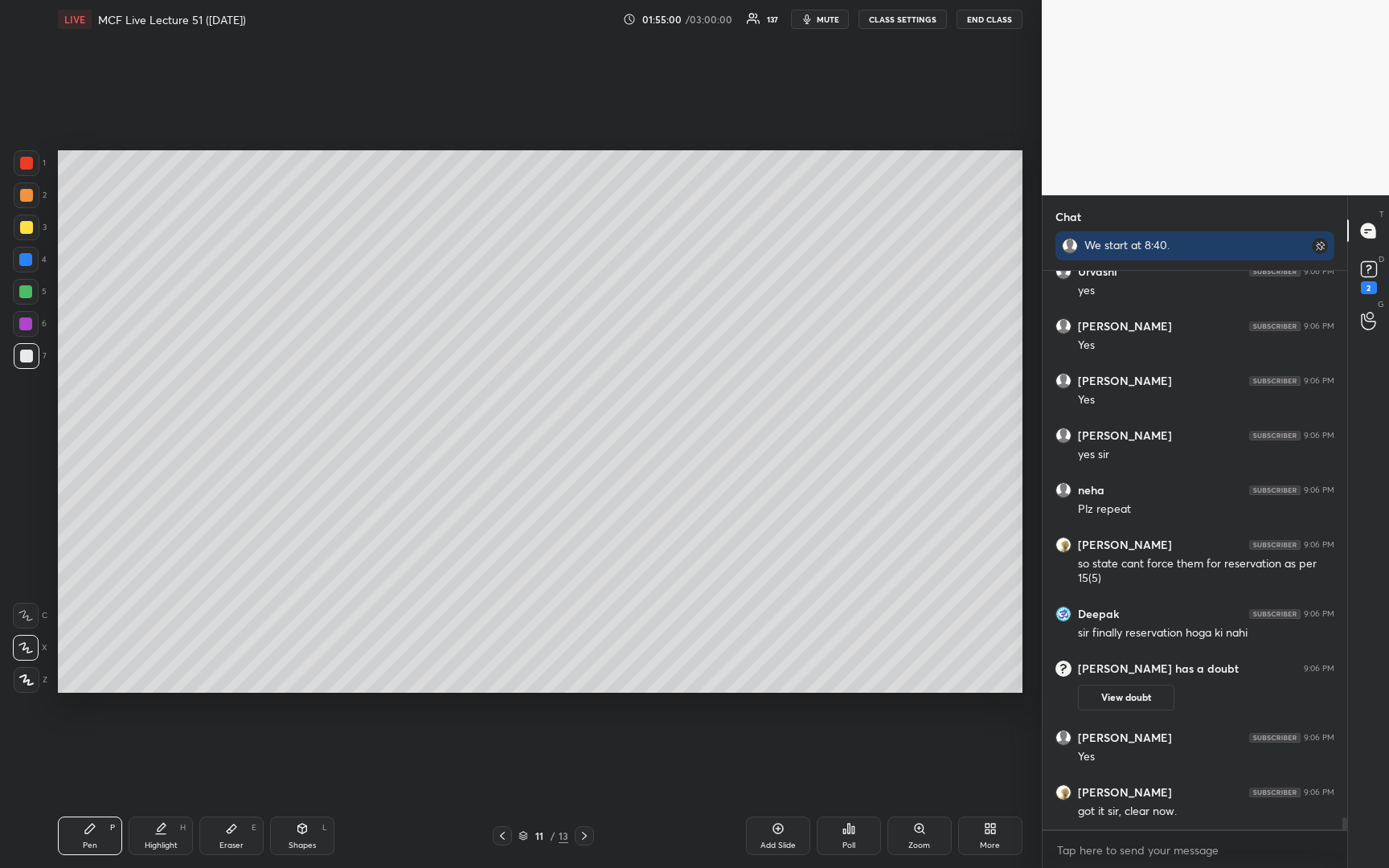
scroll to position [24948, 0]
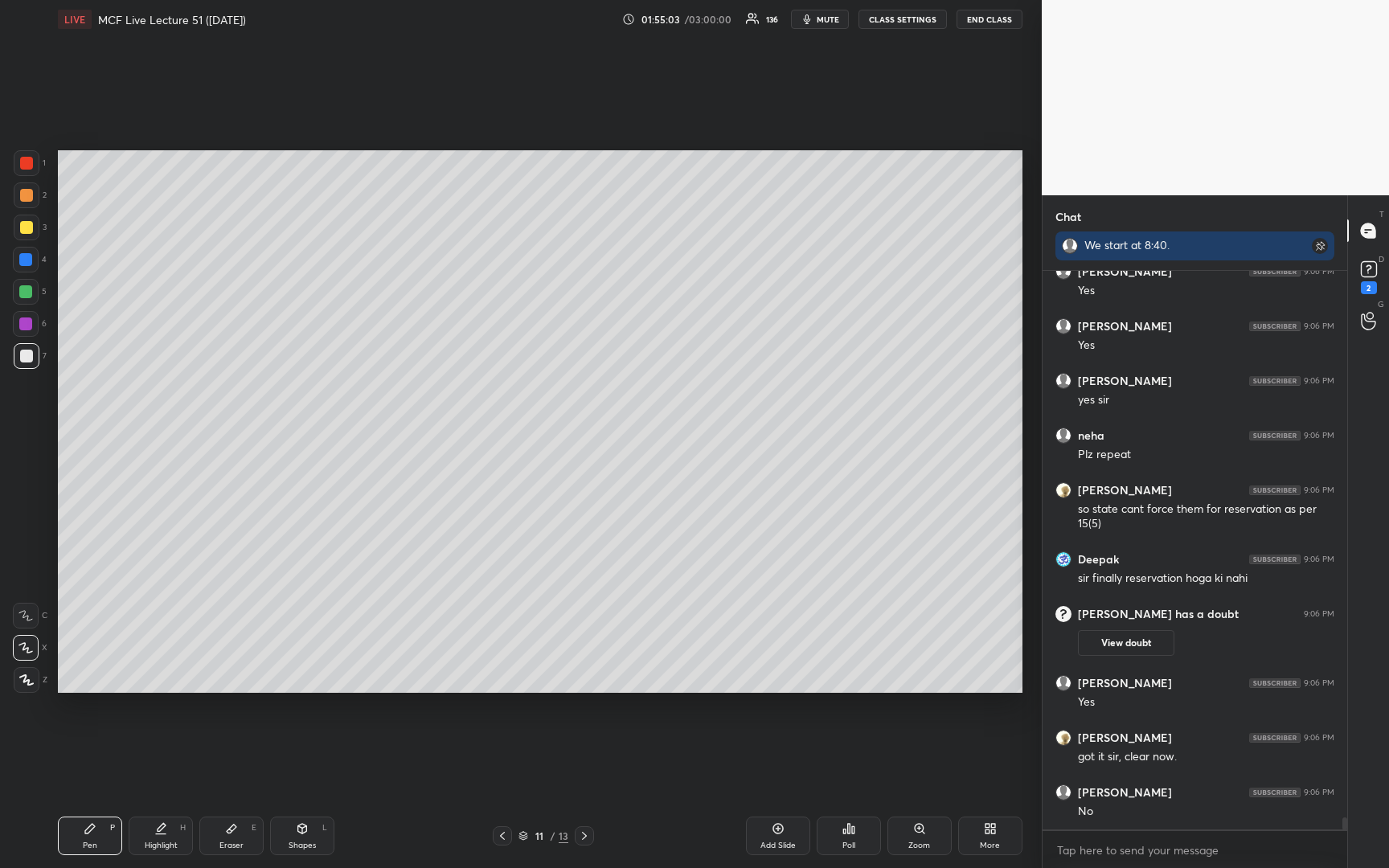
click at [499, 839] on icon at bounding box center [503, 836] width 13 height 13
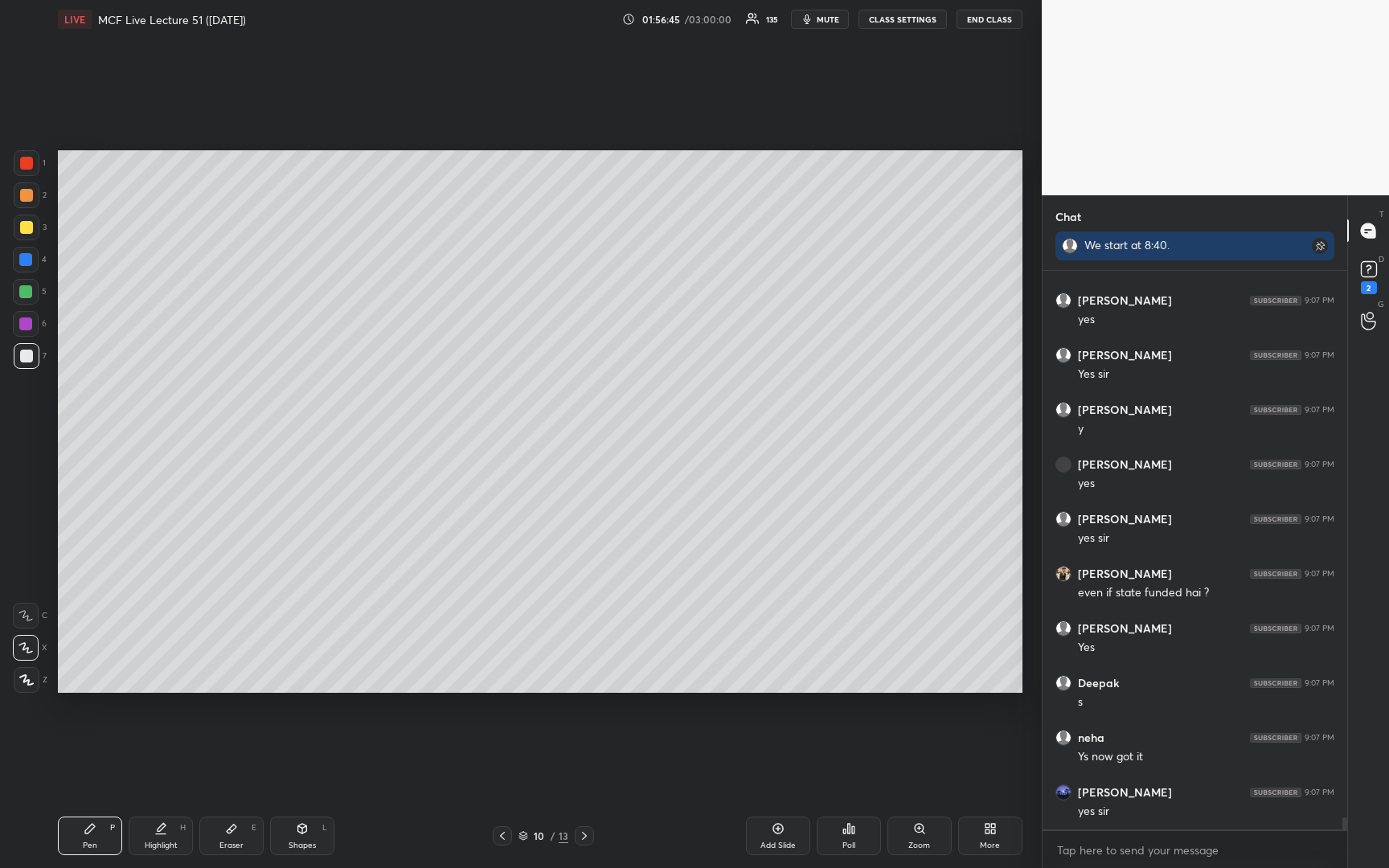
scroll to position [25637, 0]
click at [580, 836] on icon at bounding box center [584, 836] width 13 height 13
click at [580, 839] on icon at bounding box center [584, 836] width 13 height 13
click at [772, 829] on icon at bounding box center [779, 829] width 13 height 13
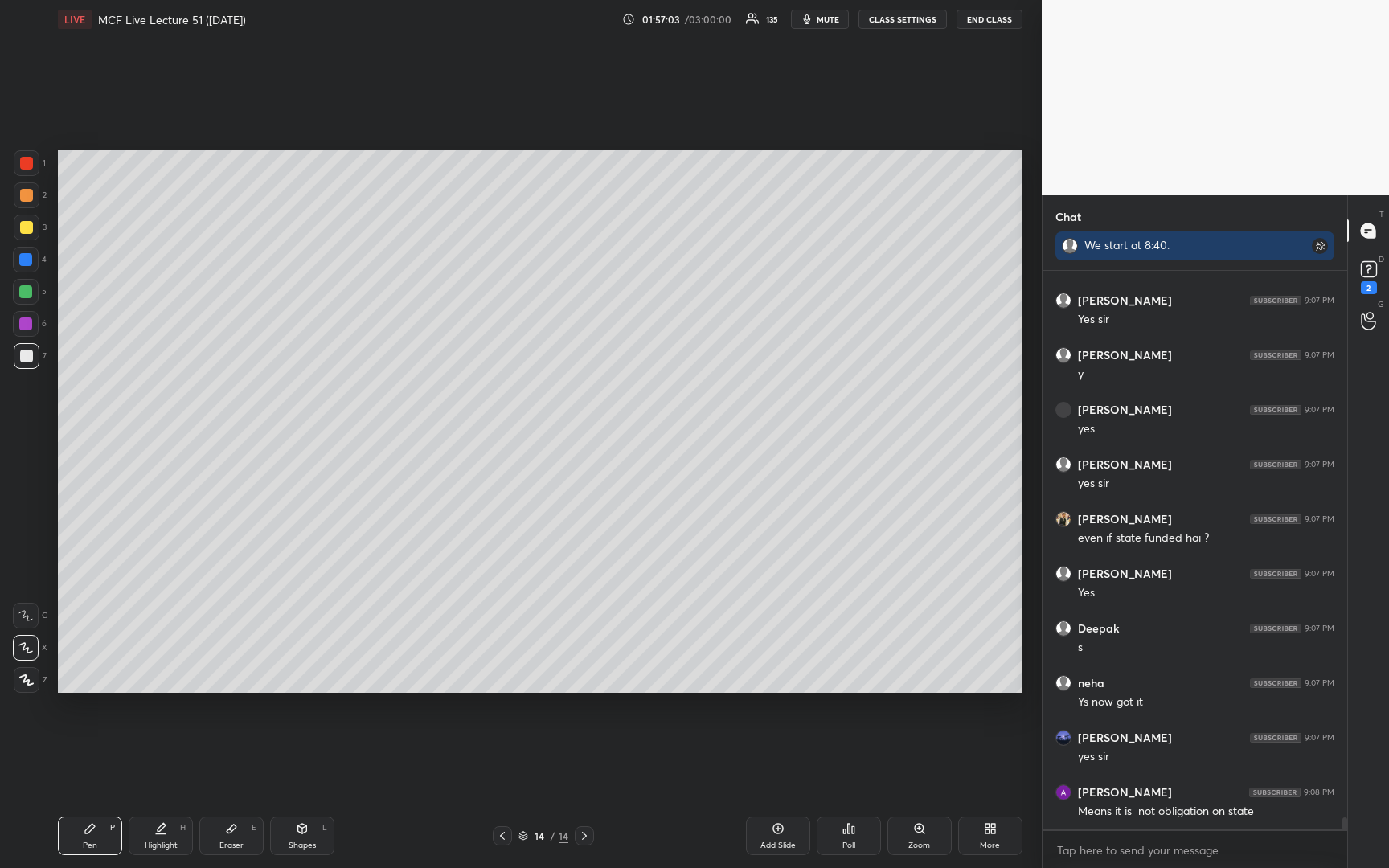
click at [502, 836] on icon at bounding box center [503, 836] width 13 height 13
click at [502, 835] on icon at bounding box center [503, 836] width 13 height 13
click at [504, 835] on icon at bounding box center [503, 836] width 13 height 13
click at [504, 833] on icon at bounding box center [503, 836] width 13 height 13
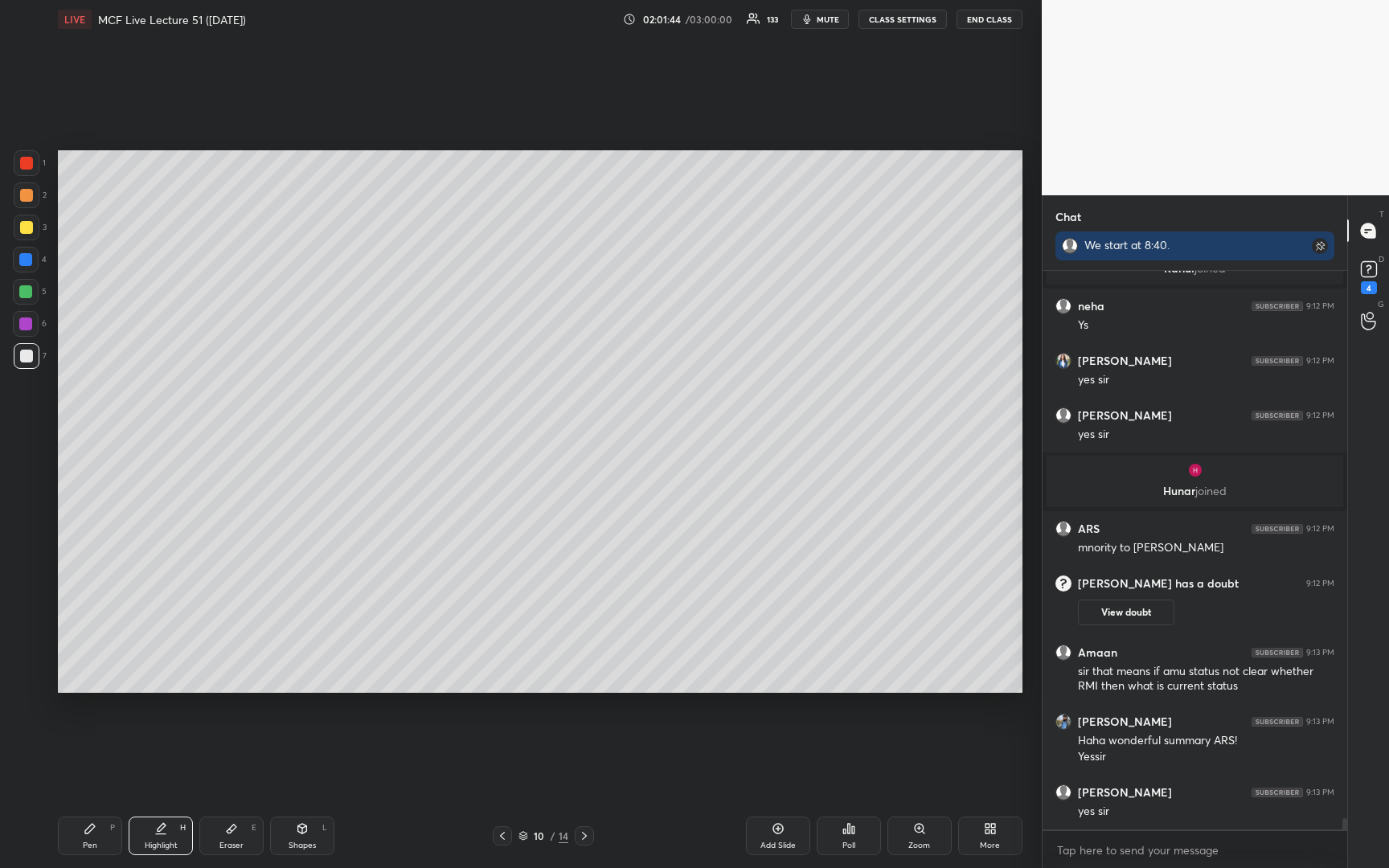
scroll to position [27193, 0]
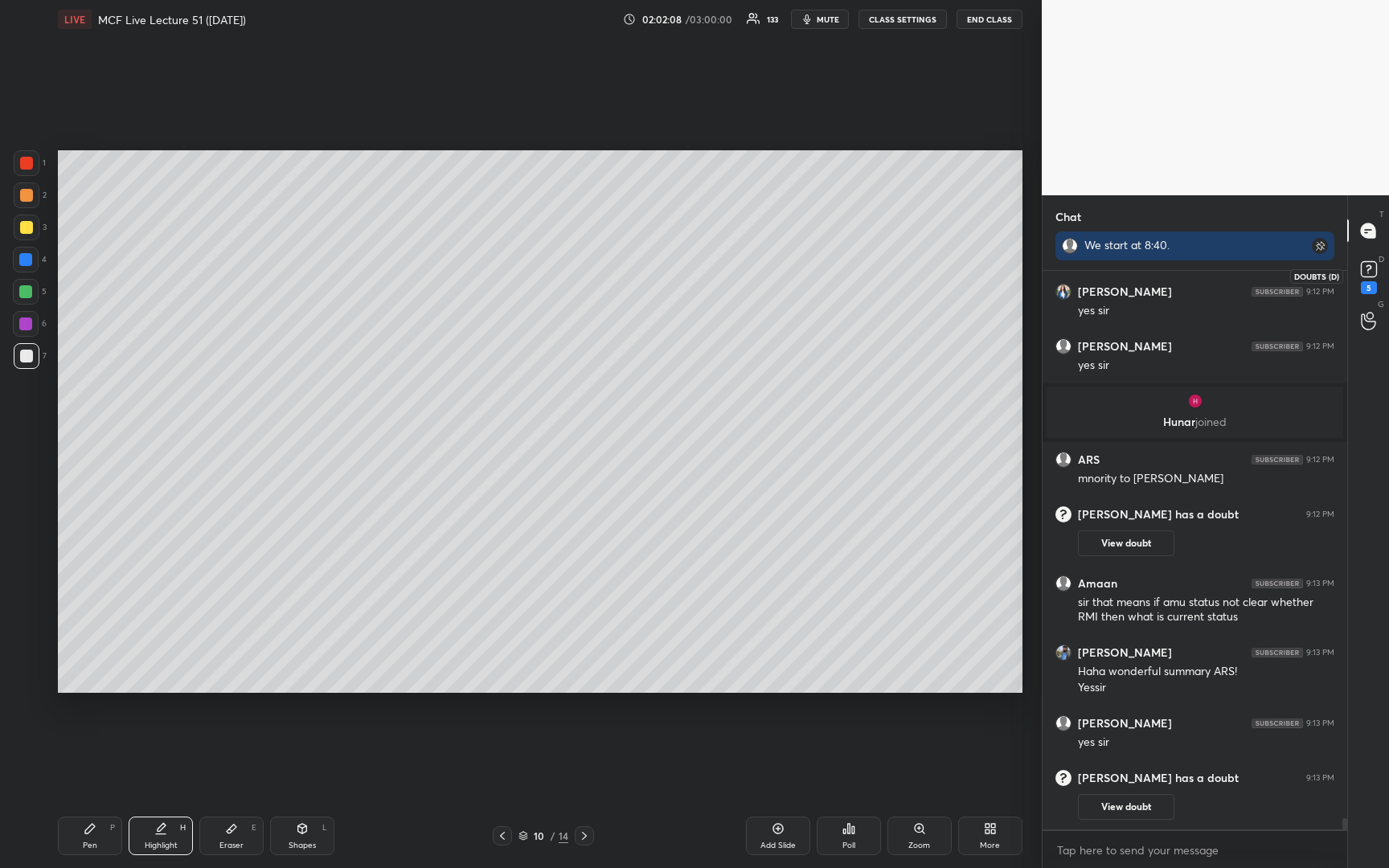
click at [1373, 269] on rect at bounding box center [1369, 269] width 16 height 16
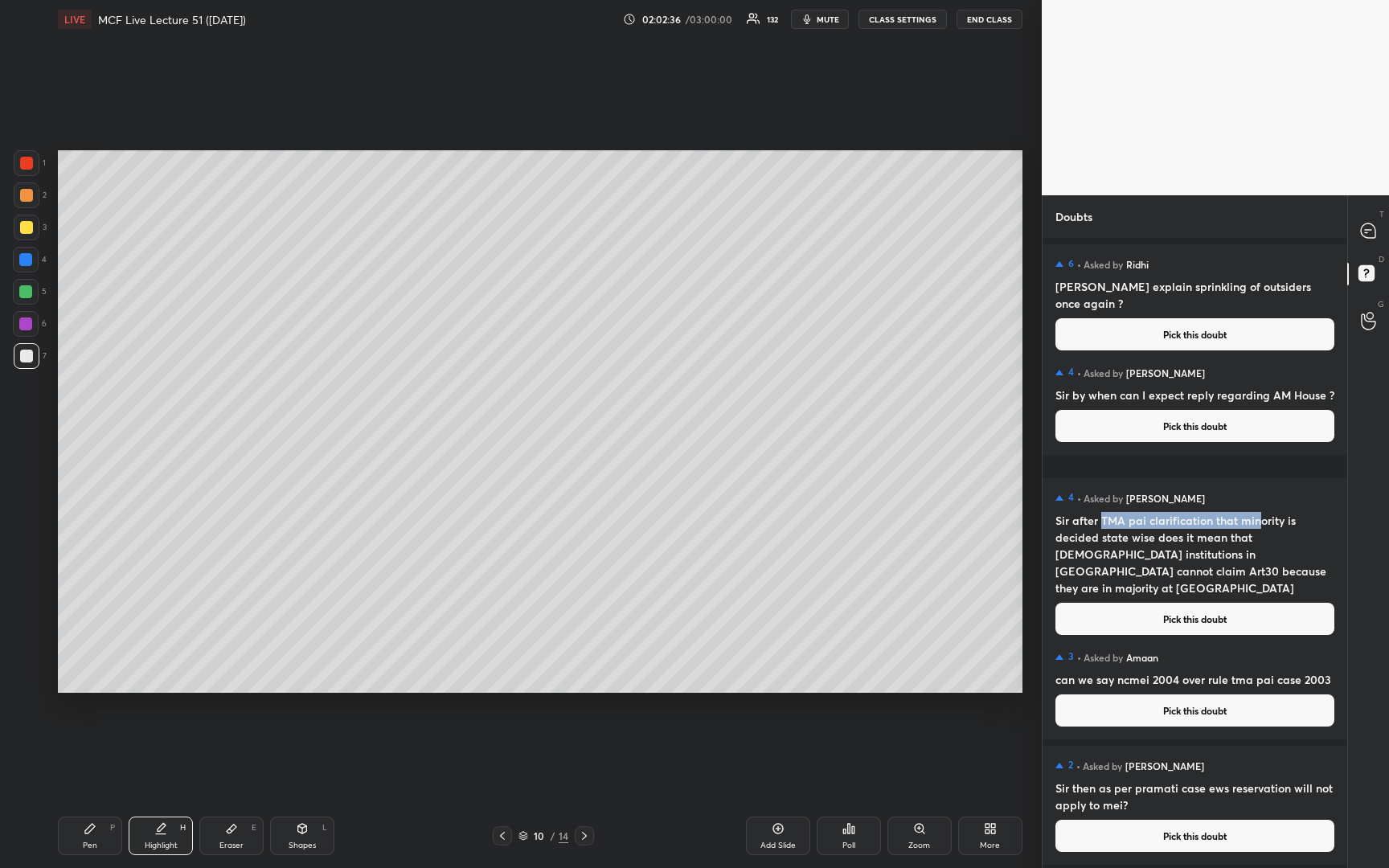
drag, startPoint x: 1100, startPoint y: 521, endPoint x: 1257, endPoint y: 523, distance: 157.0
click at [1257, 523] on h4 "Sir after TMA pai clarification that minority is decided state wise does it mea…" at bounding box center [1196, 554] width 279 height 84
click at [1285, 526] on h4 "Sir after TMA pai clarification that minority is decided state wise does it mea…" at bounding box center [1196, 554] width 279 height 84
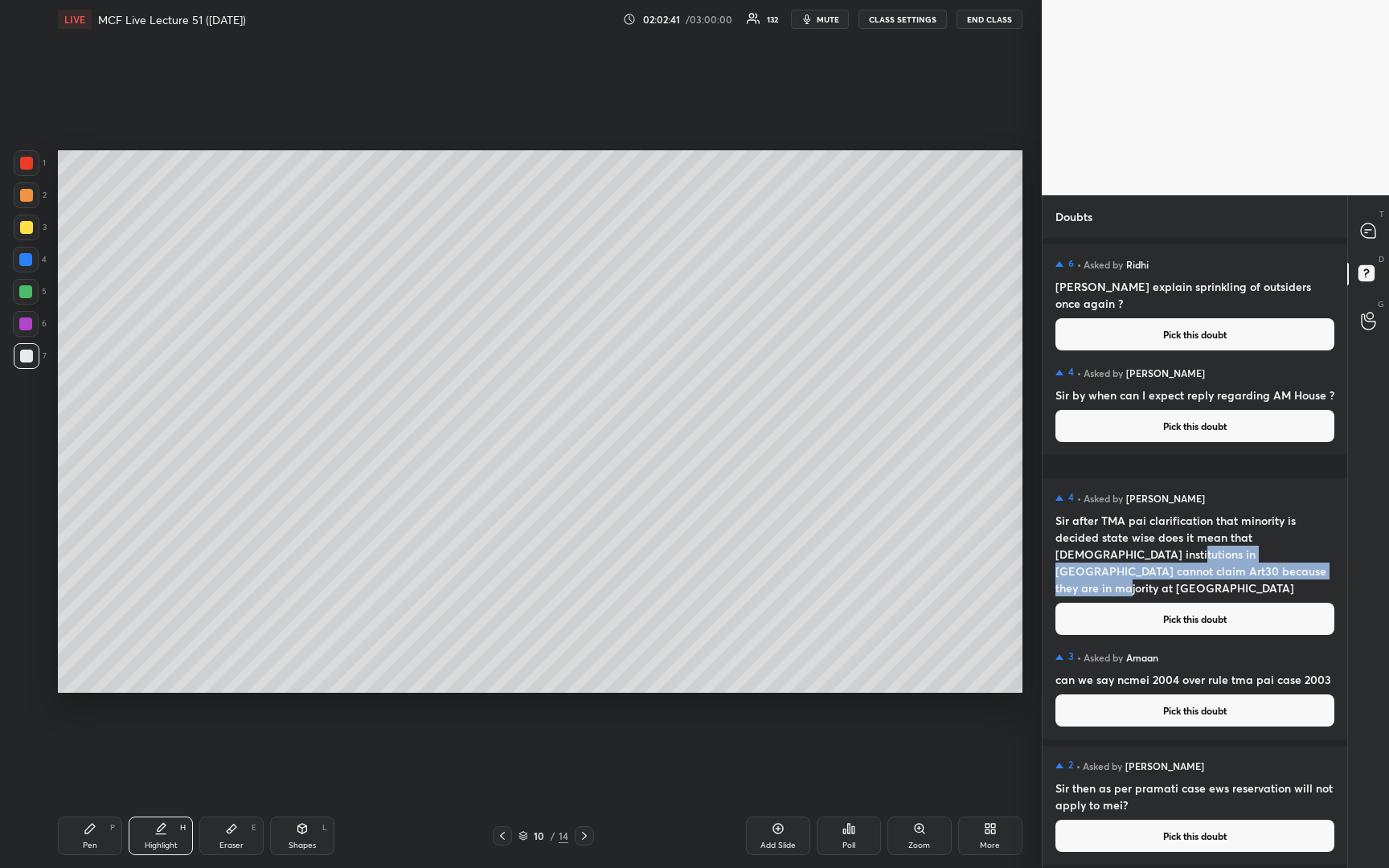
drag, startPoint x: 1120, startPoint y: 553, endPoint x: 1311, endPoint y: 566, distance: 191.4
click at [1311, 566] on h4 "Sir after TMA pai clarification that minority is decided state wise does it mea…" at bounding box center [1196, 554] width 279 height 84
click at [1255, 569] on h4 "Sir after TMA pai clarification that minority is decided state wise does it mea…" at bounding box center [1196, 554] width 279 height 84
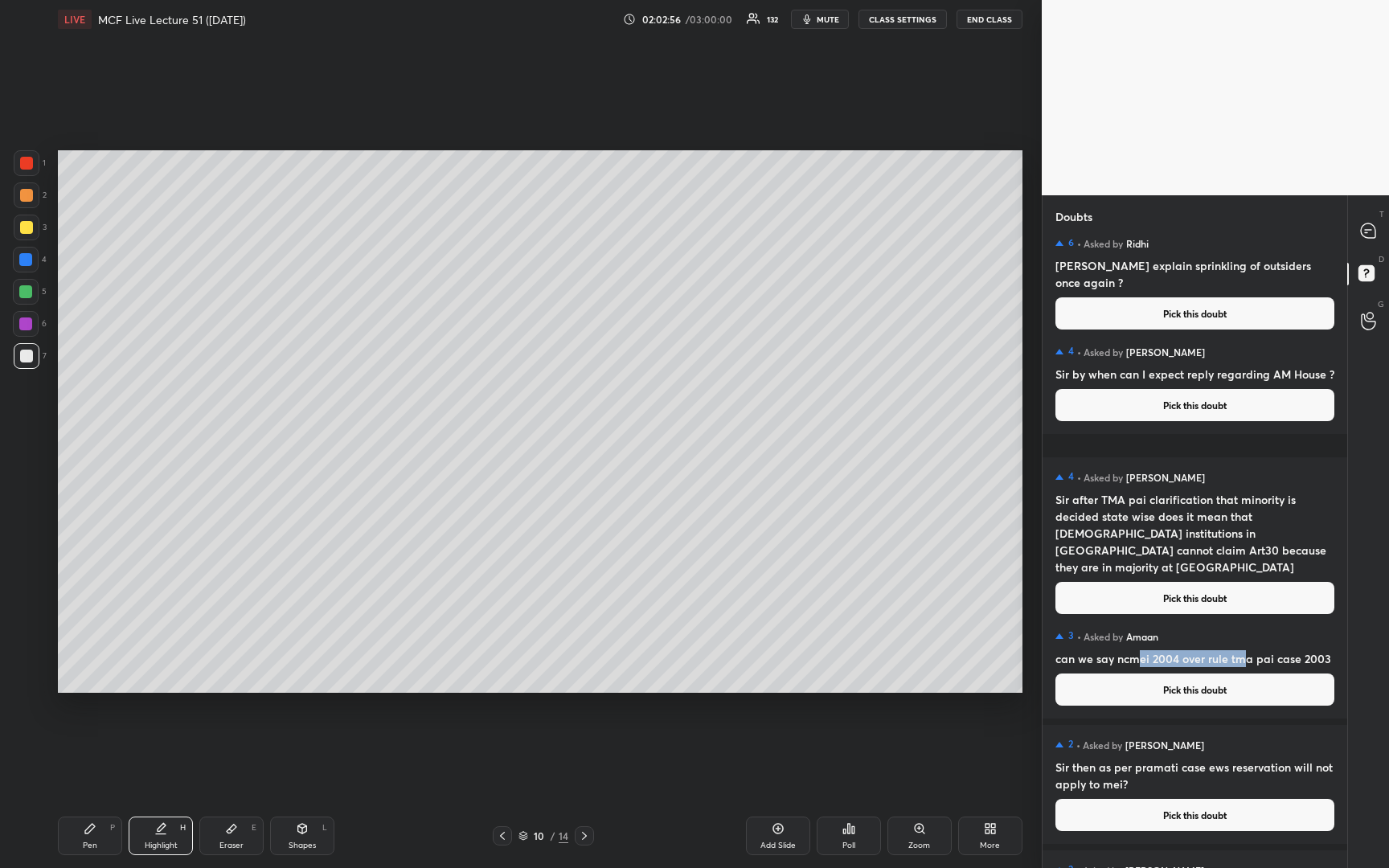
drag, startPoint x: 1135, startPoint y: 659, endPoint x: 1246, endPoint y: 659, distance: 111.0
click at [1246, 659] on h4 "can we say ncmei 2004 over rule tma pai case 2003" at bounding box center [1196, 658] width 279 height 17
click at [1134, 658] on h4 "can we say ncmei 2004 over rule tma pai case 2003" at bounding box center [1196, 658] width 279 height 17
drag, startPoint x: 1118, startPoint y: 659, endPoint x: 1175, endPoint y: 659, distance: 57.0
click at [1175, 659] on h4 "can we say ncmei 2004 over rule tma pai case 2003" at bounding box center [1196, 658] width 279 height 17
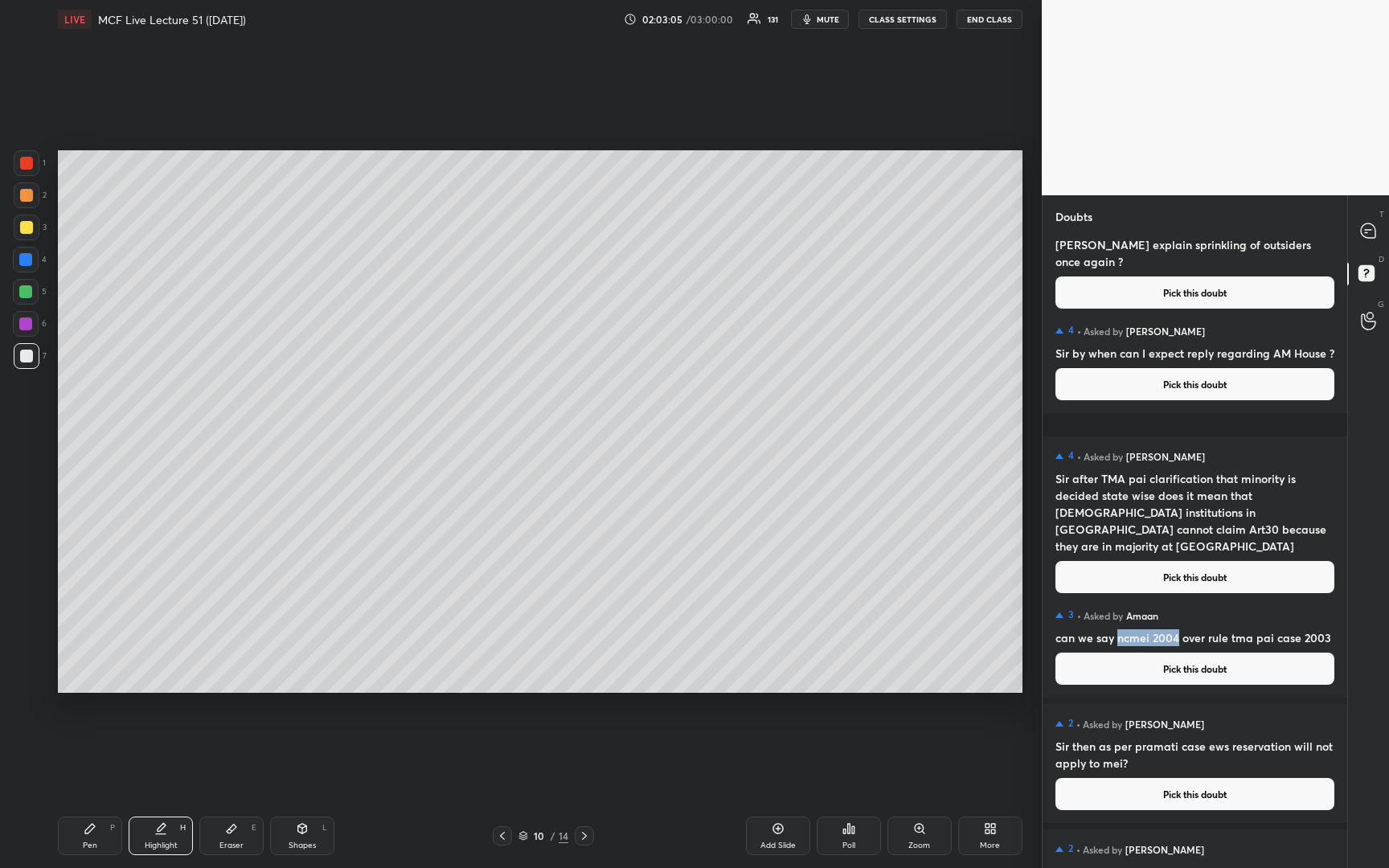
scroll to position [52, 0]
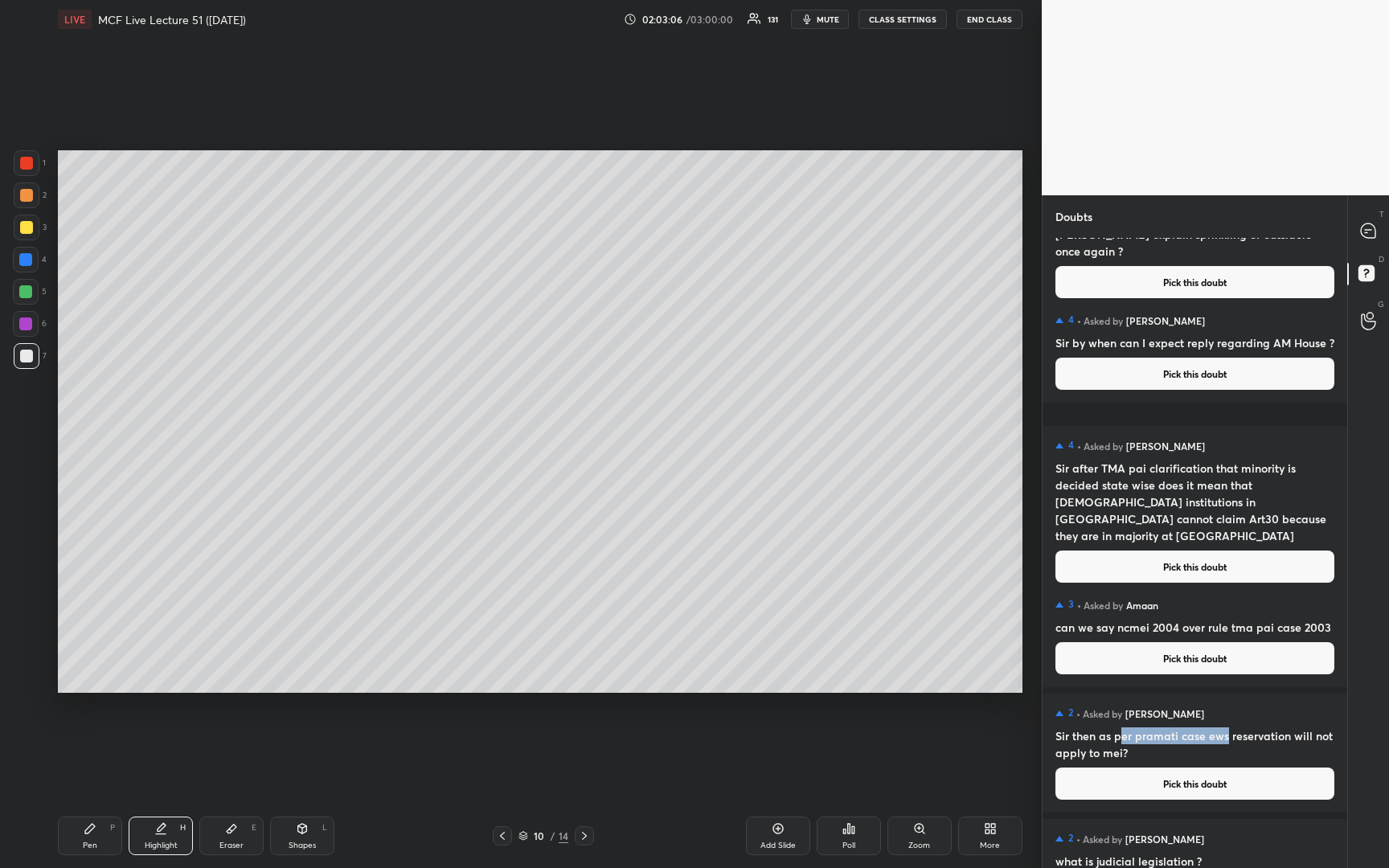
drag, startPoint x: 1122, startPoint y: 742, endPoint x: 1224, endPoint y: 735, distance: 102.2
click at [1224, 735] on h4 "Sir then as per pramati case ews reservation will not apply to mei?" at bounding box center [1196, 744] width 279 height 33
drag, startPoint x: 1238, startPoint y: 735, endPoint x: 1273, endPoint y: 736, distance: 35.0
click at [1273, 736] on h4 "Sir then as per pramati case ews reservation will not apply to mei?" at bounding box center [1196, 744] width 279 height 33
drag, startPoint x: 1072, startPoint y: 753, endPoint x: 1155, endPoint y: 755, distance: 83.0
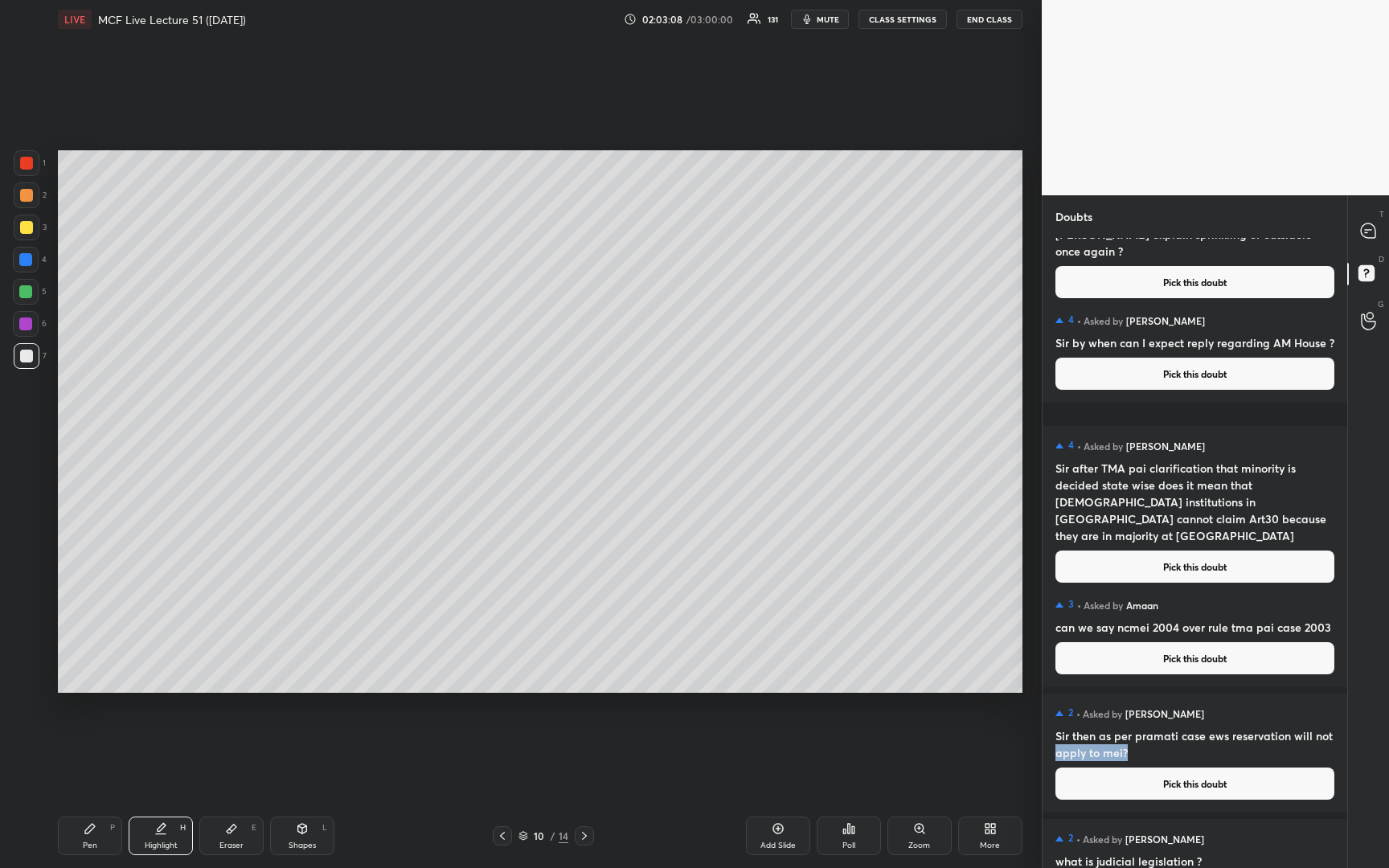
click at [1155, 755] on h4 "Sir then as per pramati case ews reservation will not apply to mei?" at bounding box center [1196, 744] width 279 height 33
click at [1191, 752] on h4 "Sir then as per pramati case ews reservation will not apply to mei?" at bounding box center [1196, 744] width 279 height 33
drag, startPoint x: 1205, startPoint y: 733, endPoint x: 1218, endPoint y: 733, distance: 13.0
click at [1218, 733] on h4 "Sir then as per pramati case ews reservation will not apply to mei?" at bounding box center [1196, 744] width 279 height 33
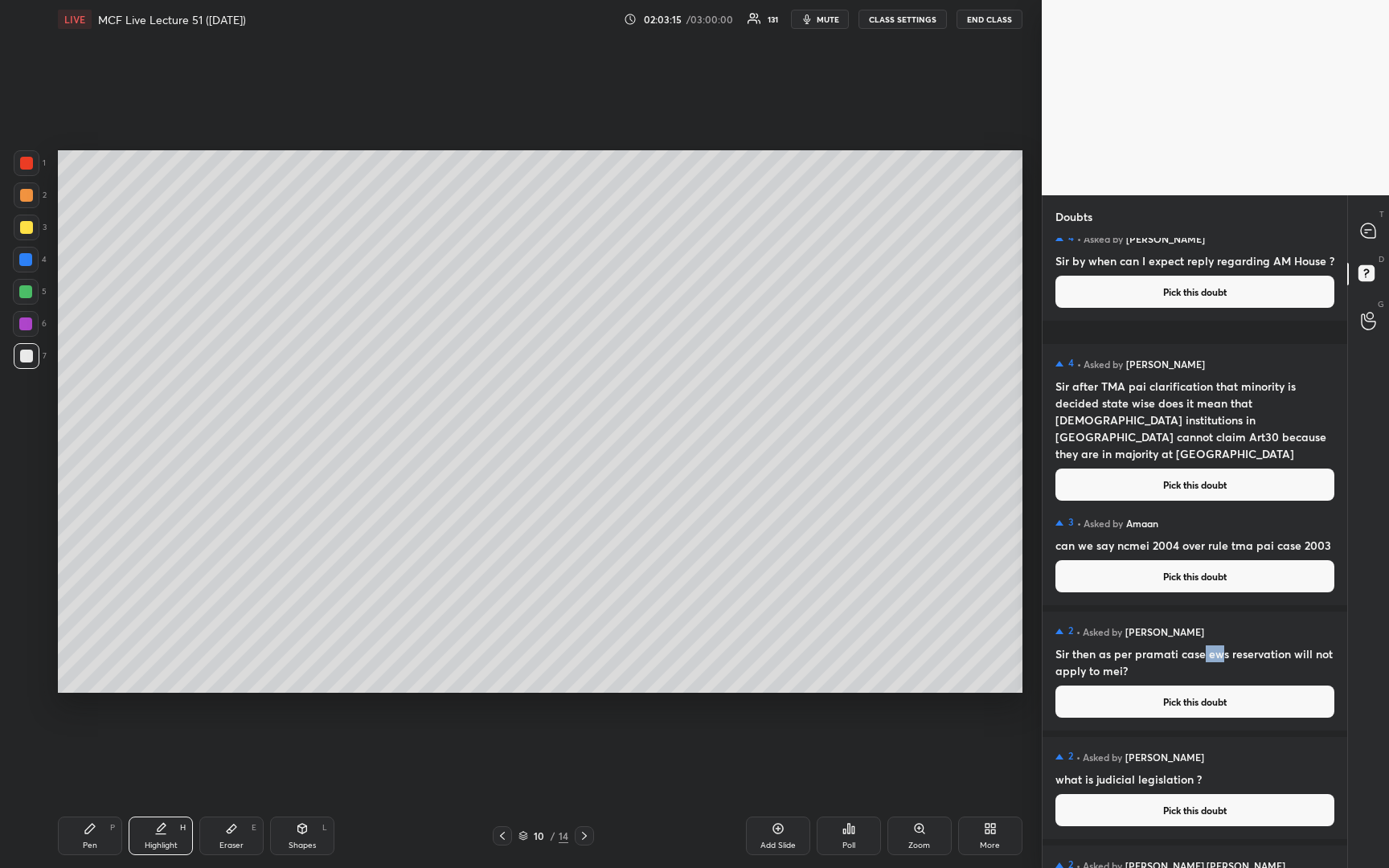
scroll to position [206, 0]
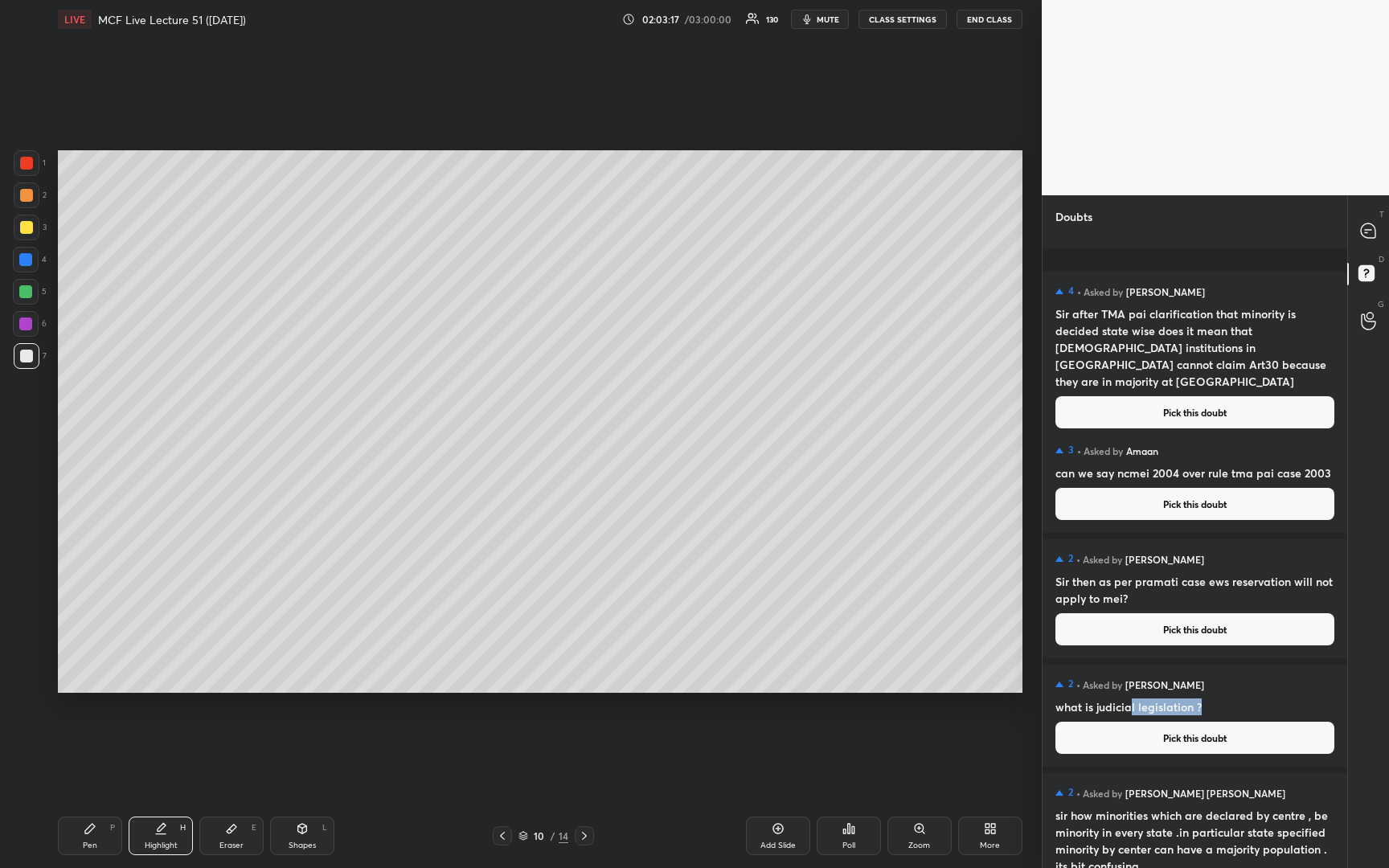
drag, startPoint x: 1131, startPoint y: 709, endPoint x: 1236, endPoint y: 701, distance: 105.3
click at [1236, 701] on h4 "what is judicial legislation ?" at bounding box center [1196, 706] width 279 height 17
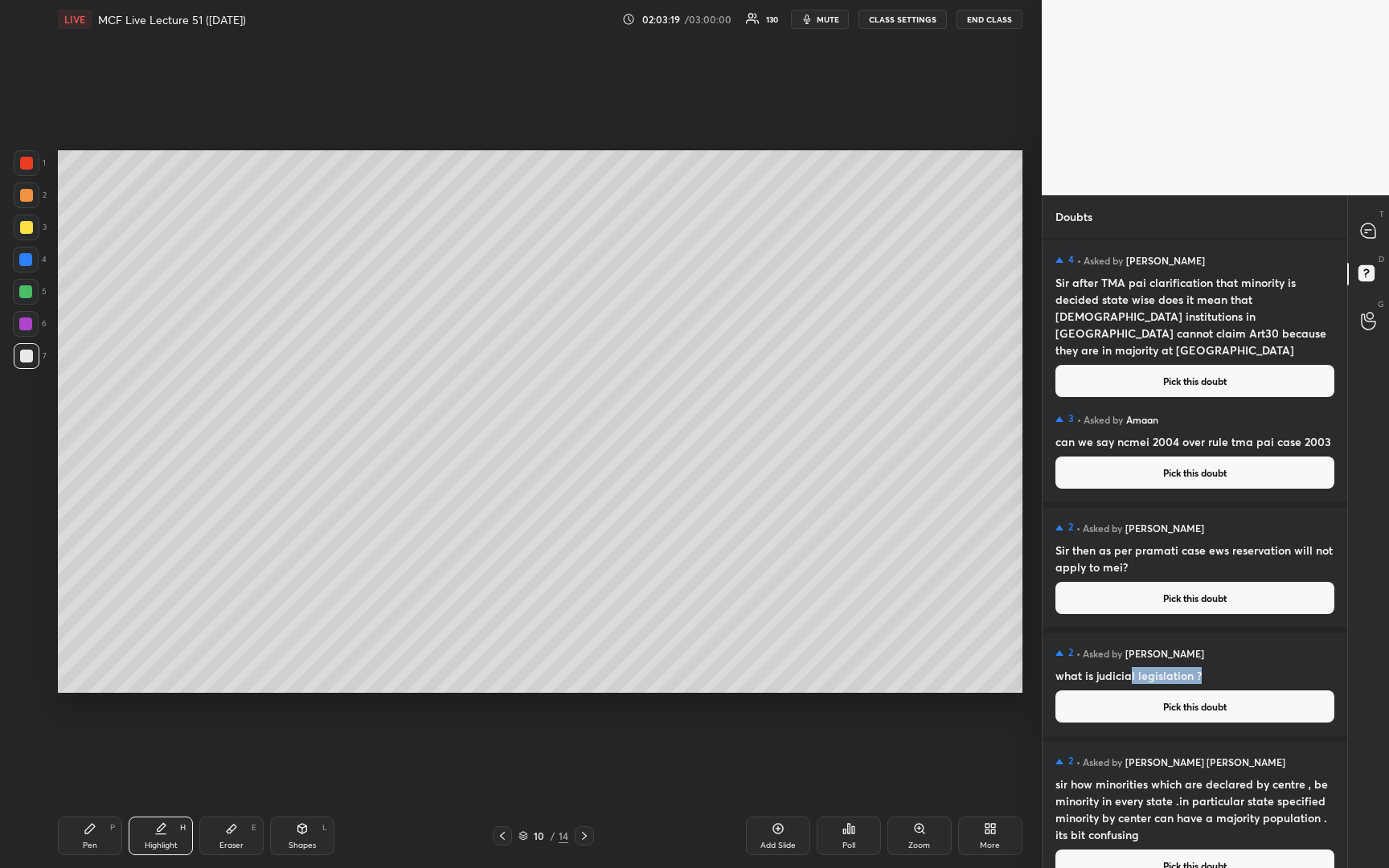
scroll to position [259, 0]
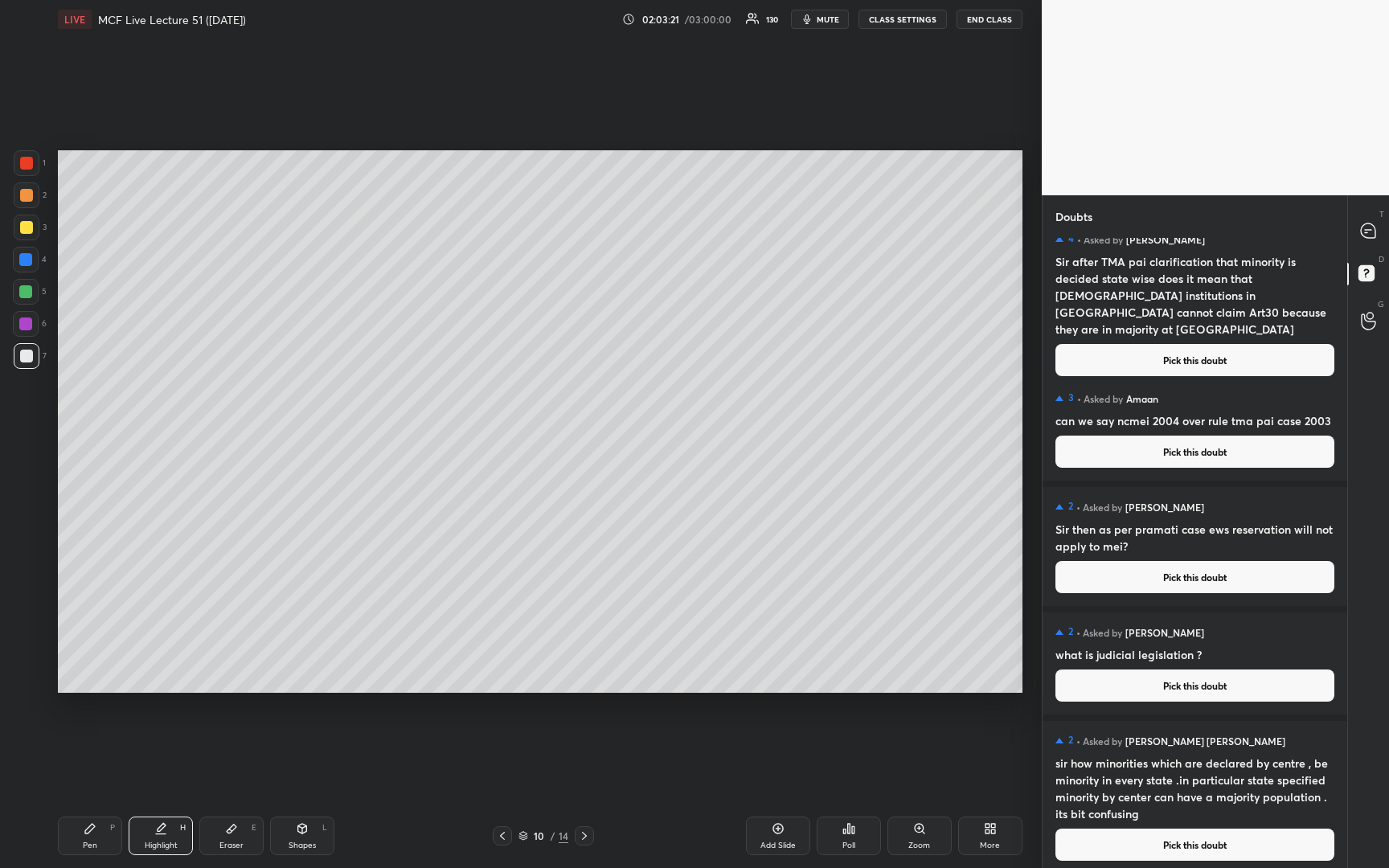
click at [1164, 772] on h4 "sir how minorities which are declared by centre , be minority in every state .i…" at bounding box center [1196, 788] width 279 height 68
drag, startPoint x: 1076, startPoint y: 764, endPoint x: 1301, endPoint y: 759, distance: 225.1
click at [1301, 759] on h4 "sir how minorities which are declared by centre , be minority in every state .i…" at bounding box center [1196, 788] width 279 height 68
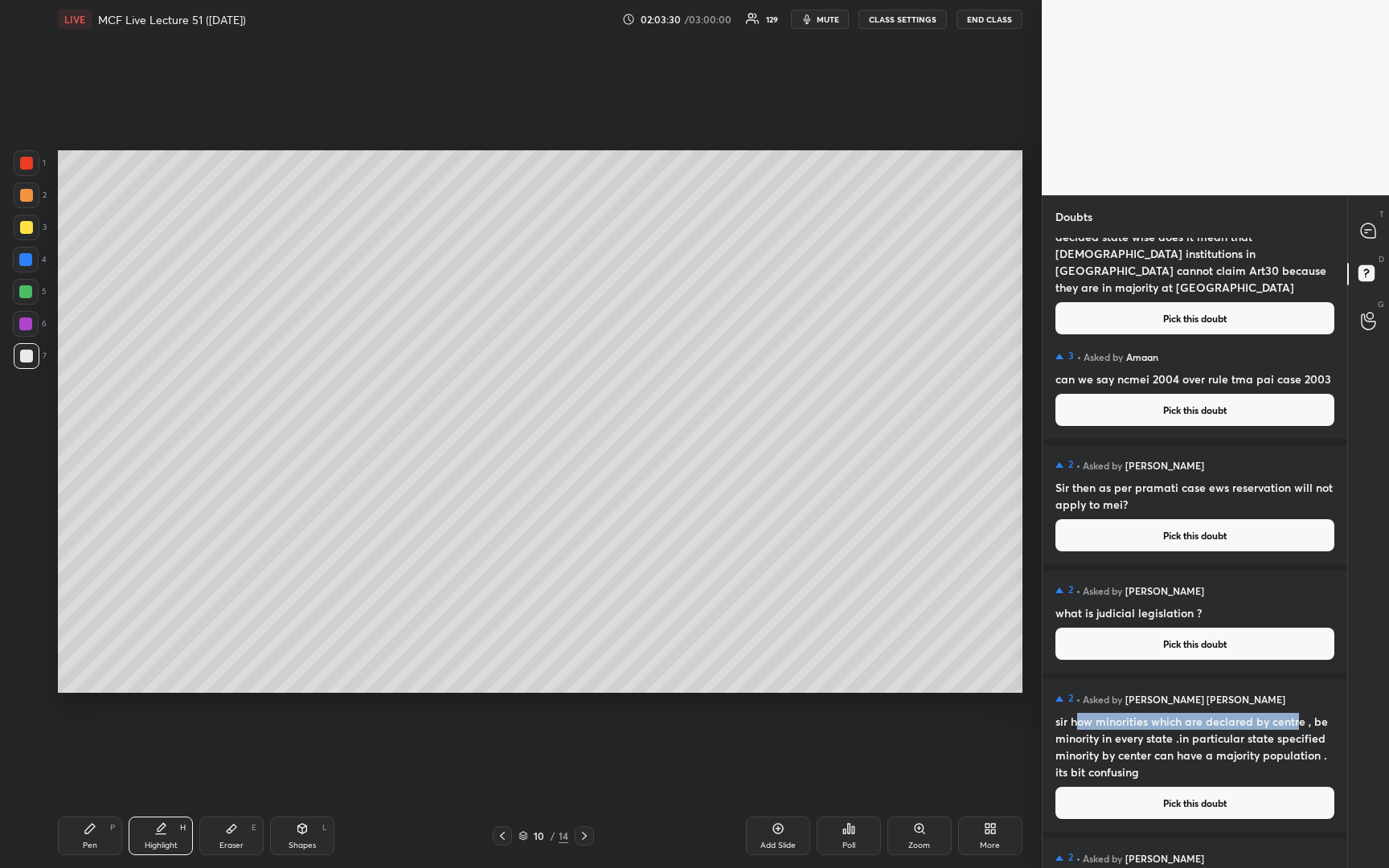
scroll to position [311, 0]
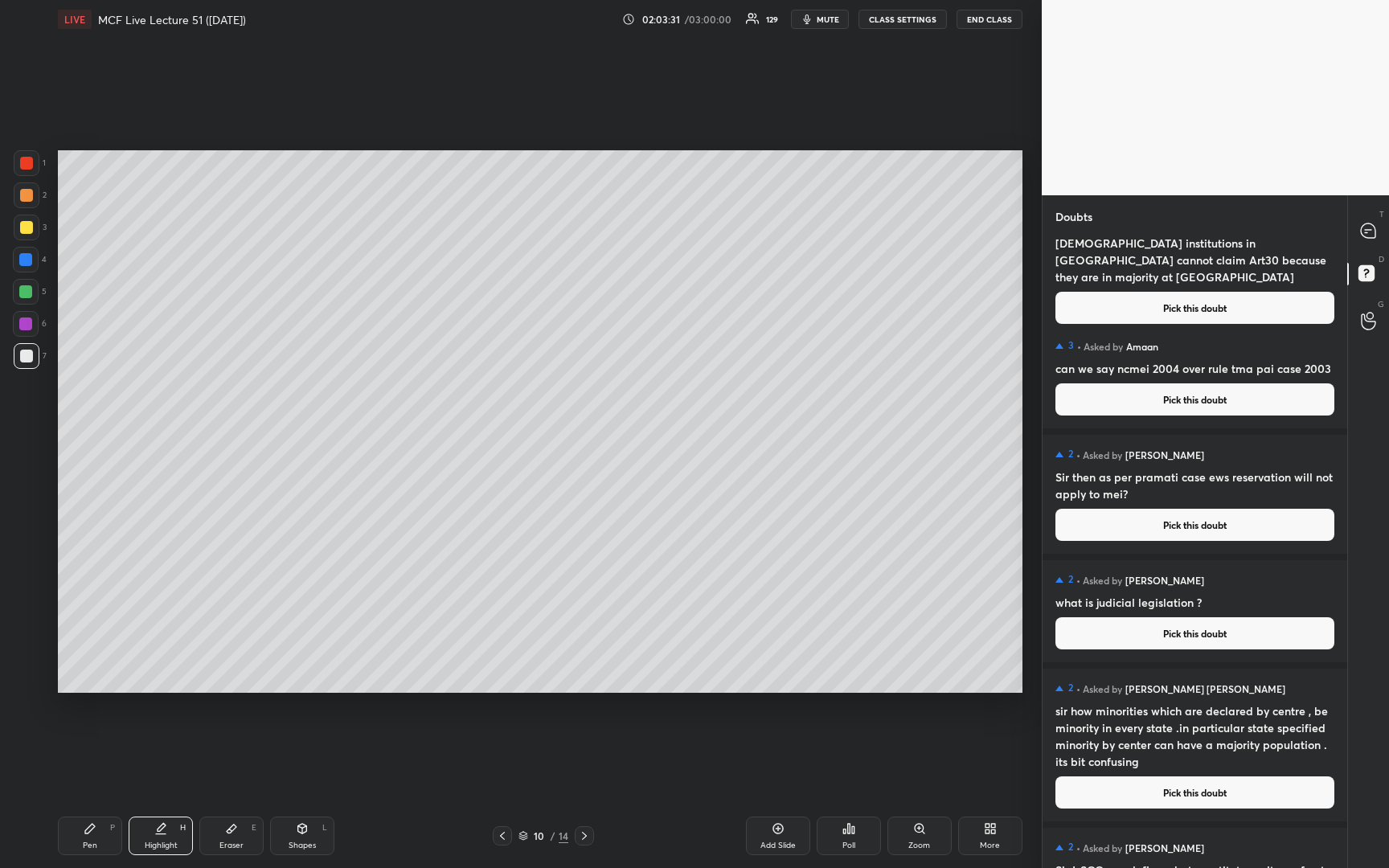
click at [1126, 752] on h4 "sir how minorities which are declared by centre , be minority in every state .i…" at bounding box center [1196, 736] width 279 height 68
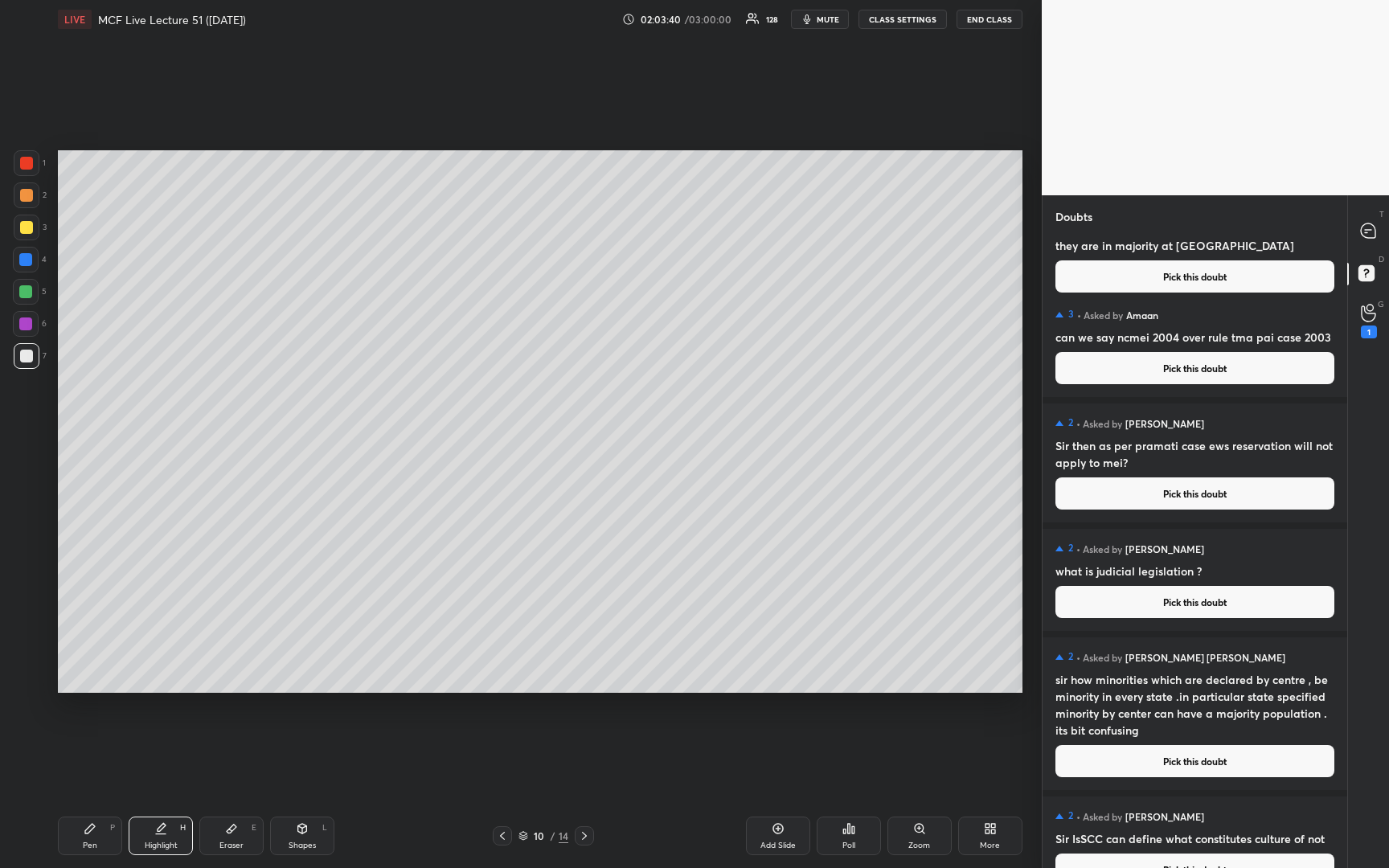
scroll to position [352, 0]
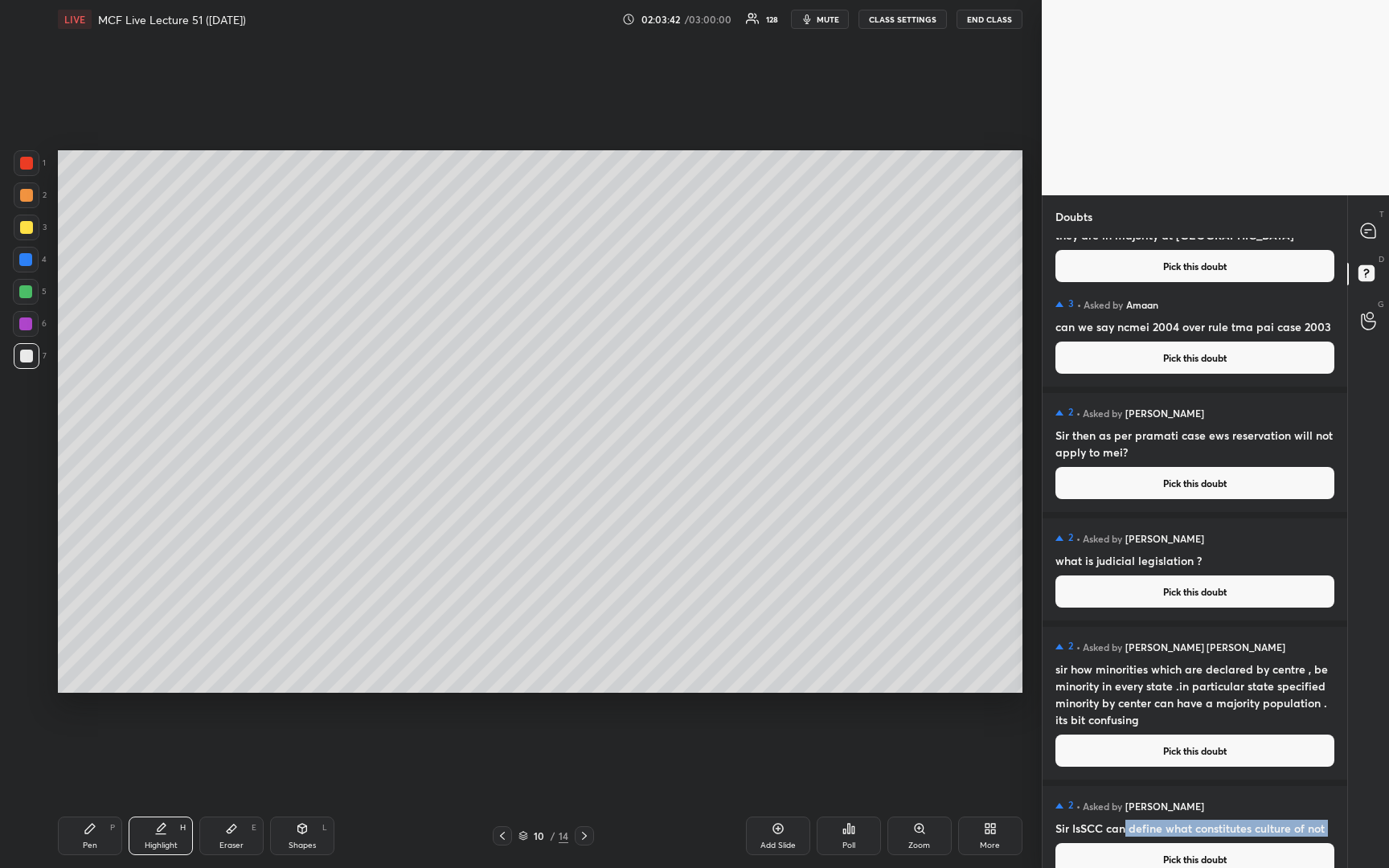
drag, startPoint x: 1125, startPoint y: 830, endPoint x: 1275, endPoint y: 841, distance: 150.4
click at [1275, 841] on div "2 • Asked by [PERSON_NAME] can define what constitutes culture of not Pick this…" at bounding box center [1195, 836] width 304 height 102
click at [1272, 829] on h4 "Sir IsSCC can define what constitutes culture of not" at bounding box center [1196, 828] width 279 height 17
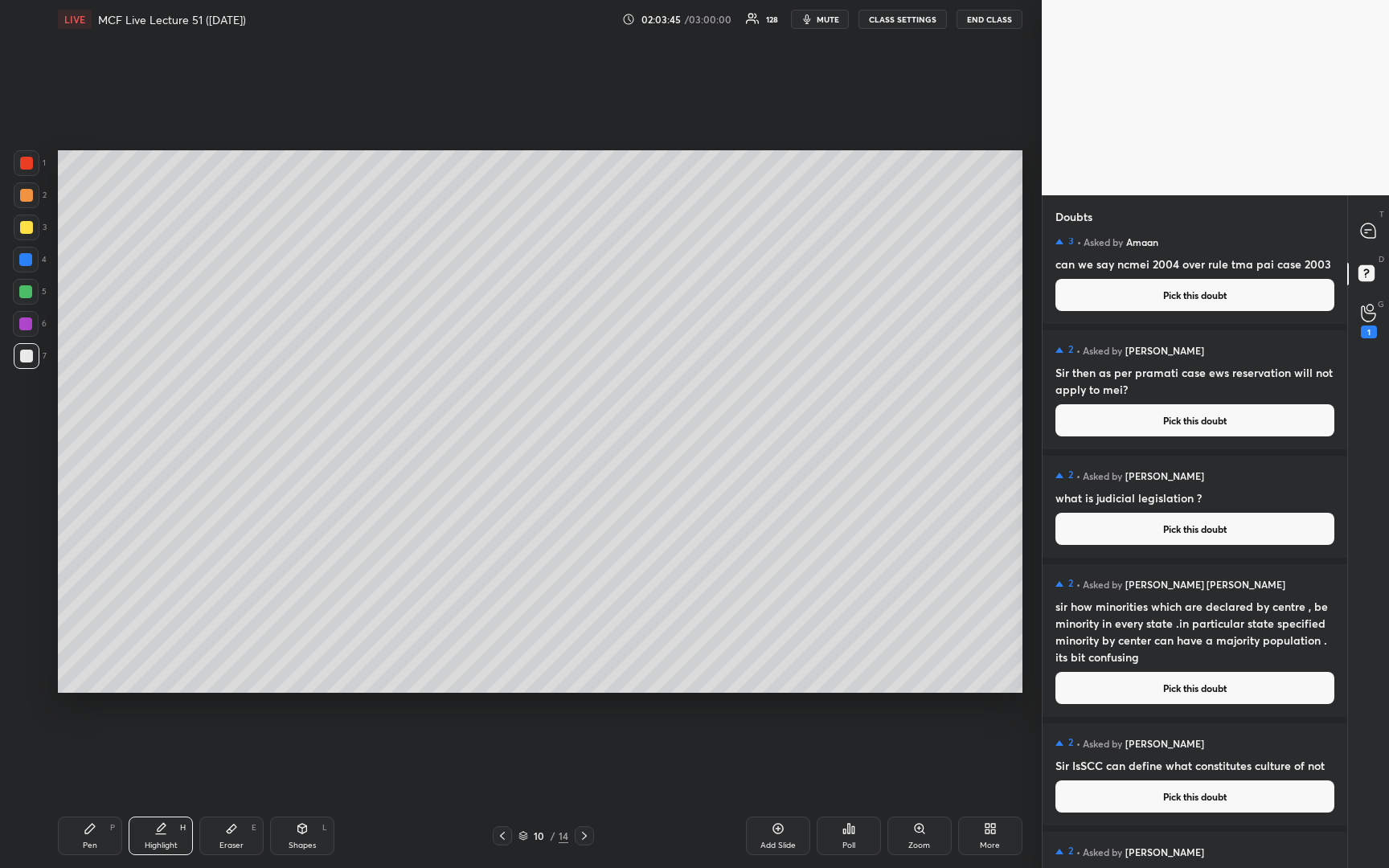
scroll to position [466, 0]
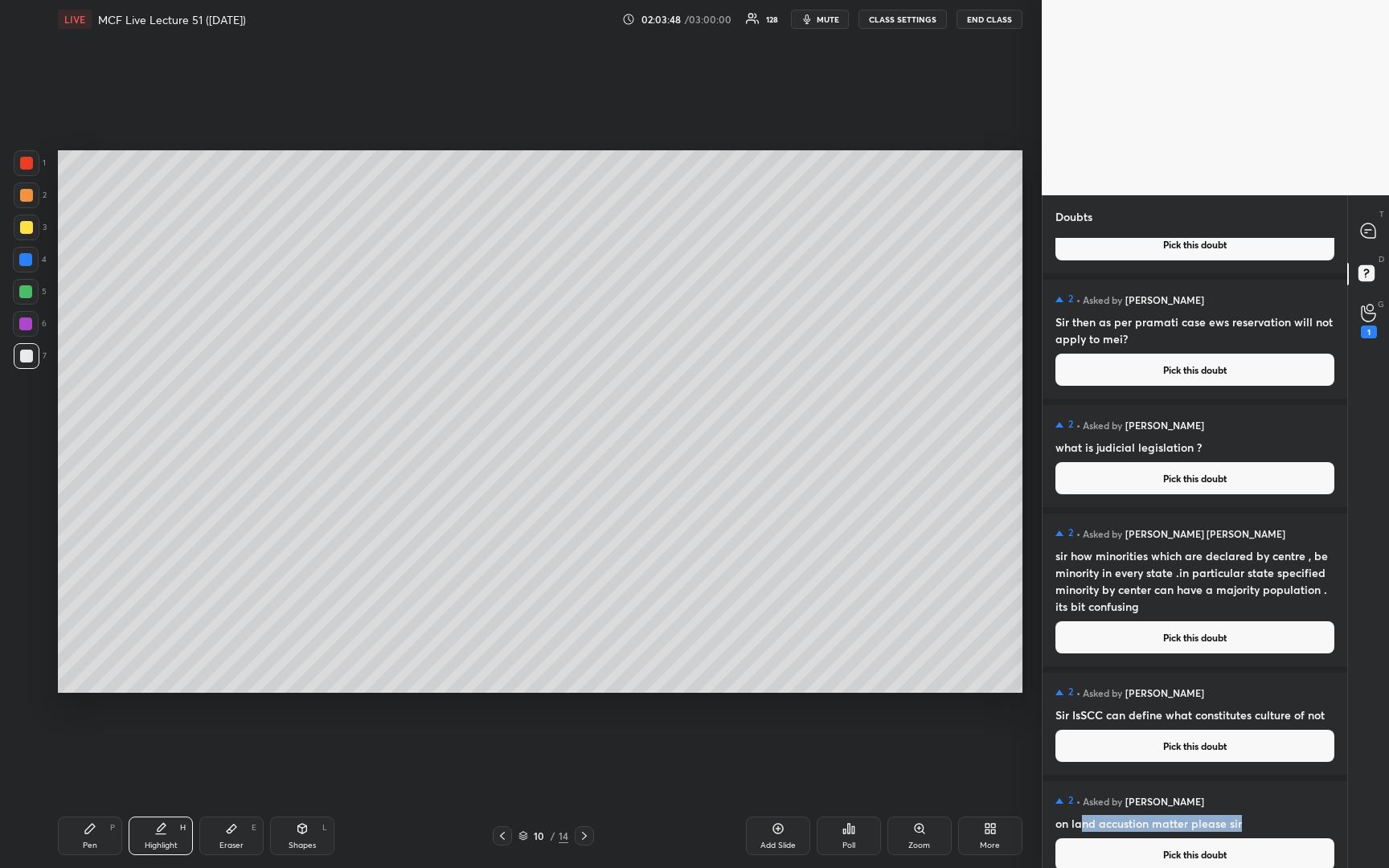
drag, startPoint x: 1082, startPoint y: 823, endPoint x: 1255, endPoint y: 824, distance: 173.0
click at [1255, 824] on h4 "on land accustion matter please sir" at bounding box center [1196, 823] width 279 height 17
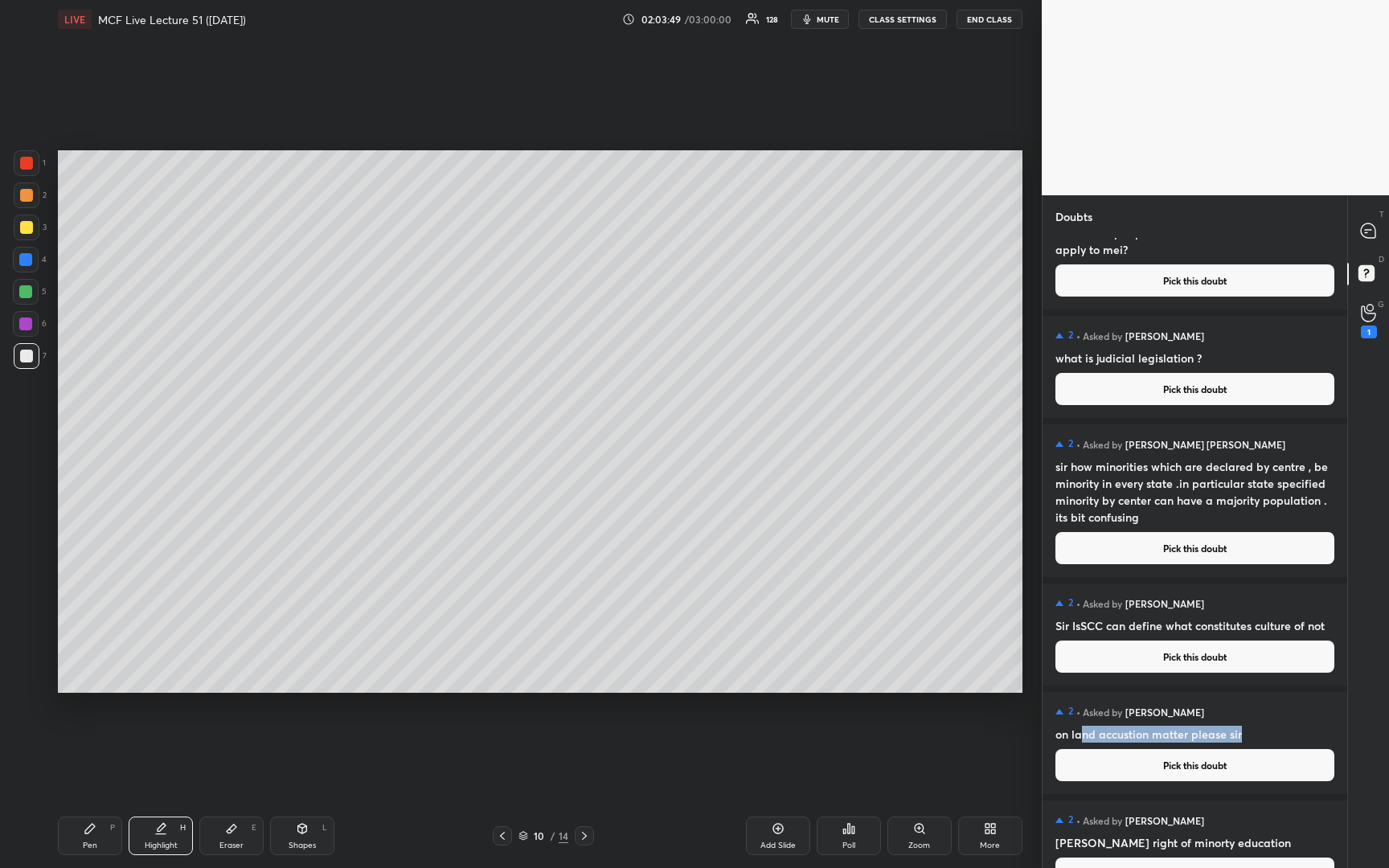
scroll to position [620, 0]
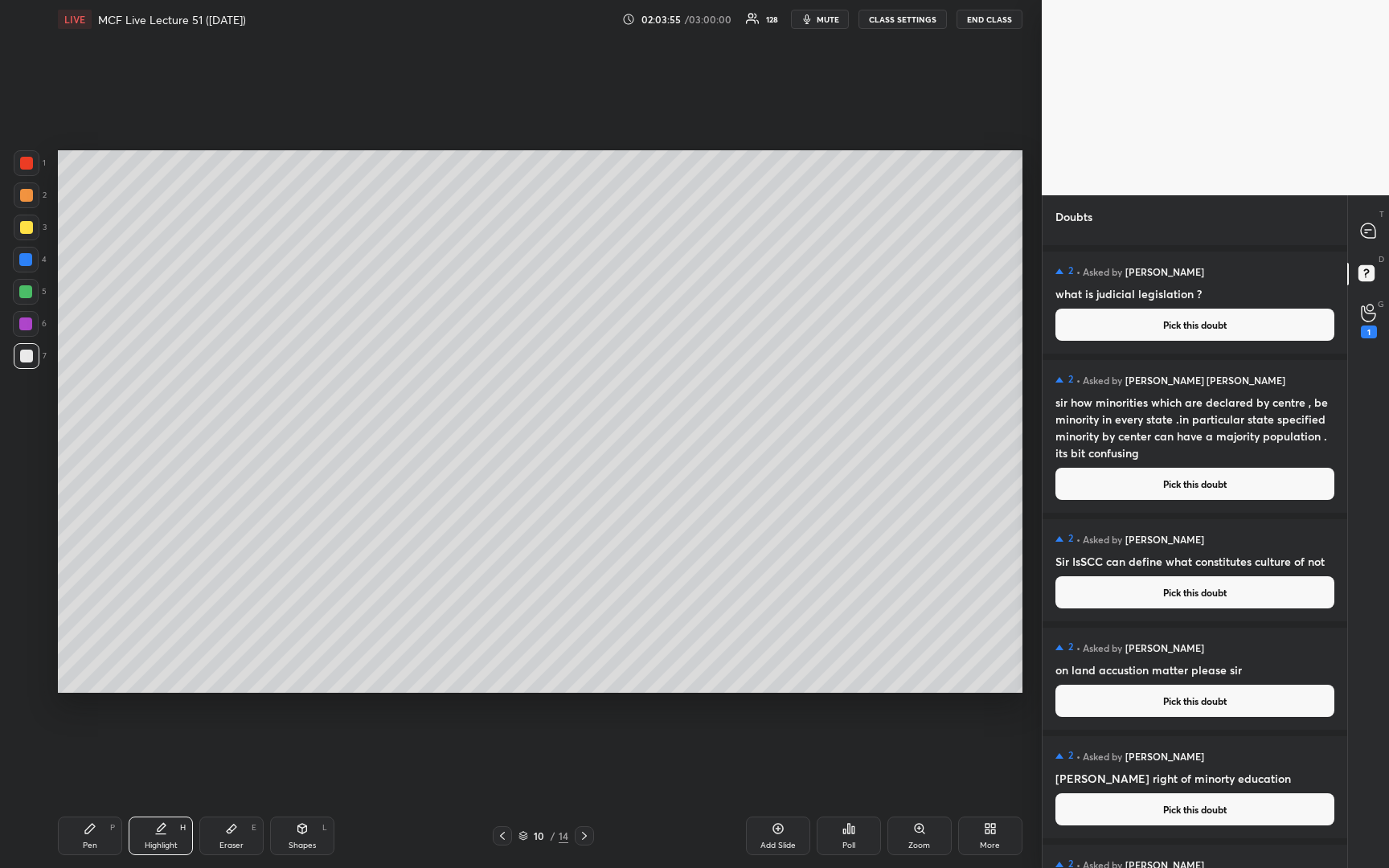
click at [1146, 775] on h4 "[PERSON_NAME] right of minorty education" at bounding box center [1196, 778] width 279 height 17
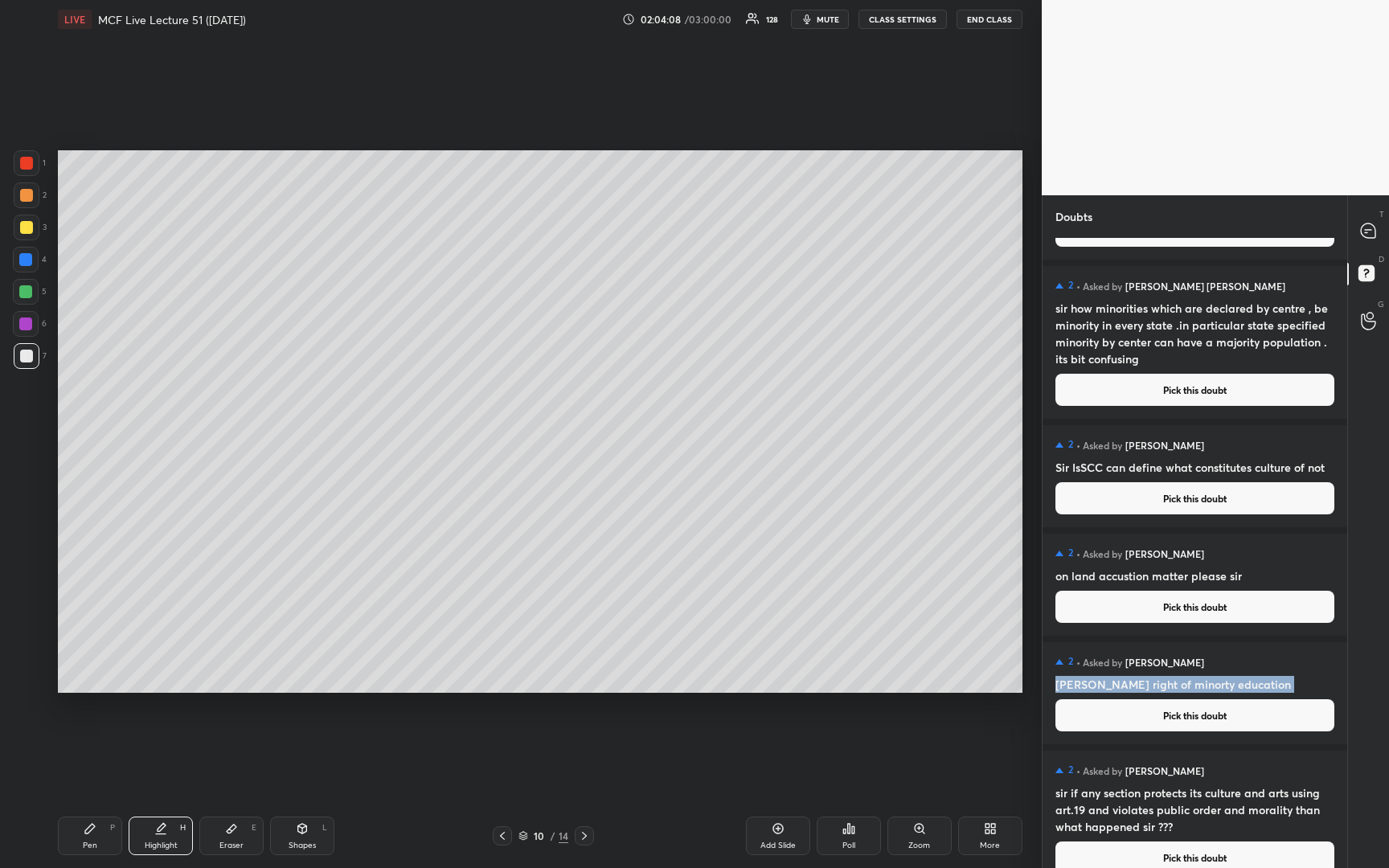
scroll to position [876, 0]
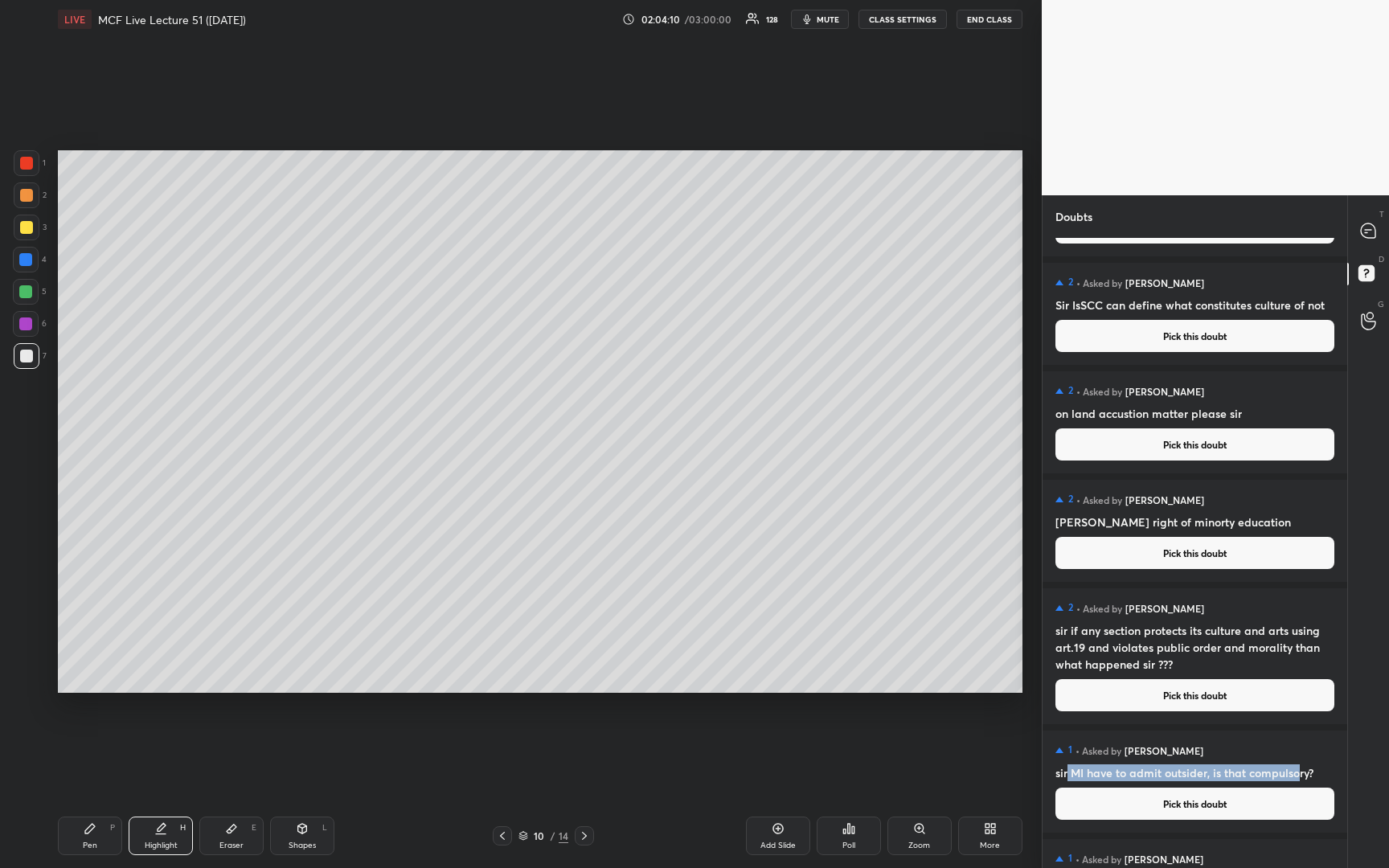
drag, startPoint x: 1066, startPoint y: 776, endPoint x: 1296, endPoint y: 781, distance: 230.1
click at [1296, 781] on h4 "sir MI have to admit outsider, is that compulsory?" at bounding box center [1196, 773] width 279 height 17
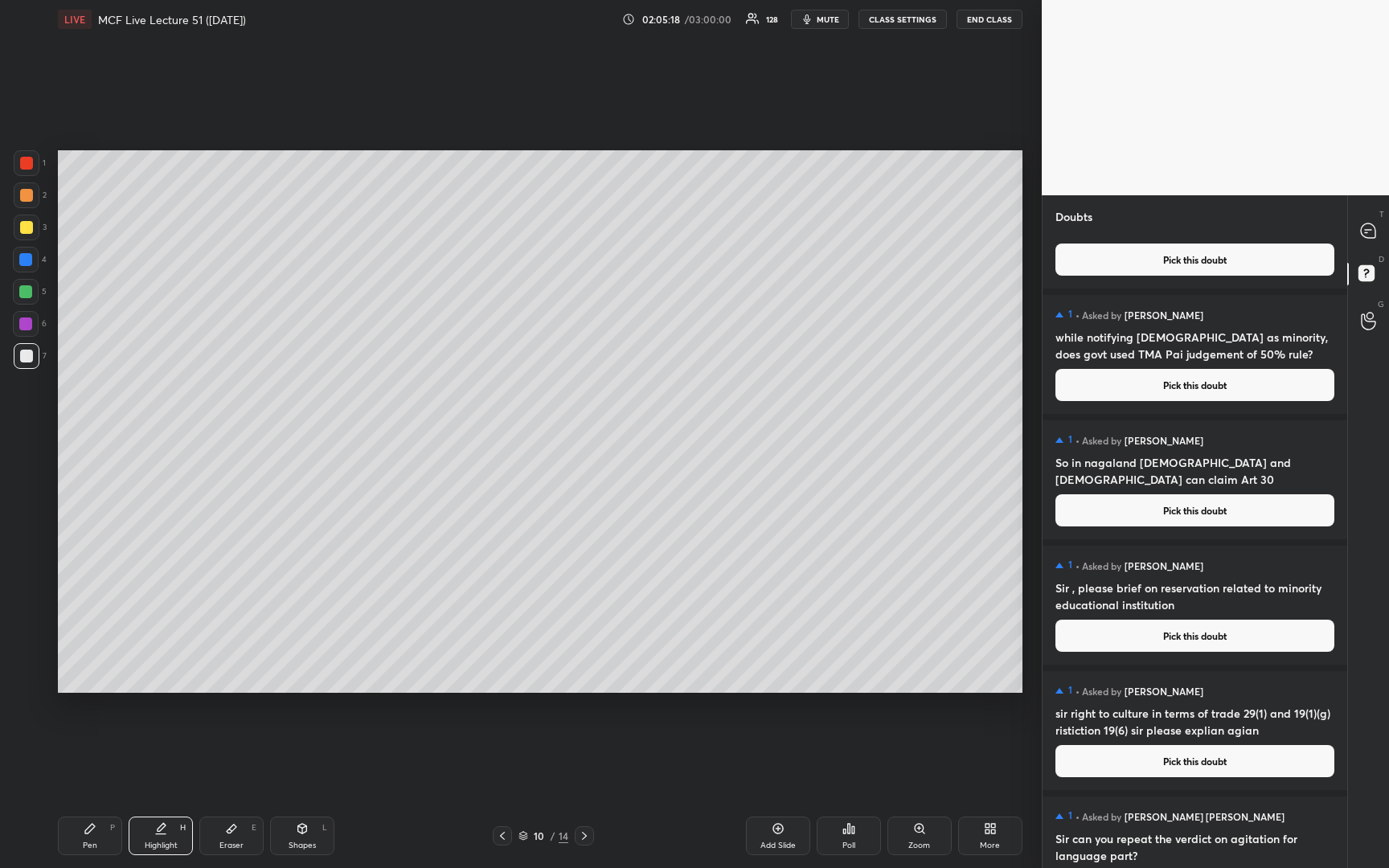
scroll to position [2169, 0]
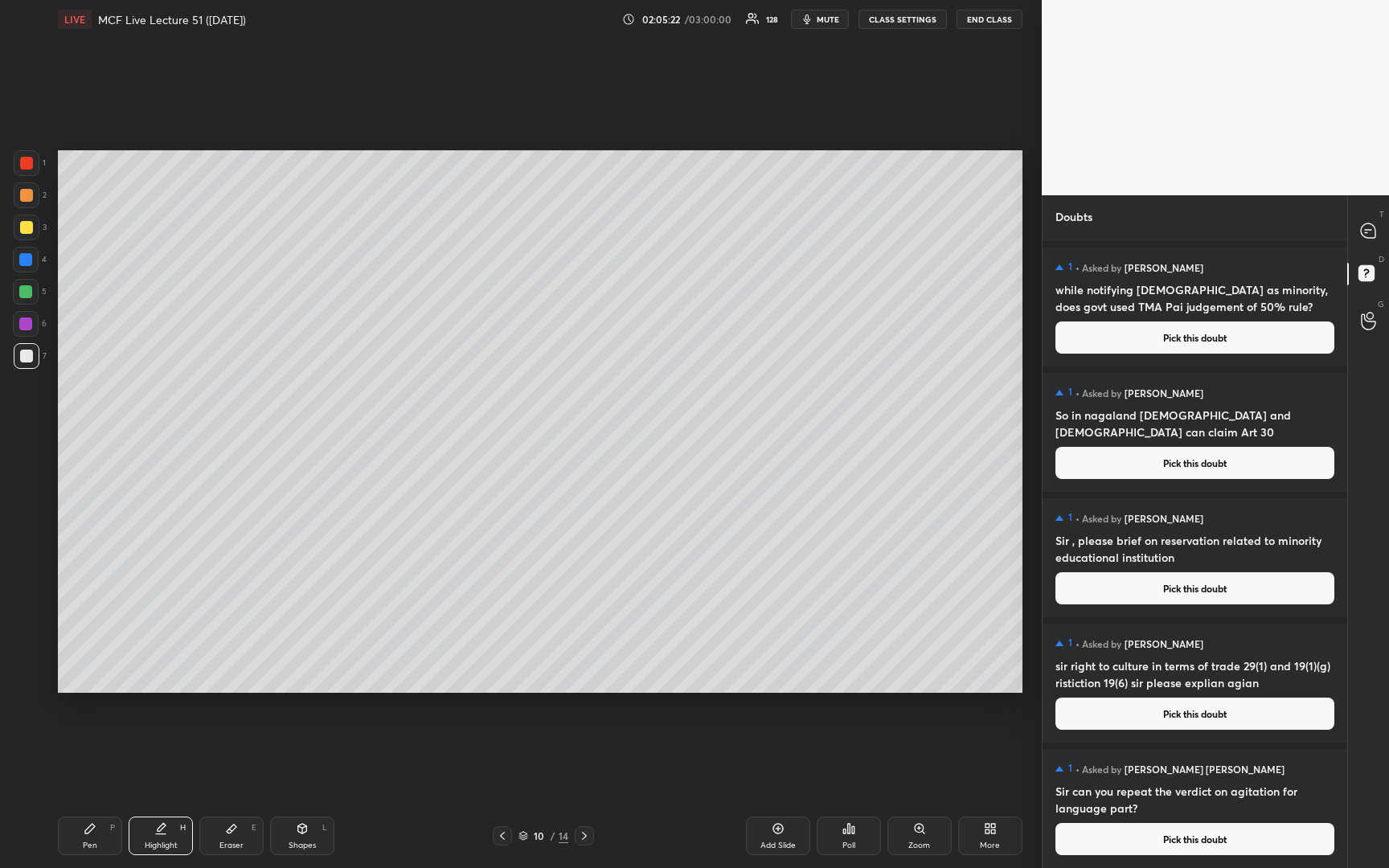
click at [1174, 790] on h4 "Sir can you repeat the verdict on agitation for language part?" at bounding box center [1196, 799] width 279 height 33
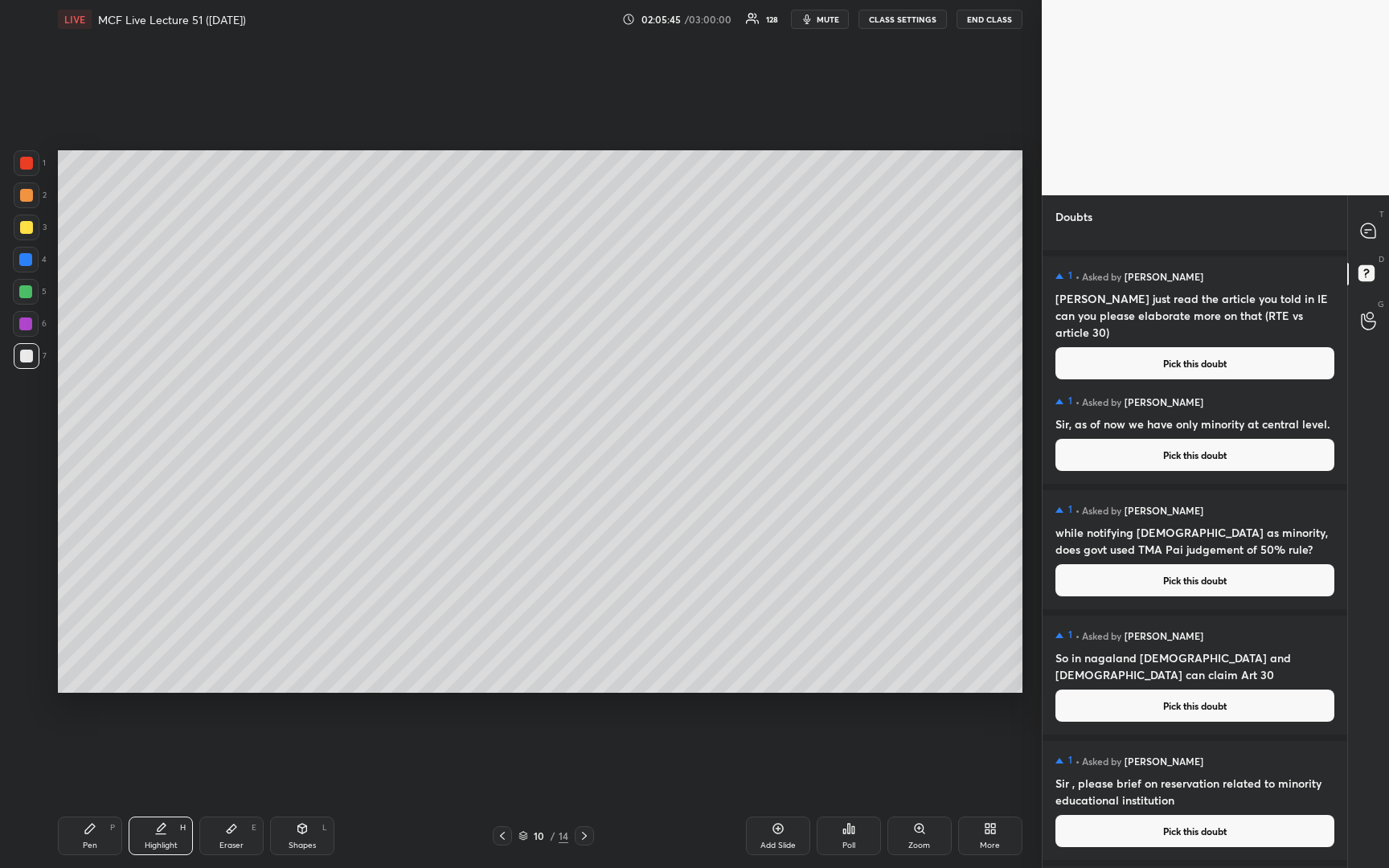
scroll to position [1916, 0]
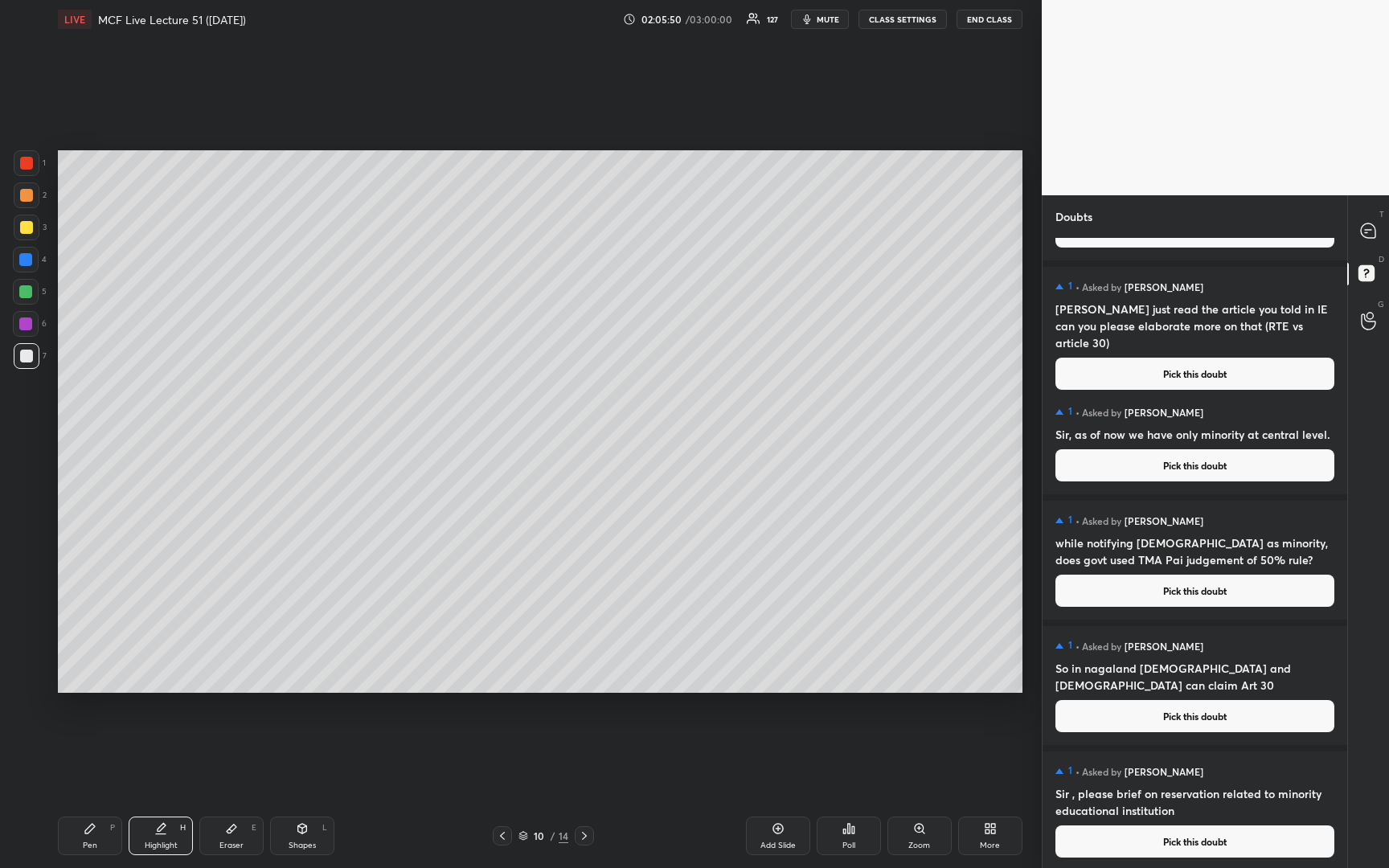
drag, startPoint x: 1080, startPoint y: 549, endPoint x: 1271, endPoint y: 559, distance: 191.3
click at [1271, 559] on h4 "while notifying [DEMOGRAPHIC_DATA] as minority, does govt used TMA Pai judgemen…" at bounding box center [1196, 551] width 279 height 33
drag, startPoint x: 1227, startPoint y: 542, endPoint x: 1231, endPoint y: 555, distance: 13.6
click at [1231, 555] on h4 "while notifying [DEMOGRAPHIC_DATA] as minority, does govt used TMA Pai judgemen…" at bounding box center [1196, 551] width 279 height 33
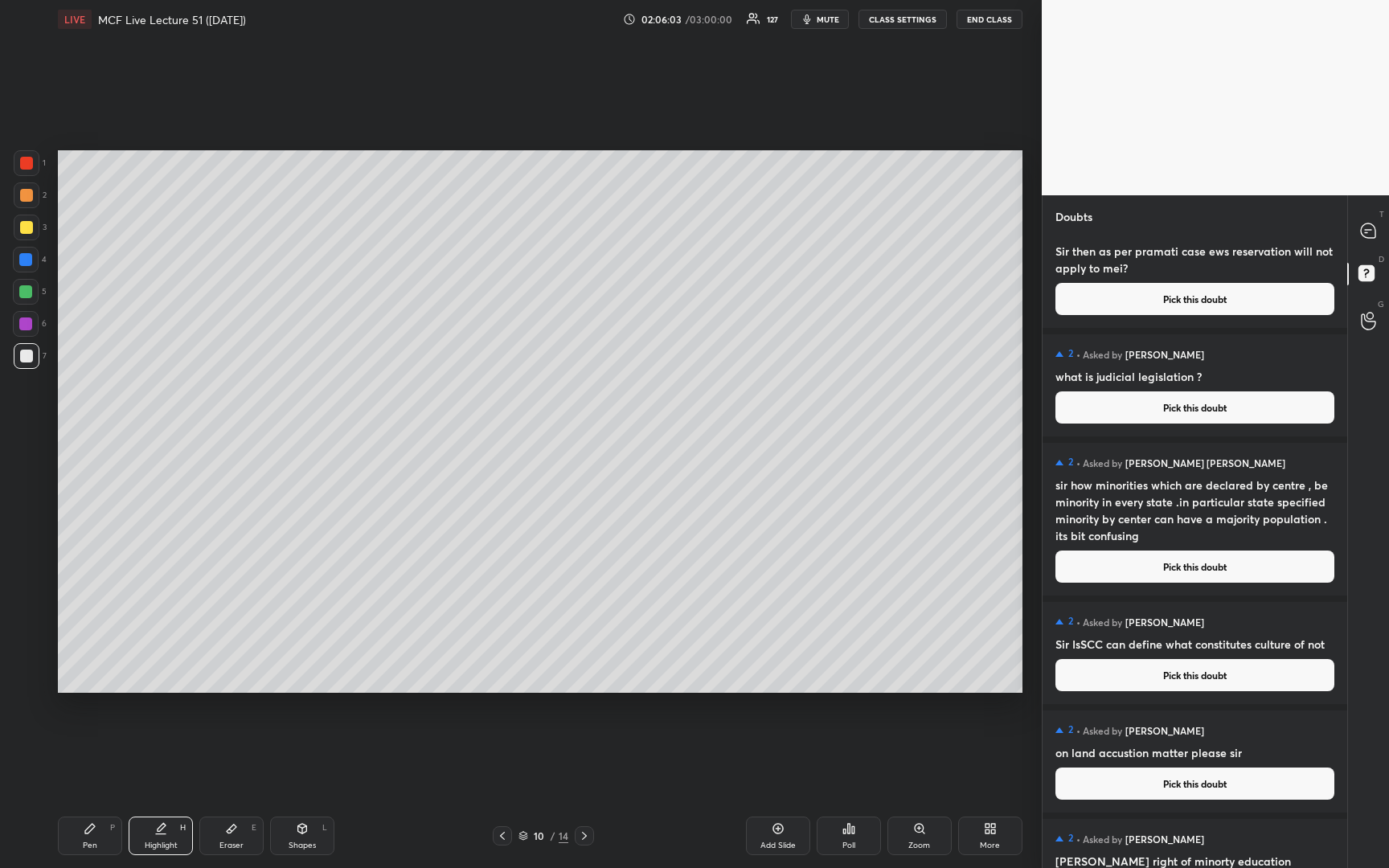
scroll to position [0, 0]
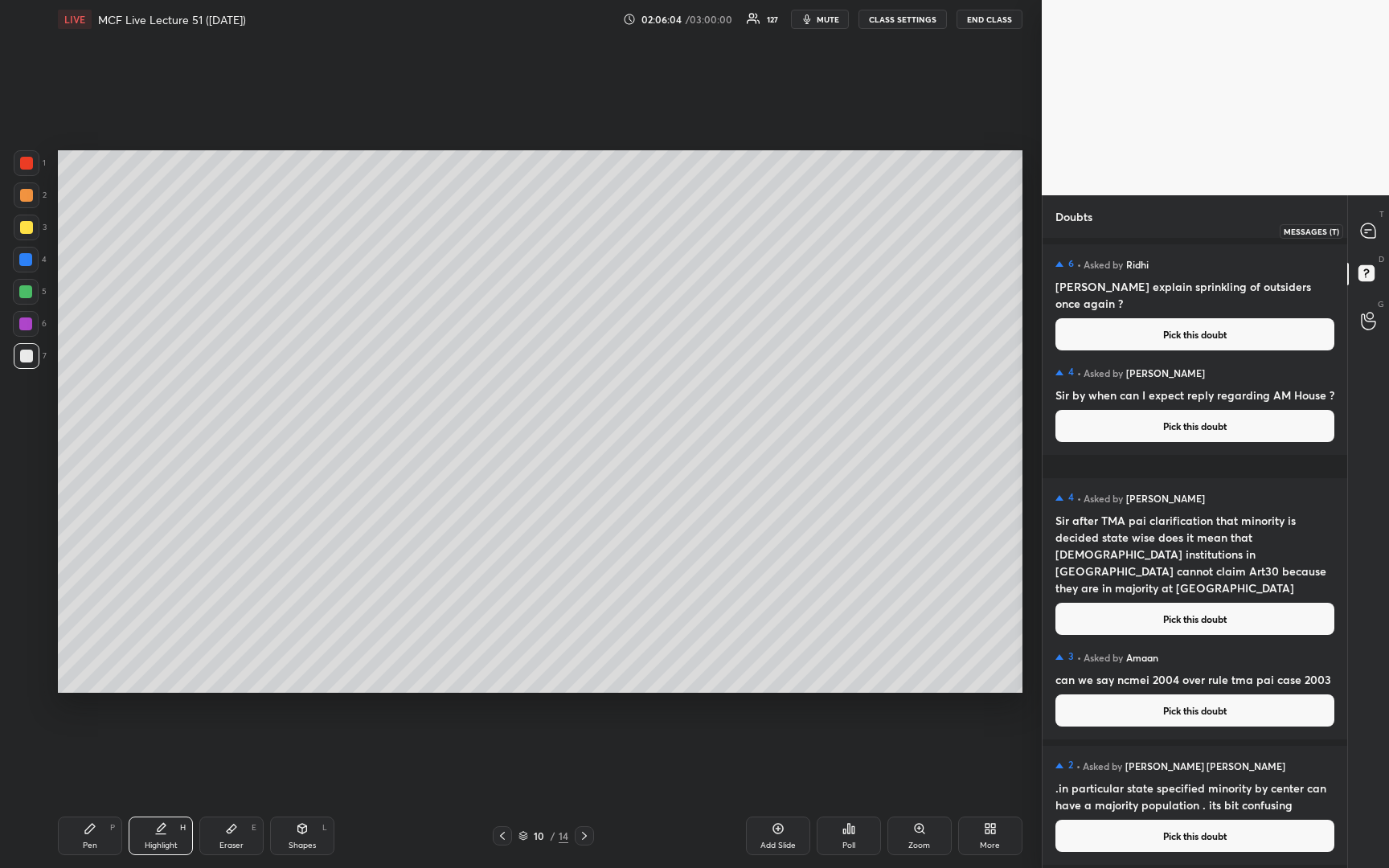
click at [1377, 233] on icon at bounding box center [1369, 231] width 17 height 17
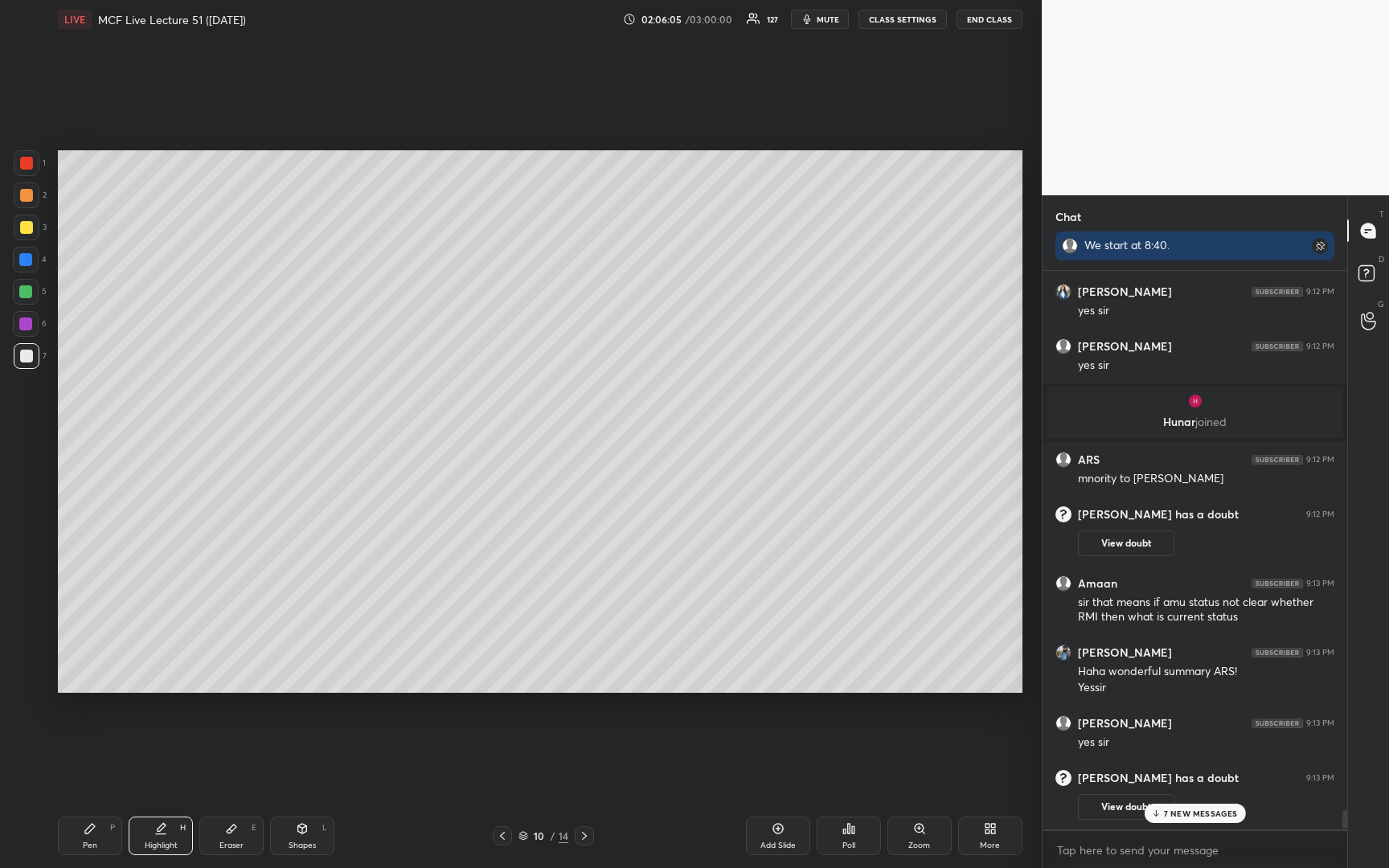
scroll to position [27836, 0]
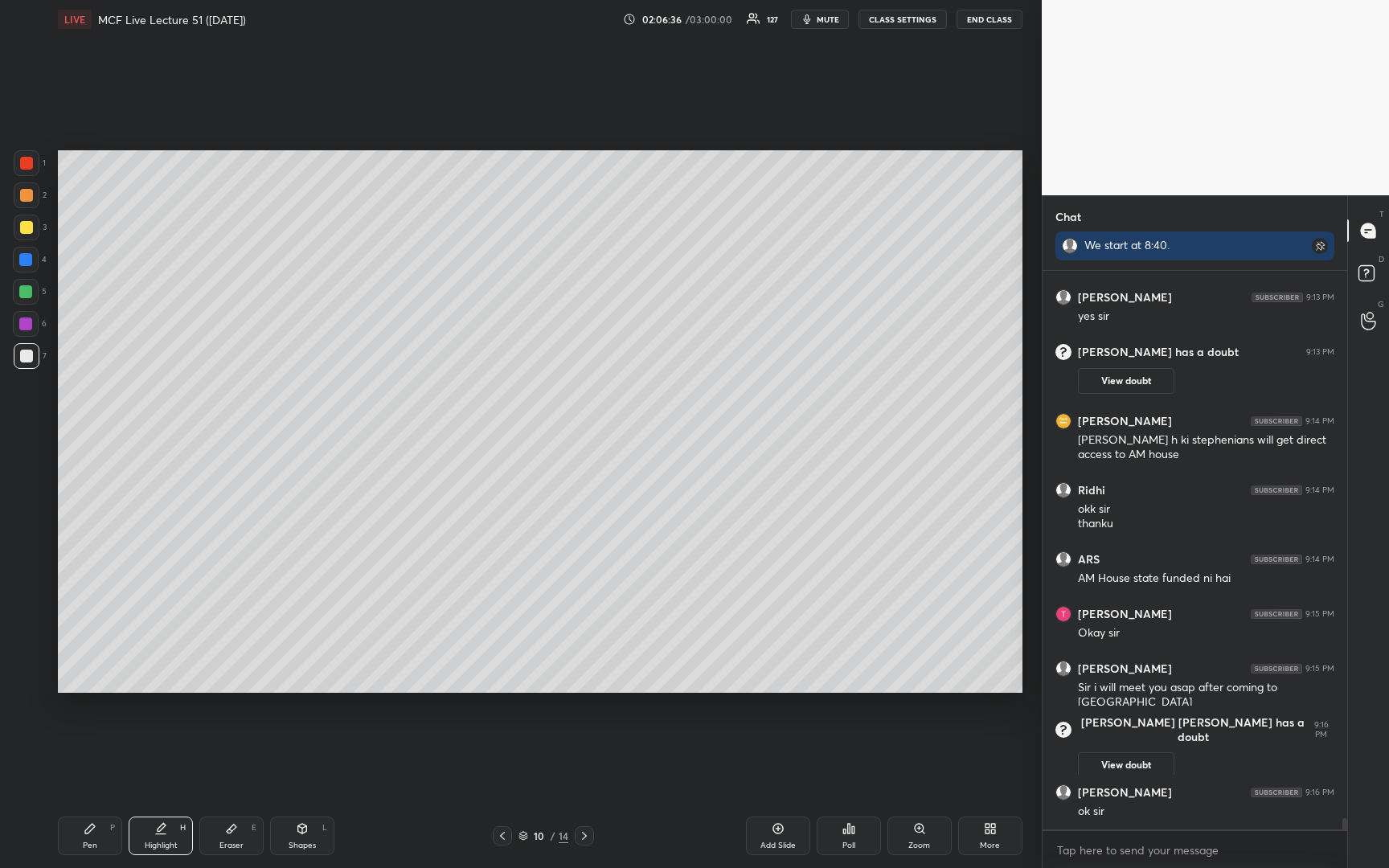
click at [988, 15] on button "END CLASS" at bounding box center [989, 20] width 66 height 20
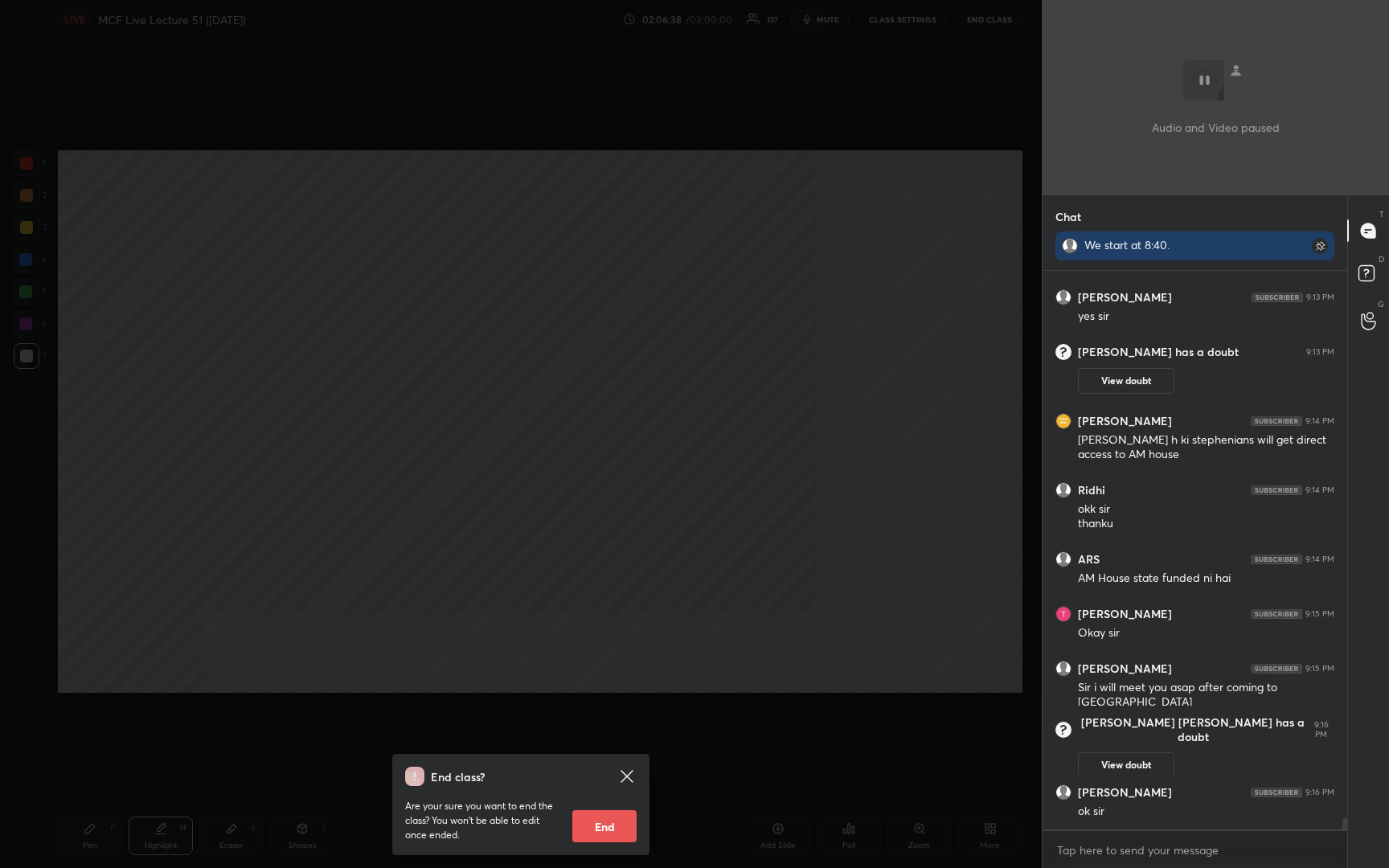
click at [619, 781] on icon at bounding box center [628, 777] width 20 height 20
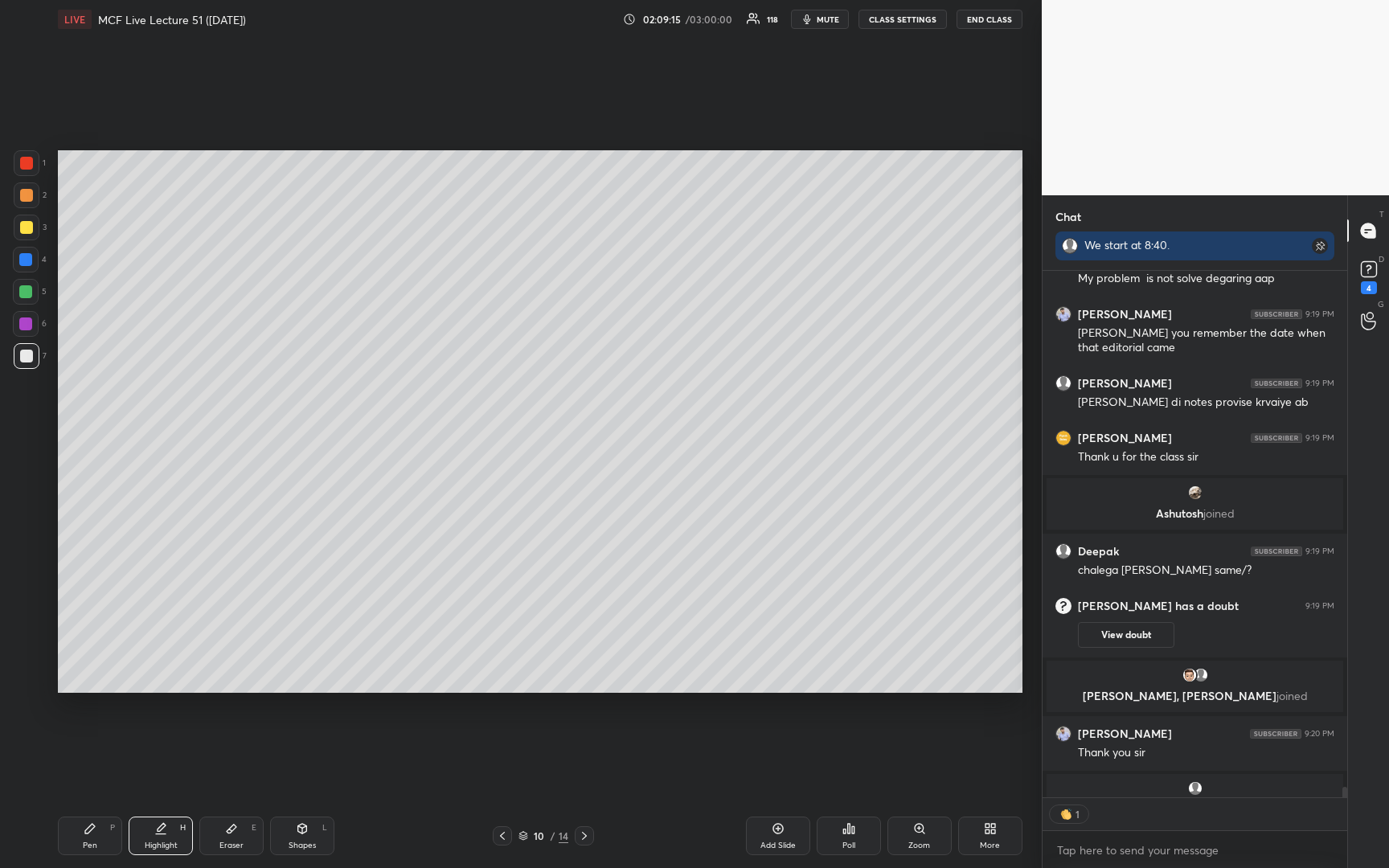
scroll to position [521, 300]
click at [1000, 839] on div "More" at bounding box center [990, 835] width 64 height 38
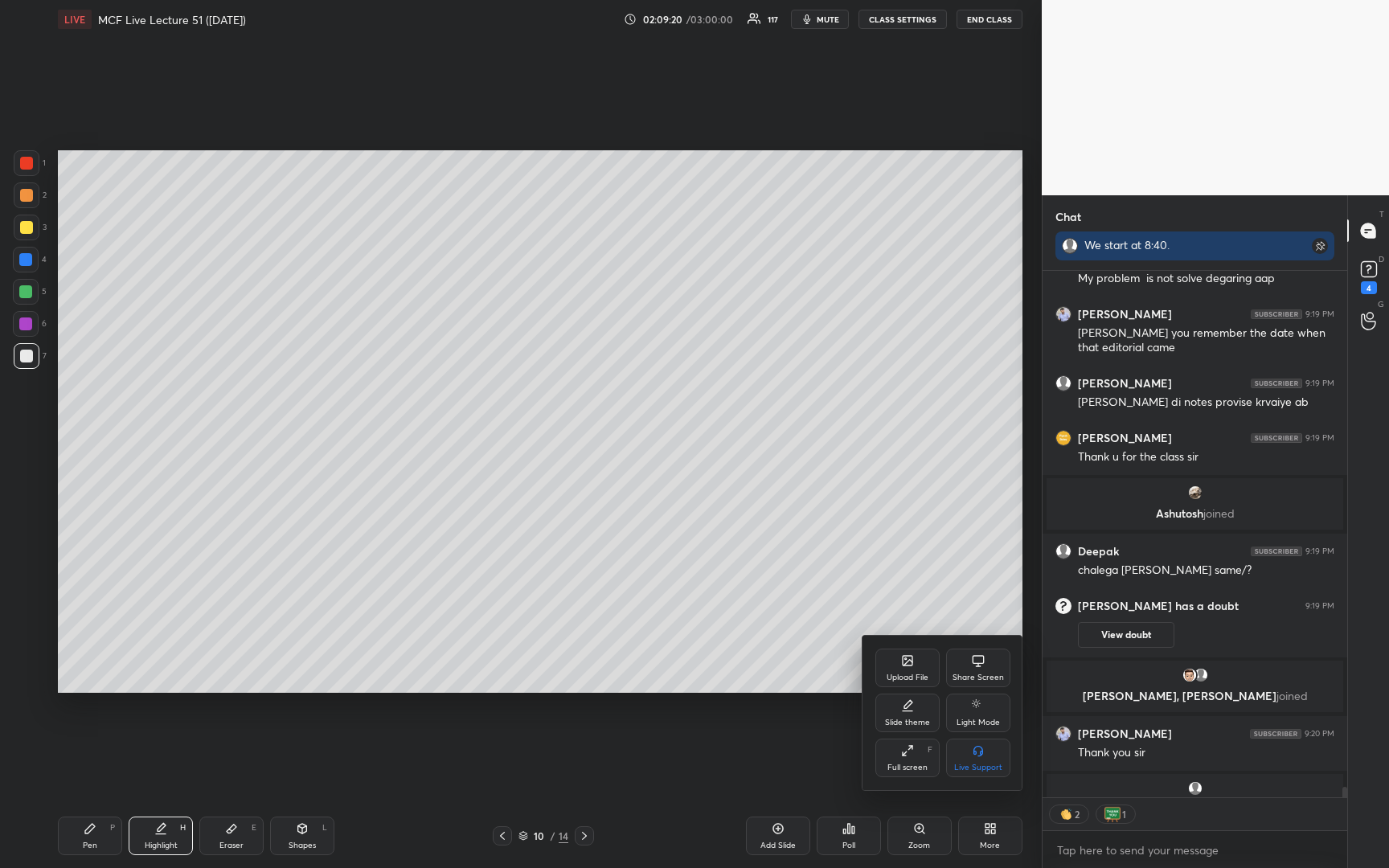
click at [903, 662] on icon at bounding box center [908, 661] width 10 height 10
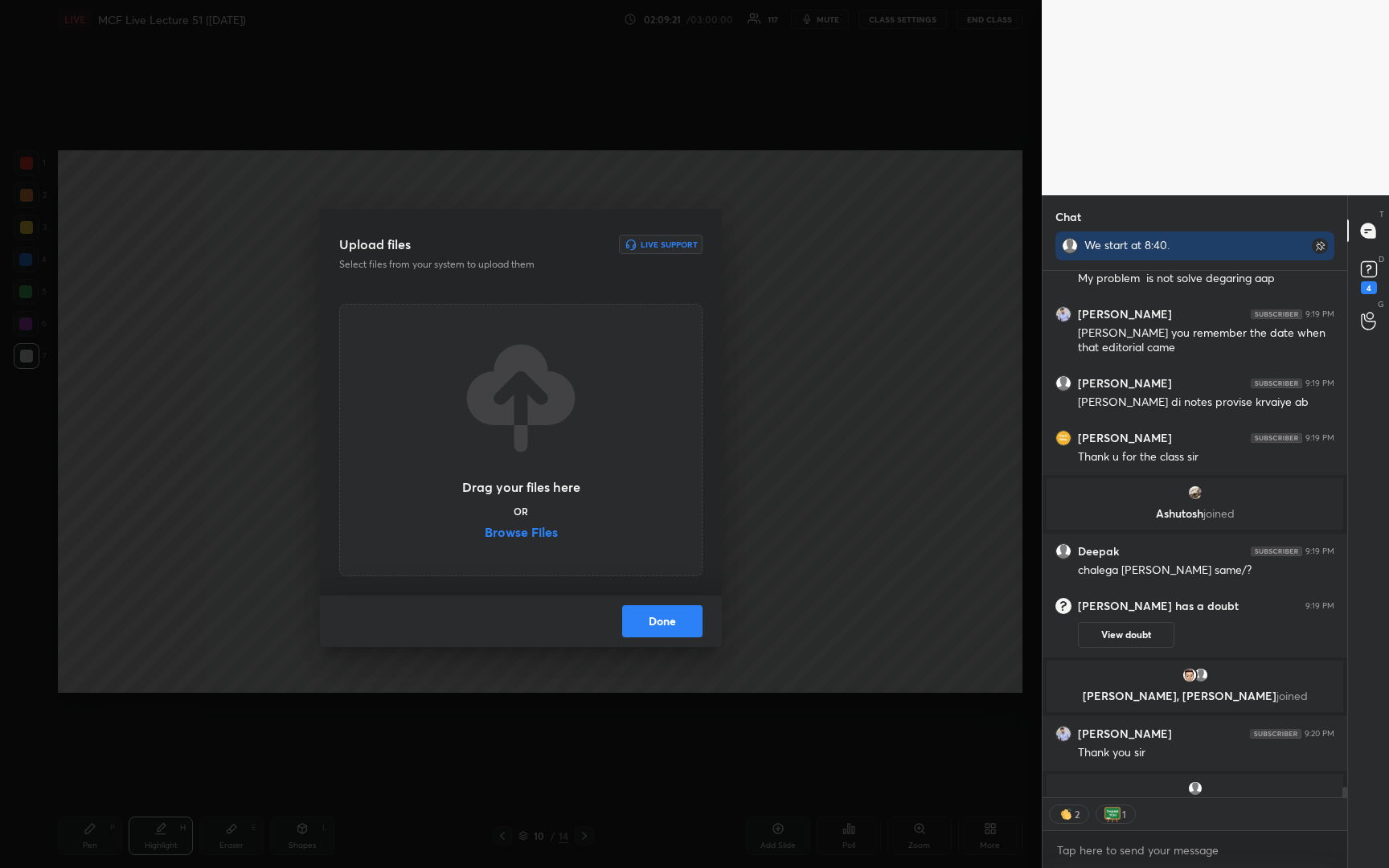
click at [509, 535] on label "Browse Files" at bounding box center [521, 534] width 73 height 17
click at [485, 535] on input "Browse Files" at bounding box center [485, 534] width 0 height 17
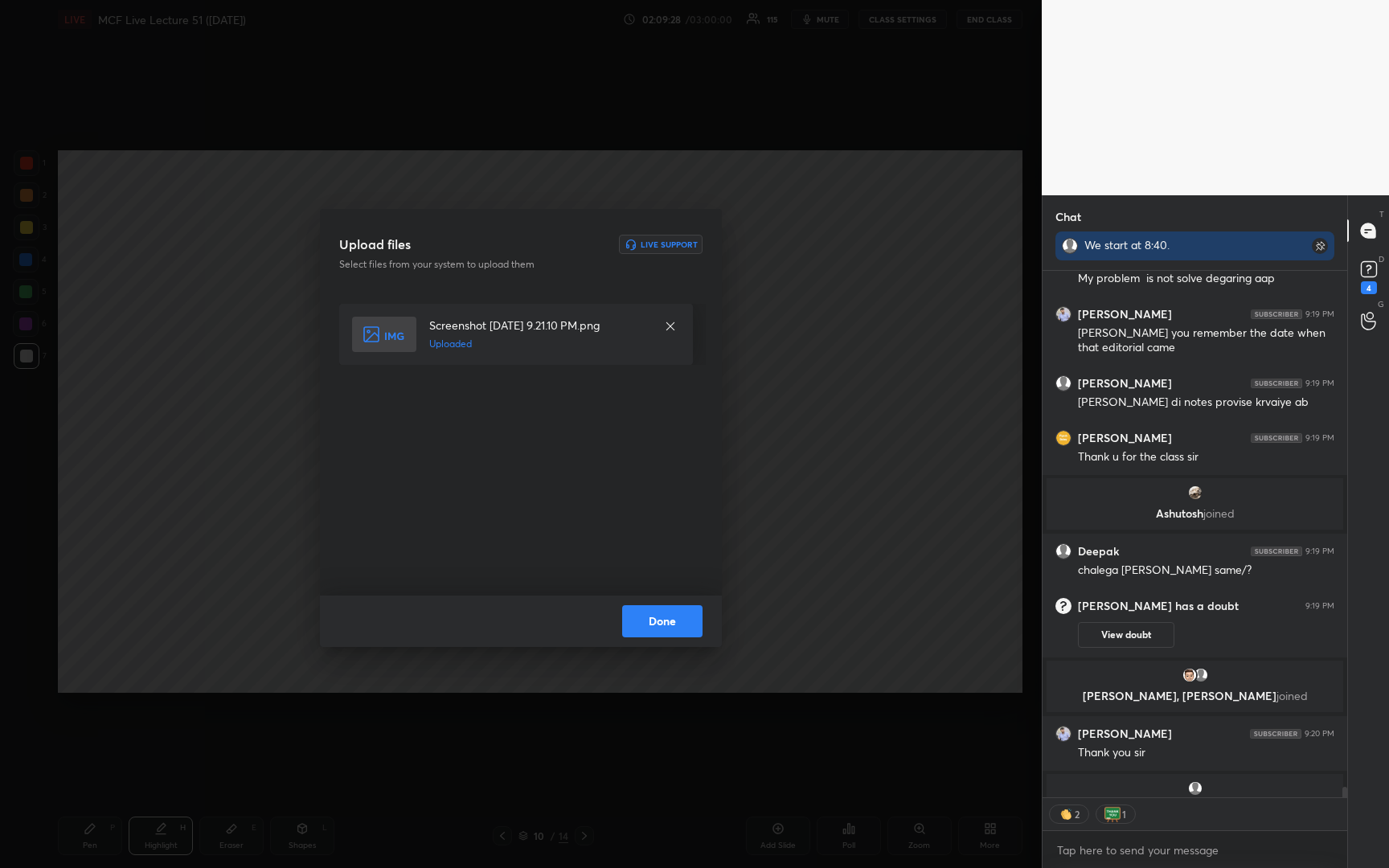
click at [652, 627] on button "Done" at bounding box center [663, 621] width 81 height 32
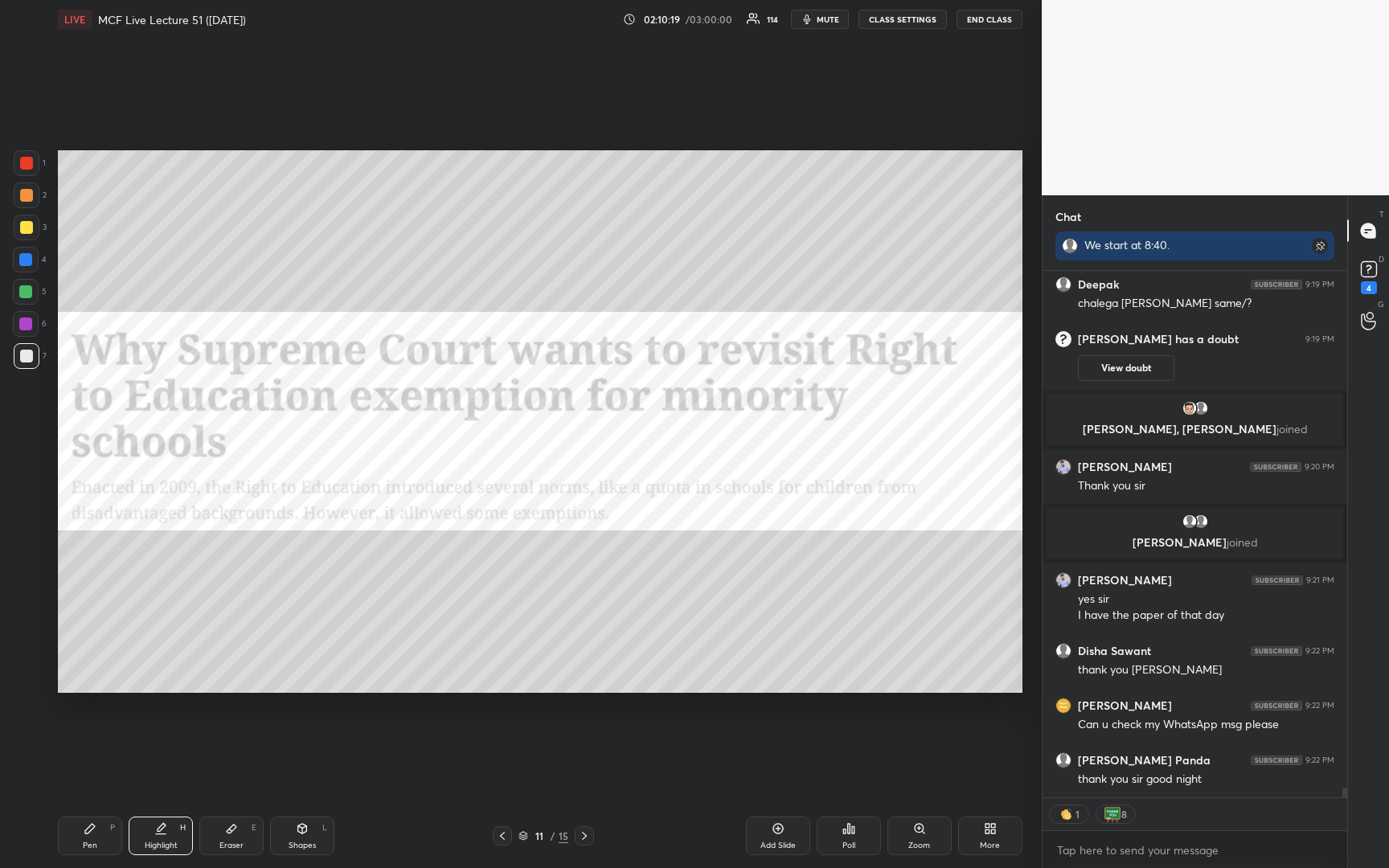
scroll to position [28873, 0]
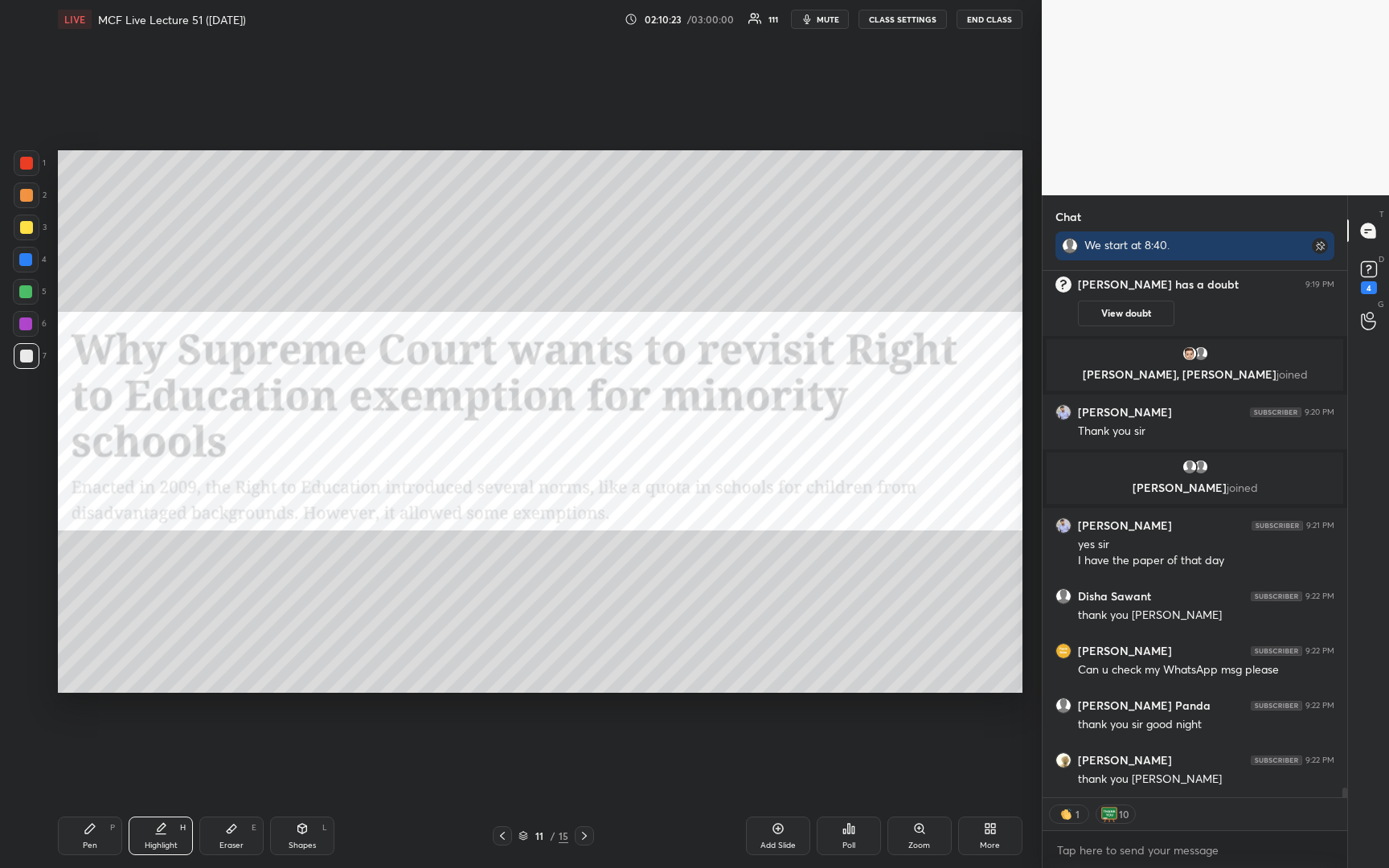
click at [1006, 24] on button "END CLASS" at bounding box center [989, 20] width 66 height 20
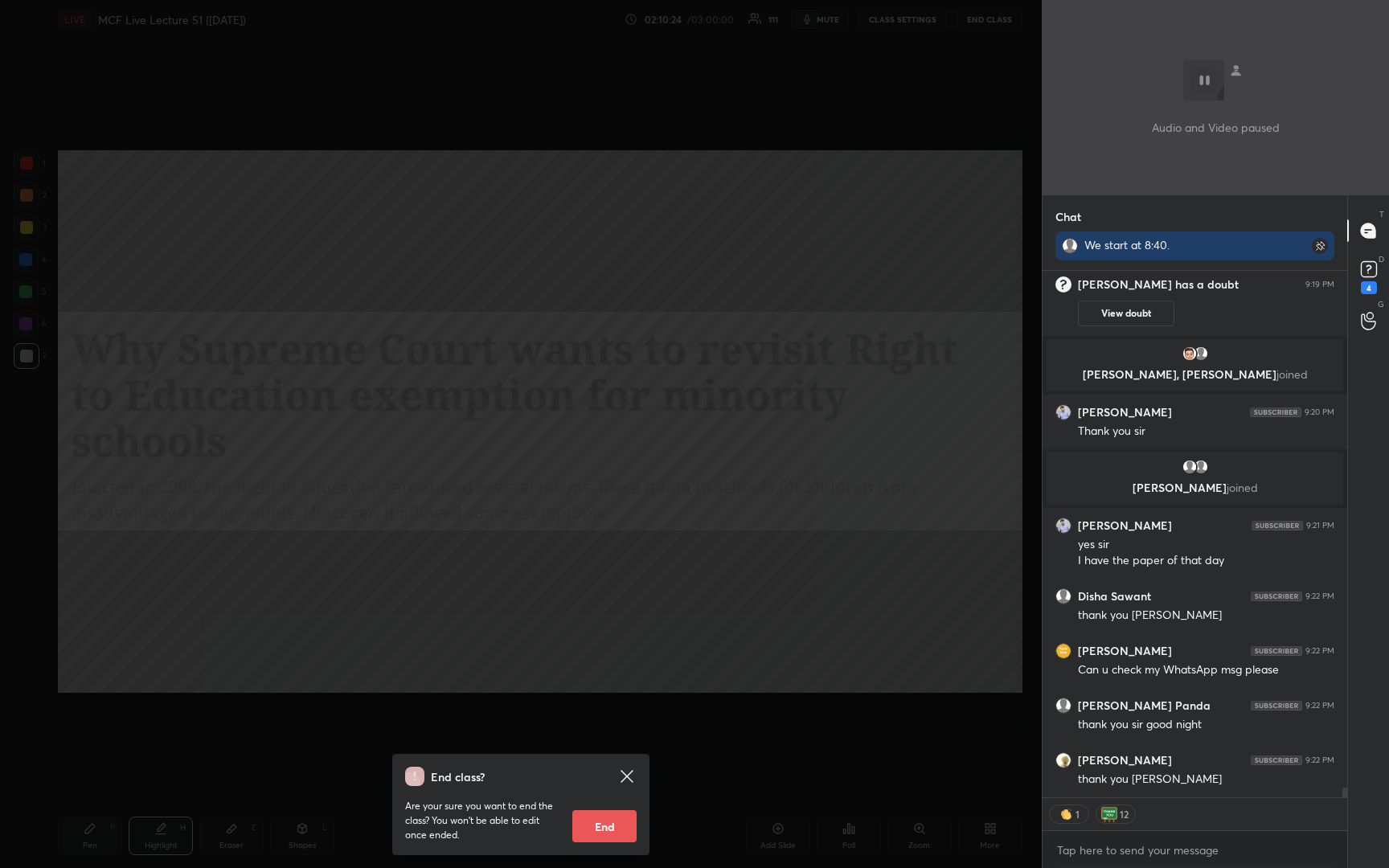
scroll to position [28928, 0]
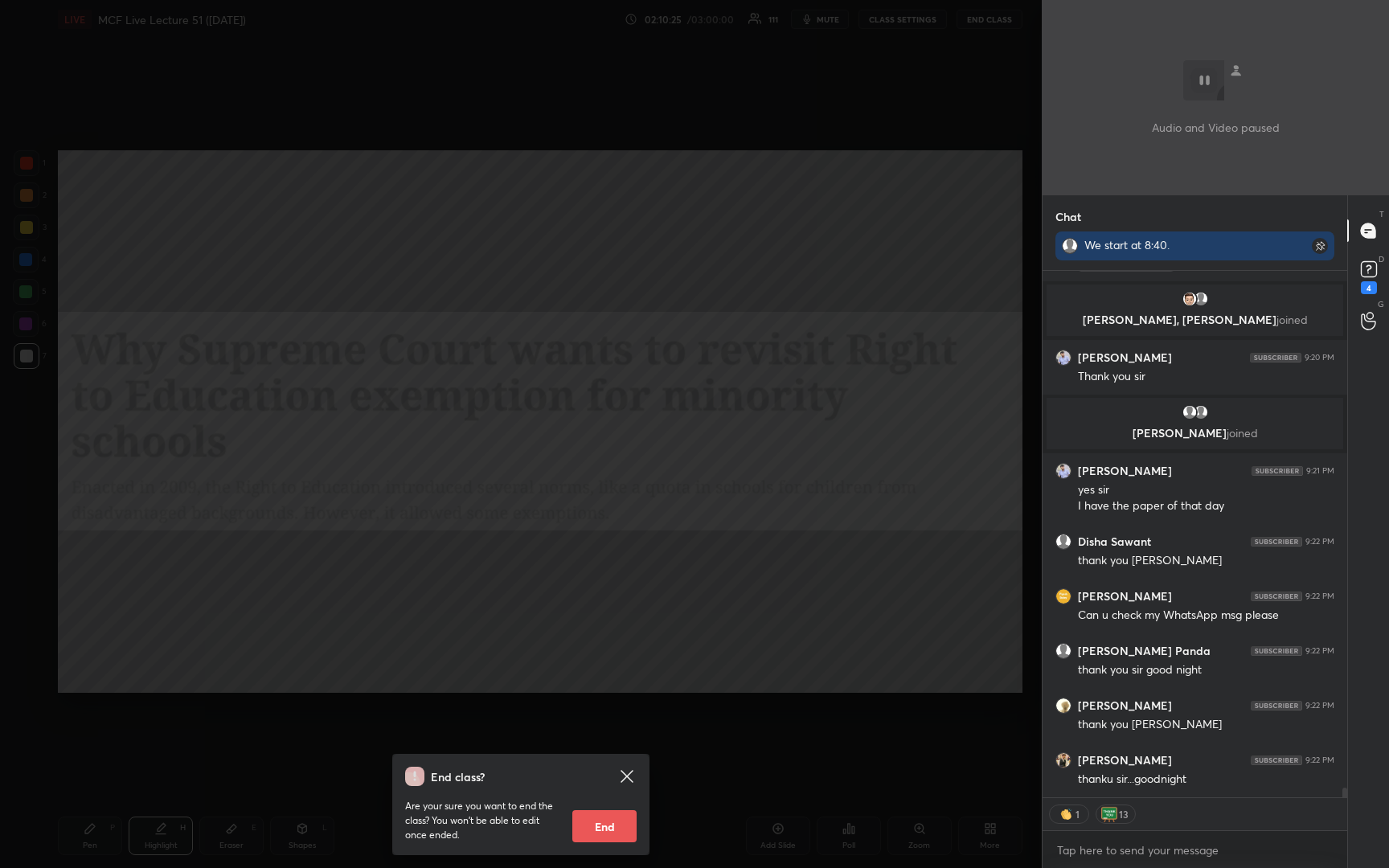
click at [604, 826] on button "End" at bounding box center [604, 826] width 64 height 32
type textarea "x"
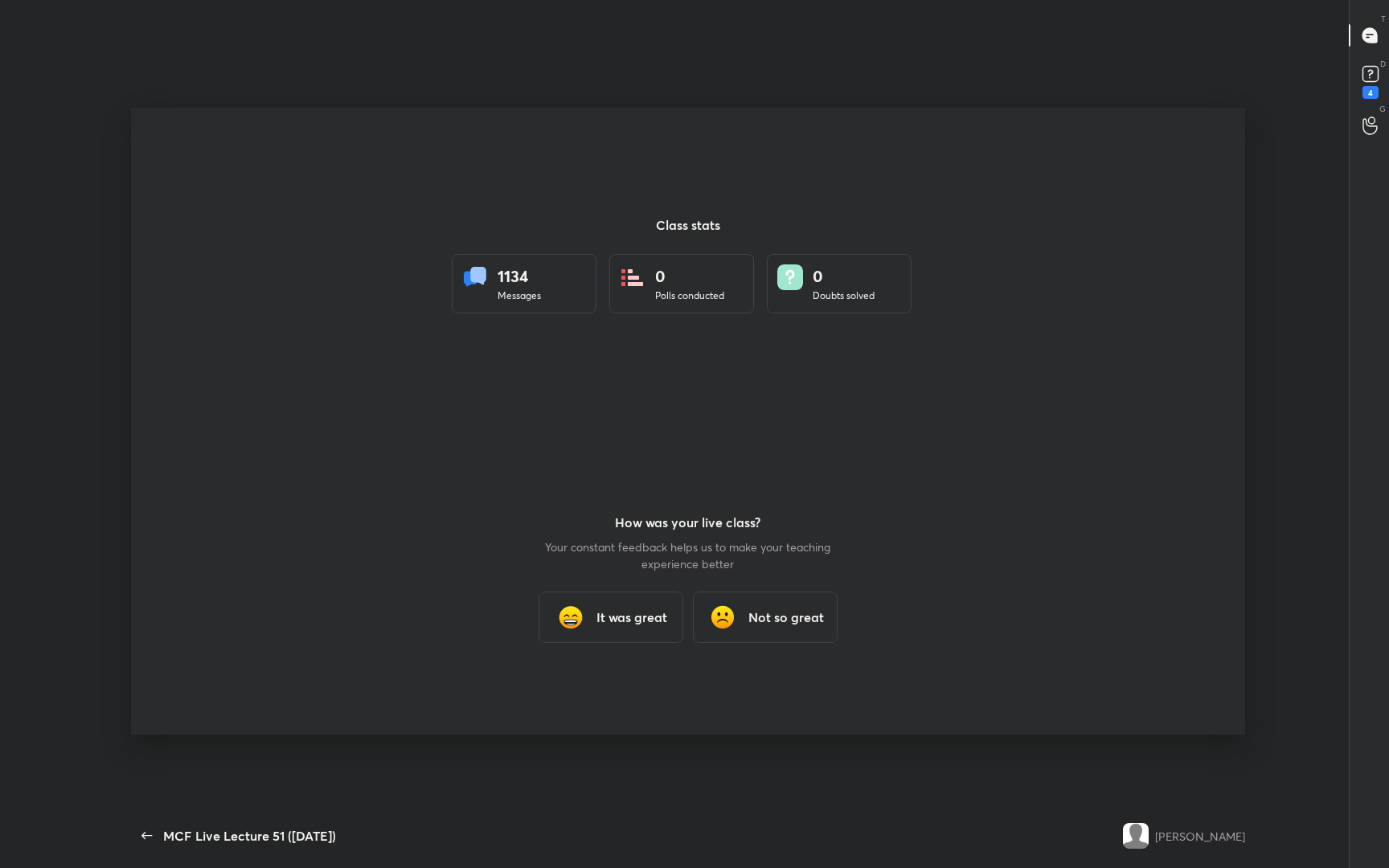
scroll to position [79604, 79026]
